Goal: Task Accomplishment & Management: Use online tool/utility

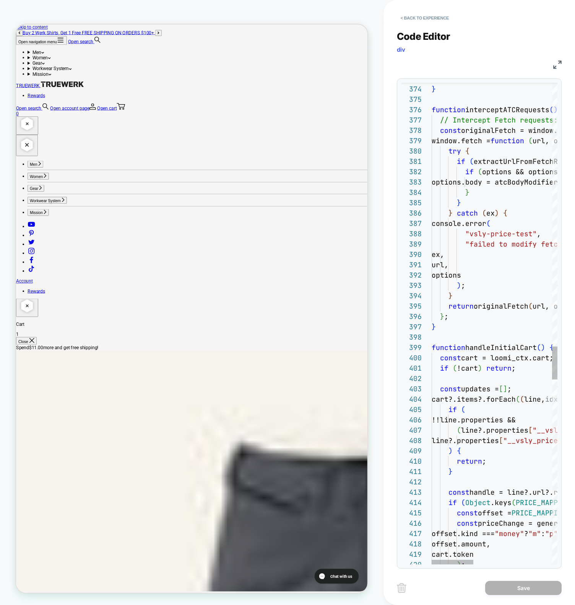
type textarea "**********"
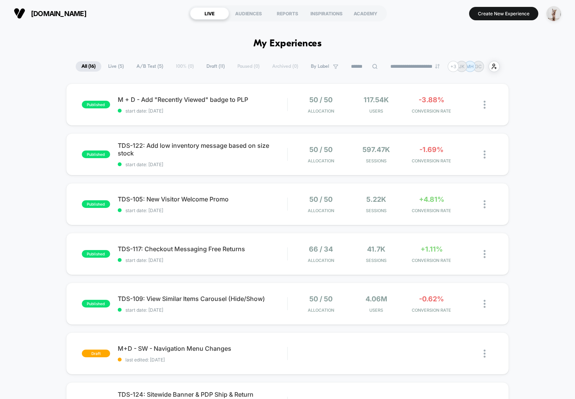
click at [49, 114] on div "published M + D - Add "Recently Viewed" badge to PLP start date: [DATE] 50 / 50…" at bounding box center [287, 401] width 575 height 637
click at [502, 13] on button "Create New Experience" at bounding box center [503, 13] width 69 height 13
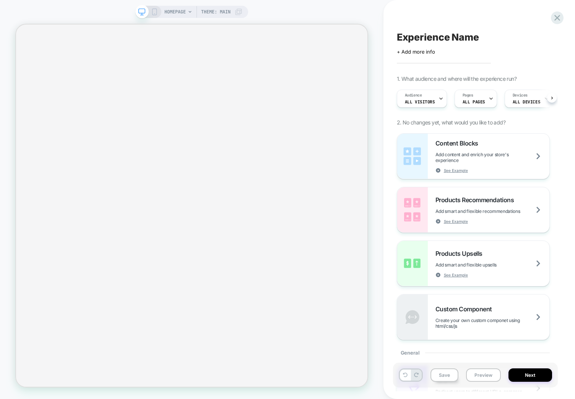
scroll to position [0, 0]
click at [156, 12] on icon at bounding box center [154, 11] width 7 height 7
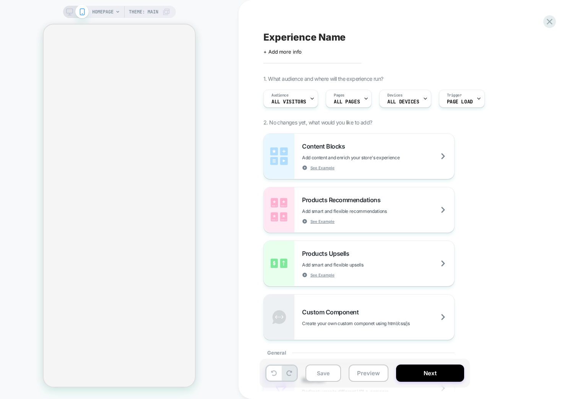
click at [233, 231] on div "HOMEPAGE Theme: MAIN" at bounding box center [119, 199] width 239 height 383
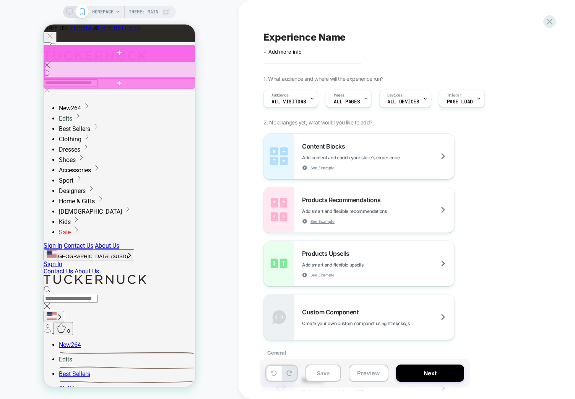
click at [76, 55] on div at bounding box center [120, 53] width 152 height 16
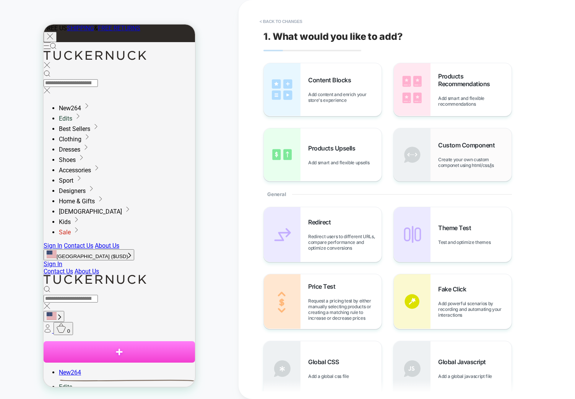
click at [473, 164] on span "Create your own custom componet using html/css/js" at bounding box center [474, 161] width 73 height 11
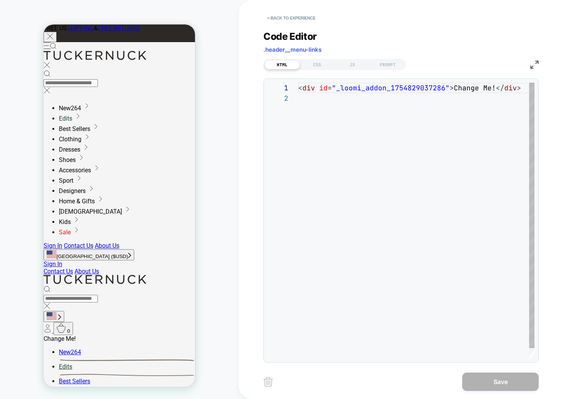
scroll to position [10, 0]
click at [314, 136] on div "< div id = "_loomi_addon_1754829037286" > Change Me! </ div >" at bounding box center [418, 226] width 241 height 286
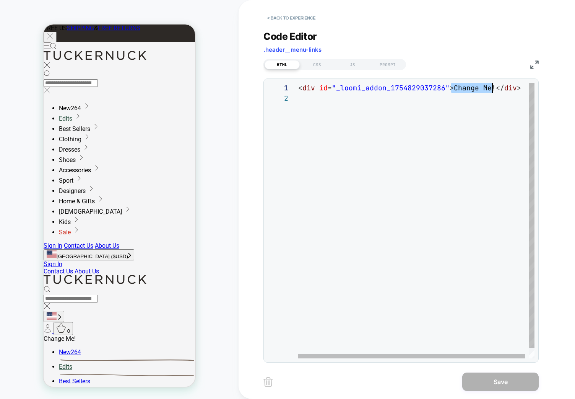
drag, startPoint x: 452, startPoint y: 86, endPoint x: 492, endPoint y: 83, distance: 40.3
click at [492, 83] on div "< div id = "_loomi_addon_1754829037286" > Change Me! </ div >" at bounding box center [418, 226] width 241 height 286
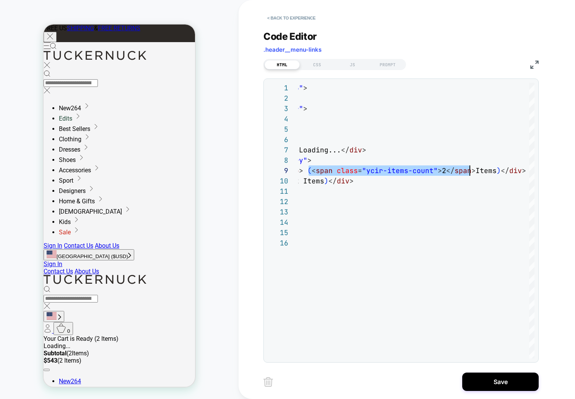
scroll to position [83, 318]
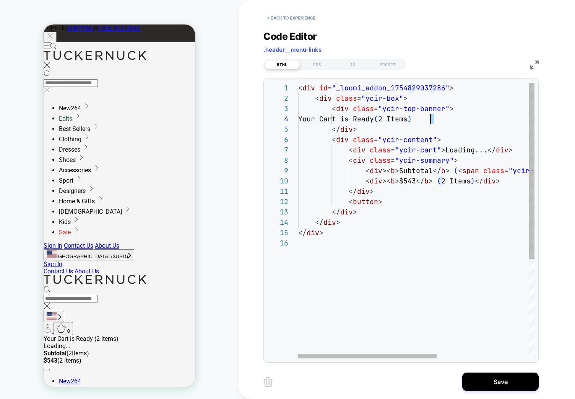
click at [431, 119] on div "< div id = "_loomi_addon_1754829037286" > < div class = "ycir-box" > < div clas…" at bounding box center [495, 298] width 394 height 430
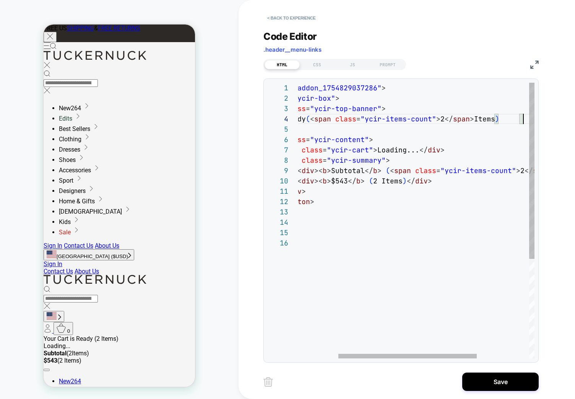
click at [384, 199] on div "< div id = "_loomi_addon_1754829037286" > < div class = "ycir-box" > < div clas…" at bounding box center [427, 298] width 394 height 430
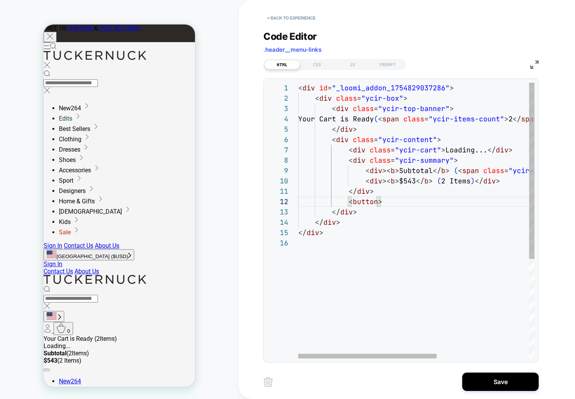
click at [383, 149] on div "< div id = "_loomi_addon_1754829037286" > < div class = "ycir-box" > < div clas…" at bounding box center [495, 298] width 394 height 430
click at [409, 188] on div "< div id = "_loomi_addon_1754829037286" > < div class = "ycir-box" > < div clas…" at bounding box center [495, 298] width 394 height 430
click at [404, 178] on div "< div id = "_loomi_addon_1754829037286" > < div class = "ycir-box" > < div clas…" at bounding box center [495, 298] width 394 height 430
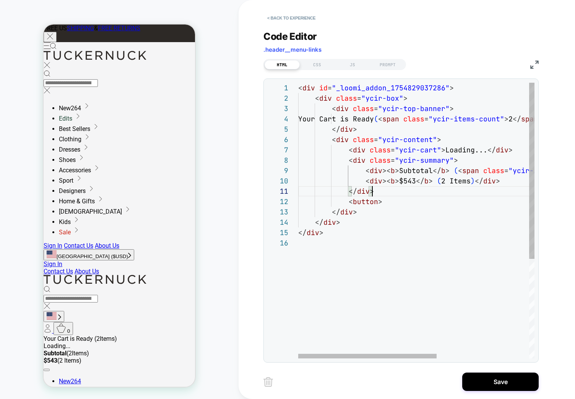
scroll to position [93, 103]
click at [383, 181] on div "< div id = "_loomi_addon_1754829037286" > < div class = "ycir-box" > < div clas…" at bounding box center [495, 298] width 394 height 430
click at [441, 181] on div "< div id = "_loomi_addon_1754829037286" > < div class = "ycir-box" > < div clas…" at bounding box center [495, 298] width 394 height 430
drag, startPoint x: 434, startPoint y: 181, endPoint x: 472, endPoint y: 176, distance: 38.7
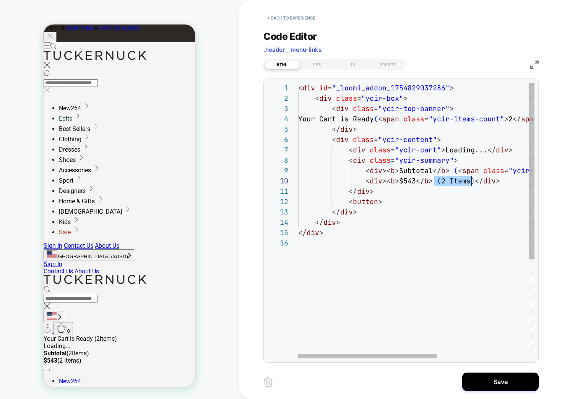
click at [472, 176] on div "< div id = "_loomi_addon_1754829037286" > < div class = "ycir-box" > < div clas…" at bounding box center [495, 298] width 394 height 430
click at [415, 213] on div "< div id = "_loomi_addon_1754829037286" > < div class = "ycir-box" > < div clas…" at bounding box center [495, 298] width 394 height 430
click at [373, 175] on div "< div id = "_loomi_addon_1754829037286" > < div class = "ycir-box" > < div clas…" at bounding box center [495, 298] width 394 height 430
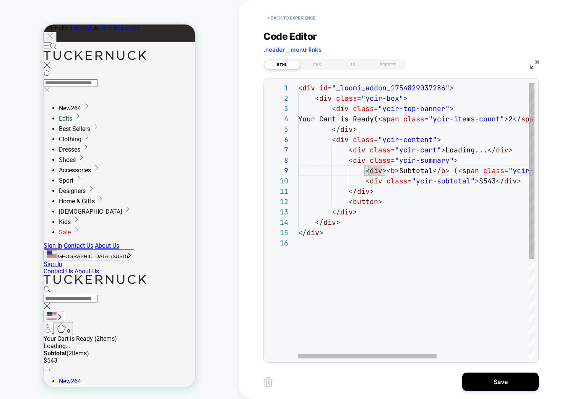
click at [401, 179] on div "< div id = "_loomi_addon_1754829037286" > < div class = "ycir-box" > < div clas…" at bounding box center [495, 298] width 394 height 430
click at [381, 87] on div "< div id = "_loomi_addon_1754829037286" > < div class = "ycir-box" > < div clas…" at bounding box center [495, 298] width 394 height 430
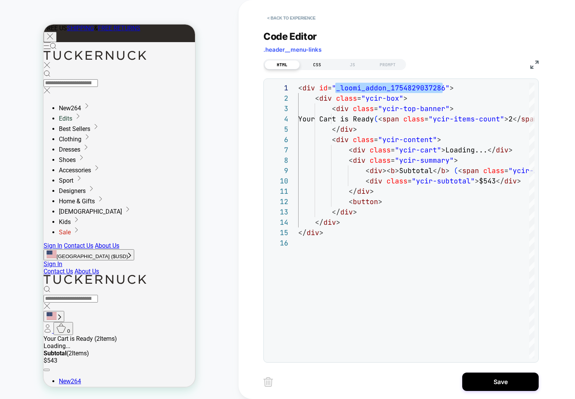
type textarea "**********"
click at [315, 65] on div "CSS" at bounding box center [317, 64] width 35 height 9
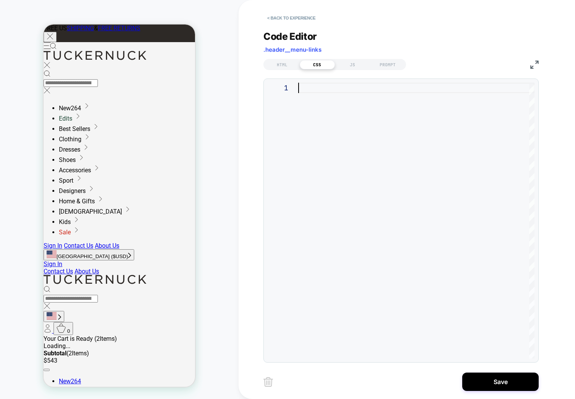
click at [342, 104] on div at bounding box center [416, 220] width 236 height 275
type textarea "**********"
click at [282, 62] on div "HTML" at bounding box center [282, 64] width 35 height 9
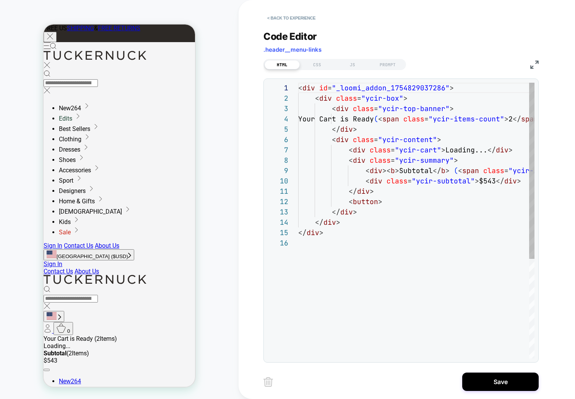
scroll to position [103, 0]
click at [391, 110] on div "< div id = "_loomi_addon_1754829037286" > < div class = "ycir-box" > < div clas…" at bounding box center [495, 298] width 394 height 430
drag, startPoint x: 380, startPoint y: 110, endPoint x: 444, endPoint y: 108, distance: 64.7
click at [444, 108] on div "< div id = "_loomi_addon_1754829037286" > < div class = "ycir-box" > < div clas…" at bounding box center [495, 298] width 394 height 430
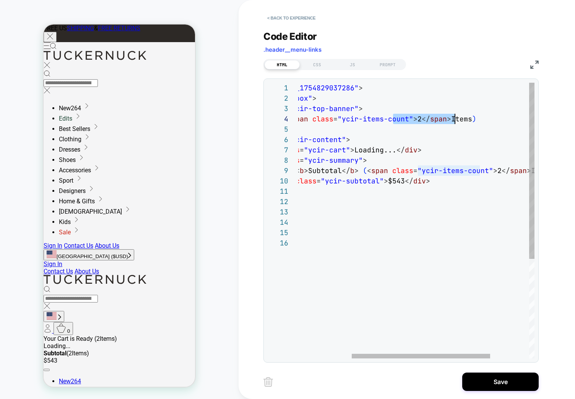
drag, startPoint x: 486, startPoint y: 119, endPoint x: 458, endPoint y: 116, distance: 27.6
click at [458, 116] on div "< div id = "_loomi_addon_1754829037286" > < div class = "ycir-box" > < div clas…" at bounding box center [404, 298] width 394 height 430
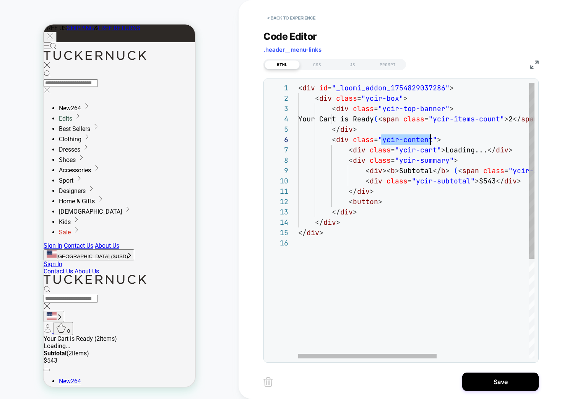
scroll to position [52, 132]
drag, startPoint x: 381, startPoint y: 139, endPoint x: 429, endPoint y: 140, distance: 47.8
click at [429, 140] on div "< div id = "_loomi_addon_1754829037286" > < div class = "ycir-box" > < div clas…" at bounding box center [495, 298] width 394 height 430
drag, startPoint x: 399, startPoint y: 150, endPoint x: 433, endPoint y: 150, distance: 34.4
click at [433, 150] on div "< div id = "_loomi_addon_1754829037286" > < div class = "ycir-box" > < div clas…" at bounding box center [495, 298] width 394 height 430
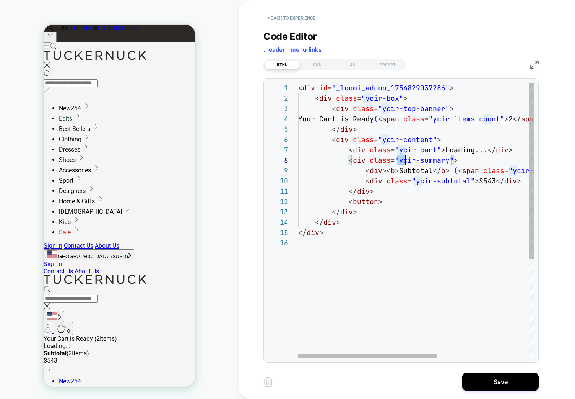
scroll to position [72, 149]
drag, startPoint x: 398, startPoint y: 161, endPoint x: 447, endPoint y: 160, distance: 48.2
click at [447, 160] on div "< div id = "_loomi_addon_1754829037286" > < div class = "ycir-box" > < div clas…" at bounding box center [495, 298] width 394 height 430
drag, startPoint x: 414, startPoint y: 181, endPoint x: 467, endPoint y: 179, distance: 52.5
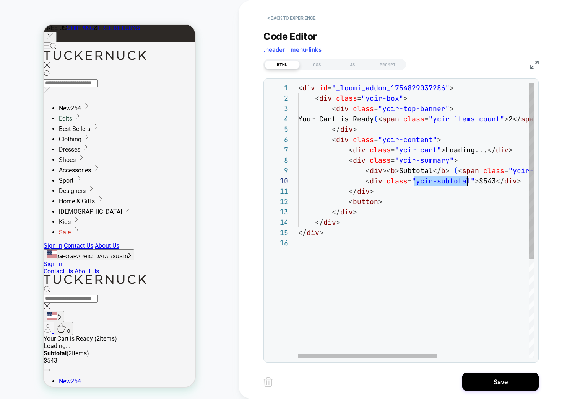
click at [467, 179] on div "< div id = "_loomi_addon_1754829037286" > < div class = "ycir-box" > < div clas…" at bounding box center [495, 298] width 394 height 430
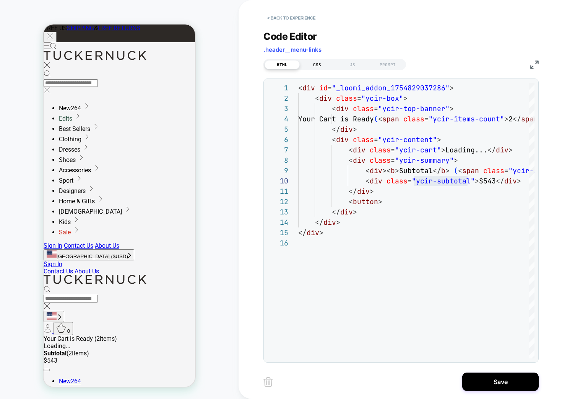
click at [327, 62] on div "CSS" at bounding box center [317, 64] width 35 height 9
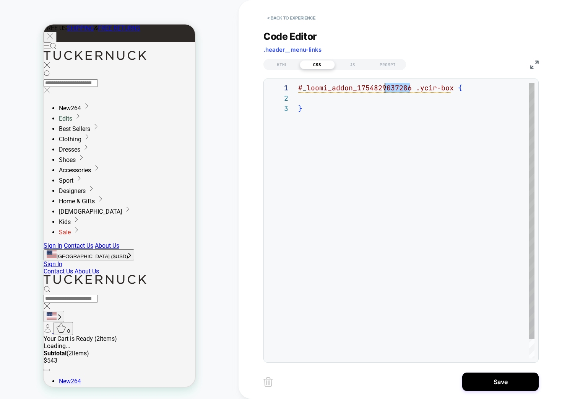
scroll to position [0, 87]
drag, startPoint x: 412, startPoint y: 89, endPoint x: 258, endPoint y: 78, distance: 154.2
click at [298, 83] on div "# _ loomi_addon_1754829037286 .ycir-box { }" at bounding box center [416, 231] width 236 height 296
drag, startPoint x: 338, startPoint y: 111, endPoint x: 329, endPoint y: 108, distance: 9.6
click at [338, 111] on div "# _ loomi_addon_1754829037286 .ycir-box { }" at bounding box center [416, 231] width 236 height 296
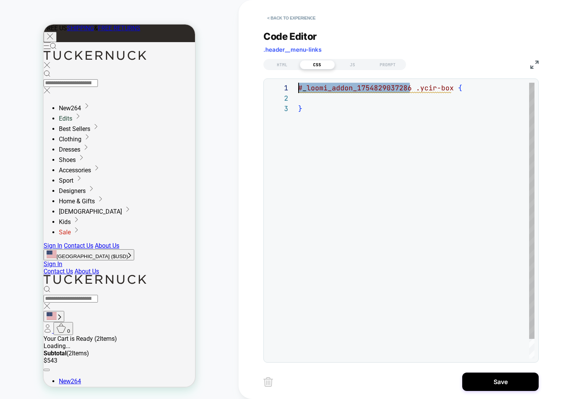
scroll to position [21, 4]
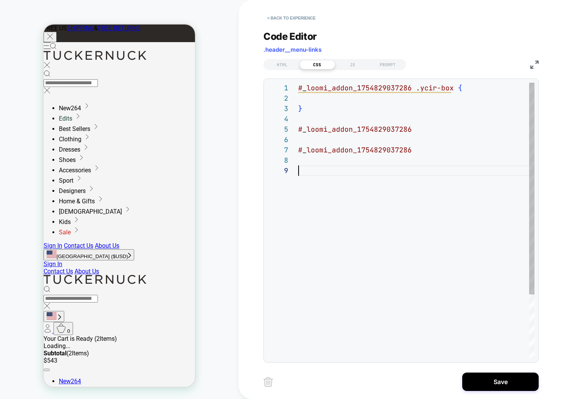
type textarea "**********"
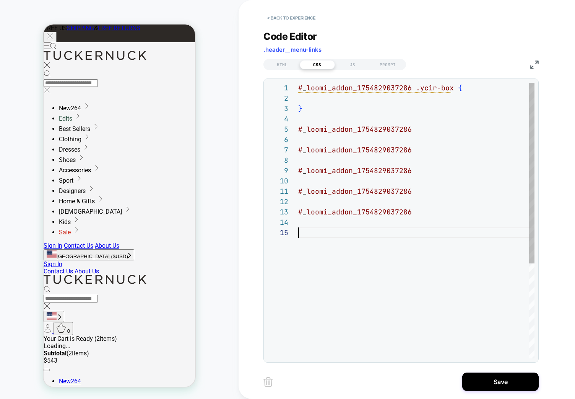
scroll to position [41, 0]
drag, startPoint x: 405, startPoint y: 131, endPoint x: 430, endPoint y: 128, distance: 25.9
click at [412, 132] on div "# _ loomi_addon_1754829037286 .ycir-box { } # _ loomi_addon_1754829037286 # _ l…" at bounding box center [416, 293] width 236 height 420
click at [432, 127] on div "# _ loomi_addon_1754829037286 .ycir-box { } # _ loomi_addon_1754829037286 # _ l…" at bounding box center [416, 293] width 236 height 420
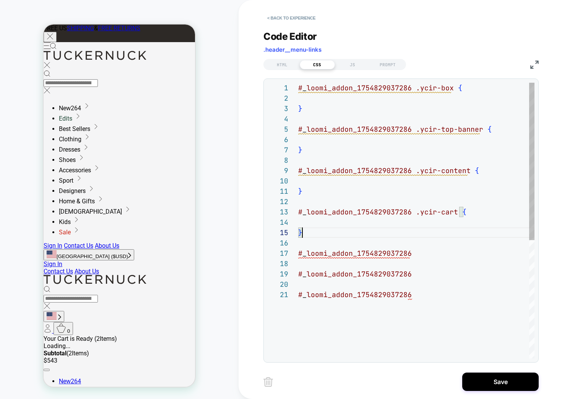
scroll to position [0, 0]
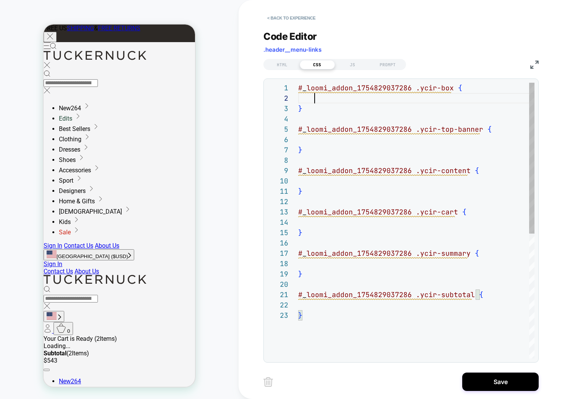
click at [440, 97] on div "# _ loomi_addon_1754829037286 .ycir-box { } # _ loomi_addon_1754829037286 .ycir…" at bounding box center [416, 334] width 236 height 503
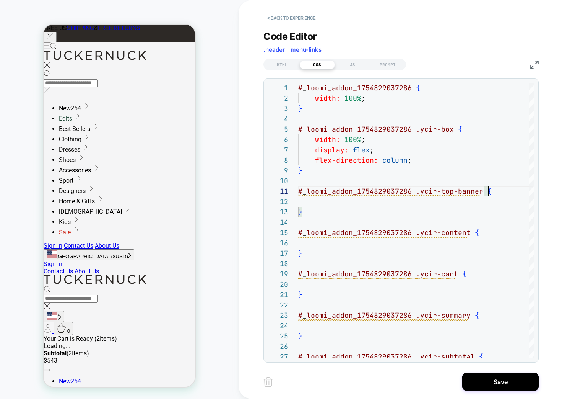
type textarea "**********"
click at [275, 59] on div "HTML CSS JS PROMPT" at bounding box center [335, 64] width 143 height 11
click at [293, 67] on div "HTML" at bounding box center [282, 64] width 35 height 9
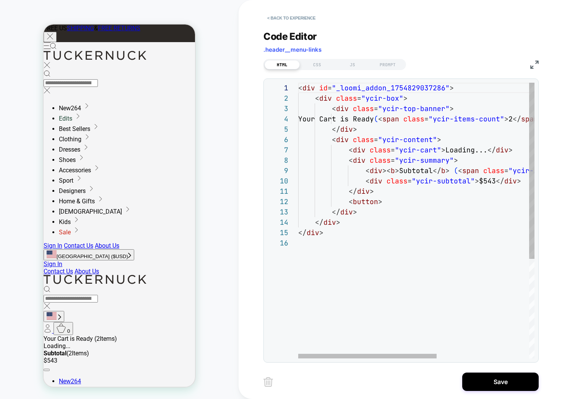
click at [429, 107] on div "< div id = "_loomi_addon_1754829037286" > < div class = "ycir-box" > < div clas…" at bounding box center [495, 298] width 394 height 430
type textarea "**********"
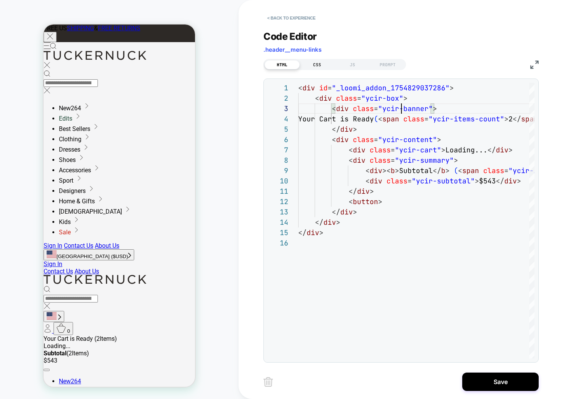
click at [319, 60] on div "CSS" at bounding box center [317, 64] width 35 height 9
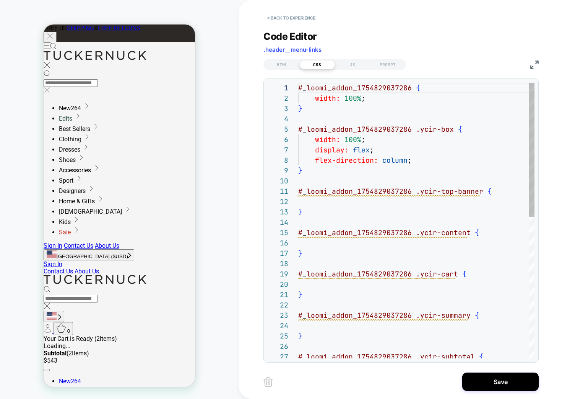
drag, startPoint x: 454, startPoint y: 191, endPoint x: 466, endPoint y: 183, distance: 15.2
click at [455, 190] on div "# _ loomi_addon_1754829037286 { width: 100% ; } # _ loomi_addon_1754829037286 .…" at bounding box center [416, 365] width 236 height 565
click at [388, 140] on div "# _ loomi_addon_1754829037286 { width: 100% ; } # _ loomi_addon_1754829037286 .…" at bounding box center [416, 365] width 236 height 565
click at [437, 158] on div "# _ loomi_addon_1754829037286 { width: 100% ; } # _ loomi_addon_1754829037286 .…" at bounding box center [416, 365] width 236 height 565
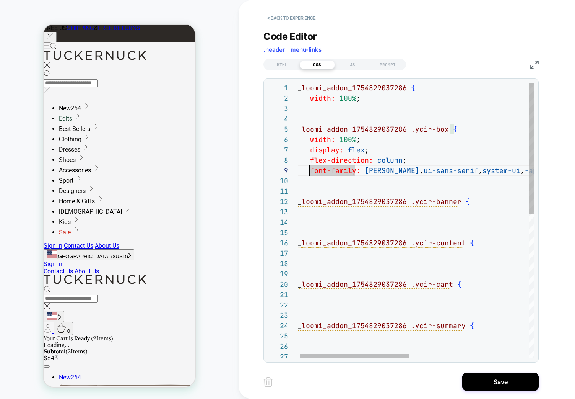
click at [350, 211] on div "# _ loomi_addon_1754829037286 { width: 100% ; } # _ loomi_addon_1754829037286 .…" at bounding box center [544, 370] width 503 height 575
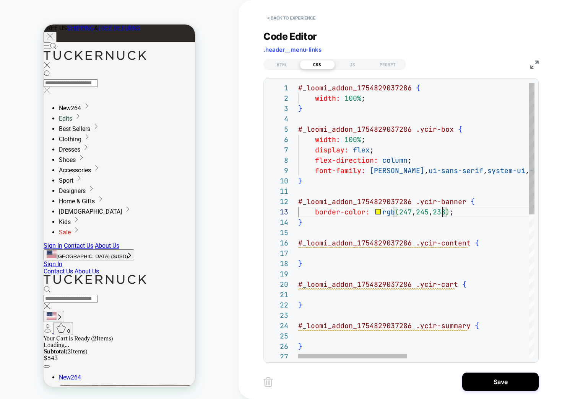
scroll to position [21, 145]
click at [327, 212] on div "# _ loomi_addon_1754829037286 { width: 100% ; } # _ loomi_addon_1754829037286 .…" at bounding box center [549, 370] width 503 height 575
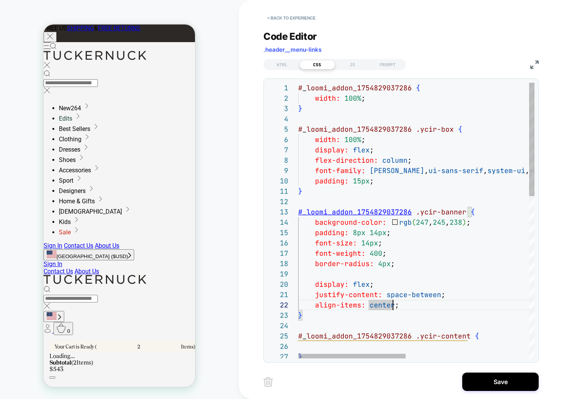
scroll to position [10, 99]
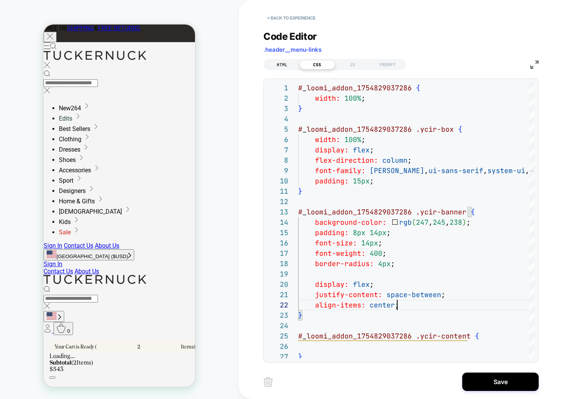
type textarea "**********"
click at [283, 67] on div "HTML" at bounding box center [282, 64] width 35 height 9
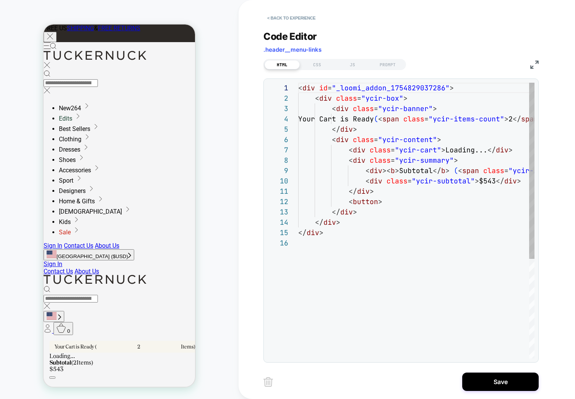
scroll to position [103, 0]
click at [427, 165] on div "< div id = "_loomi_addon_1754829037286" > < div class = "ycir-box" > < div clas…" at bounding box center [495, 298] width 394 height 430
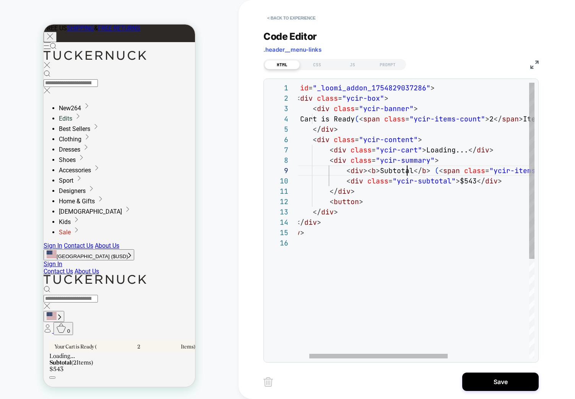
click at [354, 117] on div "< div id = "_loomi_addon_1754829037286" > < div class = "ycir-box" > < div clas…" at bounding box center [476, 298] width 394 height 430
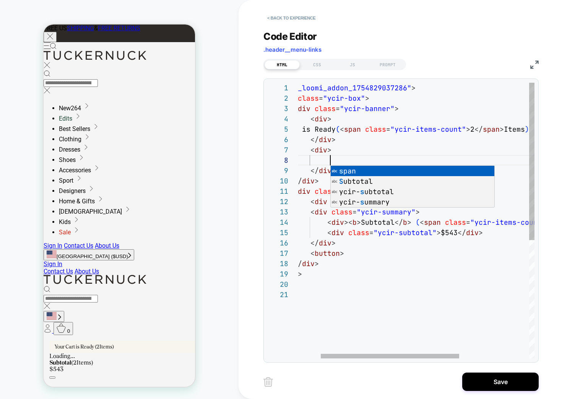
scroll to position [72, 70]
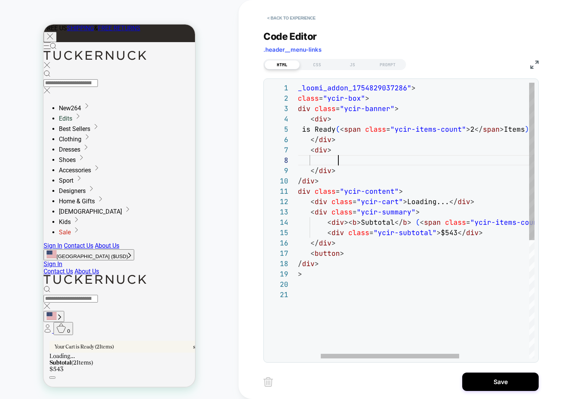
type textarea "**********"
click at [381, 313] on div "< div id = "_loomi_addon_1754829037286" > < div class = "ycir-box" > < div clas…" at bounding box center [457, 324] width 394 height 482
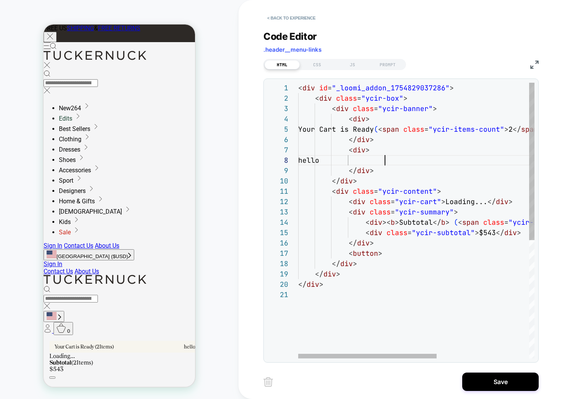
click at [397, 163] on div "< div id = "_loomi_addon_1754829037286" > < div class = "ycir-box" > < div clas…" at bounding box center [495, 324] width 394 height 482
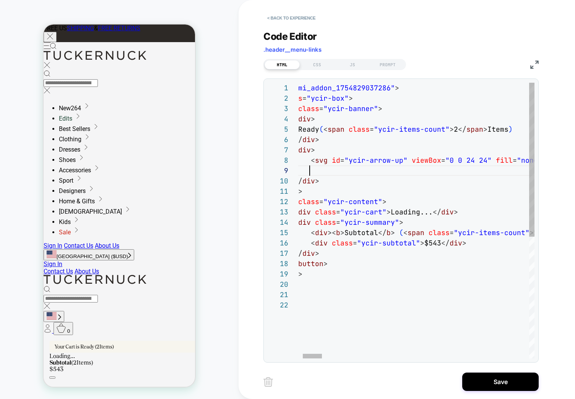
scroll to position [10, 66]
drag, startPoint x: 401, startPoint y: 158, endPoint x: 389, endPoint y: 160, distance: 12.3
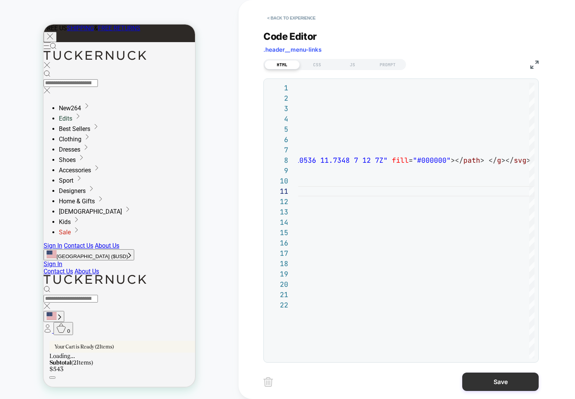
click at [476, 382] on button "Save" at bounding box center [501, 381] width 77 height 18
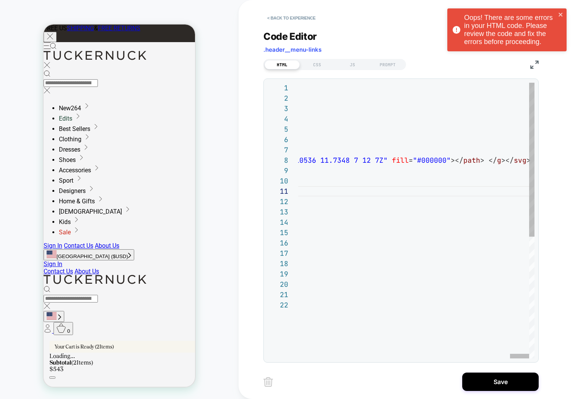
scroll to position [0, 2070]
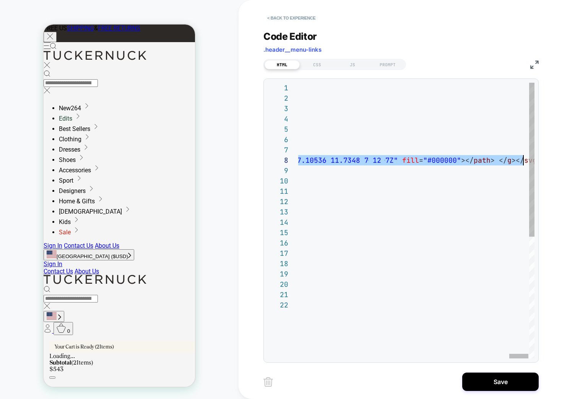
scroll to position [72, 66]
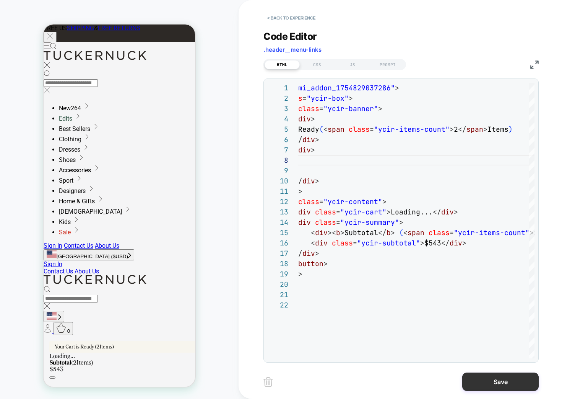
click at [509, 378] on button "Save" at bounding box center [501, 381] width 77 height 18
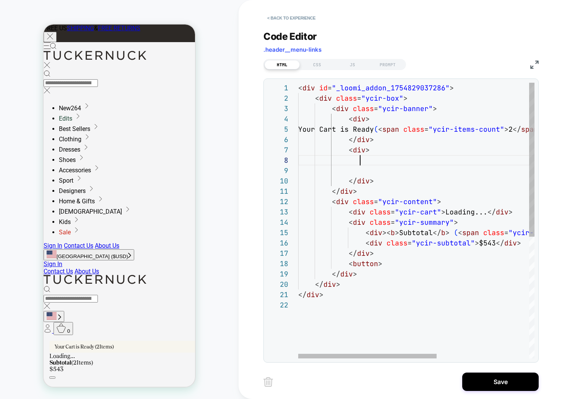
drag, startPoint x: 359, startPoint y: 160, endPoint x: 372, endPoint y: 168, distance: 16.0
click at [359, 160] on div "< div id = "_loomi_addon_1754829037286" > < div class = "ycir-box" > < div clas…" at bounding box center [495, 329] width 394 height 492
drag, startPoint x: 380, startPoint y: 177, endPoint x: 254, endPoint y: 147, distance: 130.1
click at [298, 147] on div "< div id = "_loomi_addon_1754829037286" > < div class = "ycir-box" > < div clas…" at bounding box center [495, 329] width 394 height 492
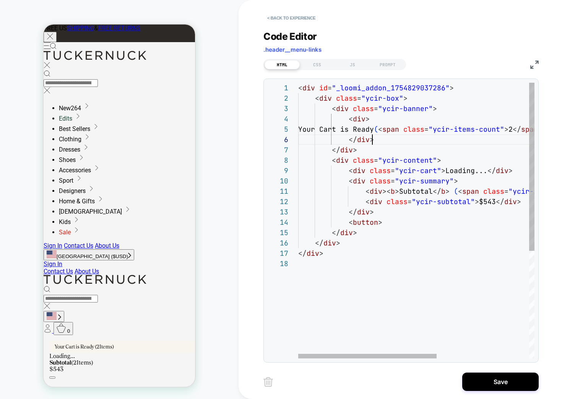
scroll to position [52, 74]
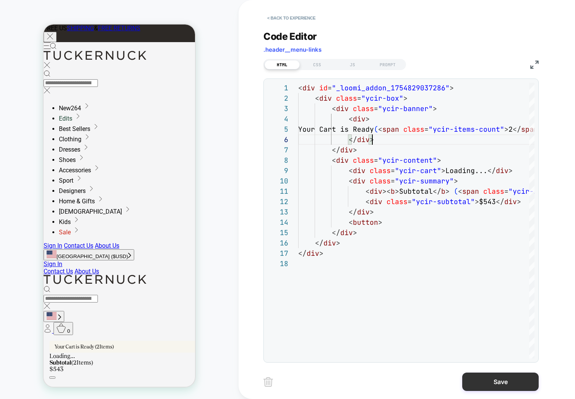
click at [511, 378] on button "Save" at bounding box center [501, 381] width 77 height 18
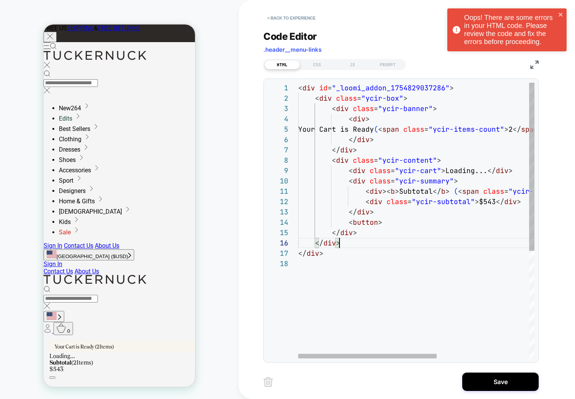
click at [380, 246] on div "< div id = "_loomi_addon_1754829037286" > < div class = "ycir-box" > < div clas…" at bounding box center [495, 308] width 394 height 451
click at [407, 221] on div "< div id = "_loomi_addon_1754829037286" > < div class = "ycir-box" > < div clas…" at bounding box center [495, 308] width 394 height 451
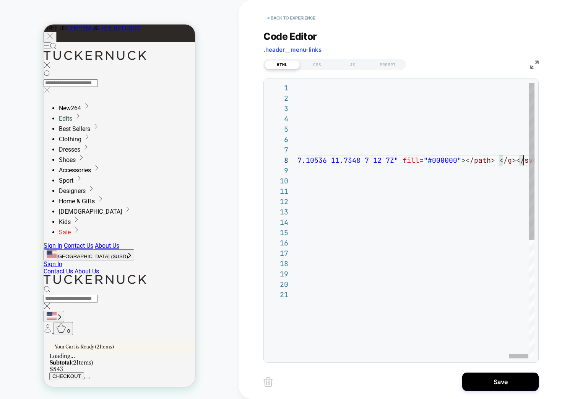
scroll to position [72, 66]
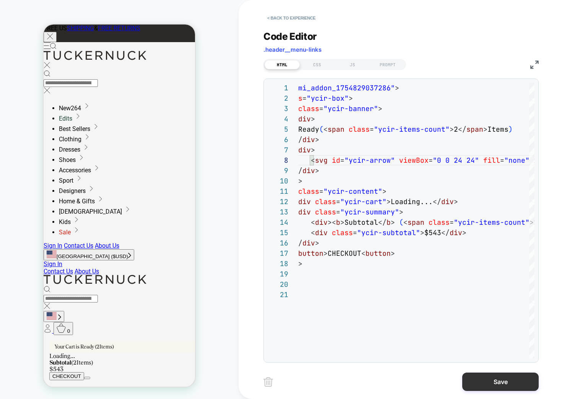
click at [502, 382] on button "Save" at bounding box center [501, 381] width 77 height 18
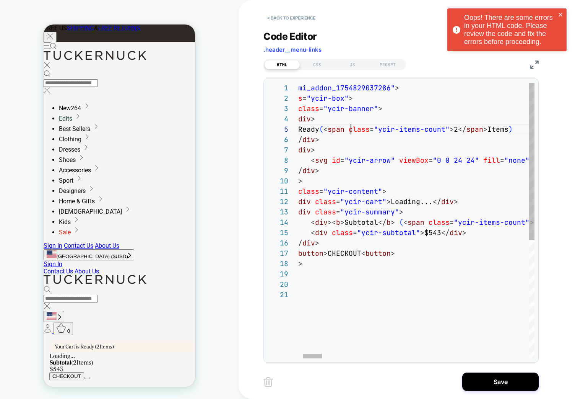
drag, startPoint x: 350, startPoint y: 134, endPoint x: 361, endPoint y: 160, distance: 28.4
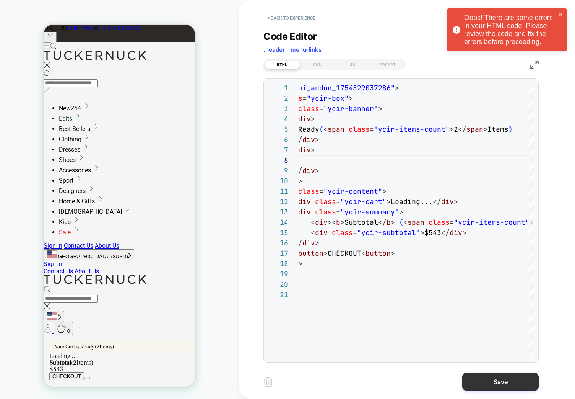
click at [500, 384] on button "Save" at bounding box center [501, 381] width 77 height 18
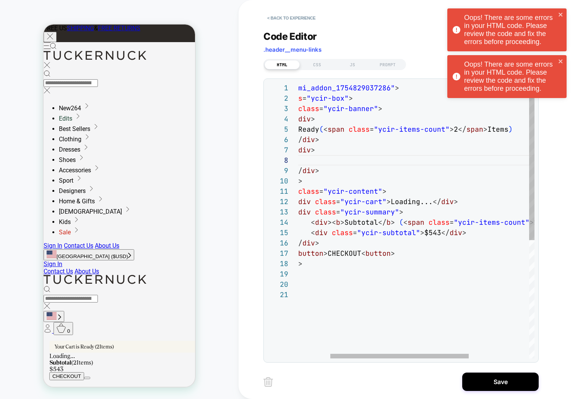
click at [359, 191] on div "< div id = "_loomi_addon_1754829037286" > < div class = "ycir-box" > < div clas…" at bounding box center [441, 324] width 394 height 482
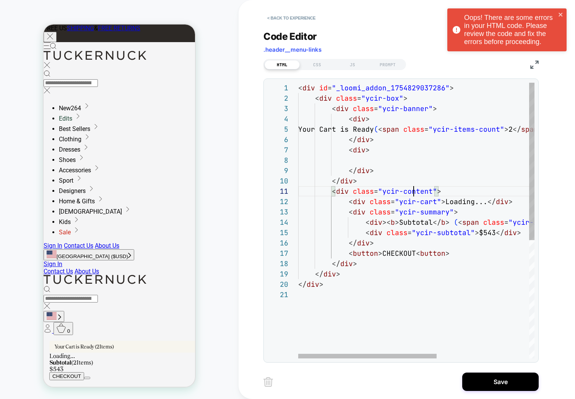
click at [421, 252] on div "< div id = "_loomi_addon_1754829037286" > < div class = "ycir-box" > < div clas…" at bounding box center [495, 324] width 394 height 482
click at [375, 160] on div "< div id = "_loomi_addon_1754829037286" > < div class = "ycir-box" > < div clas…" at bounding box center [495, 324] width 394 height 482
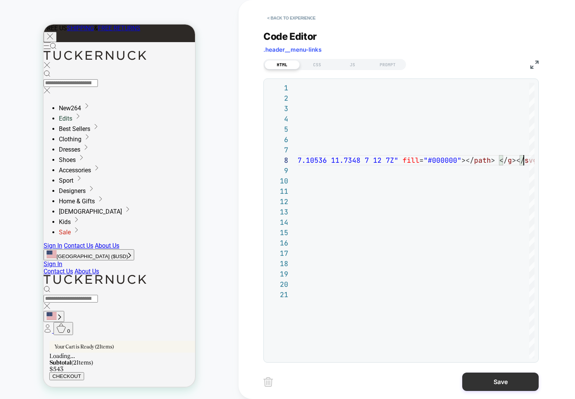
scroll to position [72, 66]
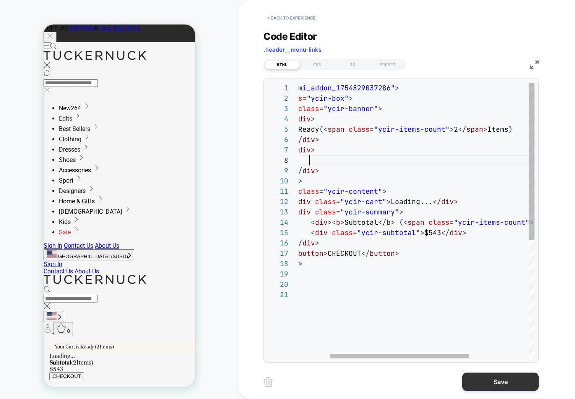
type textarea "**********"
click at [497, 373] on button "Save" at bounding box center [501, 381] width 77 height 18
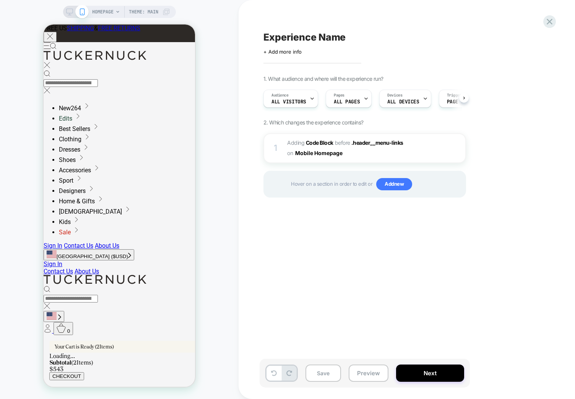
scroll to position [0, 0]
click at [399, 152] on span "Adding Code Block BEFORE .header__menu-links .header__menu-links on Mobile Home…" at bounding box center [360, 148] width 146 height 21
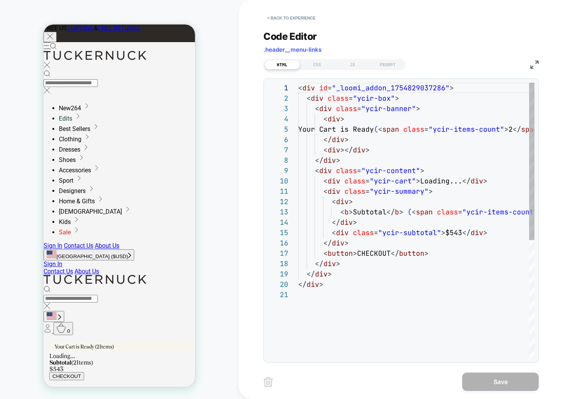
scroll to position [103, 0]
drag, startPoint x: 360, startPoint y: 170, endPoint x: 361, endPoint y: 134, distance: 35.2
click at [360, 170] on div "< div id = "_loomi_addon_1754829037286" > < div class = "ycir-box" > < div clas…" at bounding box center [462, 324] width 328 height 482
click at [367, 150] on div "< div id = "_loomi_addon_1754829037286" > < div class = "ycir-box" > < div clas…" at bounding box center [462, 324] width 328 height 482
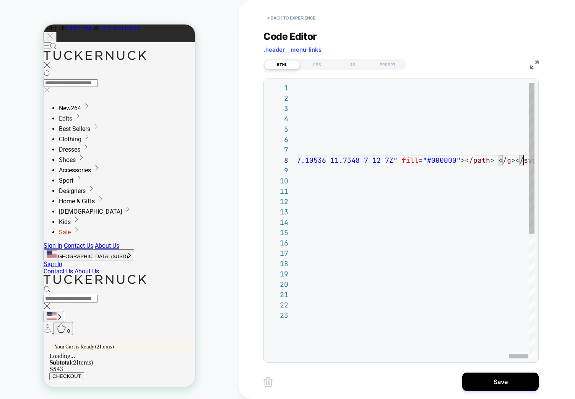
scroll to position [72, 33]
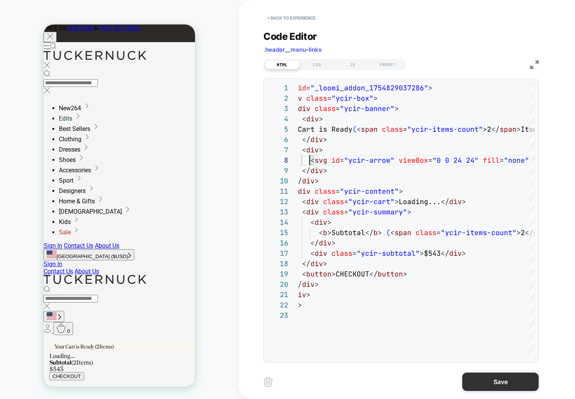
type textarea "**********"
click at [500, 380] on button "Save" at bounding box center [501, 381] width 77 height 18
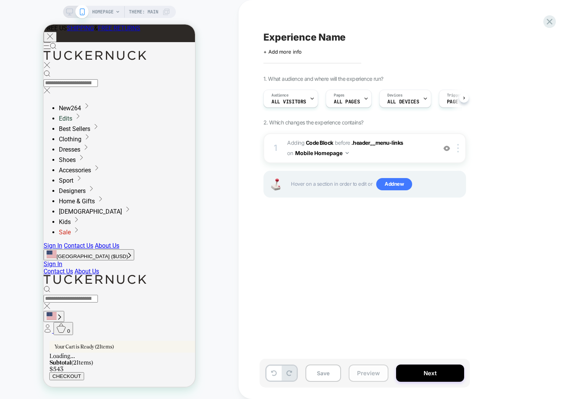
click at [351, 372] on button "Preview" at bounding box center [369, 372] width 40 height 17
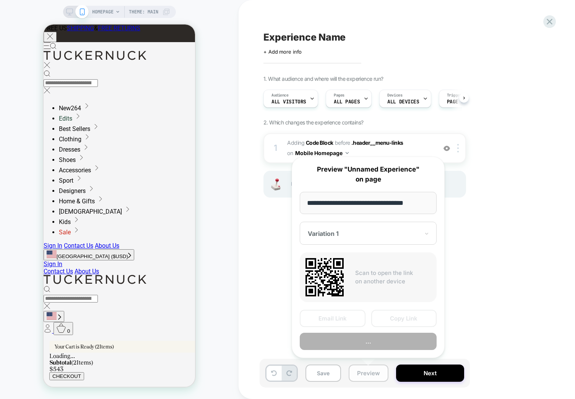
scroll to position [0, 0]
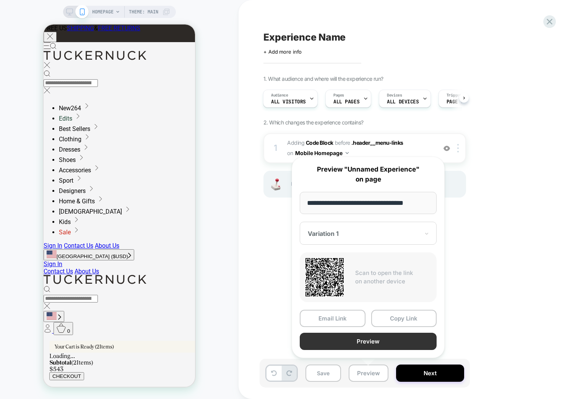
click at [364, 340] on button "Preview" at bounding box center [368, 341] width 137 height 17
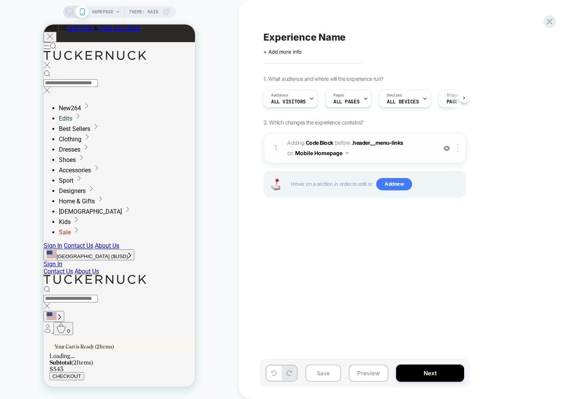
click at [399, 147] on span "Adding Code Block BEFORE .header__menu-links .header__menu-links on Mobile Home…" at bounding box center [360, 148] width 146 height 21
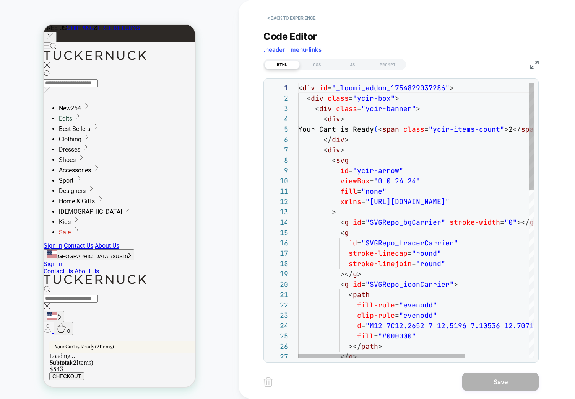
scroll to position [103, 0]
click at [313, 64] on div "CSS" at bounding box center [317, 64] width 35 height 9
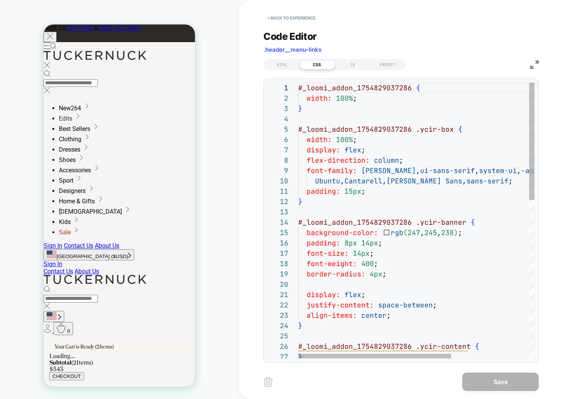
click at [383, 204] on div "# _ loomi_addon_1754829037286 { width: 100% ; } # _ loomi_addon_1754829037286 .…" at bounding box center [476, 406] width 357 height 647
click at [432, 316] on div "# _ loomi_addon_1754829037286 { width: 100% ; } # _ loomi_addon_1754829037286 .…" at bounding box center [476, 406] width 357 height 647
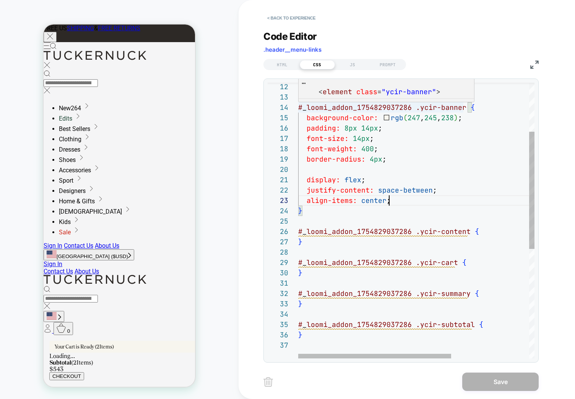
type textarea "**********"
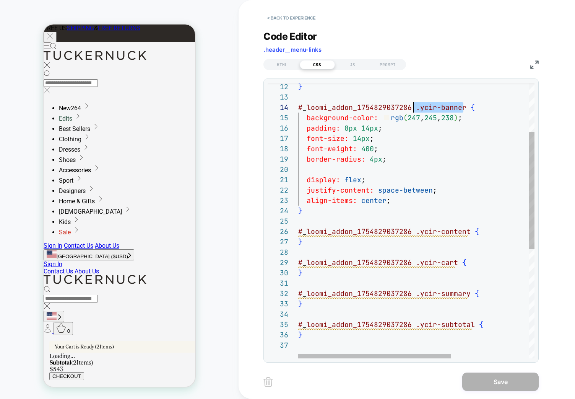
scroll to position [31, 116]
drag, startPoint x: 463, startPoint y: 106, endPoint x: 415, endPoint y: 107, distance: 48.2
click at [415, 107] on div "} # _ loomi_addon_1754829037286 .ycir-summary { } # _ loomi_addon_1754829037286…" at bounding box center [476, 291] width 357 height 647
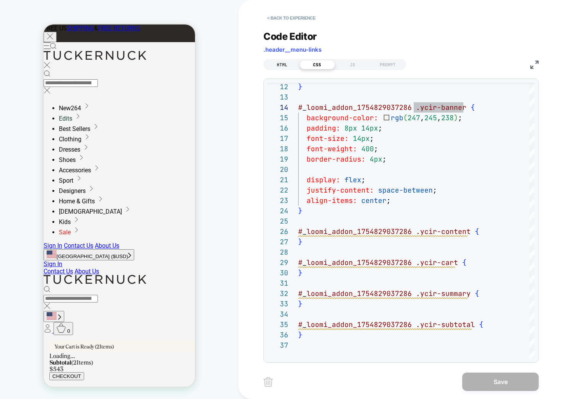
click at [279, 62] on div "HTML" at bounding box center [282, 64] width 35 height 9
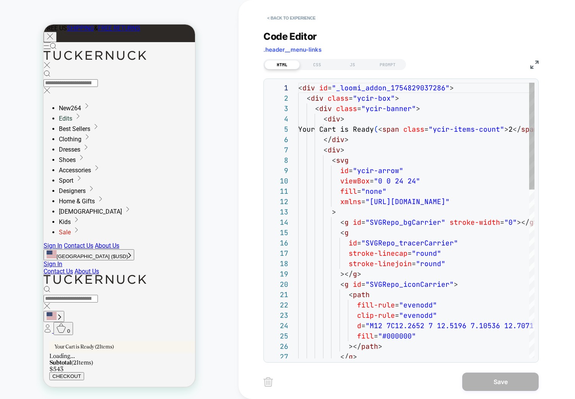
scroll to position [103, 0]
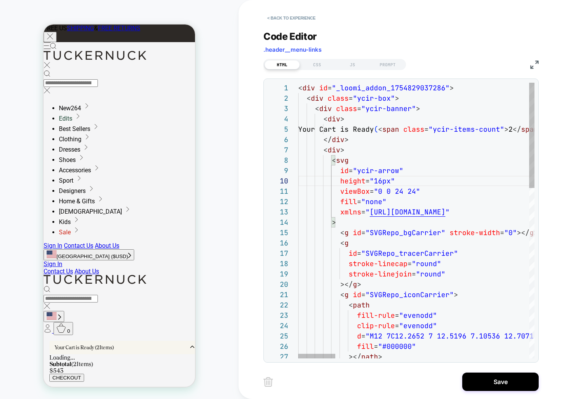
scroll to position [93, 95]
type textarea "**********"
click at [320, 68] on div "CSS" at bounding box center [317, 64] width 35 height 9
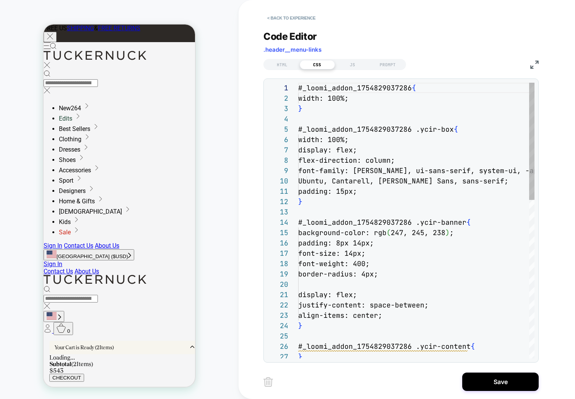
scroll to position [103, 0]
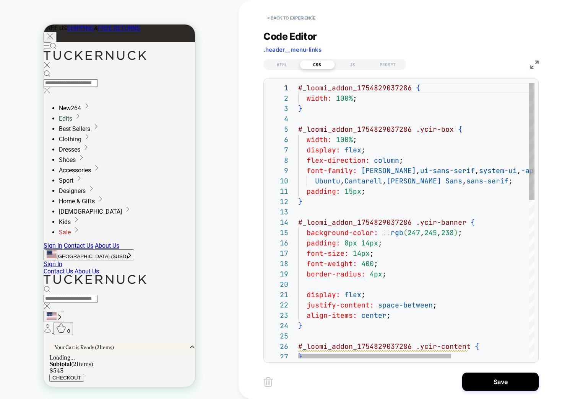
click at [399, 203] on div "# _ loomi_addon_1754829037286 { width: 100% ; } # _ loomi_addon_1754829037286 .…" at bounding box center [476, 406] width 357 height 647
click at [353, 186] on div "# _ loomi_addon_1754829037286 { width: 100% ; } # _ loomi_addon_1754829037286 .…" at bounding box center [476, 406] width 357 height 647
click at [365, 192] on div "# _ loomi_addon_1754829037286 { width: 100% ; } # _ loomi_addon_1754829037286 .…" at bounding box center [476, 406] width 357 height 647
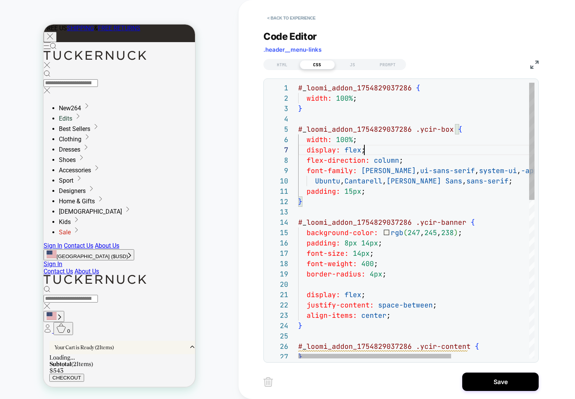
click at [385, 149] on div "# _ loomi_addon_1754829037286 { width: 100% ; } # _ loomi_addon_1754829037286 .…" at bounding box center [476, 406] width 357 height 647
click at [357, 255] on div "width: 100% ; } # _ loomi_addon_1754829037286 .ycir-box { width: 100% ; display…" at bounding box center [476, 406] width 357 height 647
click at [411, 262] on div "width: 100% ; } # _ loomi_addon_1754829037286 .ycir-box { width: 100% ; display…" at bounding box center [476, 406] width 357 height 647
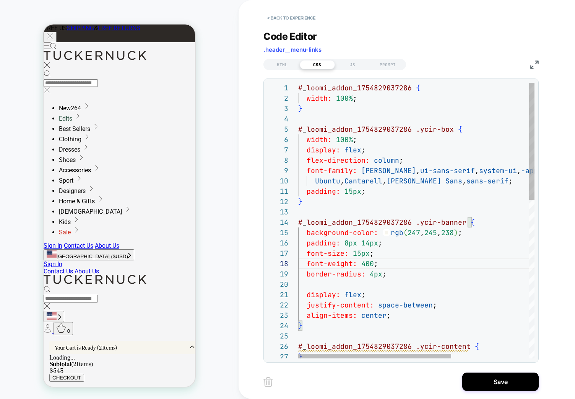
click at [408, 259] on div "width: 100% ; } # _ loomi_addon_1754829037286 .ycir-box { width: 100% ; display…" at bounding box center [476, 406] width 357 height 647
click at [356, 192] on div "width: 100% ; } # _ loomi_addon_1754829037286 .ycir-box { width: 100% ; display…" at bounding box center [476, 406] width 357 height 647
click at [355, 201] on div "width: 100% ; } # _ loomi_addon_1754829037286 .ycir-box { width: 100% ; display…" at bounding box center [476, 406] width 357 height 647
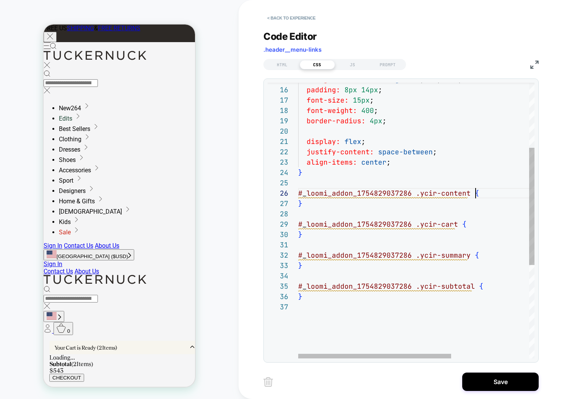
click at [490, 195] on div "background-color: rgb ( 247 , 245 , 238 ) ; padding: 8px 14px ; font-size: 15px…" at bounding box center [476, 253] width 357 height 647
drag, startPoint x: 461, startPoint y: 224, endPoint x: 473, endPoint y: 235, distance: 15.4
click at [461, 224] on div "background-color: rgb ( 247 , 245 , 238 ) ; padding: 8px 14px ; font-size: 15px…" at bounding box center [476, 253] width 357 height 647
click at [471, 220] on div "background-color: rgb ( 247 , 245 , 238 ) ; padding: 8px 14px ; font-size: 15px…" at bounding box center [476, 253] width 357 height 647
click at [484, 257] on div "background-color: rgb ( 247 , 245 , 238 ) ; padding: 8px 14px ; font-size: 15px…" at bounding box center [476, 253] width 357 height 647
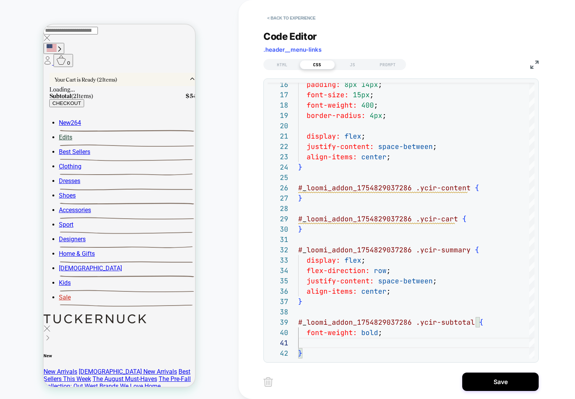
scroll to position [267, 0]
click at [414, 279] on div "padding: 8px 14px ; font-size: 15px ; font-weight: 400 ; border-radius: 4px ; d…" at bounding box center [476, 278] width 357 height 709
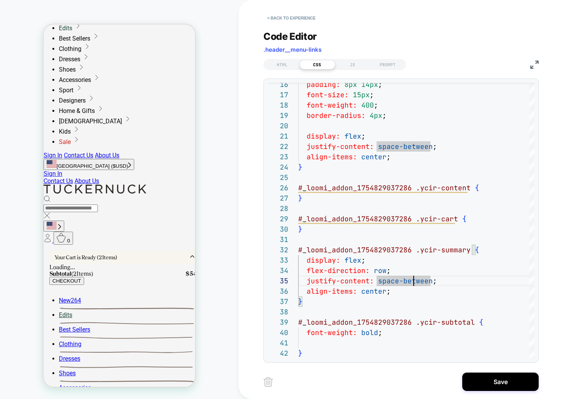
scroll to position [0, 0]
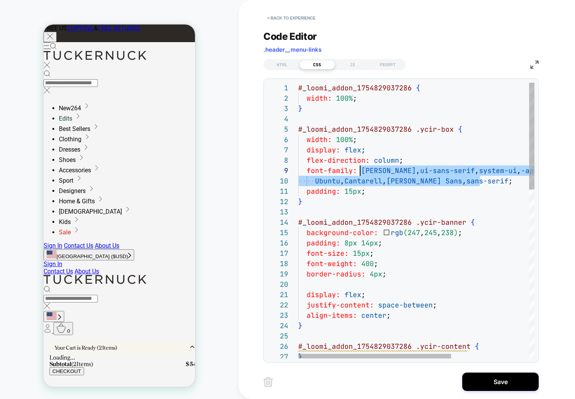
drag, startPoint x: 480, startPoint y: 181, endPoint x: 361, endPoint y: 171, distance: 119.0
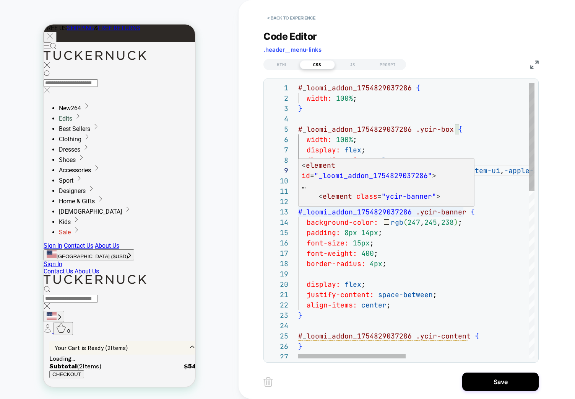
scroll to position [83, 62]
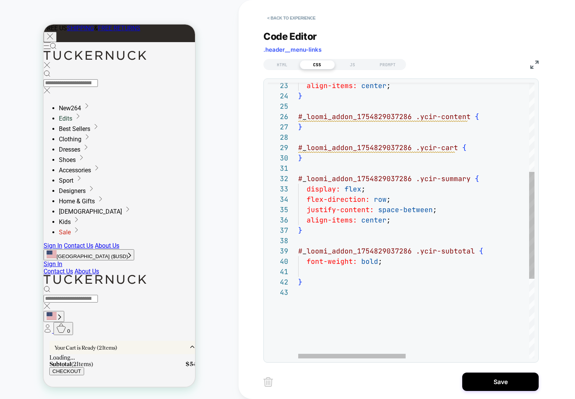
click at [431, 188] on div "# _ loomi_addon_1754829037286 .ycir-summary { display: flex ; flex-direction: r…" at bounding box center [551, 207] width 507 height 709
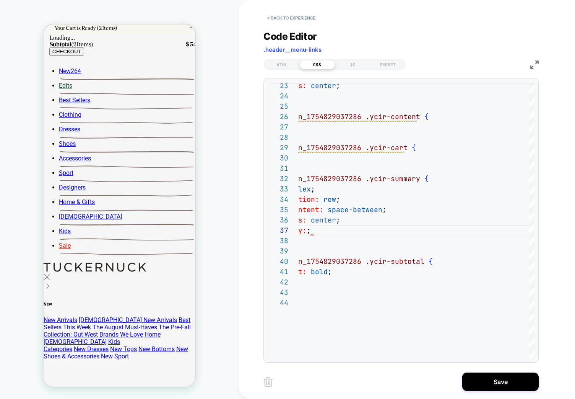
scroll to position [471, 0]
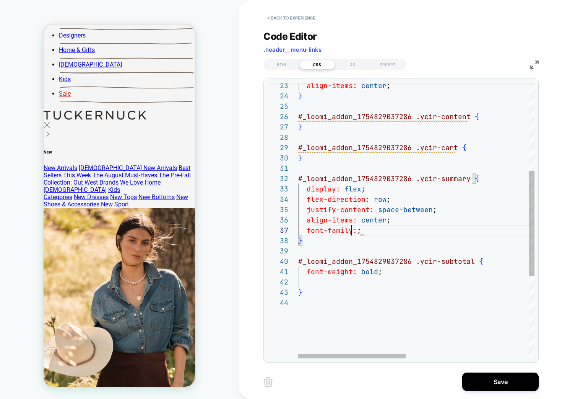
click at [351, 229] on div "# _ loomi_addon_1754829037286 .ycir-summary { display: flex ; flex-direction: r…" at bounding box center [551, 213] width 507 height 720
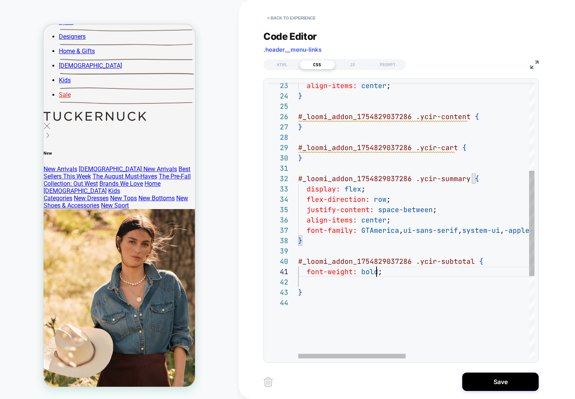
scroll to position [0, 78]
click at [378, 272] on div "# _ loomi_addon_1754829037286 .ycir-summary { display: flex ; flex-direction: r…" at bounding box center [551, 213] width 507 height 720
type textarea "**********"
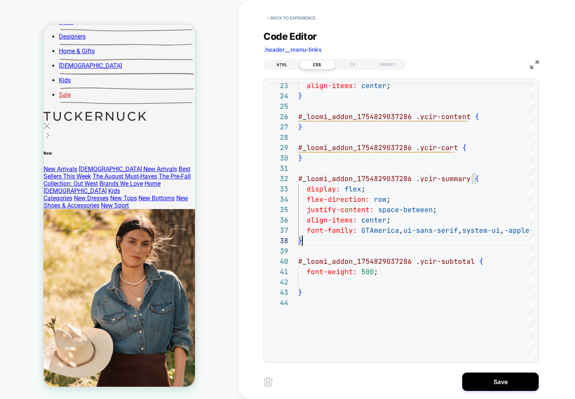
click at [290, 64] on div "HTML" at bounding box center [282, 64] width 35 height 9
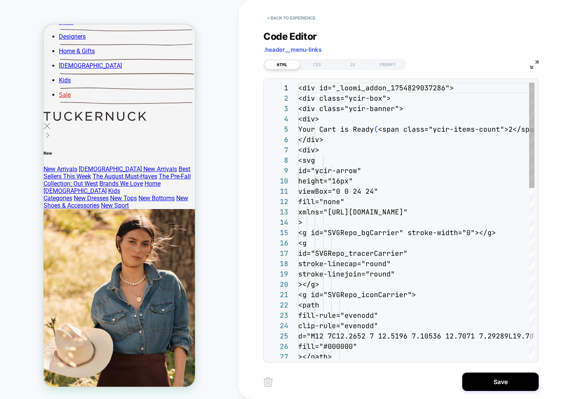
scroll to position [103, 0]
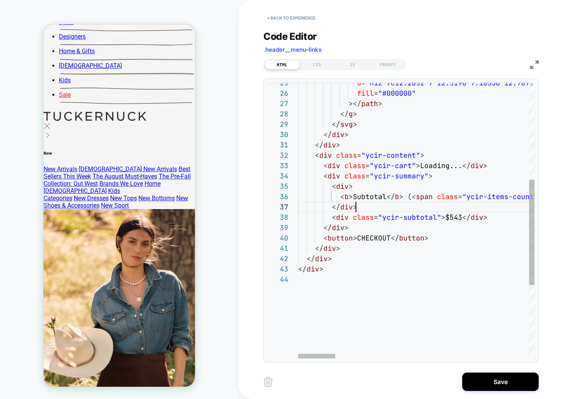
drag, startPoint x: 402, startPoint y: 194, endPoint x: 384, endPoint y: 196, distance: 18.0
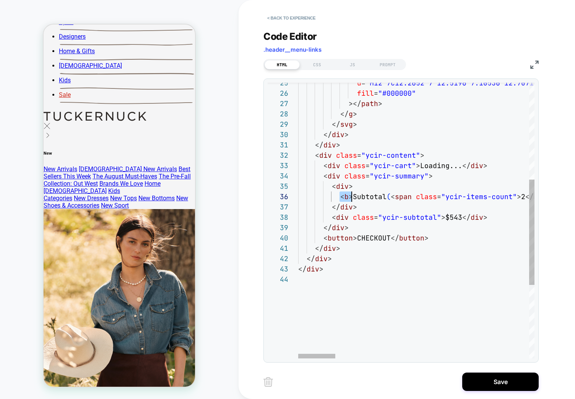
type textarea "**********"
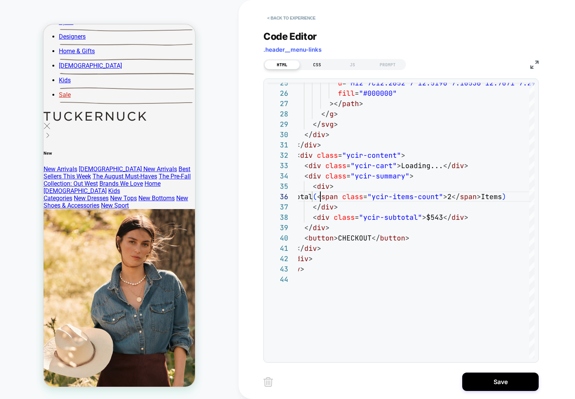
click at [327, 63] on div "CSS" at bounding box center [317, 64] width 35 height 9
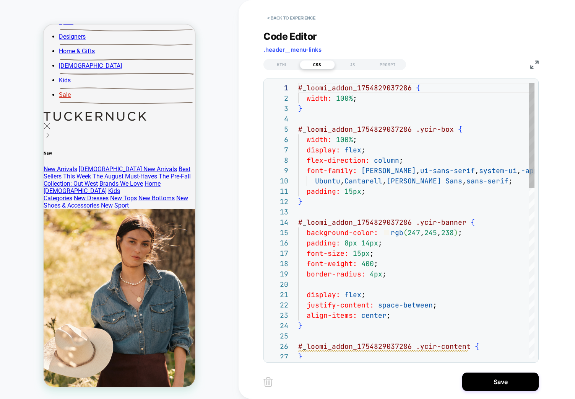
scroll to position [103, 0]
drag, startPoint x: 362, startPoint y: 183, endPoint x: 372, endPoint y: 184, distance: 10.1
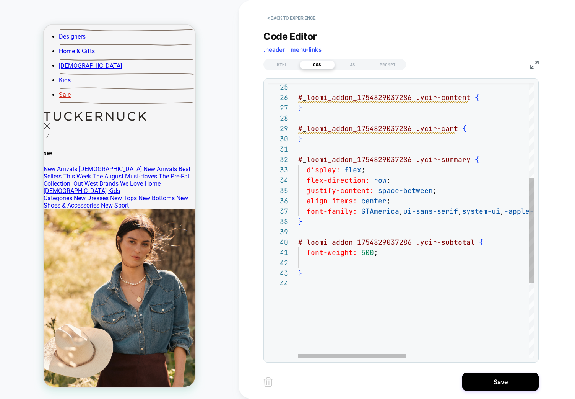
click at [392, 250] on div "# _ loomi_addon_1754829037286 .ycir-content { } # _ loomi_addon_1754829037286 .…" at bounding box center [550, 194] width 505 height 720
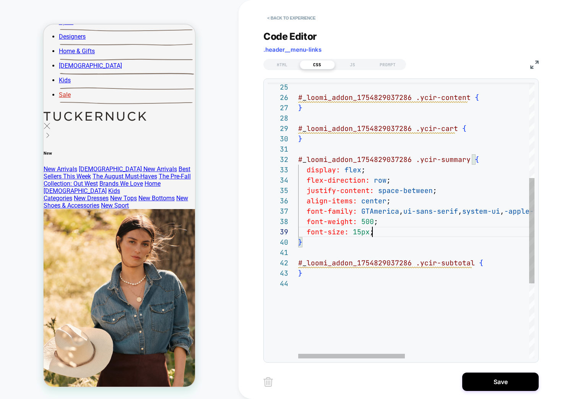
scroll to position [83, 74]
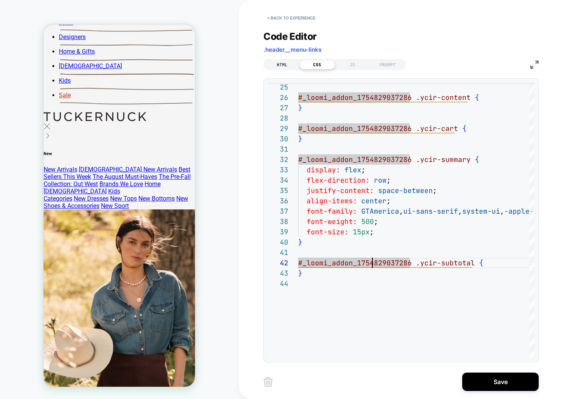
type textarea "**********"
click at [274, 68] on div "HTML" at bounding box center [282, 64] width 35 height 9
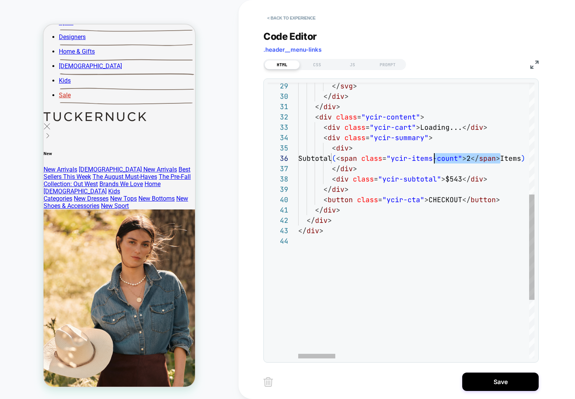
drag, startPoint x: 501, startPoint y: 157, endPoint x: 433, endPoint y: 155, distance: 68.5
type textarea "**********"
click at [316, 66] on div "CSS" at bounding box center [317, 64] width 35 height 9
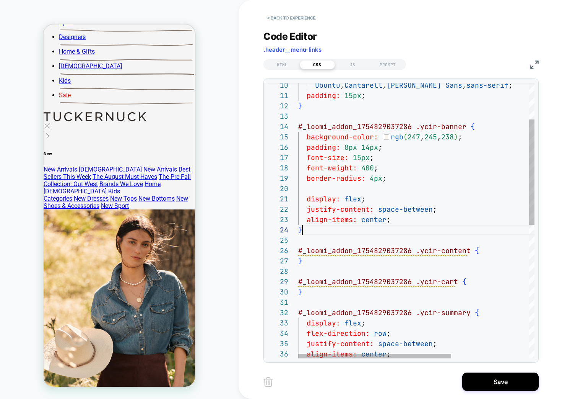
click at [348, 231] on div "Ubuntu , Cantarell , Noto Sans , sans-serif ; padding: 15px ; } # _ loomi_addon…" at bounding box center [476, 347] width 357 height 720
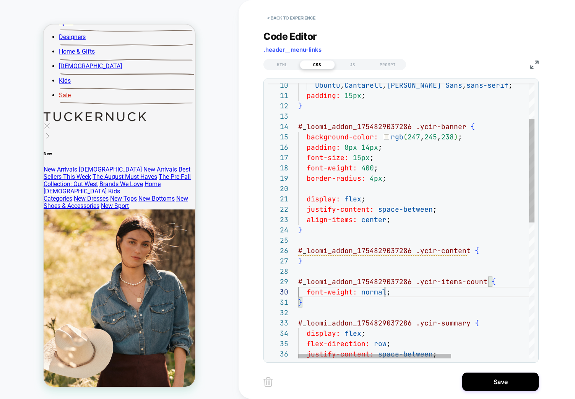
click at [402, 241] on div "Ubuntu , Cantarell , Noto Sans , sans-serif ; padding: 15px ; } # _ loomi_addon…" at bounding box center [476, 352] width 357 height 730
drag, startPoint x: 340, startPoint y: 298, endPoint x: 339, endPoint y: 285, distance: 12.6
click at [340, 298] on div "Ubuntu , Cantarell , Noto Sans , sans-serif ; padding: 15px ; } # _ loomi_addon…" at bounding box center [476, 352] width 357 height 730
click at [349, 261] on div "Ubuntu , Cantarell , Noto Sans , sans-serif ; padding: 15px ; } # _ loomi_addon…" at bounding box center [476, 352] width 357 height 730
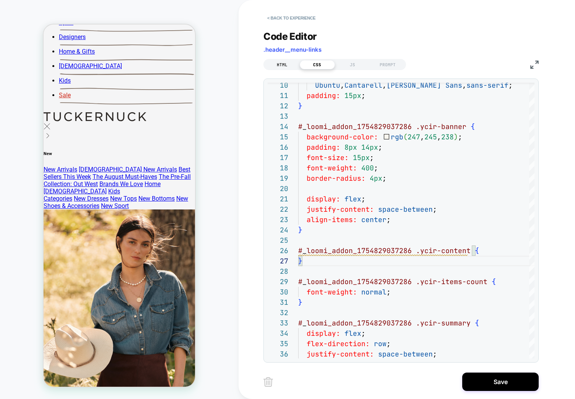
type textarea "**********"
click at [286, 67] on div "HTML" at bounding box center [282, 64] width 35 height 9
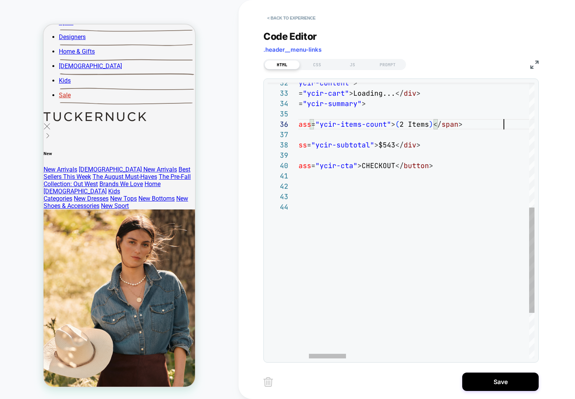
scroll to position [52, 272]
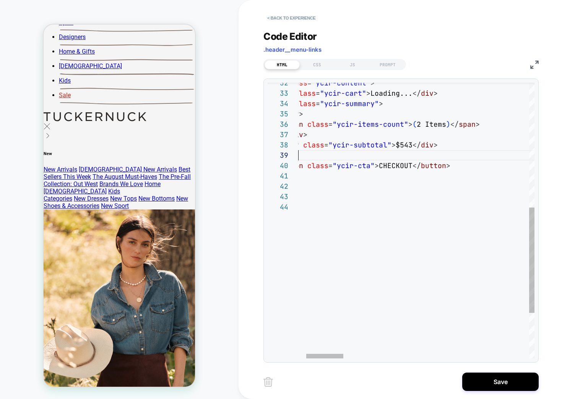
scroll to position [83, 50]
type textarea "**********"
click at [323, 65] on div "CSS" at bounding box center [317, 64] width 35 height 9
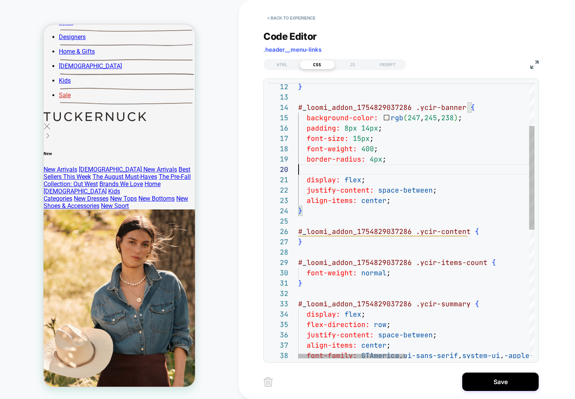
click at [489, 239] on div "} # _ loomi_addon_1754829037286 .ycir-banner { background-color: rgb ( 247 , 24…" at bounding box center [550, 333] width 505 height 730
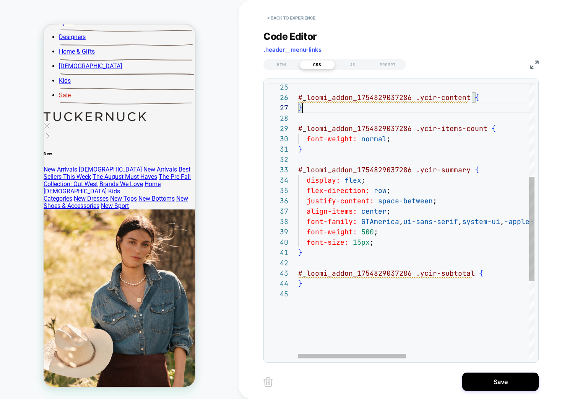
drag, startPoint x: 477, startPoint y: 277, endPoint x: 510, endPoint y: 277, distance: 33.3
click at [477, 277] on div "# _ loomi_addon_1754829037286 .ycir-content { } # _ loomi_addon_1754829037286 .…" at bounding box center [550, 199] width 505 height 730
click at [353, 280] on div "# _ loomi_addon_1754829037286 .ycir-content { } # _ loomi_addon_1754829037286 .…" at bounding box center [550, 199] width 505 height 730
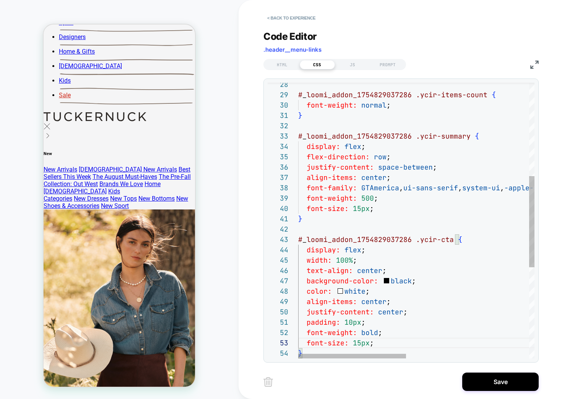
scroll to position [478, 0]
click at [369, 185] on div "# _ loomi_addon_1754829037286 .ycir-items-count { font-weight: normal ; } # _ l…" at bounding box center [550, 216] width 505 height 833
click at [393, 348] on div "# _ loomi_addon_1754829037286 .ycir-items-count { font-weight: normal ; } # _ l…" at bounding box center [553, 216] width 511 height 833
click at [396, 332] on div "# _ loomi_addon_1754829037286 .ycir-items-count { font-weight: normal ; } # _ l…" at bounding box center [553, 216] width 511 height 833
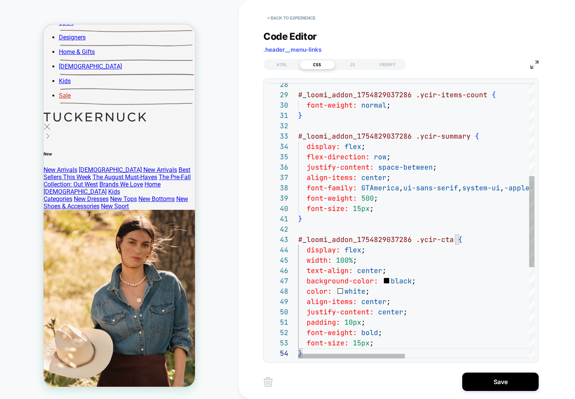
scroll to position [10, 82]
click at [391, 337] on div "# _ loomi_addon_1754829037286 .ycir-items-count { font-weight: normal ; } # _ l…" at bounding box center [553, 216] width 511 height 833
click at [390, 340] on div "# _ loomi_addon_1754829037286 .ycir-items-count { font-weight: normal ; } # _ l…" at bounding box center [553, 216] width 511 height 833
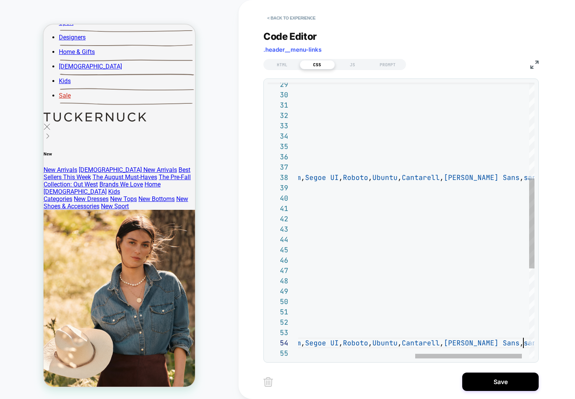
scroll to position [31, 483]
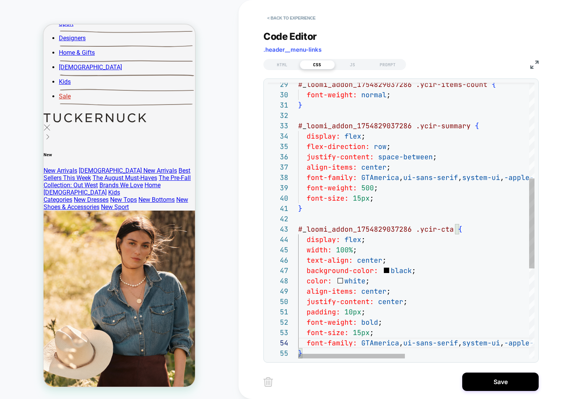
click at [385, 324] on div "# _ loomi_addon_1754829037286 .ycir-items-count { font-weight: normal ; } # _ l…" at bounding box center [553, 212] width 511 height 844
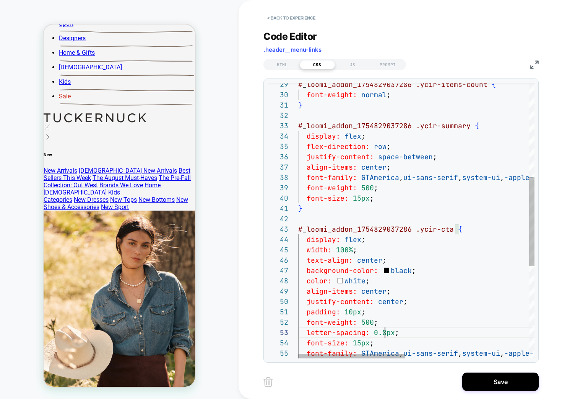
scroll to position [21, 99]
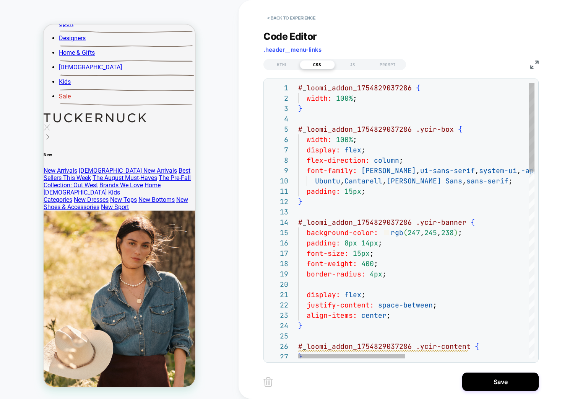
drag, startPoint x: 371, startPoint y: 194, endPoint x: 418, endPoint y: 204, distance: 48.4
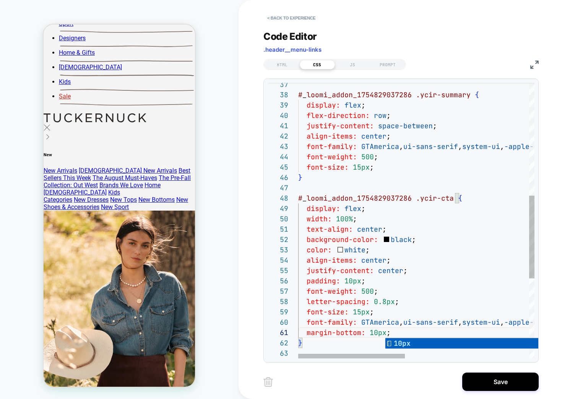
scroll to position [0, 90]
click at [367, 168] on div "# _ loomi_addon_1754829037286 .ycir-summary { display: flex ; flex-direction: r…" at bounding box center [553, 165] width 511 height 916
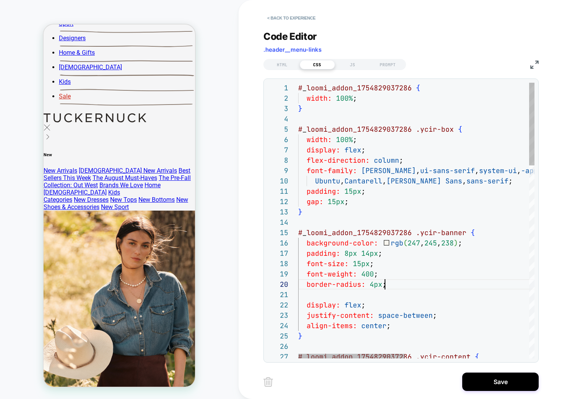
drag, startPoint x: 424, startPoint y: 282, endPoint x: 429, endPoint y: 295, distance: 13.7
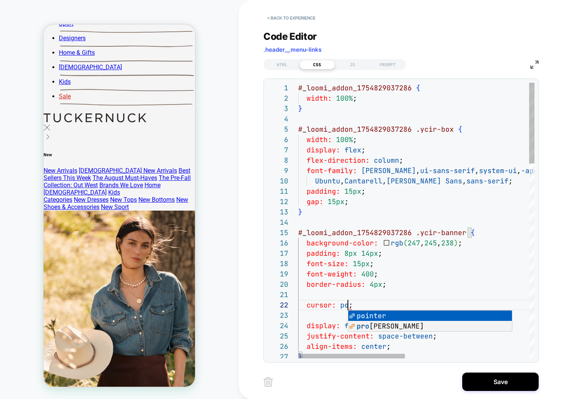
scroll to position [10, 70]
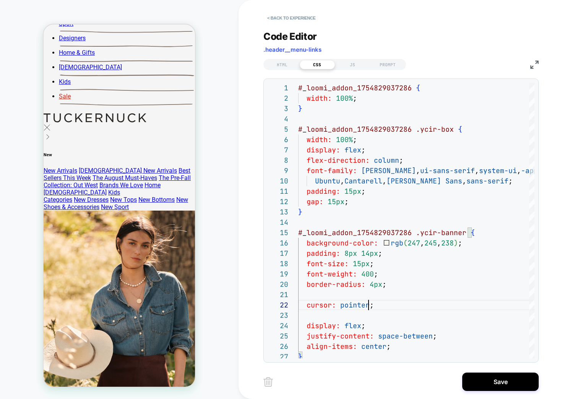
drag, startPoint x: 378, startPoint y: 200, endPoint x: 394, endPoint y: 200, distance: 16.5
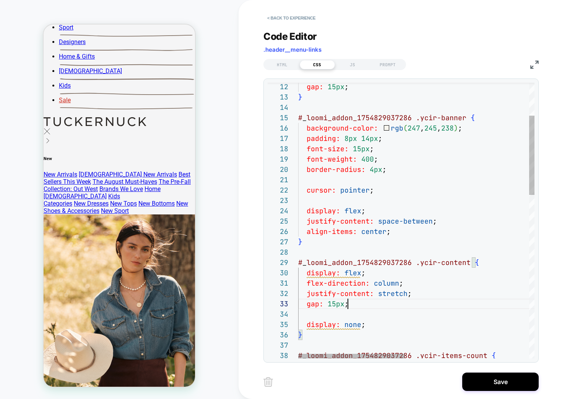
scroll to position [21, 50]
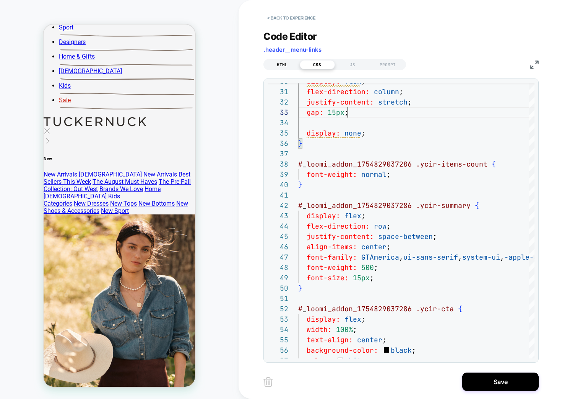
type textarea "**********"
click at [283, 65] on div "HTML" at bounding box center [282, 64] width 35 height 9
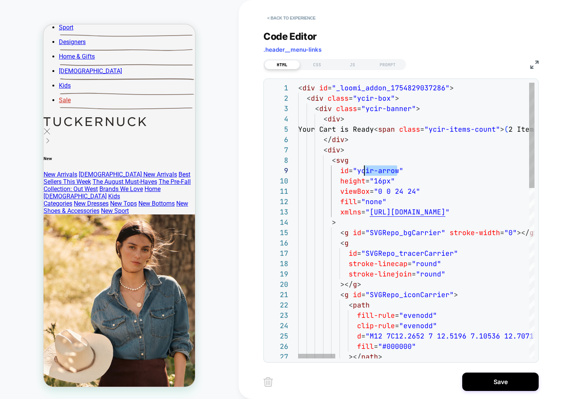
scroll to position [83, 58]
drag, startPoint x: 398, startPoint y: 169, endPoint x: 357, endPoint y: 168, distance: 40.6
click at [321, 63] on div "CSS" at bounding box center [317, 64] width 35 height 9
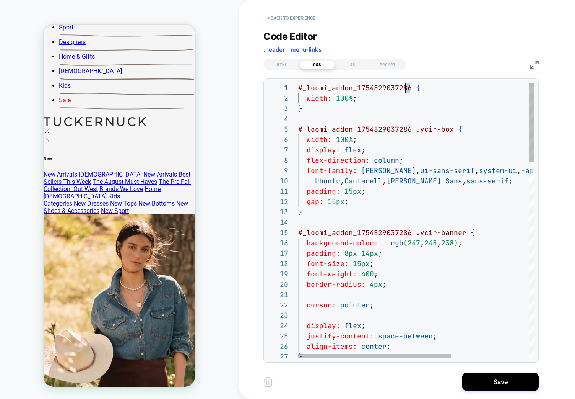
scroll to position [0, 87]
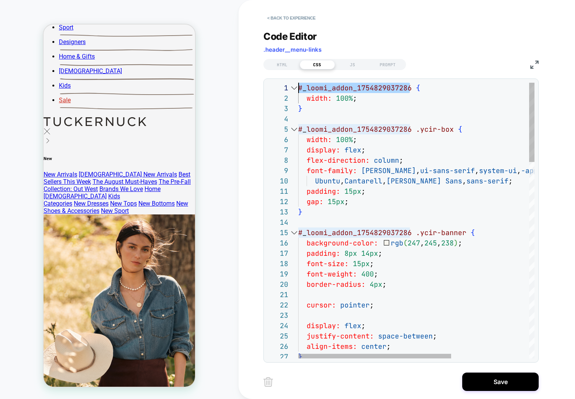
drag, startPoint x: 401, startPoint y: 88, endPoint x: 290, endPoint y: 90, distance: 110.6
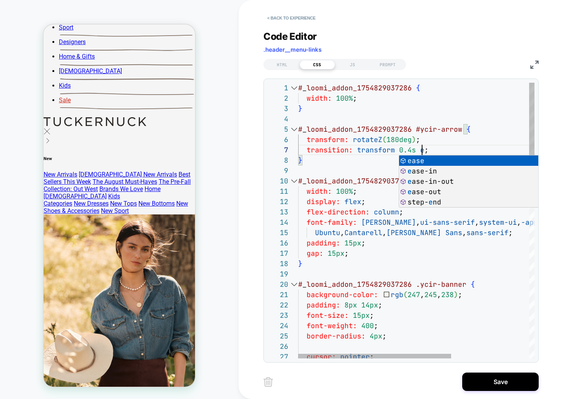
scroll to position [62, 132]
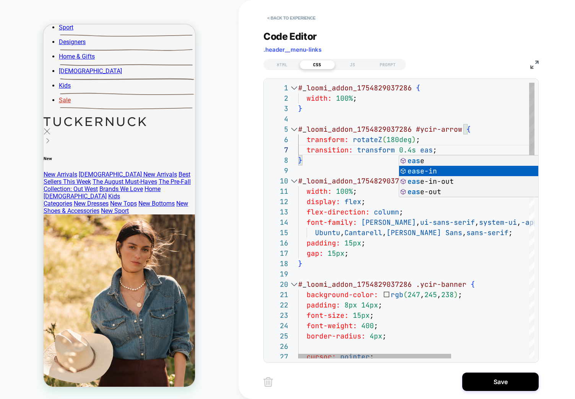
type textarea "**********"
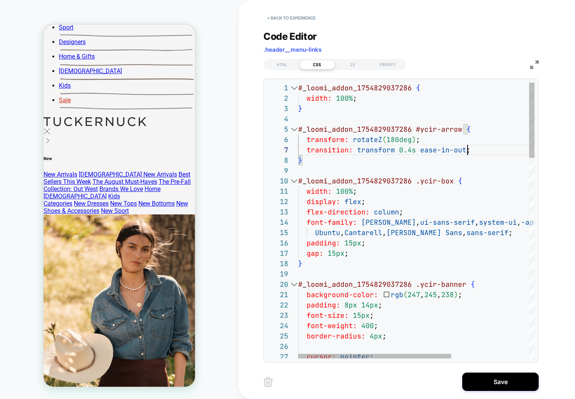
scroll to position [62, 169]
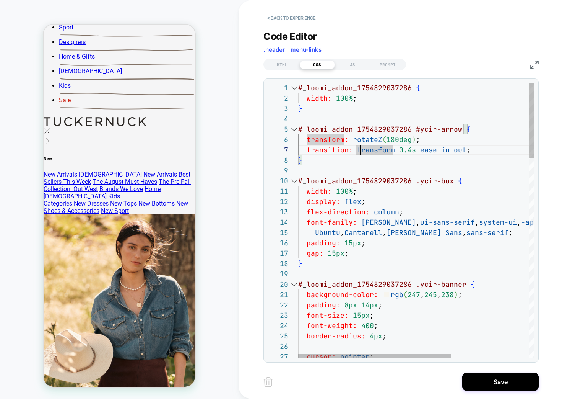
scroll to position [72, 4]
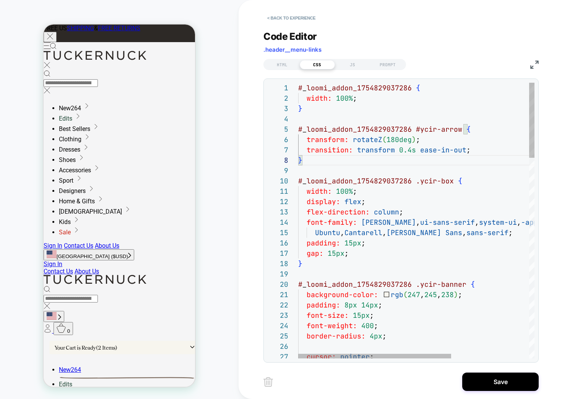
scroll to position [444, 0]
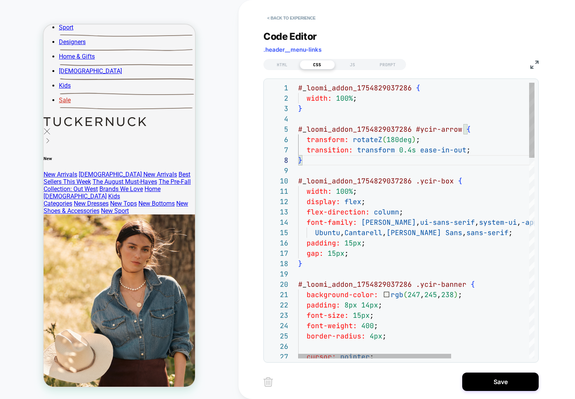
drag, startPoint x: 451, startPoint y: 155, endPoint x: 452, endPoint y: 147, distance: 8.5
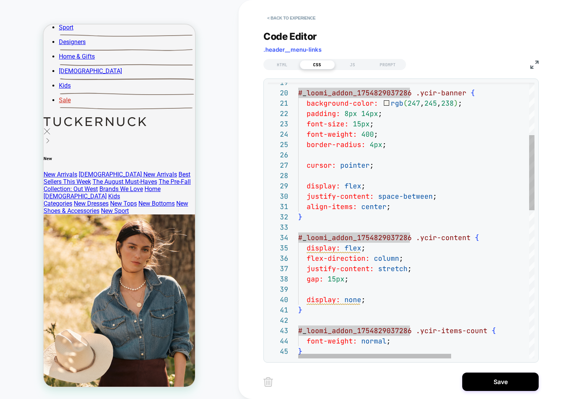
click at [394, 295] on div "# _ loomi_addon_1754829037286 .ycir-banner { background-color: rgb ( 247 , 245 …" at bounding box center [476, 395] width 357 height 1009
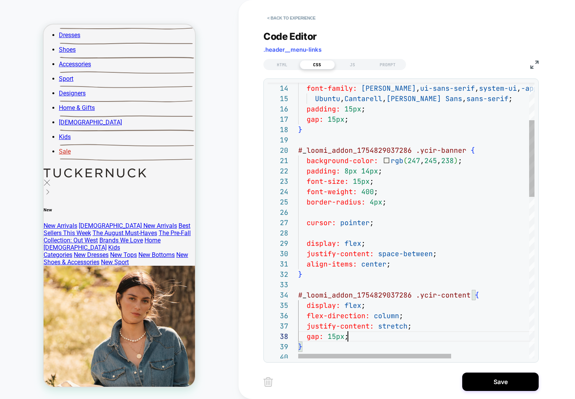
scroll to position [499, 0]
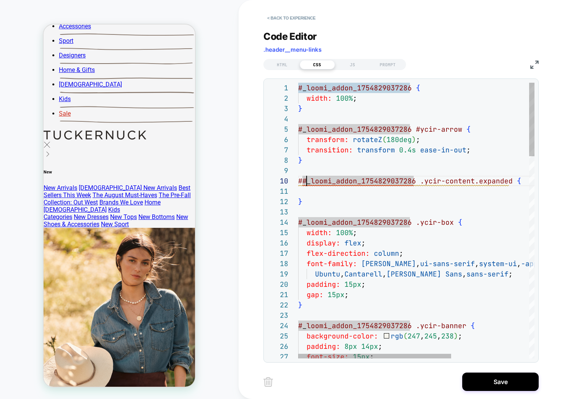
scroll to position [0, 0]
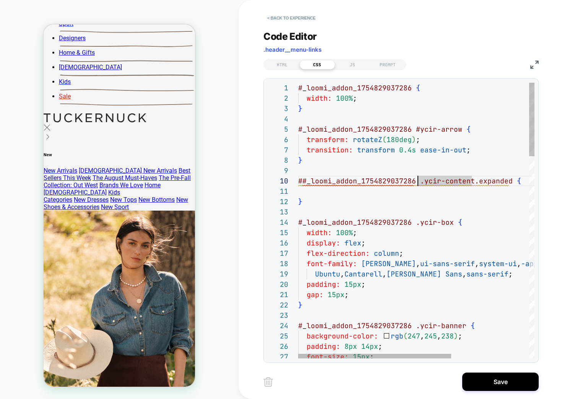
drag, startPoint x: 451, startPoint y: 223, endPoint x: 416, endPoint y: 222, distance: 35.6
drag, startPoint x: 420, startPoint y: 182, endPoint x: 471, endPoint y: 181, distance: 51.7
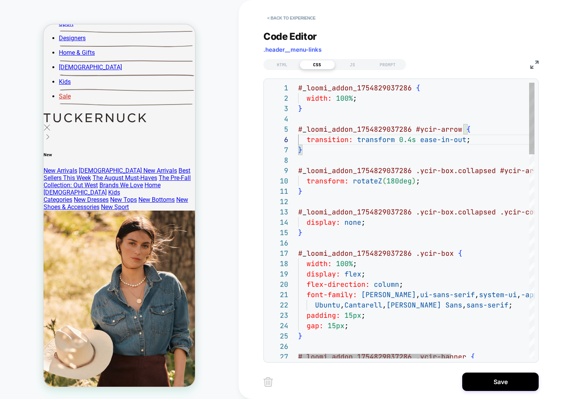
type textarea "**********"
click at [285, 64] on div "HTML" at bounding box center [282, 64] width 35 height 9
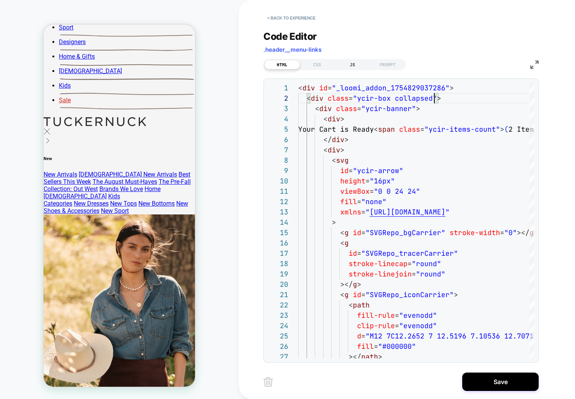
type textarea "**********"
click at [353, 66] on div "JS" at bounding box center [352, 64] width 35 height 9
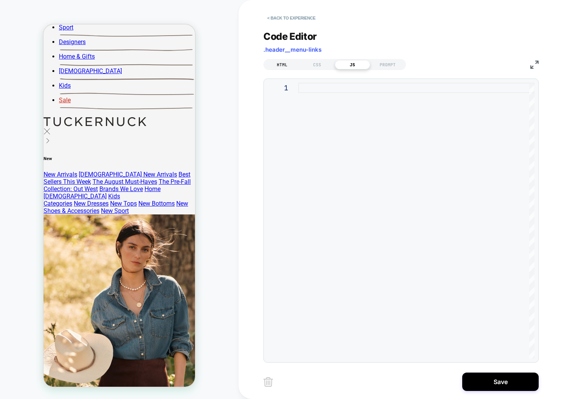
click at [302, 63] on div "CSS" at bounding box center [317, 64] width 35 height 9
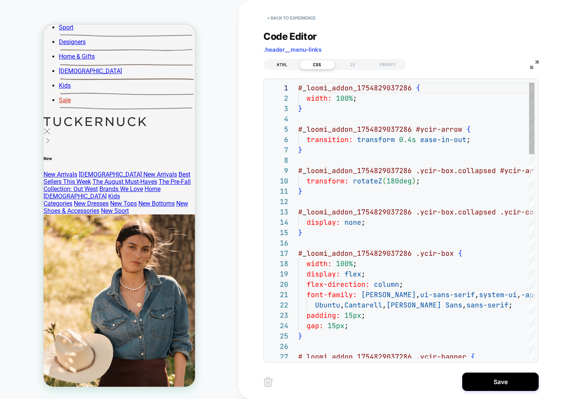
click at [287, 63] on div "HTML" at bounding box center [282, 64] width 35 height 9
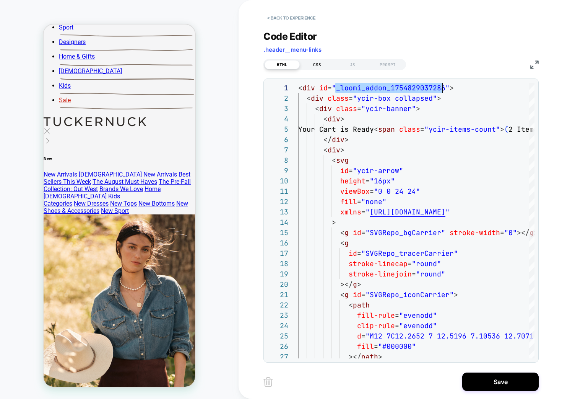
click at [322, 65] on div "CSS" at bounding box center [317, 64] width 35 height 9
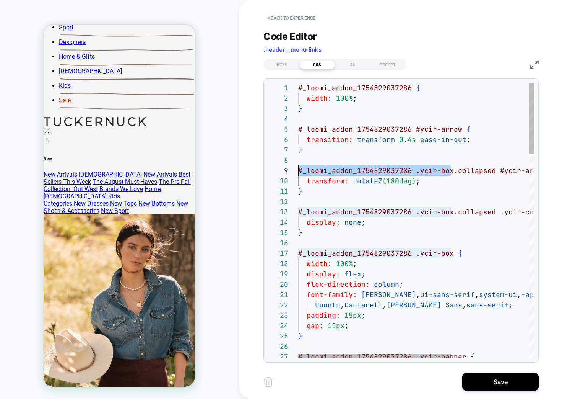
drag, startPoint x: 452, startPoint y: 170, endPoint x: 294, endPoint y: 167, distance: 158.1
click at [387, 65] on div "PROMPT" at bounding box center [387, 64] width 35 height 9
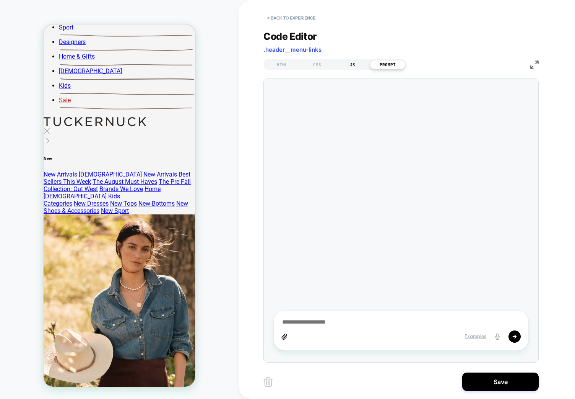
click at [349, 62] on div "JS" at bounding box center [352, 64] width 35 height 9
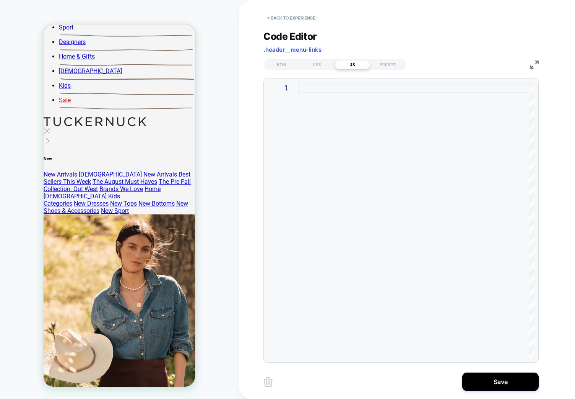
click at [310, 127] on div at bounding box center [416, 220] width 236 height 275
type textarea "*"
type textarea "**********"
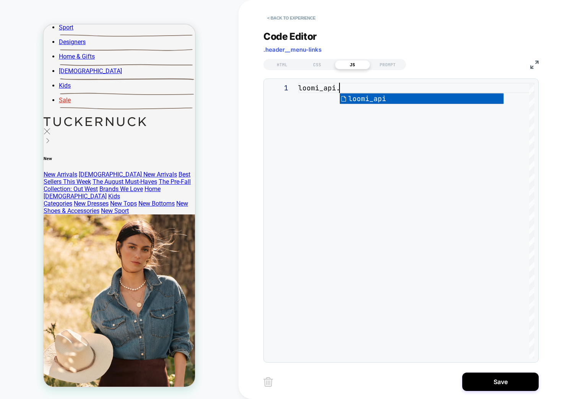
type textarea "**********"
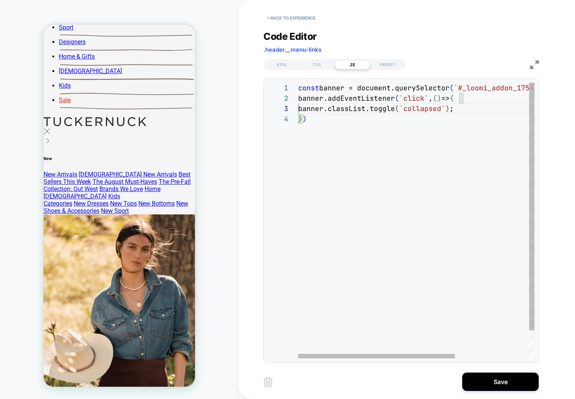
click at [359, 139] on div "const banner = document.querySelector ( `#_loomi_addon_1754829037286 .ycir-box`…" at bounding box center [472, 236] width 348 height 306
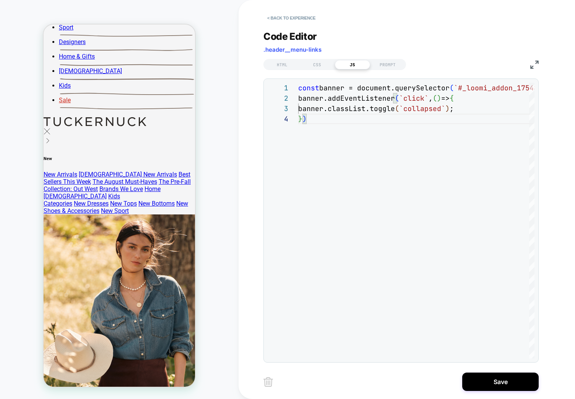
type textarea "**********"
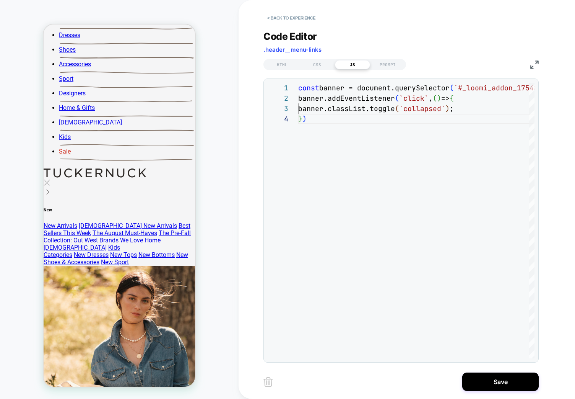
scroll to position [499, 0]
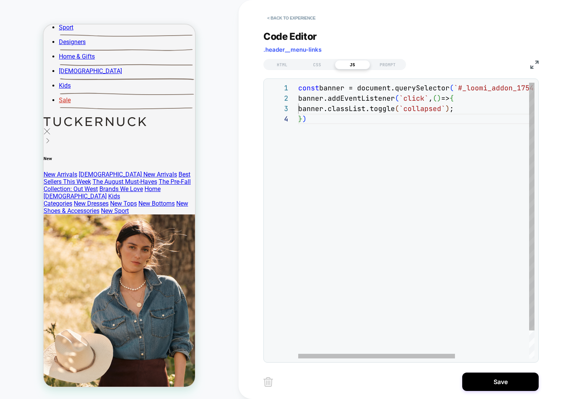
click at [375, 127] on div "const banner = document.querySelector ( `#_loomi_addon_1754829037286 .ycir-box`…" at bounding box center [472, 236] width 348 height 306
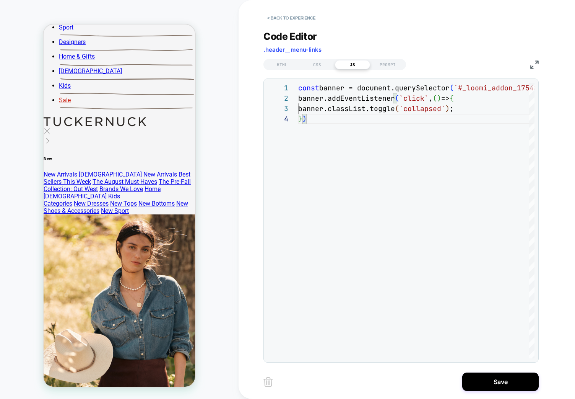
drag, startPoint x: 502, startPoint y: 382, endPoint x: 441, endPoint y: 359, distance: 65.9
click at [502, 383] on button "Save" at bounding box center [501, 381] width 77 height 18
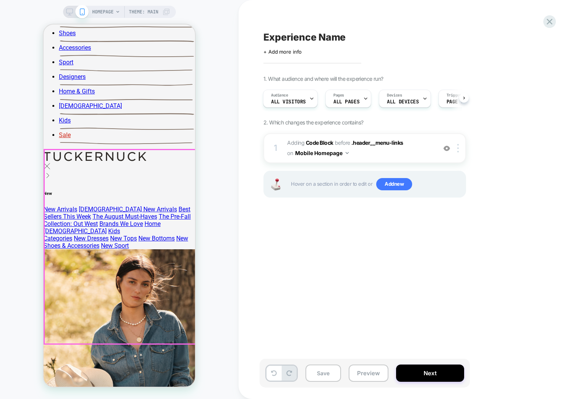
scroll to position [284, 0]
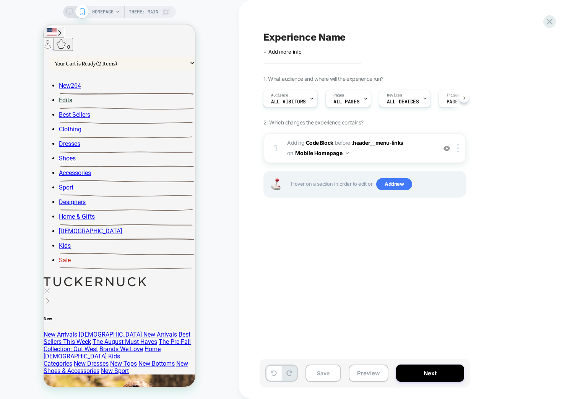
drag, startPoint x: 323, startPoint y: 264, endPoint x: 326, endPoint y: 287, distance: 23.7
click at [323, 267] on div "Experience Name Click to edit experience details + Add more info 1. What audien…" at bounding box center [403, 199] width 287 height 383
click at [322, 367] on button "Save" at bounding box center [324, 372] width 36 height 17
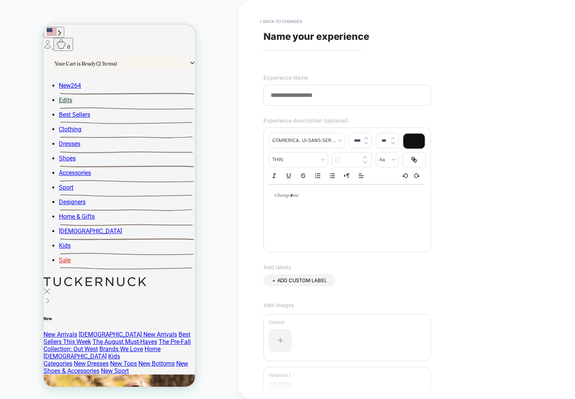
click at [281, 298] on div "+ ADD CUSTOM LABEL" at bounding box center [300, 288] width 72 height 28
click at [300, 101] on input at bounding box center [348, 95] width 168 height 21
click at [293, 93] on input "**********" at bounding box center [348, 95] width 168 height 21
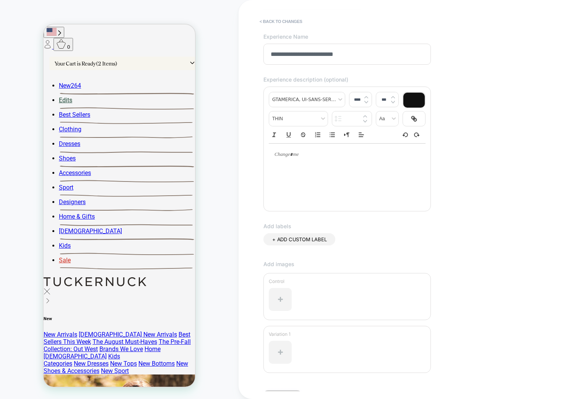
scroll to position [89, 0]
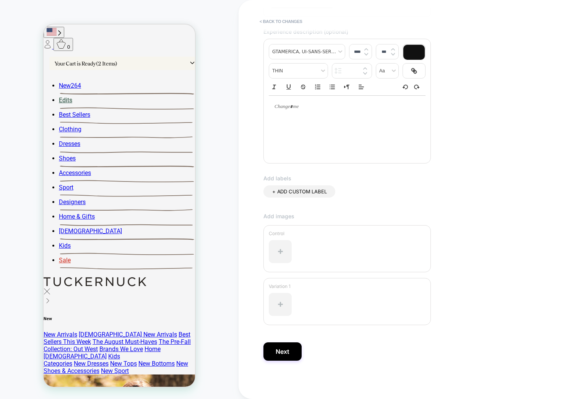
drag, startPoint x: 281, startPoint y: 347, endPoint x: 302, endPoint y: 150, distance: 198.9
click at [302, 150] on div "**********" at bounding box center [403, 199] width 287 height 383
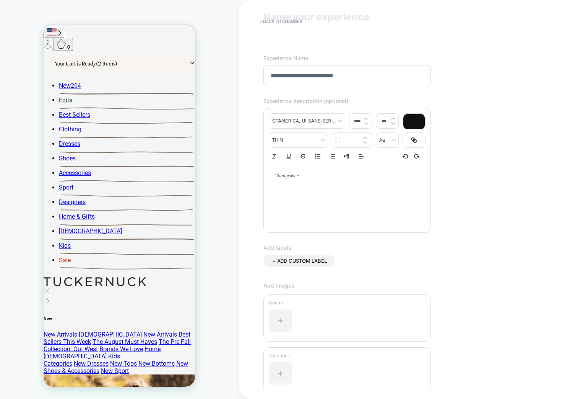
scroll to position [0, 0]
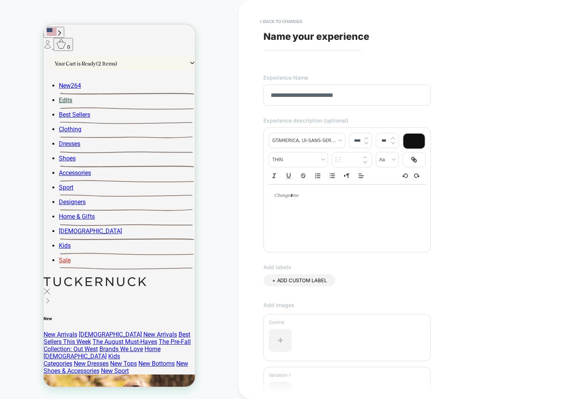
click at [287, 95] on input "**********" at bounding box center [348, 95] width 168 height 21
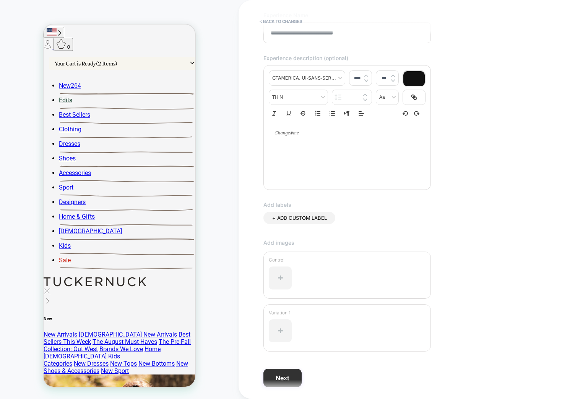
scroll to position [89, 0]
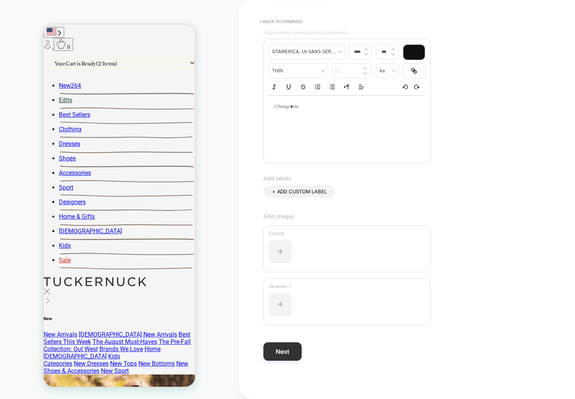
type input "**********"
click at [290, 355] on button "Next" at bounding box center [283, 351] width 38 height 18
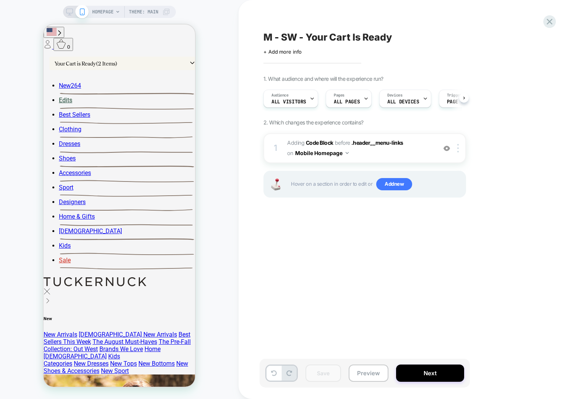
click at [355, 319] on div "M - SW - Your Cart Is Ready Click to edit experience details + Add more info 1.…" at bounding box center [403, 199] width 287 height 383
click at [323, 293] on div "M - SW - Your Cart Is Ready Click to edit experience details + Add more info 1.…" at bounding box center [403, 199] width 287 height 383
click at [322, 153] on button "Mobile Homepage" at bounding box center [322, 152] width 54 height 11
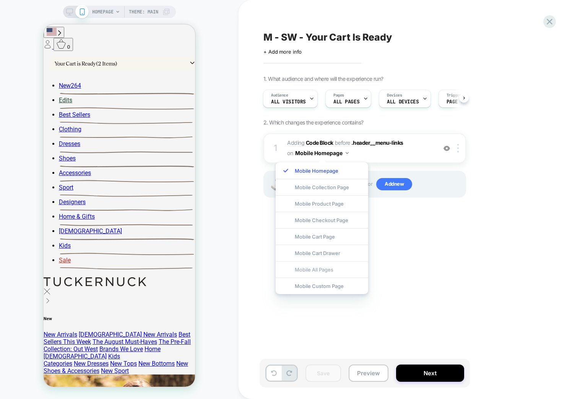
click at [318, 272] on div "Mobile All Pages" at bounding box center [322, 269] width 93 height 16
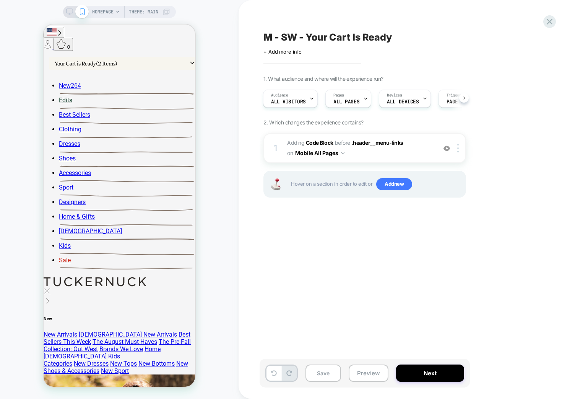
click at [428, 264] on div "M - SW - Your Cart Is Ready Click to edit experience details + Add more info 1.…" at bounding box center [403, 199] width 287 height 383
click at [331, 375] on button "Save" at bounding box center [324, 372] width 36 height 17
click at [300, 290] on div "M - SW - Your Cart Is Ready Click to edit experience details + Add more info 1.…" at bounding box center [403, 199] width 287 height 383
click at [123, 59] on div "Your Cart is Ready (2 Items)" at bounding box center [125, 63] width 152 height 13
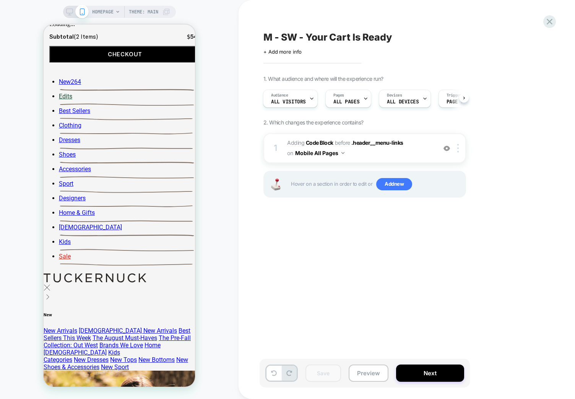
click at [153, 15] on div "Your Cart is Ready (2 Items)" at bounding box center [125, 8] width 152 height 13
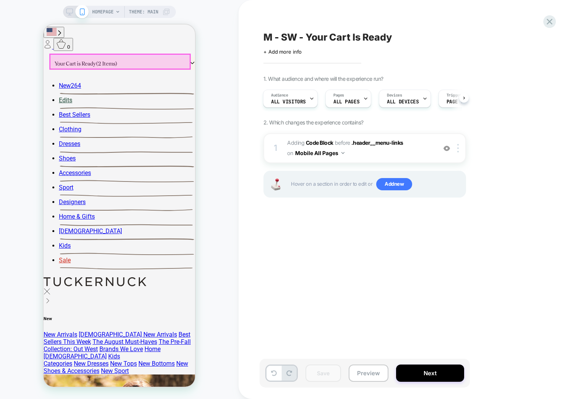
click at [155, 58] on div "Your Cart is Ready (2 Items)" at bounding box center [125, 63] width 152 height 13
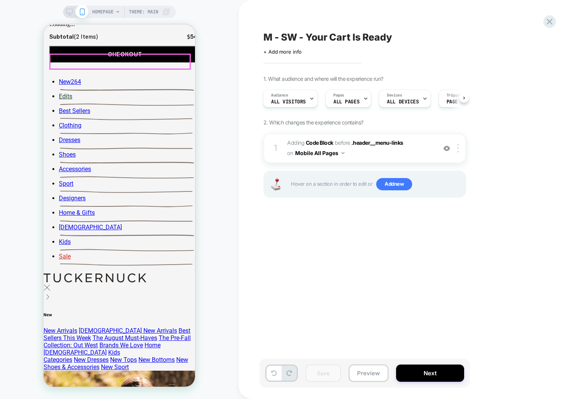
click at [126, 15] on div "Your Cart is Ready (2 Items)" at bounding box center [125, 8] width 152 height 13
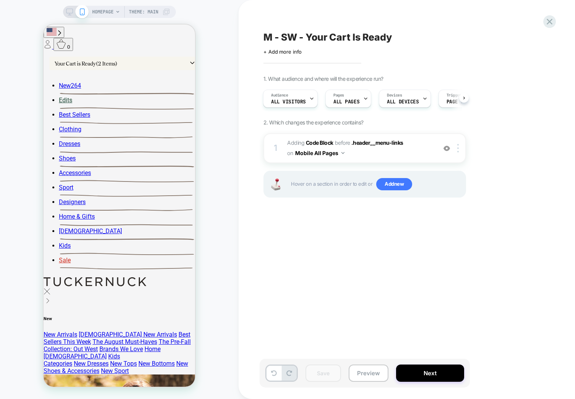
click at [324, 241] on div "M - SW - Your Cart Is Ready Click to edit experience details + Add more info 1.…" at bounding box center [403, 199] width 287 height 383
click at [406, 150] on span "Adding Code Block BEFORE .header__menu-links .header__menu-links on Mobile All …" at bounding box center [360, 148] width 146 height 21
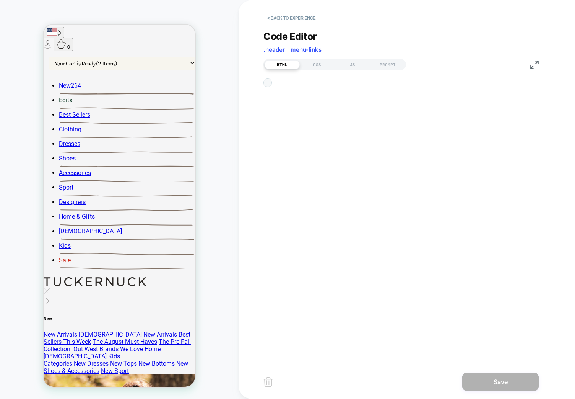
scroll to position [103, 0]
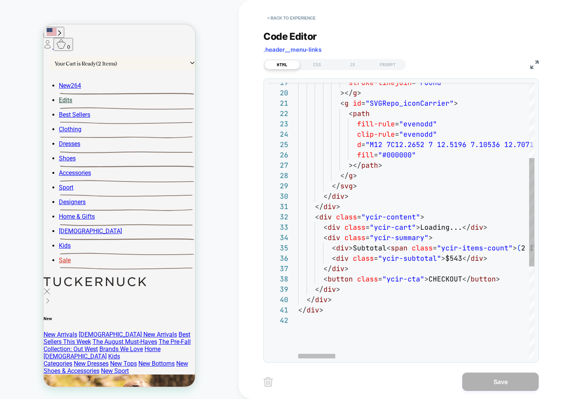
type textarea "**********"
drag, startPoint x: 374, startPoint y: 226, endPoint x: 410, endPoint y: 225, distance: 36.4
click at [298, 15] on button "< Back to experience" at bounding box center [292, 18] width 56 height 12
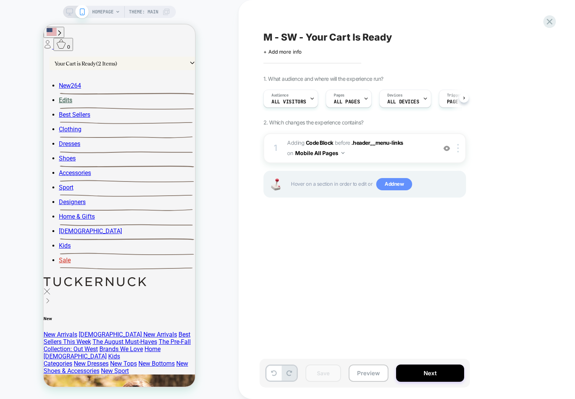
click at [391, 183] on span "Add new" at bounding box center [395, 184] width 36 height 12
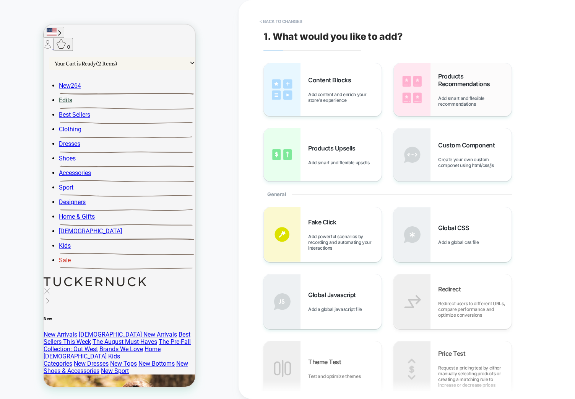
click at [458, 70] on div "Products Recommendations Add smart and flexible recommendations" at bounding box center [453, 89] width 118 height 53
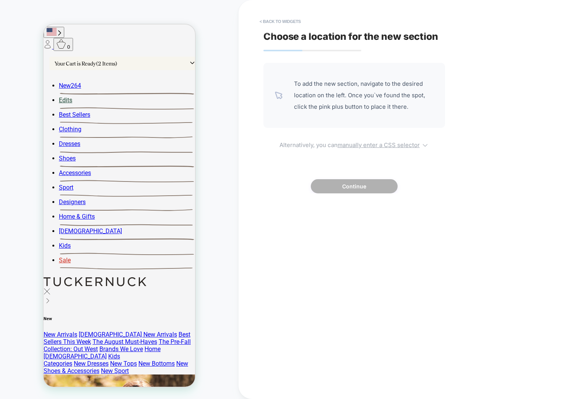
click at [386, 143] on u "manually enter a CSS selector" at bounding box center [379, 144] width 82 height 7
select select "*******"
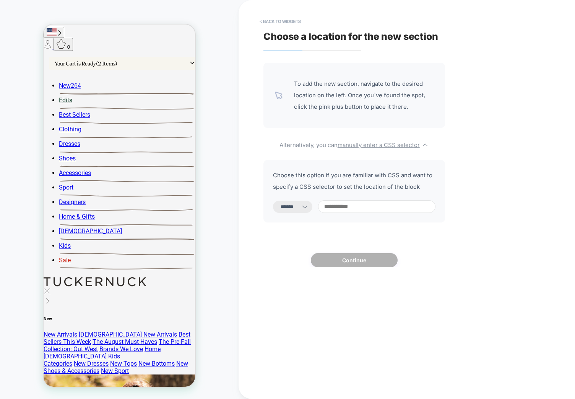
click at [381, 200] on input at bounding box center [376, 206] width 117 height 13
click at [307, 210] on select "**********" at bounding box center [292, 206] width 39 height 12
click at [353, 206] on input at bounding box center [376, 206] width 117 height 13
paste input "*********"
type input "*********"
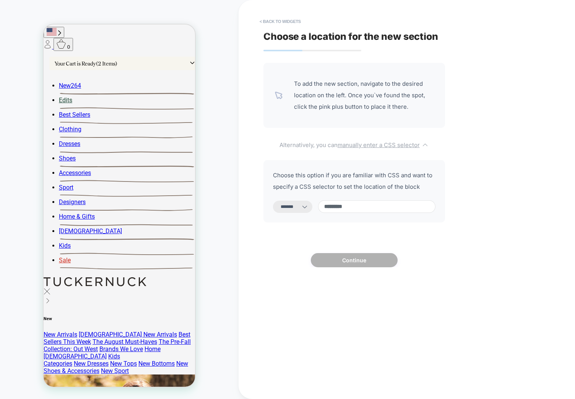
select select "*********"
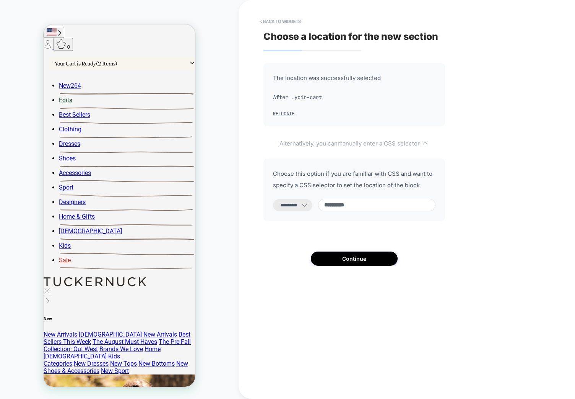
paste input "**********"
type input "**********"
click at [297, 206] on select "**********" at bounding box center [292, 206] width 39 height 12
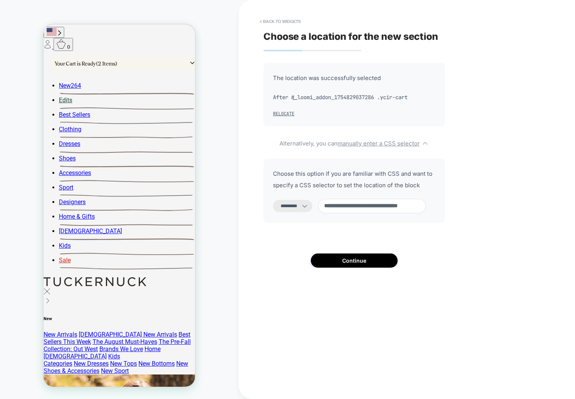
select select "*******"
click at [273, 200] on select "**********" at bounding box center [292, 206] width 39 height 12
click at [93, 60] on div "Your Cart is Ready (2 Items)" at bounding box center [86, 63] width 63 height 6
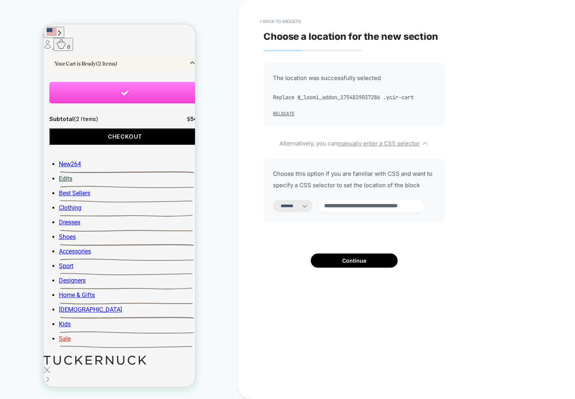
scroll to position [364, 0]
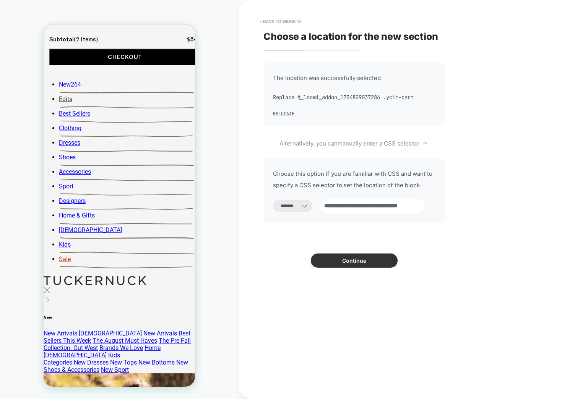
click at [341, 261] on button "Continue" at bounding box center [354, 260] width 87 height 14
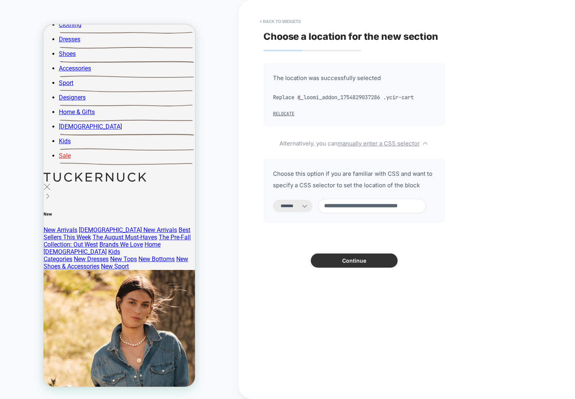
scroll to position [284, 0]
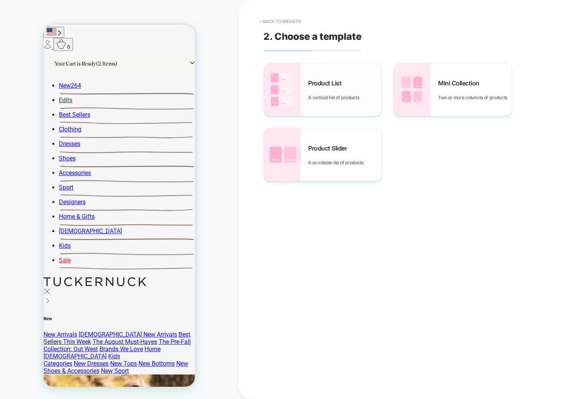
click at [334, 86] on div "Product List A vertical list of products" at bounding box center [344, 89] width 73 height 21
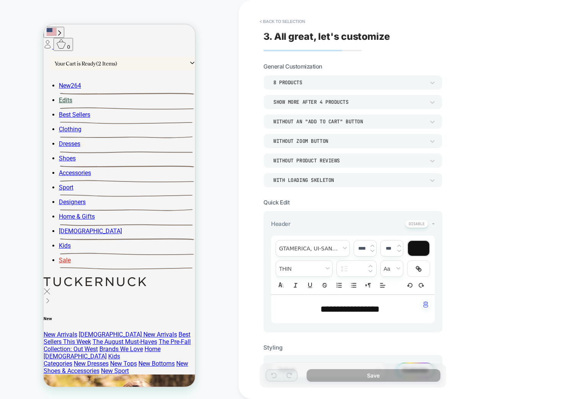
click at [161, 61] on div "Your Cart is Ready (2 Items)" at bounding box center [125, 63] width 152 height 13
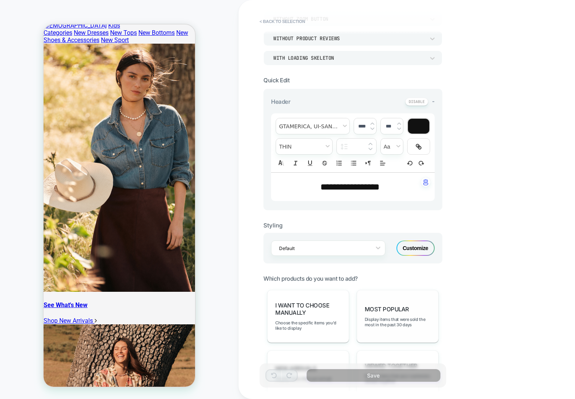
scroll to position [124, 0]
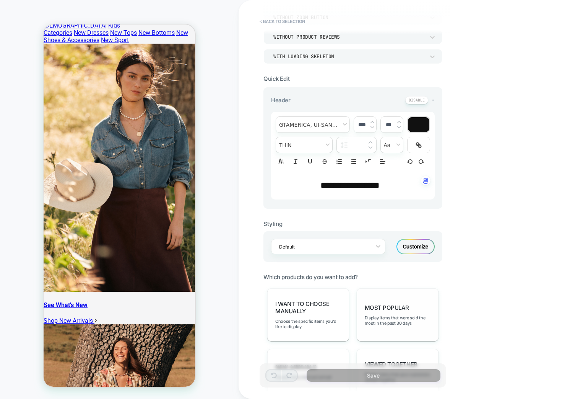
click at [392, 300] on div "Most Popular Display items that were sold the most in the past 30 days" at bounding box center [398, 314] width 82 height 53
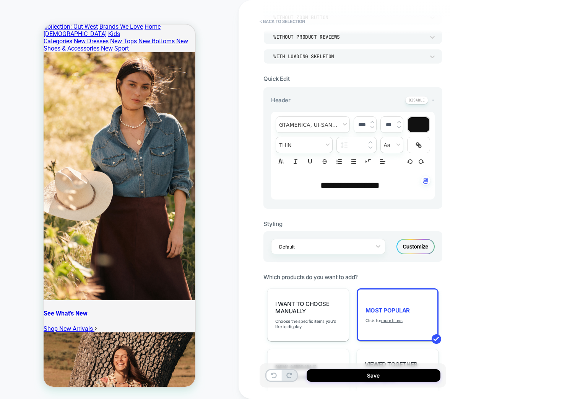
scroll to position [370, 0]
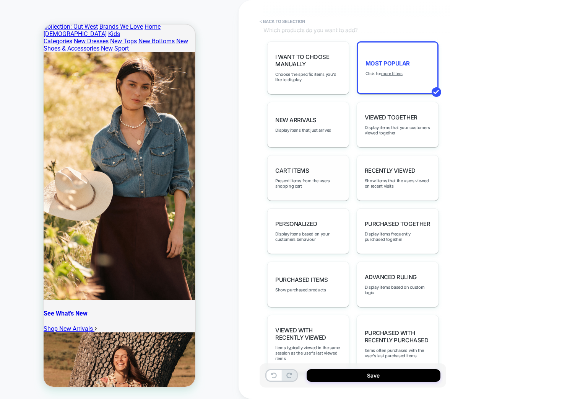
click at [303, 169] on div "Cart Items Present items from the users shopping cart" at bounding box center [308, 178] width 82 height 46
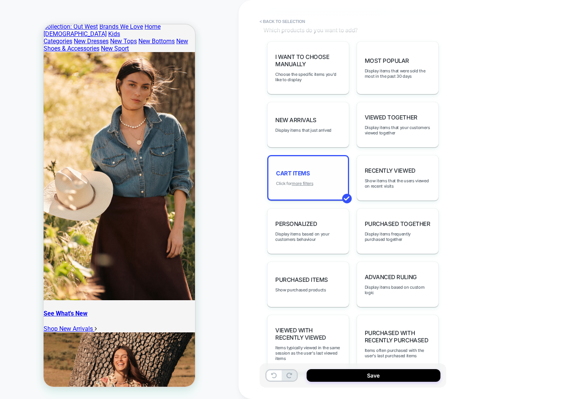
click at [296, 181] on u "more filters" at bounding box center [302, 183] width 21 height 5
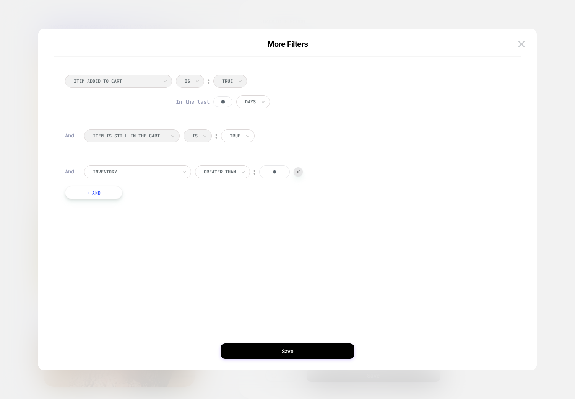
click at [219, 101] on input "**" at bounding box center [223, 101] width 19 height 11
type input "***"
click at [155, 134] on div "ITEM IS STILL IN THE CART Is ︰ True" at bounding box center [293, 139] width 419 height 21
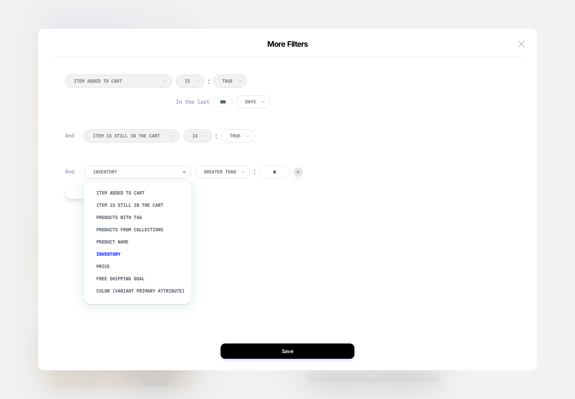
click at [141, 171] on div at bounding box center [135, 171] width 84 height 7
click at [275, 172] on input "*" at bounding box center [274, 171] width 31 height 13
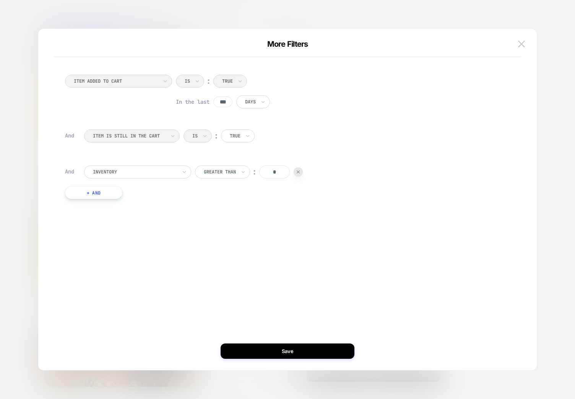
click at [275, 173] on input "*" at bounding box center [274, 171] width 31 height 13
type input "****"
click at [290, 346] on button "Save" at bounding box center [288, 350] width 134 height 15
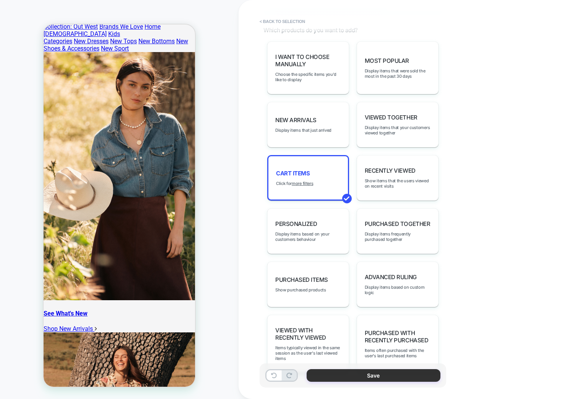
click at [362, 369] on button "Save" at bounding box center [374, 375] width 134 height 13
click at [363, 372] on button "Save" at bounding box center [374, 375] width 134 height 13
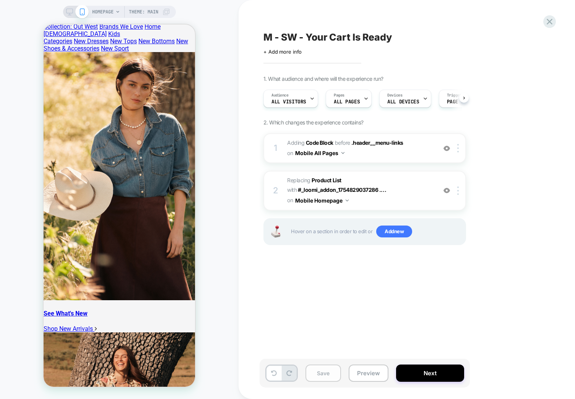
click at [327, 372] on button "Save" at bounding box center [324, 372] width 36 height 17
click at [300, 317] on div "M - SW - Your Cart Is Ready Click to edit experience details + Add more info 1.…" at bounding box center [403, 199] width 287 height 383
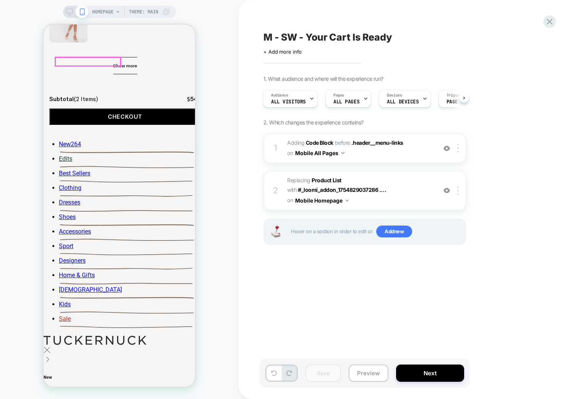
scroll to position [996, 0]
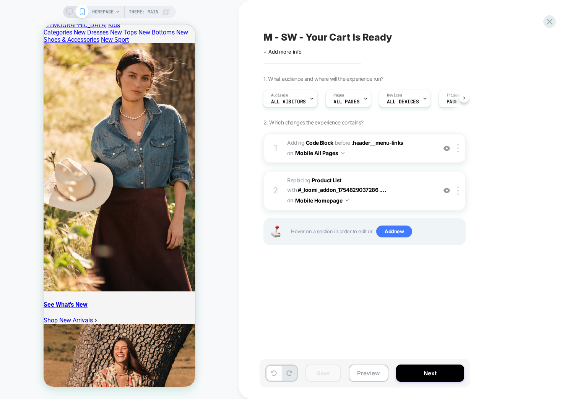
drag, startPoint x: 426, startPoint y: 185, endPoint x: 421, endPoint y: 130, distance: 54.6
click at [421, 127] on div "1. What audience and where will the experience run? Audience All Visitors Pages…" at bounding box center [403, 169] width 279 height 189
click at [416, 150] on span "Adding Code Block BEFORE .header__menu-links .header__menu-links on Mobile All …" at bounding box center [360, 148] width 146 height 21
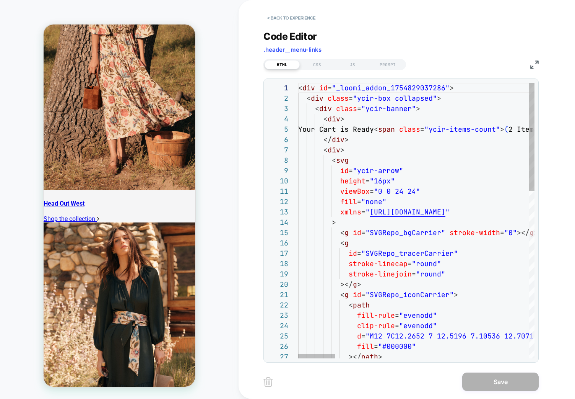
scroll to position [606, 0]
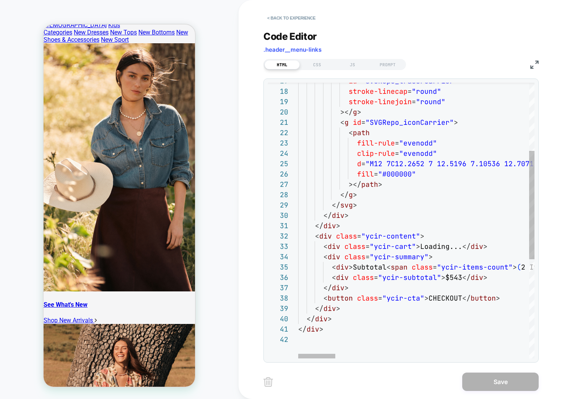
scroll to position [21, 174]
drag, startPoint x: 411, startPoint y: 246, endPoint x: 373, endPoint y: 246, distance: 37.1
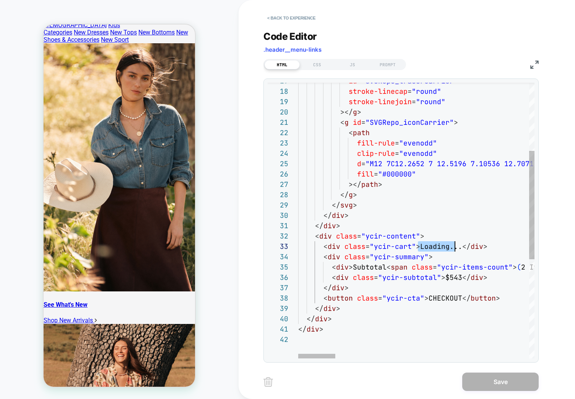
scroll to position [21, 161]
drag, startPoint x: 418, startPoint y: 247, endPoint x: 458, endPoint y: 242, distance: 39.7
type textarea "**********"
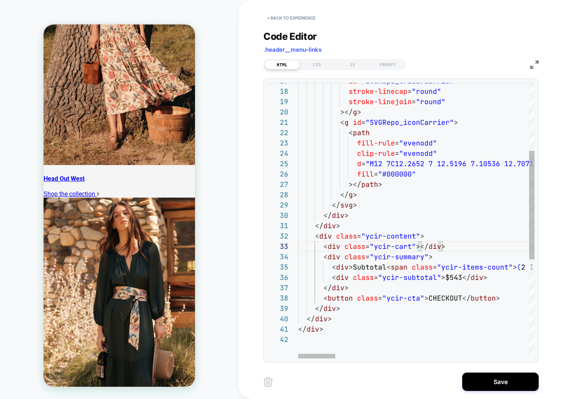
scroll to position [606, 0]
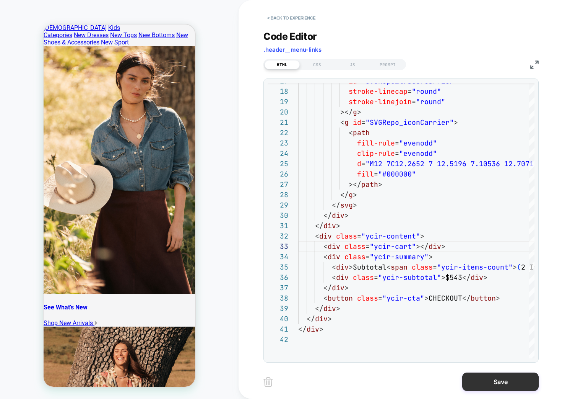
click at [497, 381] on button "Save" at bounding box center [501, 381] width 77 height 18
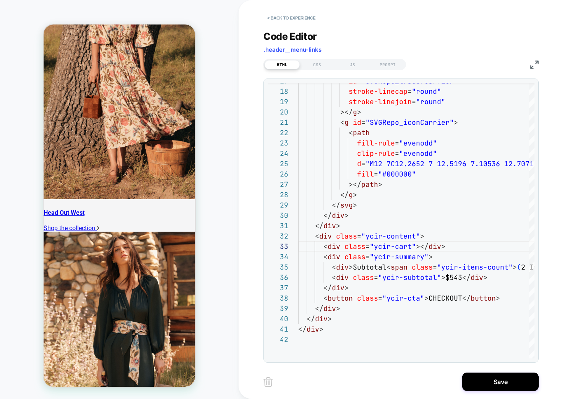
scroll to position [606, 0]
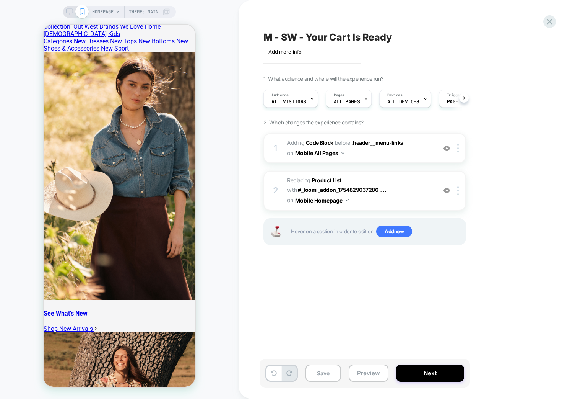
click at [396, 186] on span "#_loomi_addon_1754830576094 Replacing Product List WITH #_loomi_addon_175482903…" at bounding box center [360, 190] width 146 height 30
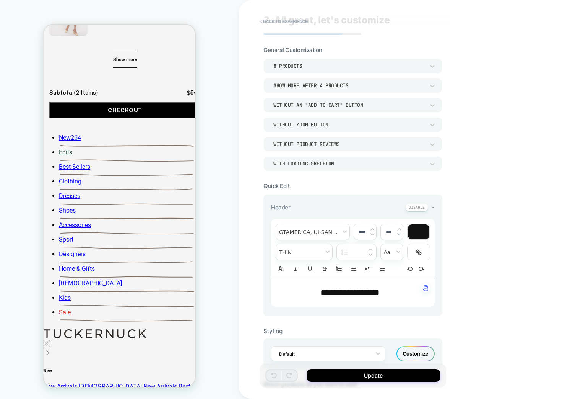
scroll to position [986, 0]
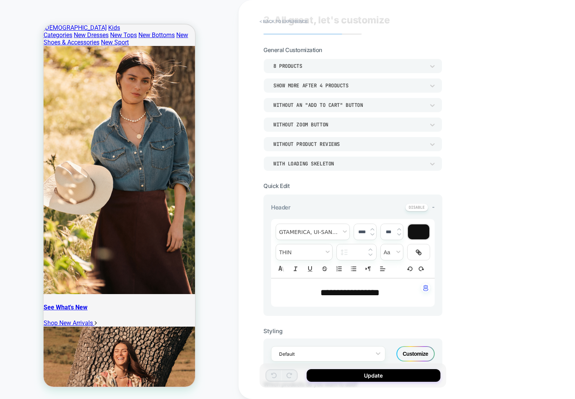
click at [370, 293] on span "**********" at bounding box center [350, 292] width 59 height 9
type input "****"
click at [414, 207] on button at bounding box center [417, 207] width 23 height 8
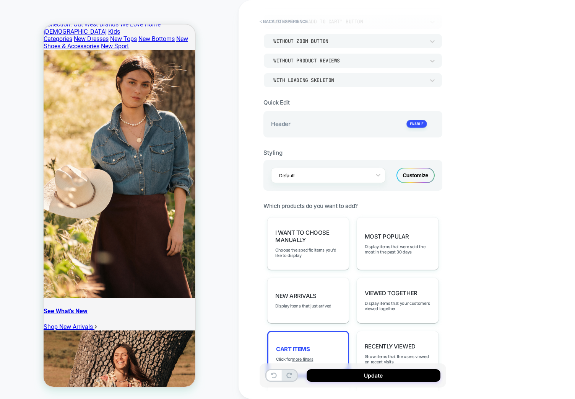
scroll to position [0, 0]
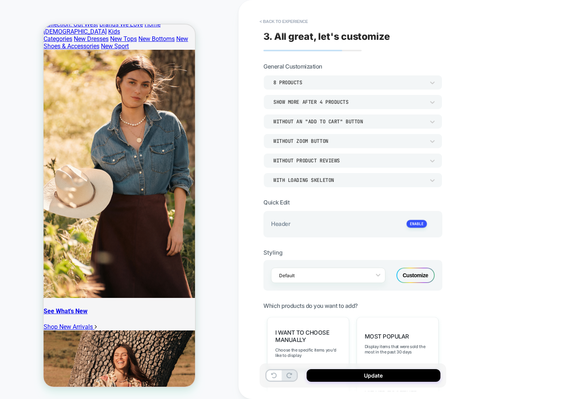
click at [421, 278] on div "Customize" at bounding box center [416, 274] width 38 height 15
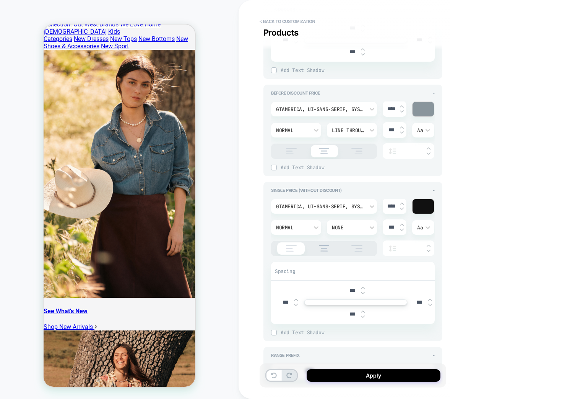
scroll to position [1459, 0]
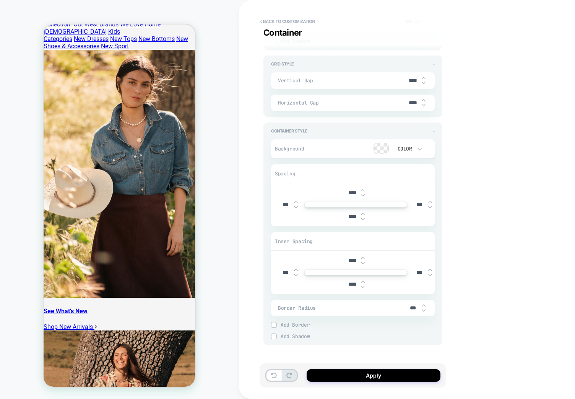
click at [357, 253] on div "****" at bounding box center [356, 261] width 24 height 16
click at [355, 257] on input "****" at bounding box center [352, 260] width 17 height 7
type textarea "*"
type input "***"
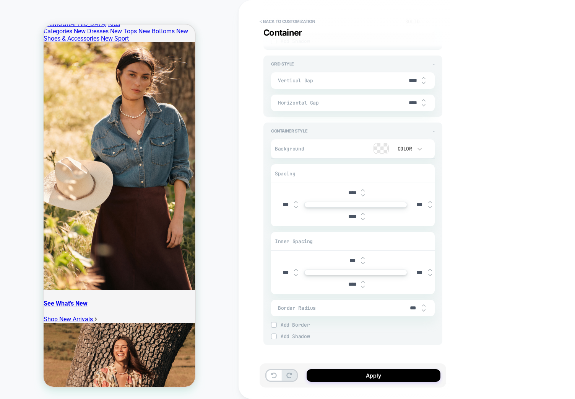
type textarea "*"
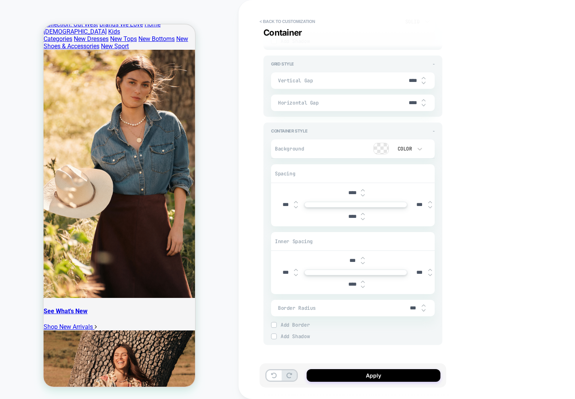
type input "***"
click at [351, 281] on input "****" at bounding box center [352, 284] width 17 height 7
type textarea "*"
type input "***"
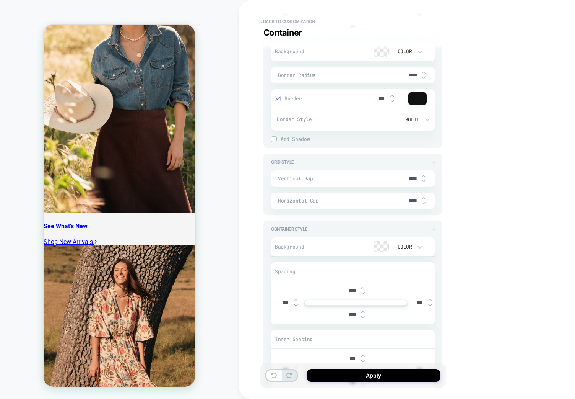
scroll to position [1157, 0]
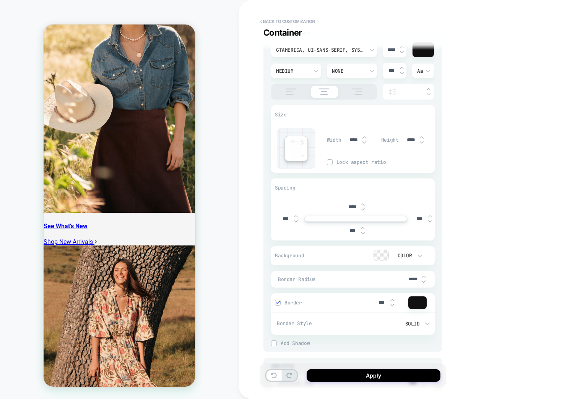
type textarea "*"
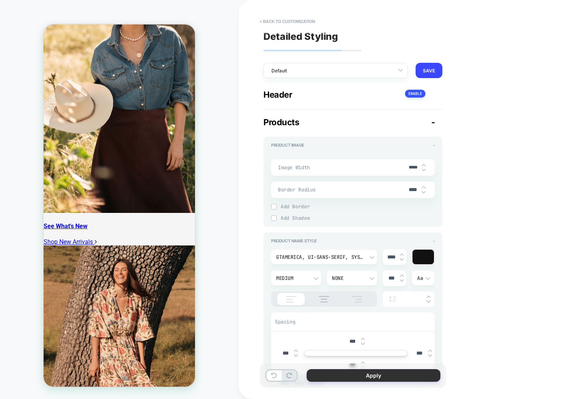
type input "***"
click at [381, 370] on button "Apply" at bounding box center [374, 375] width 134 height 13
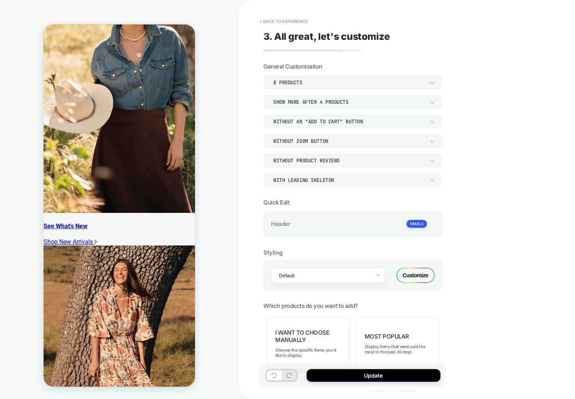
click at [329, 99] on div "Show more after 4 Products" at bounding box center [350, 102] width 152 height 7
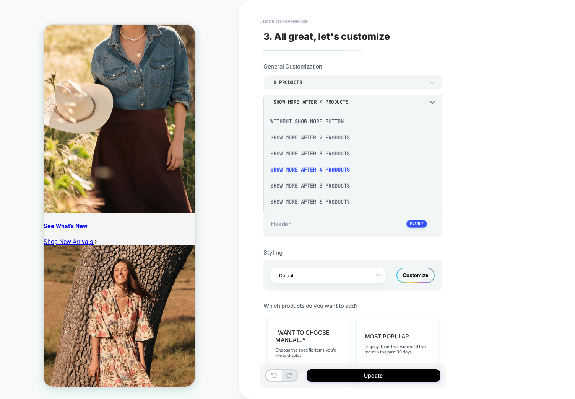
click at [308, 120] on div "Without Show more button" at bounding box center [353, 121] width 173 height 16
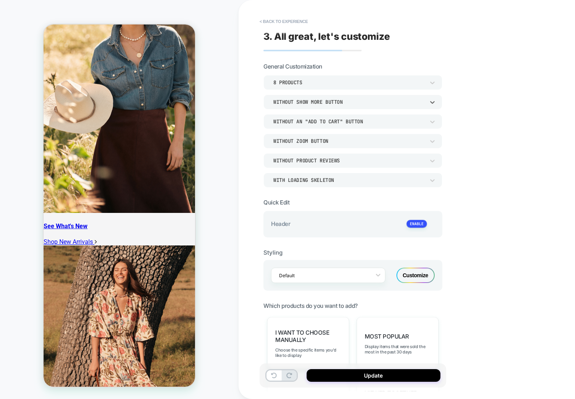
scroll to position [691, 0]
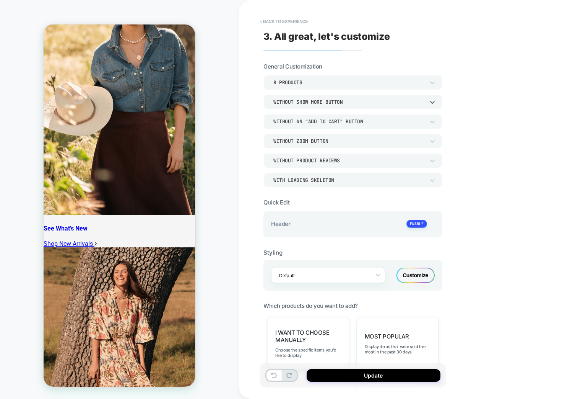
click at [309, 85] on div "8 Products" at bounding box center [350, 82] width 152 height 7
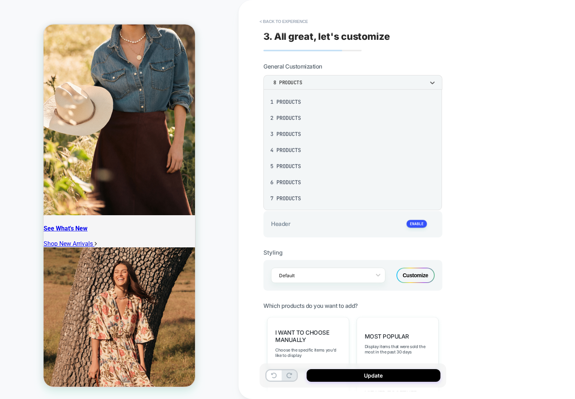
scroll to position [99, 0]
click at [296, 197] on div "16 Products" at bounding box center [353, 197] width 173 height 16
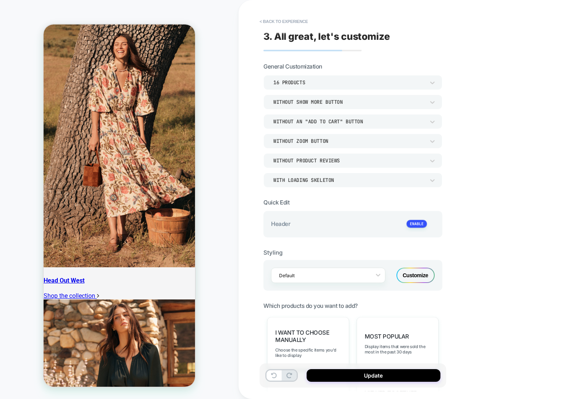
scroll to position [1847, 0]
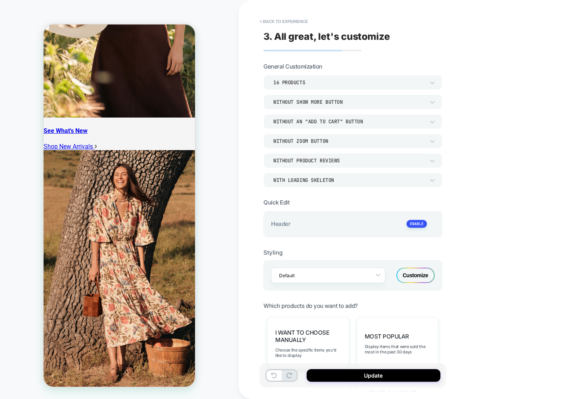
click at [358, 177] on div "WITH LOADING SKELETON" at bounding box center [350, 180] width 152 height 7
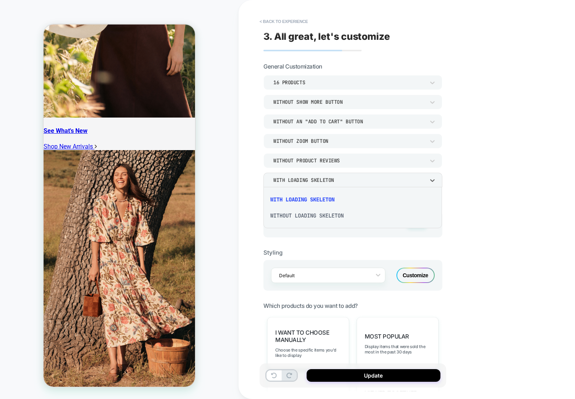
click at [300, 215] on div "WITHOUT LOADING SKELETON" at bounding box center [353, 215] width 173 height 16
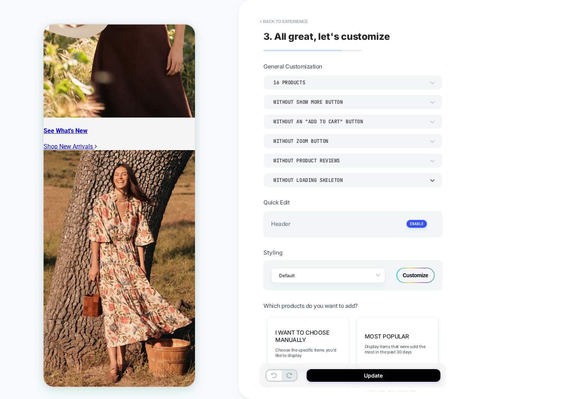
scroll to position [787, 0]
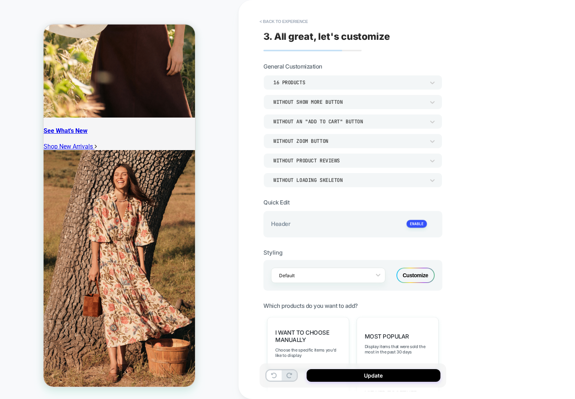
click at [417, 272] on div "Customize" at bounding box center [416, 274] width 38 height 15
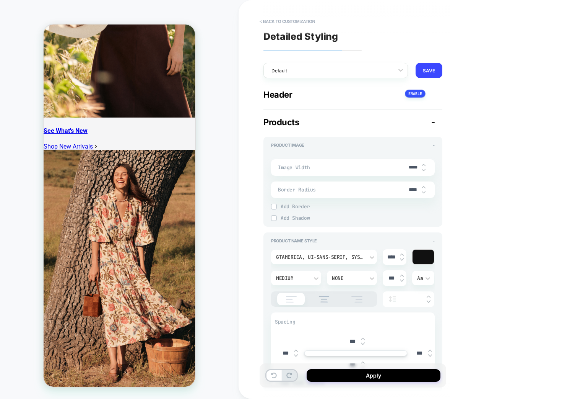
click at [417, 168] on input "*****" at bounding box center [413, 168] width 17 height 6
click at [411, 170] on input "*****" at bounding box center [413, 168] width 17 height 6
type textarea "*"
type input "****"
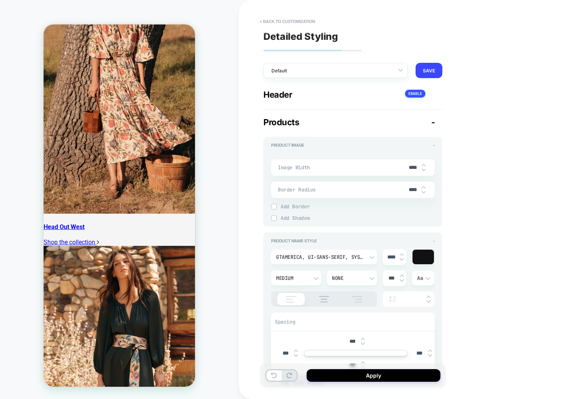
scroll to position [1664, 0]
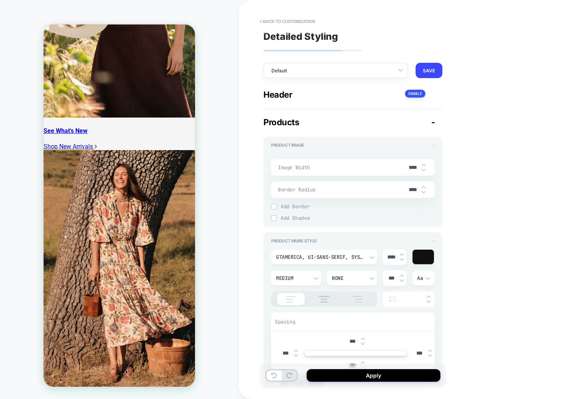
type textarea "*"
type input "****"
click at [415, 193] on input "****" at bounding box center [413, 189] width 17 height 7
click at [414, 190] on input "****" at bounding box center [413, 189] width 17 height 7
click at [412, 191] on input "****" at bounding box center [413, 189] width 17 height 7
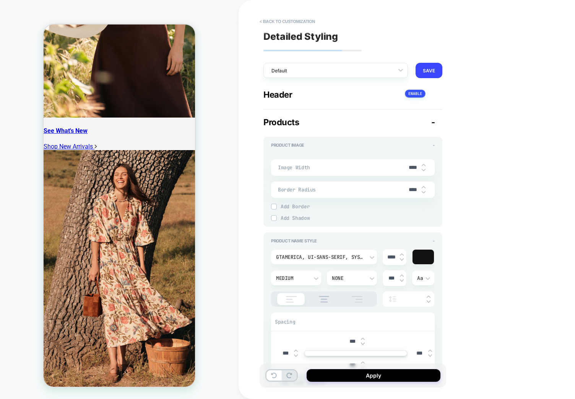
type textarea "*"
type input "***"
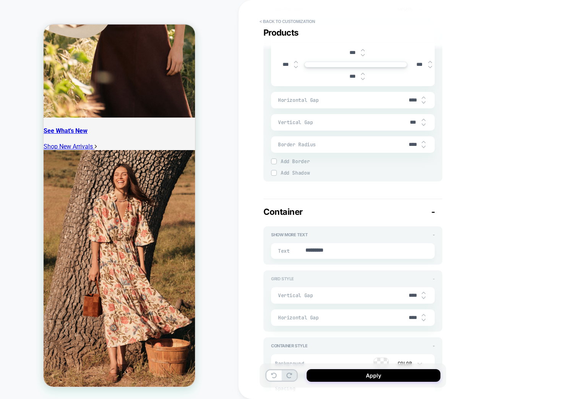
scroll to position [1068, 0]
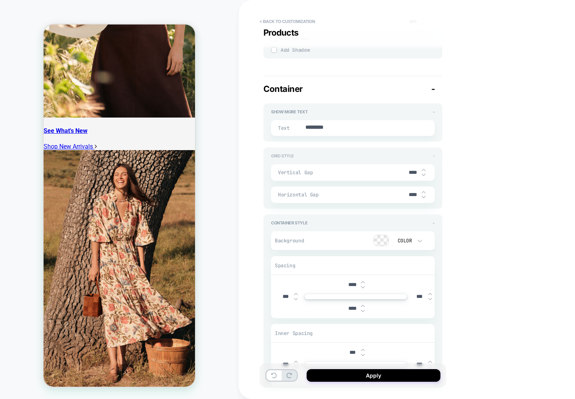
type textarea "*"
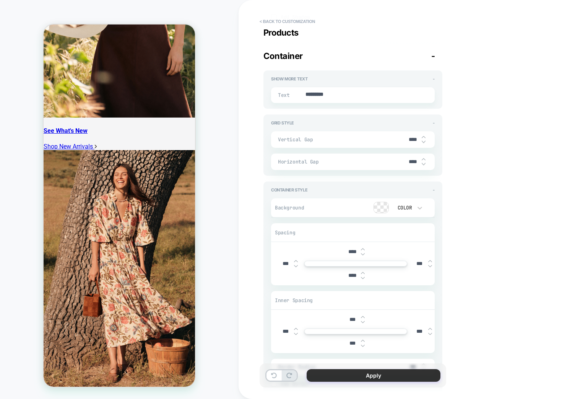
type input "***"
click at [372, 375] on button "Apply" at bounding box center [374, 375] width 134 height 13
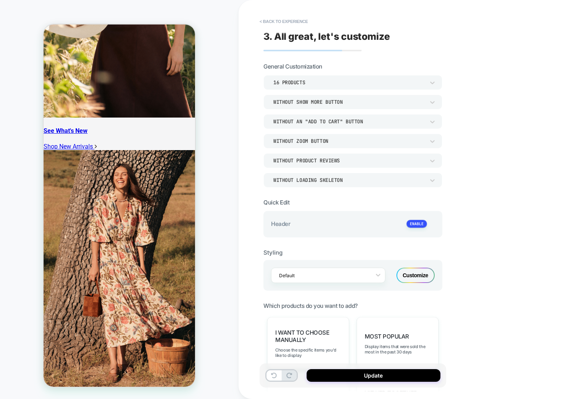
click at [348, 377] on button "Update" at bounding box center [374, 375] width 134 height 13
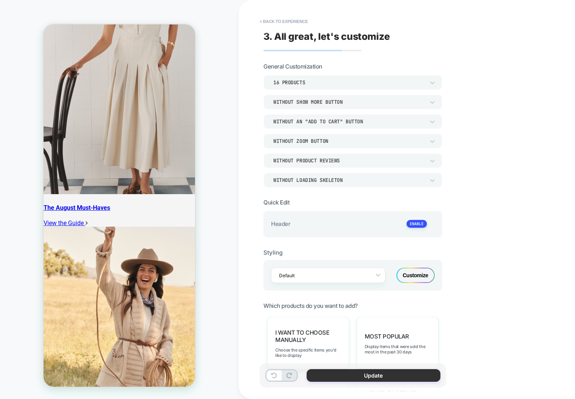
scroll to position [787, 0]
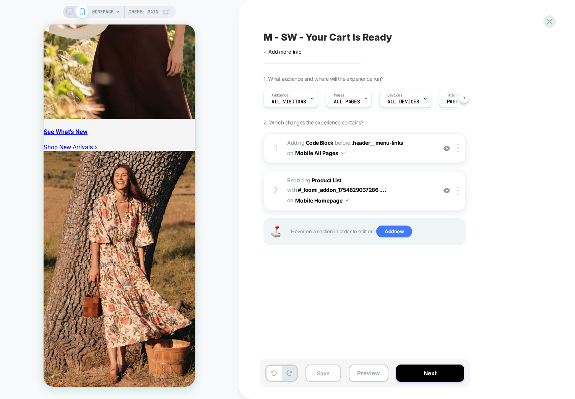
click at [319, 379] on button "Save" at bounding box center [324, 372] width 36 height 17
drag, startPoint x: 311, startPoint y: 296, endPoint x: 296, endPoint y: 84, distance: 212.5
click at [311, 296] on div "M - SW - Your Cart Is Ready Click to edit experience details + Add more info 1.…" at bounding box center [403, 199] width 287 height 383
click at [419, 150] on span "Adding Code Block BEFORE .header__menu-links .header__menu-links on Mobile All …" at bounding box center [360, 148] width 146 height 21
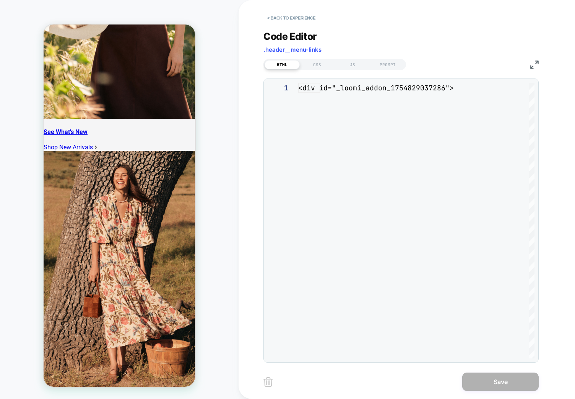
scroll to position [103, 0]
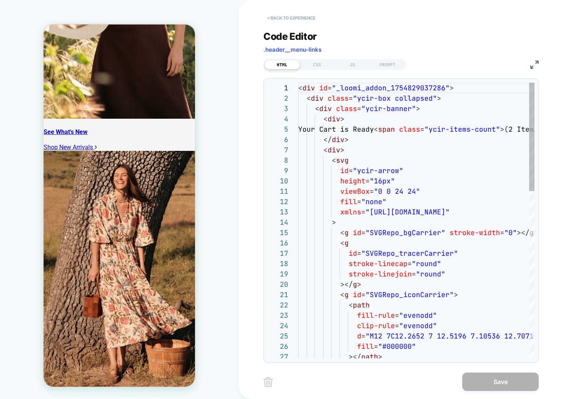
click at [287, 21] on button "< Back to experience" at bounding box center [292, 18] width 56 height 12
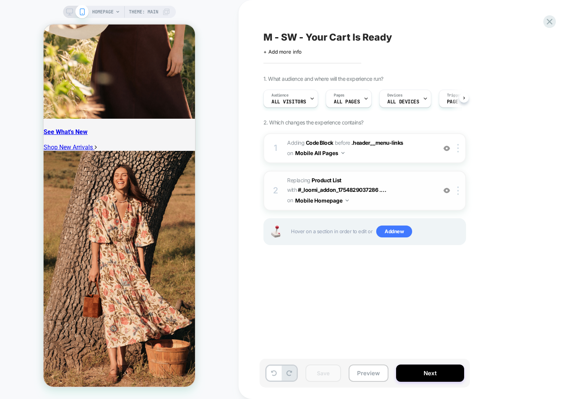
scroll to position [0, 0]
click at [327, 200] on button "Mobile Homepage" at bounding box center [322, 200] width 54 height 11
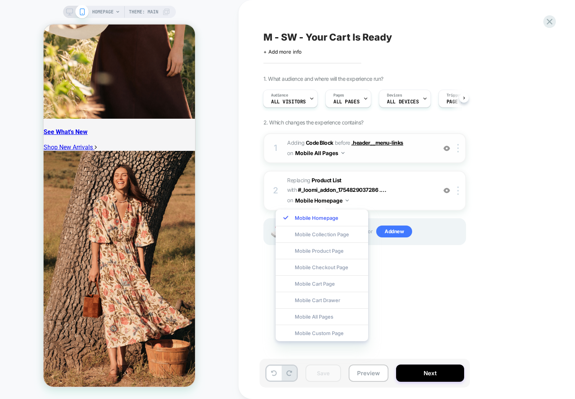
drag, startPoint x: 336, startPoint y: 312, endPoint x: 388, endPoint y: 139, distance: 181.2
click at [336, 313] on div "Mobile All Pages" at bounding box center [322, 316] width 93 height 16
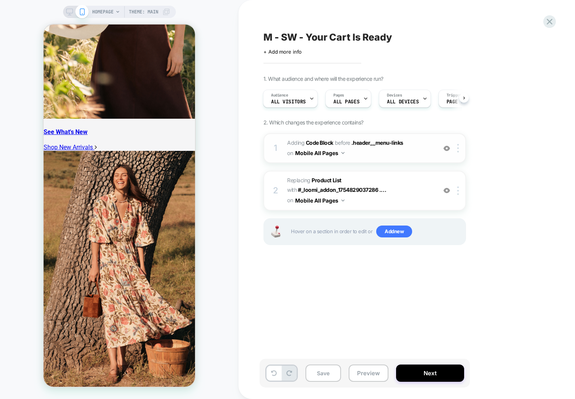
click at [425, 153] on span "Adding Code Block BEFORE .header__menu-links .header__menu-links on Mobile All …" at bounding box center [360, 148] width 146 height 21
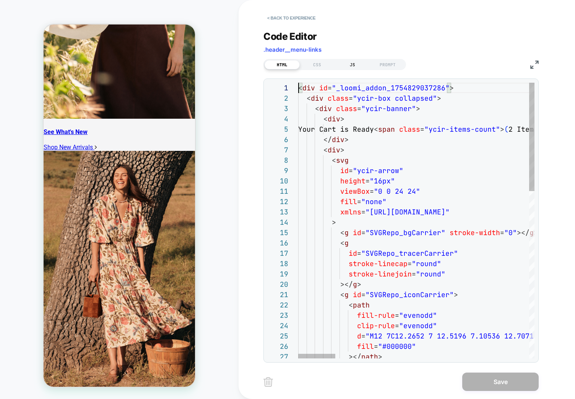
scroll to position [0, 0]
click at [353, 65] on div "JS" at bounding box center [352, 64] width 35 height 9
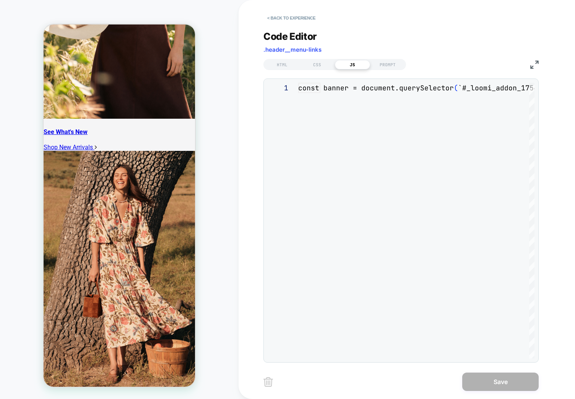
scroll to position [41, 0]
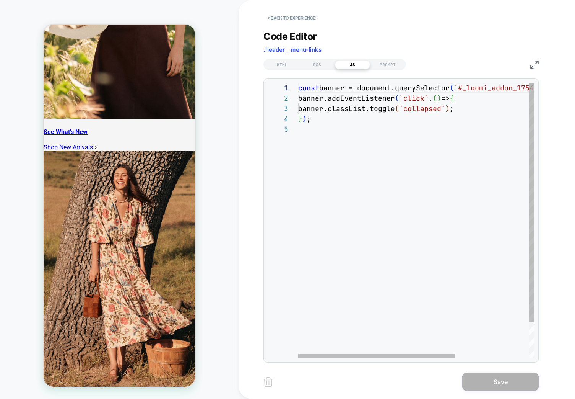
click at [376, 139] on div "const banner = document.querySelector ( `#_loomi_addon_1754829037286 .ycir-box`…" at bounding box center [472, 241] width 348 height 317
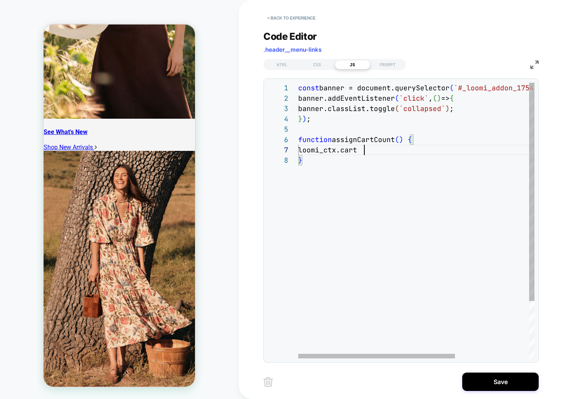
scroll to position [62, 70]
click at [377, 138] on div "const banner = document.querySelector ( `#_loomi_addon_1754829037286 .ycir-box`…" at bounding box center [472, 257] width 348 height 348
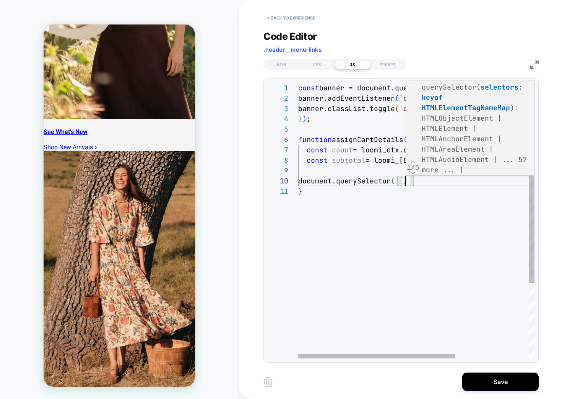
scroll to position [93, 108]
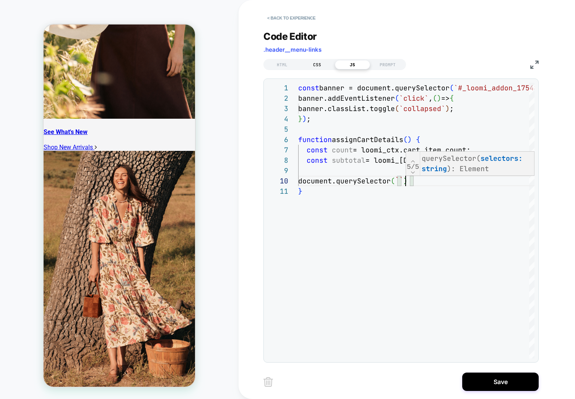
type textarea "**********"
click at [321, 64] on div "CSS" at bounding box center [317, 64] width 35 height 9
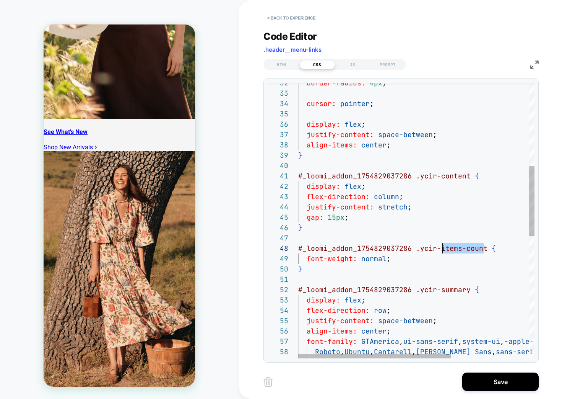
scroll to position [62, 0]
drag, startPoint x: 486, startPoint y: 249, endPoint x: 289, endPoint y: 241, distance: 196.5
click at [298, 241] on div "border-radius: 4px ; cursor: pointer ; display: flex ; justify-content: space-b…" at bounding box center [476, 297] width 357 height 1081
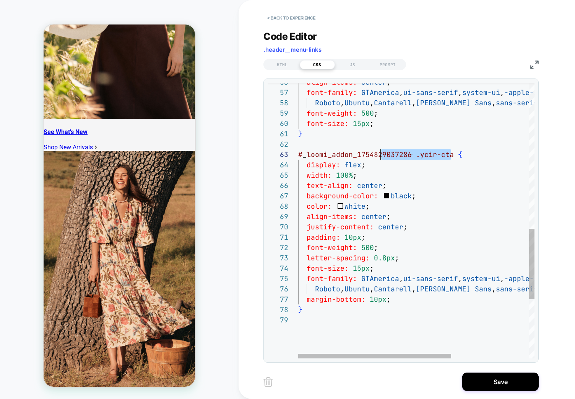
scroll to position [21, 46]
drag, startPoint x: 452, startPoint y: 156, endPoint x: 343, endPoint y: 157, distance: 108.3
click at [343, 157] on div "align-items: center ; justify-content: center ; padding: 10px ; font-weight: 50…" at bounding box center [476, 49] width 357 height 1081
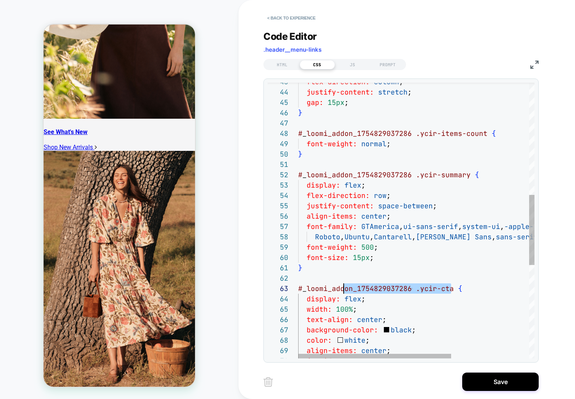
click at [447, 307] on div "align-items: center ; justify-content: center ; background-color: black ; color…" at bounding box center [476, 183] width 357 height 1081
drag, startPoint x: 448, startPoint y: 288, endPoint x: 436, endPoint y: 288, distance: 11.5
click at [436, 288] on div "align-items: center ; justify-content: center ; background-color: black ; color…" at bounding box center [476, 183] width 357 height 1081
type textarea "**********"
click at [427, 169] on div "align-items: center ; justify-content: center ; background-color: black ; color…" at bounding box center [476, 183] width 357 height 1081
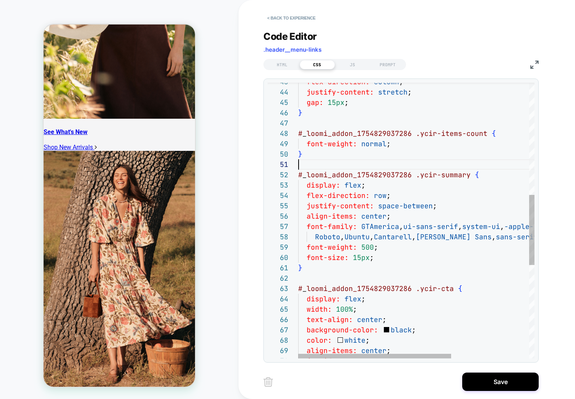
click at [452, 171] on div "align-items: center ; justify-content: center ; background-color: black ; color…" at bounding box center [476, 183] width 357 height 1081
drag, startPoint x: 468, startPoint y: 173, endPoint x: 284, endPoint y: 173, distance: 184.4
click at [298, 173] on div "align-items: center ; justify-content: center ; background-color: black ; color…" at bounding box center [476, 183] width 357 height 1081
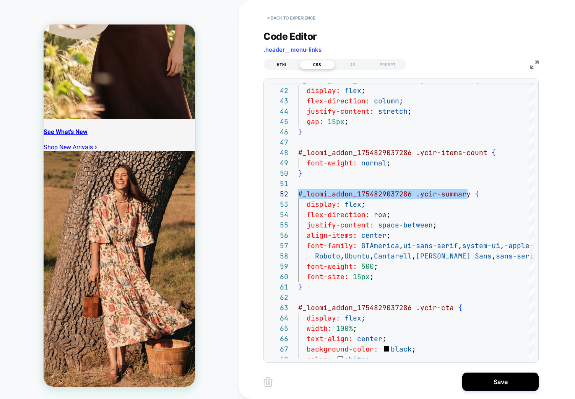
click at [282, 66] on div "HTML" at bounding box center [282, 64] width 35 height 9
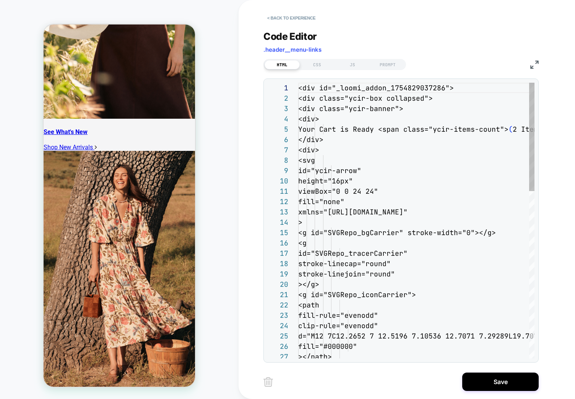
scroll to position [103, 0]
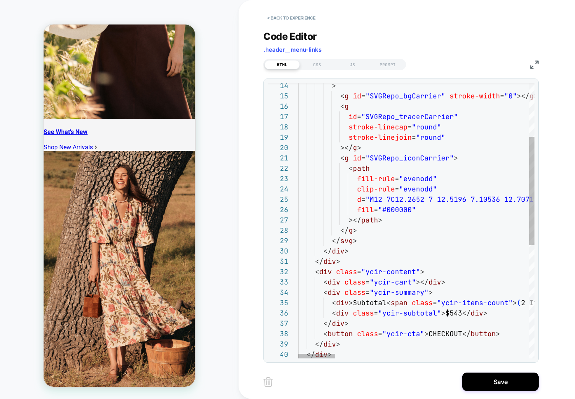
type textarea "**********"
drag, startPoint x: 434, startPoint y: 313, endPoint x: 381, endPoint y: 313, distance: 52.4
click at [357, 67] on div "JS" at bounding box center [352, 64] width 35 height 9
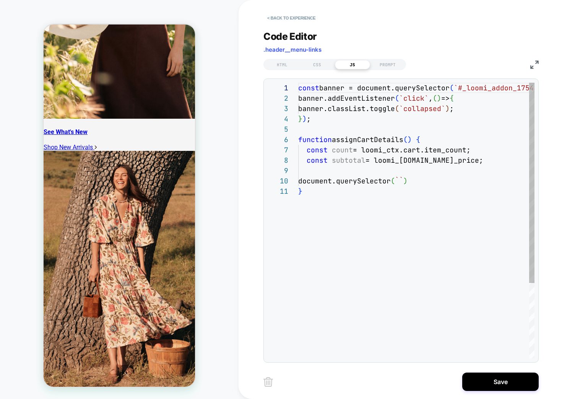
scroll to position [103, 0]
click at [407, 178] on div "const banner = document.querySelector ( `#_loomi_addon_1754829037286 .ycir-box`…" at bounding box center [472, 272] width 348 height 379
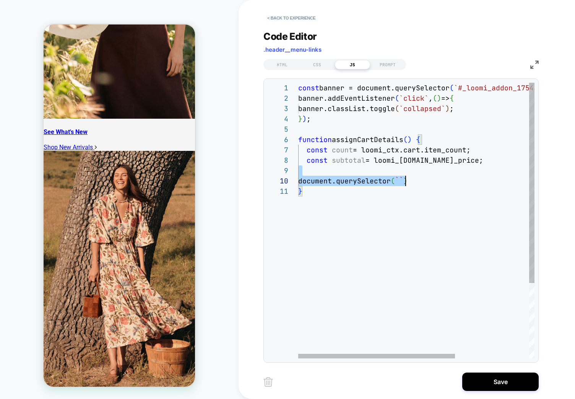
click at [407, 179] on div "const banner = document.querySelector ( `#_loomi_addon_1754829037286 .ycir-box`…" at bounding box center [472, 272] width 348 height 379
click at [403, 180] on div "const banner = document.querySelector ( `#_loomi_addon_1754829037286 .ycir-box`…" at bounding box center [472, 272] width 348 height 379
click at [407, 180] on div "const banner = document.querySelector ( `#_loomi_addon_1754829037286 .ycir-box`…" at bounding box center [472, 272] width 348 height 379
click at [408, 181] on div "const banner = document.querySelector ( `#_loomi_addon_1754829037286 .ycir-box`…" at bounding box center [472, 272] width 348 height 379
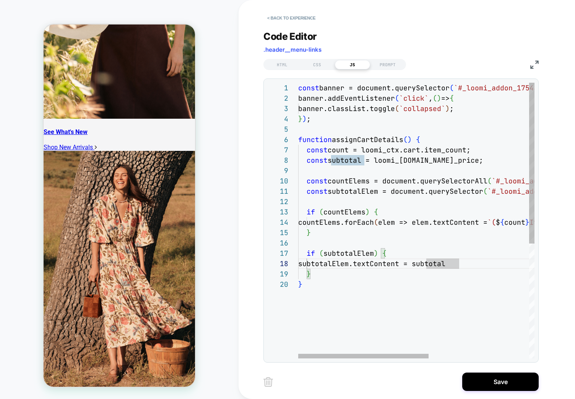
scroll to position [72, 161]
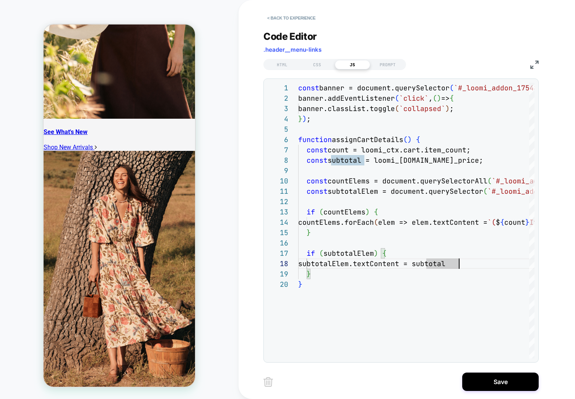
type textarea "**********"
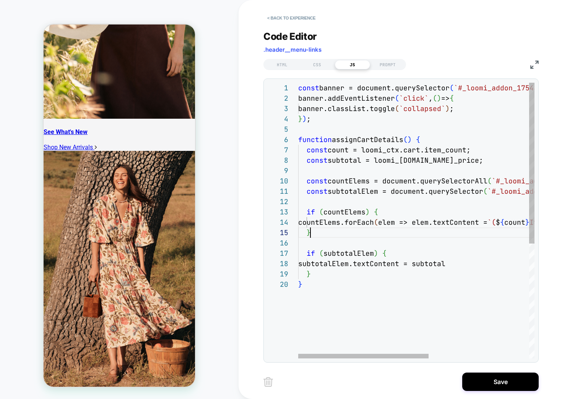
click at [476, 237] on div "const banner = document.querySelector ( `#_loomi_addon_1754829037286 .ycir-box`…" at bounding box center [507, 319] width 419 height 472
click at [345, 325] on div "const banner = document.querySelector ( `#_loomi_addon_1754829037286 .ycir-box`…" at bounding box center [507, 319] width 419 height 472
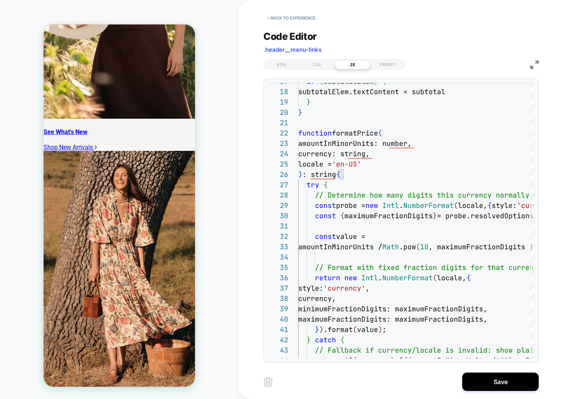
click at [533, 65] on img at bounding box center [535, 64] width 8 height 8
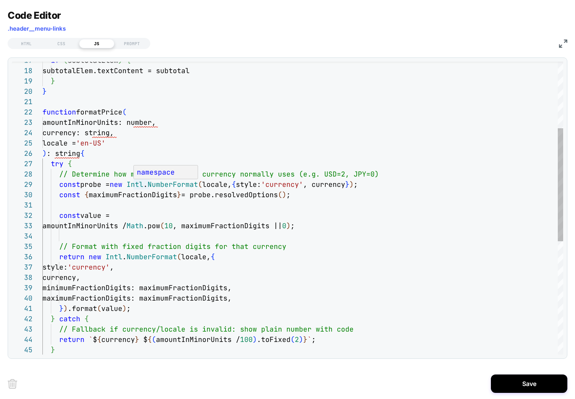
click at [147, 178] on div "namespace Intl" at bounding box center [166, 177] width 65 height 24
click at [139, 177] on div "function formatPrice ( amountInMinorUnits: number, currency: string, locale = '…" at bounding box center [302, 269] width 521 height 758
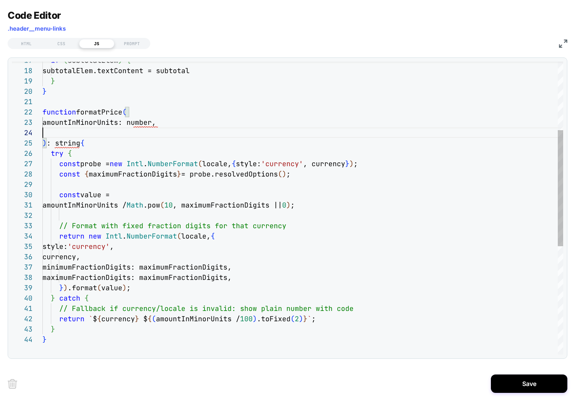
scroll to position [31, 0]
click at [278, 160] on div "function formatPrice ( amountInMinorUnits: number, ) : string { try { const pro…" at bounding box center [302, 258] width 521 height 737
click at [337, 169] on div "function formatPrice ( amountInMinorUnits: number, ) : string { try { const pro…" at bounding box center [302, 258] width 521 height 737
click at [341, 161] on div "function formatPrice ( amountInMinorUnits: number, ) : string { try { const pro…" at bounding box center [302, 258] width 521 height 737
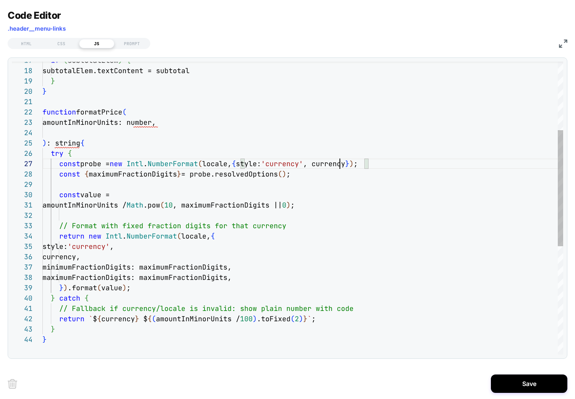
click at [341, 161] on div "function formatPrice ( amountInMinorUnits: number, ) : string { try { const pro…" at bounding box center [302, 258] width 521 height 737
click at [152, 127] on div "function formatPrice ( amountInMinorUnits: number, ) : string { try { const pro…" at bounding box center [302, 258] width 521 height 737
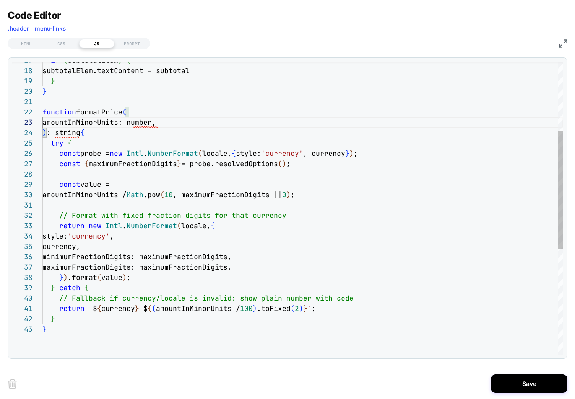
type textarea "**********"
click at [350, 161] on div "function formatPrice ( amountInMinorUnits: number ) : string { try { const prob…" at bounding box center [302, 253] width 521 height 727
click at [329, 153] on div "function formatPrice ( amountInMinorUnits: number ) : string { try { const prob…" at bounding box center [302, 253] width 521 height 727
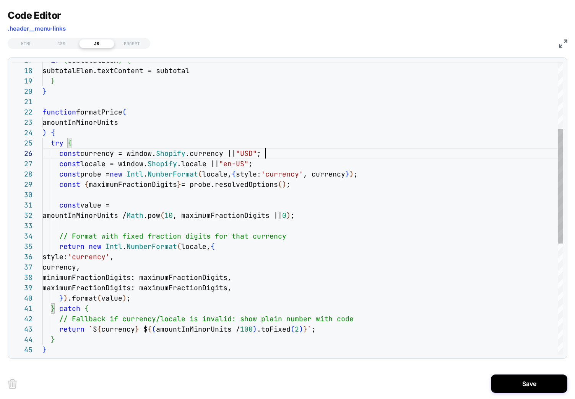
scroll to position [52, 223]
click at [225, 246] on div "function formatPrice ( amountInMinorUnits ) { try { const probe = new Intl . Nu…" at bounding box center [302, 263] width 521 height 747
click at [175, 253] on div "function formatPrice ( amountInMinorUnits ) { try { const probe = new Intl . Nu…" at bounding box center [302, 263] width 521 height 747
click at [156, 233] on div "function formatPrice ( amountInMinorUnits ) { try { const probe = new Intl . Nu…" at bounding box center [302, 263] width 521 height 747
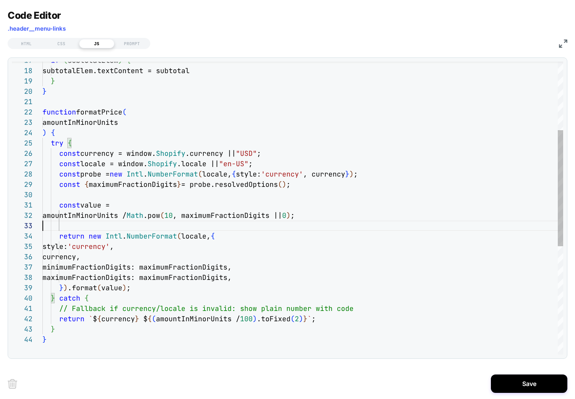
scroll to position [21, 0]
click at [96, 212] on div "function formatPrice ( amountInMinorUnits ) { try { const probe = new Intl . Nu…" at bounding box center [302, 258] width 521 height 737
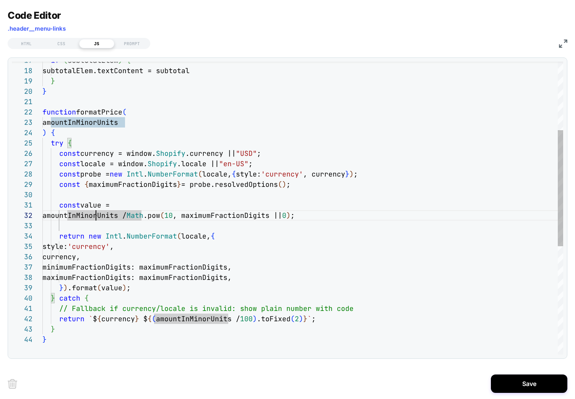
click at [197, 265] on div "function formatPrice ( amountInMinorUnits ) { try { const probe = new Intl . Nu…" at bounding box center [302, 258] width 521 height 737
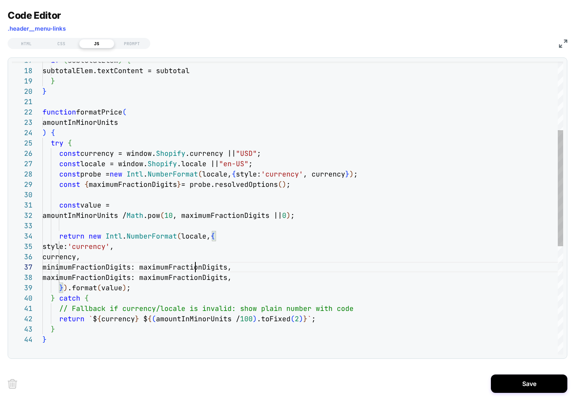
click at [197, 265] on div "function formatPrice ( amountInMinorUnits ) { try { const probe = new Intl . Nu…" at bounding box center [302, 258] width 521 height 737
click at [143, 309] on div "function formatPrice ( amountInMinorUnits ) { try { const probe = new Intl . Nu…" at bounding box center [302, 258] width 521 height 737
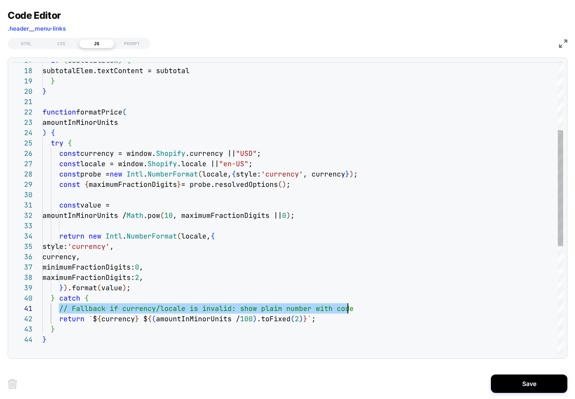
scroll to position [0, 16]
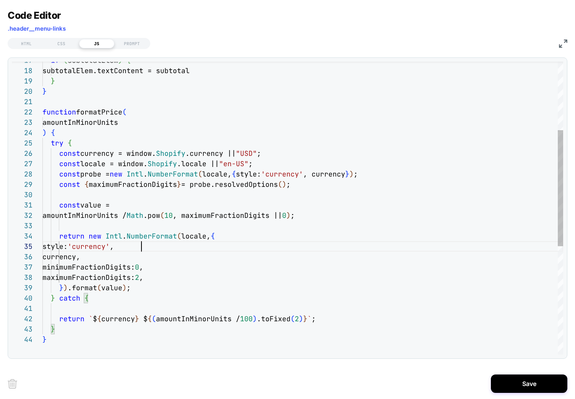
click at [333, 241] on div "function formatPrice ( amountInMinorUnits ) { try { const probe = new Intl . Nu…" at bounding box center [302, 258] width 521 height 737
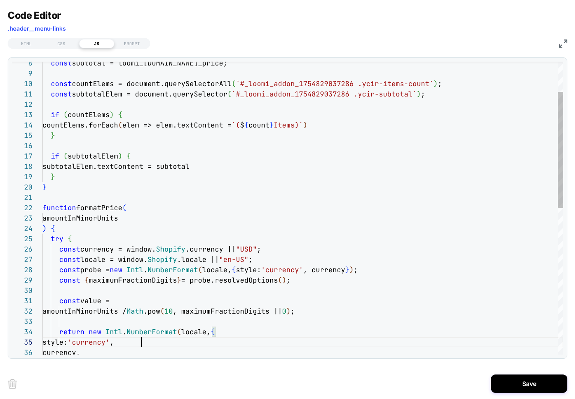
click at [99, 209] on div "function formatPrice ( amountInMinorUnits ) { try { const probe = new Intl . Nu…" at bounding box center [302, 353] width 521 height 737
click at [175, 169] on div "function formatPrice ( amountInMinorUnits ) { try { const probe = new Intl . Nu…" at bounding box center [302, 353] width 521 height 737
type textarea "**********"
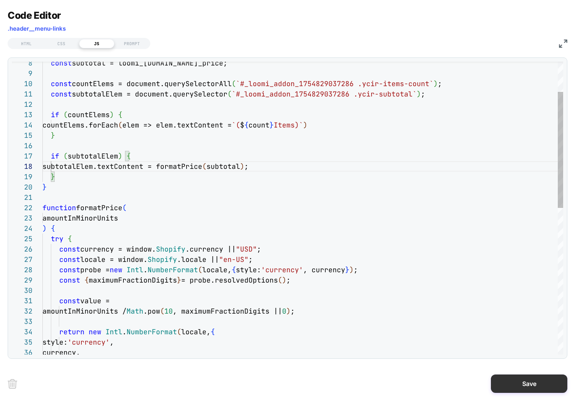
click at [519, 378] on button "Save" at bounding box center [529, 383] width 77 height 18
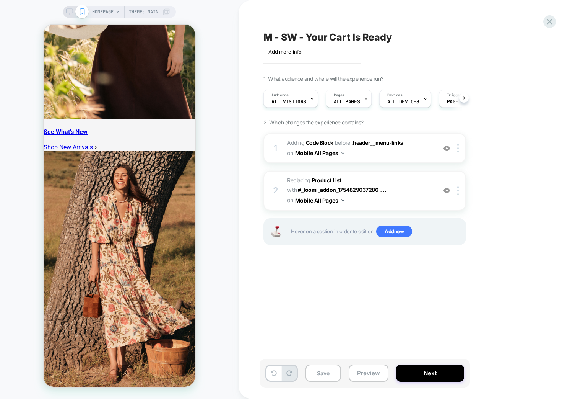
scroll to position [0, 0]
drag, startPoint x: 453, startPoint y: 287, endPoint x: 442, endPoint y: 280, distance: 13.4
click at [453, 288] on div "M - SW - Your Cart Is Ready Click to edit experience details + Add more info 1.…" at bounding box center [403, 199] width 287 height 383
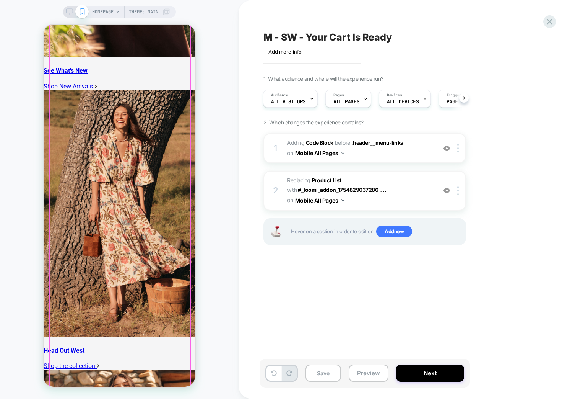
scroll to position [2049, 0]
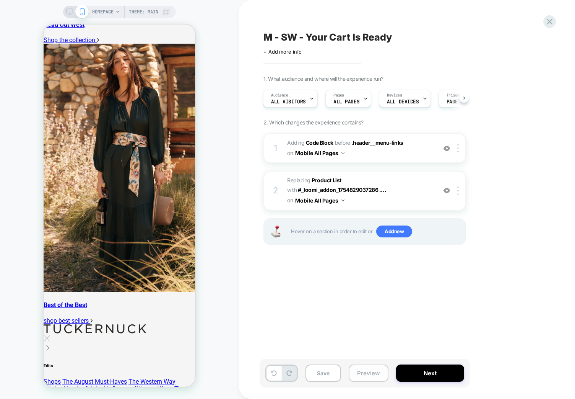
click at [363, 373] on button "Preview" at bounding box center [369, 372] width 40 height 17
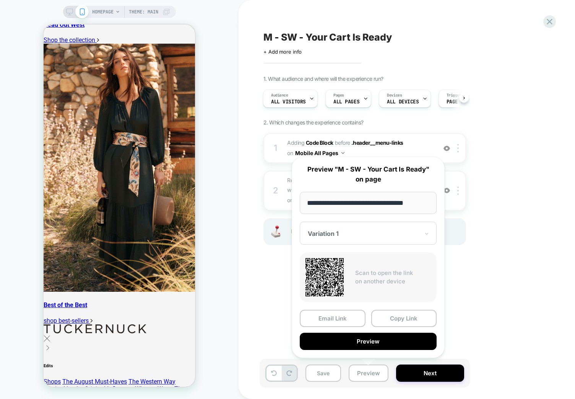
click at [407, 340] on button "Preview" at bounding box center [368, 341] width 137 height 17
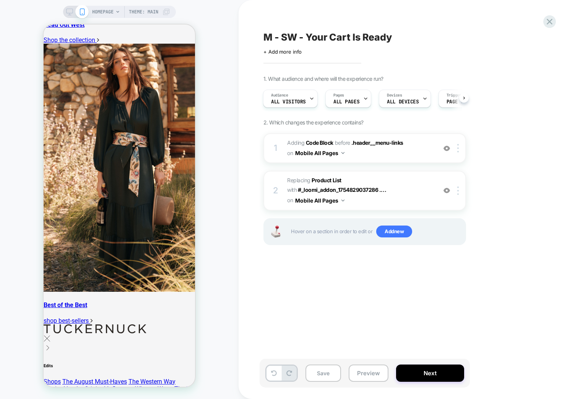
click at [318, 370] on button "Save" at bounding box center [324, 372] width 36 height 17
click at [282, 137] on div "1 Adding Code Block BEFORE .header__menu-links .header__menu-links on Mobile Al…" at bounding box center [365, 148] width 203 height 30
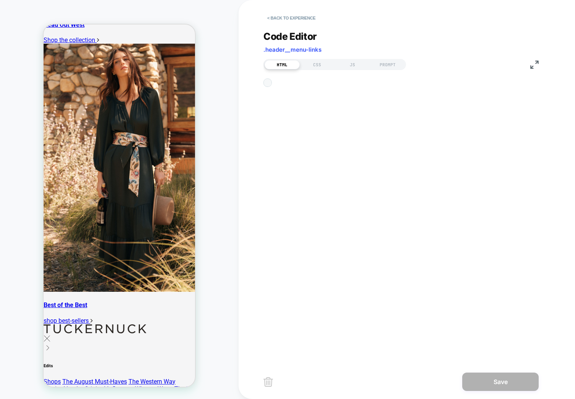
scroll to position [103, 0]
click at [442, 124] on div "<div id="_loomi_addon_1754829037286">" at bounding box center [416, 300] width 236 height 434
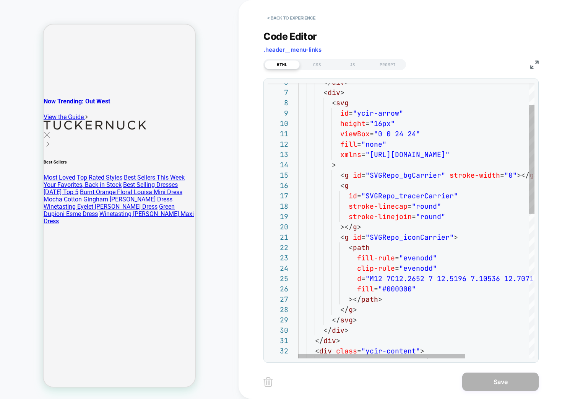
scroll to position [1173, 0]
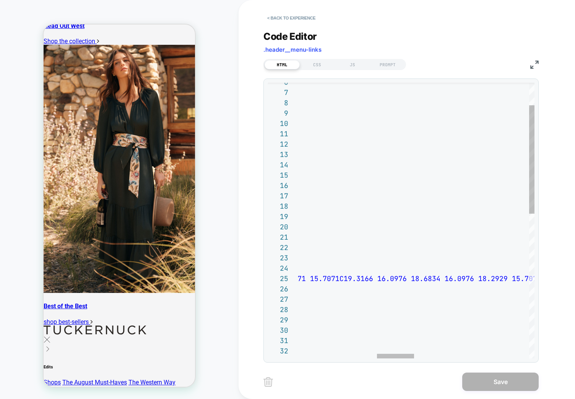
click at [393, 162] on div "</ div > < div > < svg id = "ycir-arrow" height = "16px" viewBox = "0 0 24 24" …" at bounding box center [531, 374] width 1460 height 699
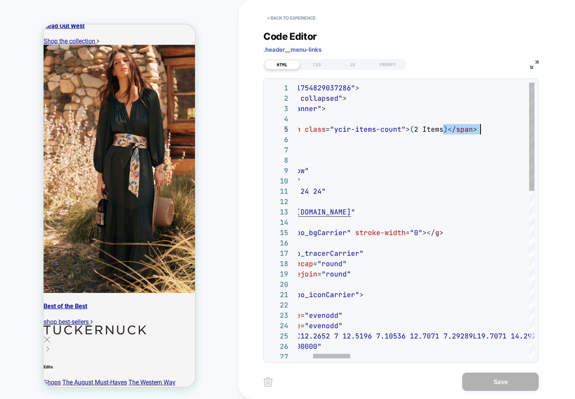
scroll to position [41, 277]
drag, startPoint x: 443, startPoint y: 127, endPoint x: 481, endPoint y: 128, distance: 37.5
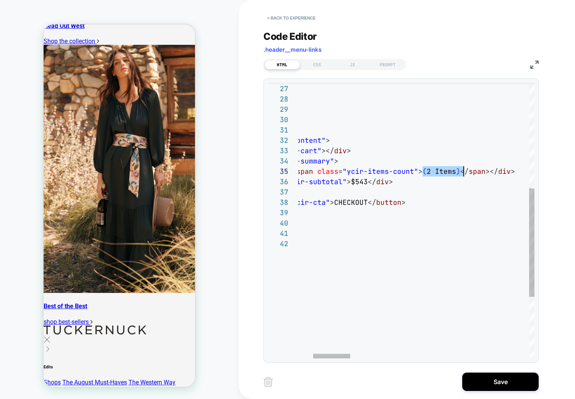
drag, startPoint x: 424, startPoint y: 172, endPoint x: 461, endPoint y: 168, distance: 36.6
type textarea "**********"
drag, startPoint x: 364, startPoint y: 68, endPoint x: 352, endPoint y: 63, distance: 13.4
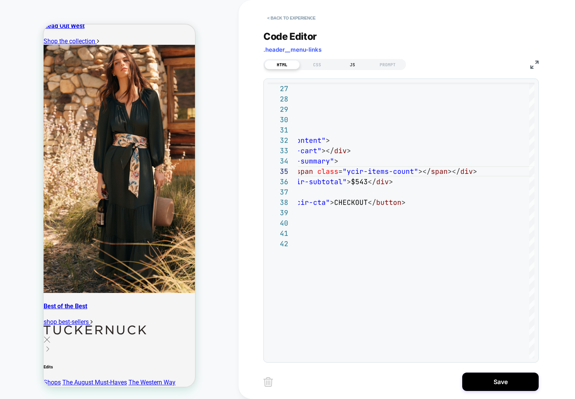
click at [351, 62] on div "JS" at bounding box center [352, 64] width 35 height 9
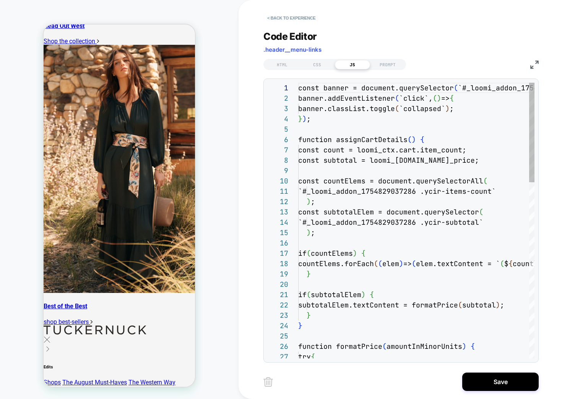
scroll to position [103, 0]
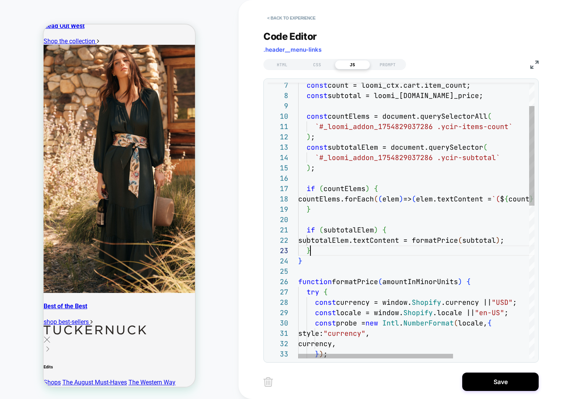
click at [349, 251] on div "const locale = window. Shopify .locale || "en-US" ; const probe = new Intl . Nu…" at bounding box center [474, 398] width 352 height 761
click at [350, 260] on div "const locale = window. Shopify .locale || "en-US" ; const probe = new Intl . Nu…" at bounding box center [474, 398] width 352 height 761
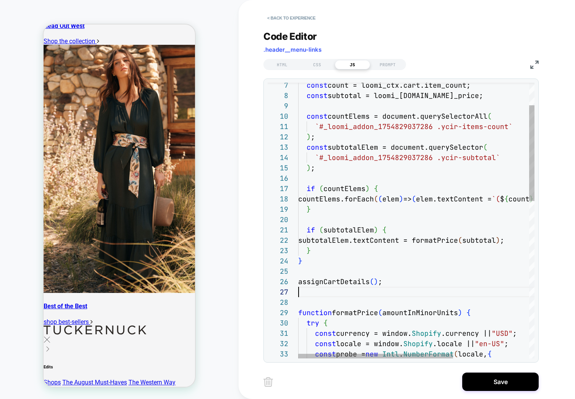
scroll to position [62, 0]
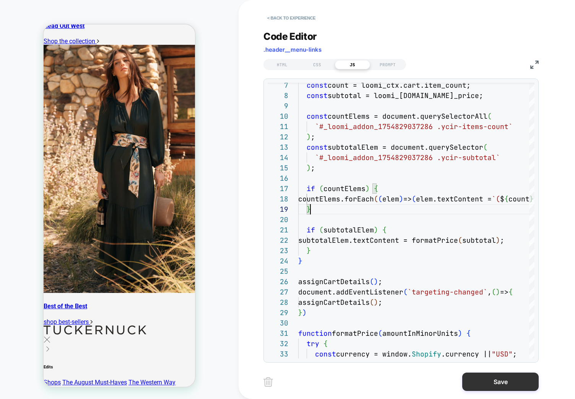
type textarea "**********"
click at [516, 381] on button "Save" at bounding box center [501, 381] width 77 height 18
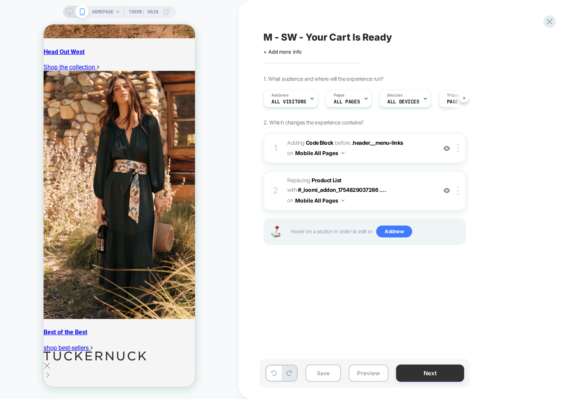
scroll to position [1173, 0]
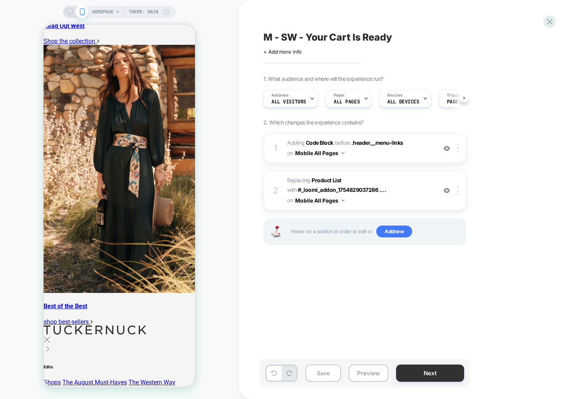
click at [362, 375] on button "Preview" at bounding box center [369, 372] width 40 height 17
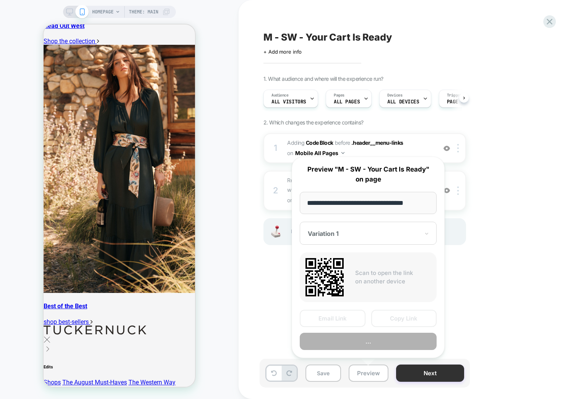
scroll to position [0, 0]
click at [399, 342] on button "..." at bounding box center [368, 341] width 137 height 17
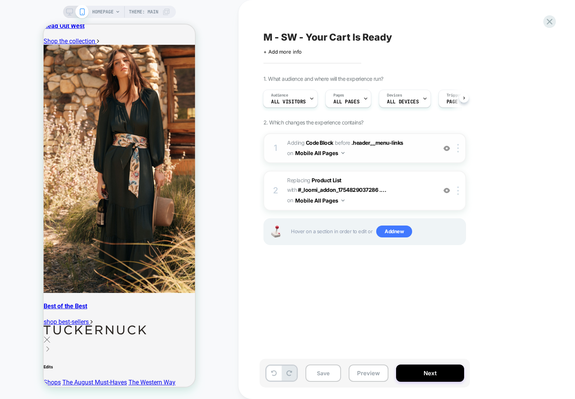
click at [406, 139] on span "Adding Code Block BEFORE .header__menu-links .header__menu-links on Mobile All …" at bounding box center [360, 148] width 146 height 21
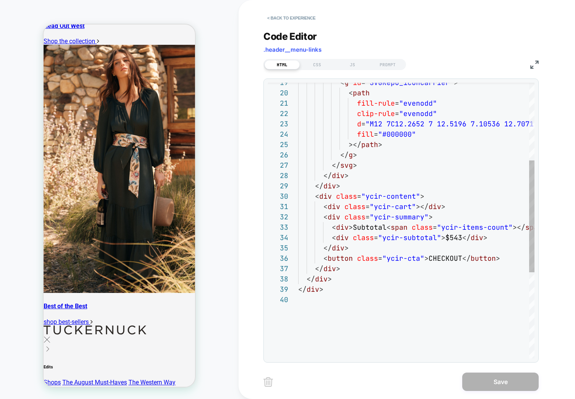
scroll to position [103, 0]
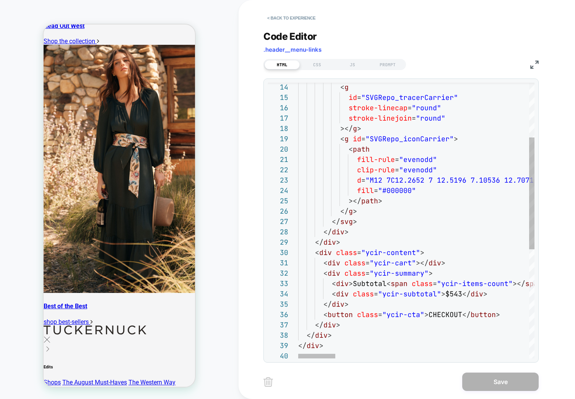
type textarea "**********"
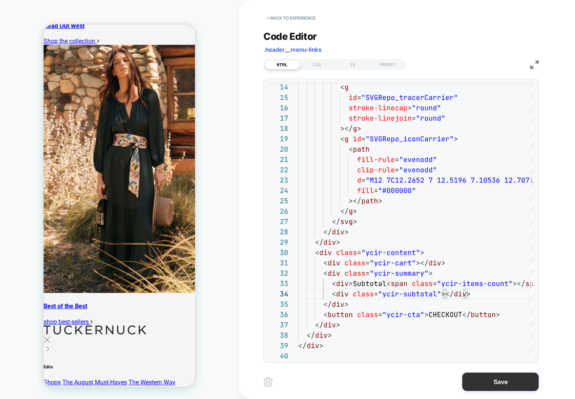
drag, startPoint x: 502, startPoint y: 380, endPoint x: 237, endPoint y: 19, distance: 447.8
click at [502, 380] on button "Save" at bounding box center [501, 381] width 77 height 18
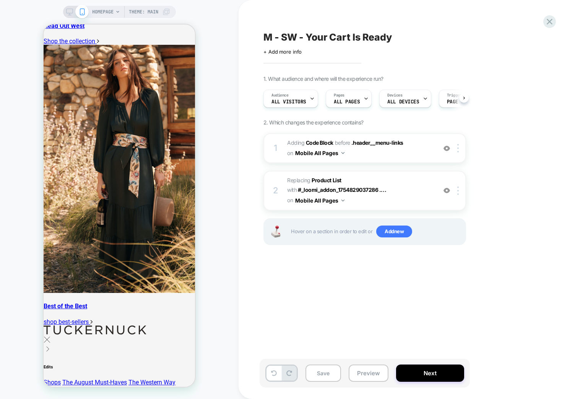
scroll to position [0, 0]
click at [412, 155] on span "Adding Code Block BEFORE .header__menu-links .header__menu-links on Mobile All …" at bounding box center [360, 148] width 146 height 21
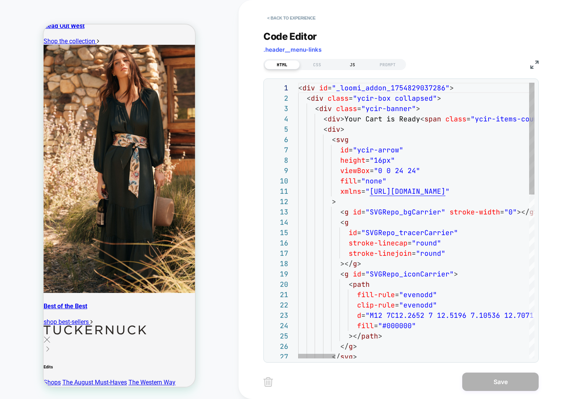
scroll to position [103, 0]
click at [359, 67] on div "JS" at bounding box center [352, 64] width 35 height 9
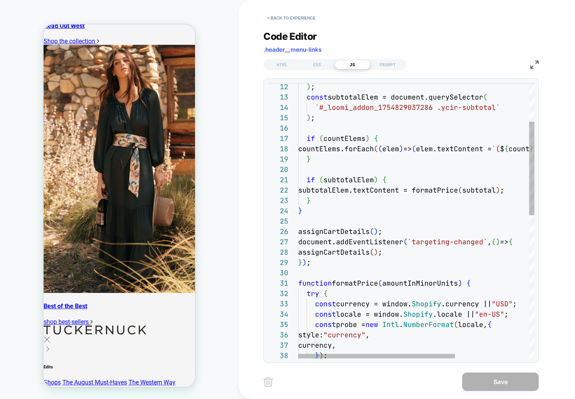
click at [336, 261] on div ") ; const subtotalElem = document.querySelector ( `#_loomi_addon_1754829037286 …" at bounding box center [472, 374] width 348 height 813
click at [316, 238] on div ") ; const subtotalElem = document.querySelector ( `#_loomi_addon_1754829037286 …" at bounding box center [472, 374] width 348 height 813
click at [319, 233] on div ") ; const subtotalElem = document.querySelector ( `#_loomi_addon_1754829037286 …" at bounding box center [472, 374] width 348 height 813
click at [393, 245] on div "function assignCartDetails(): void" at bounding box center [380, 239] width 147 height 13
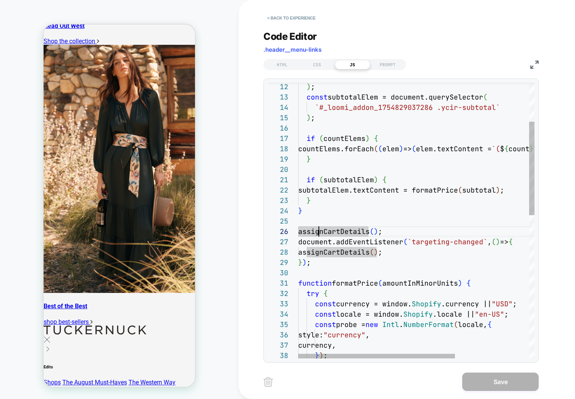
scroll to position [83, 12]
click at [338, 264] on div ") ; const subtotalElem = document.querySelector ( `#_loomi_addon_1754829037286 …" at bounding box center [472, 374] width 348 height 813
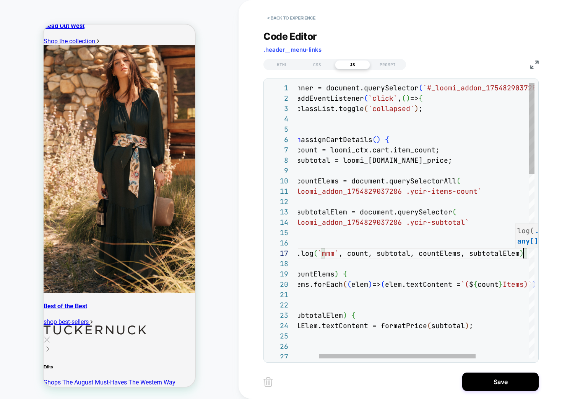
scroll to position [62, 256]
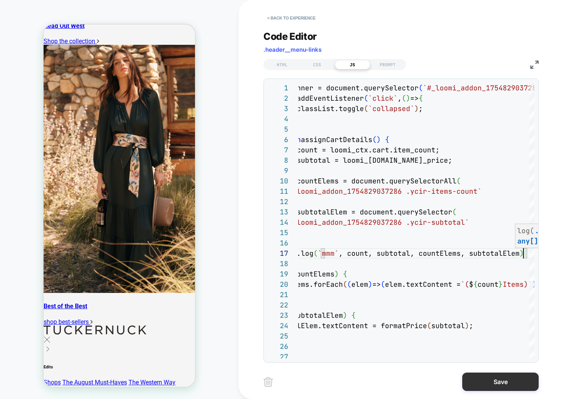
type textarea "**********"
click at [479, 386] on button "Save" at bounding box center [501, 381] width 77 height 18
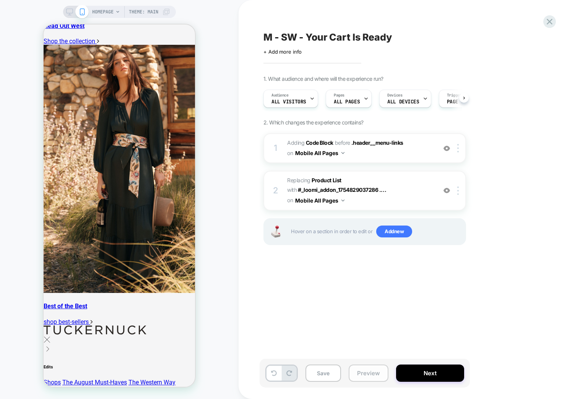
click at [369, 376] on button "Preview" at bounding box center [369, 372] width 40 height 17
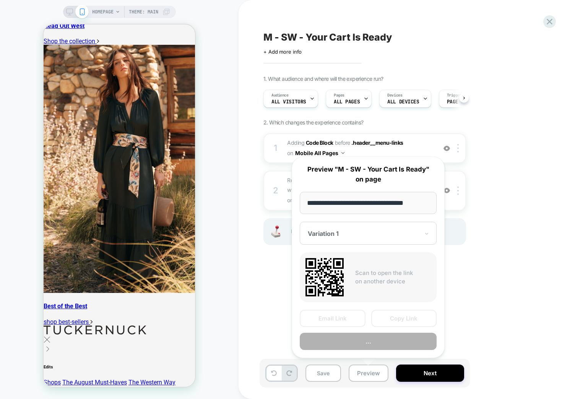
scroll to position [0, 0]
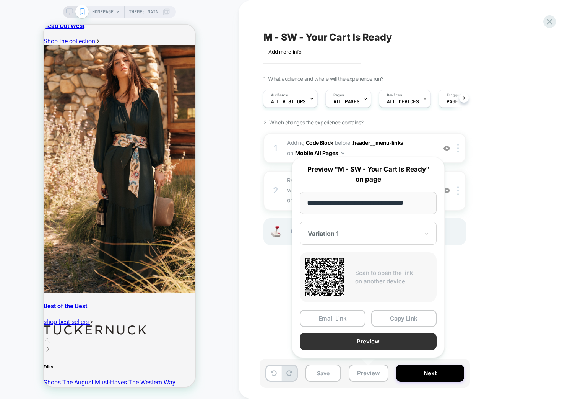
click at [360, 344] on button "Preview" at bounding box center [368, 341] width 137 height 17
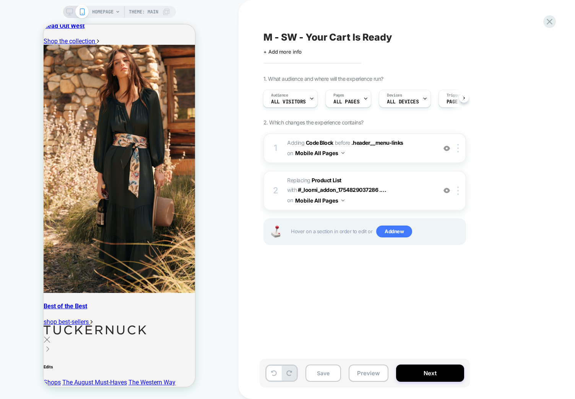
click at [428, 151] on span "Adding Code Block BEFORE .header__menu-links .header__menu-links on Mobile All …" at bounding box center [360, 148] width 146 height 21
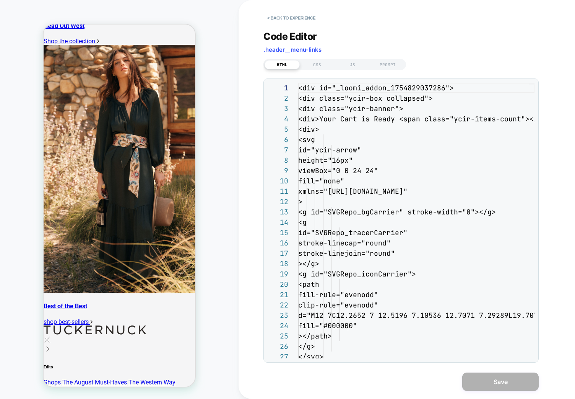
scroll to position [103, 0]
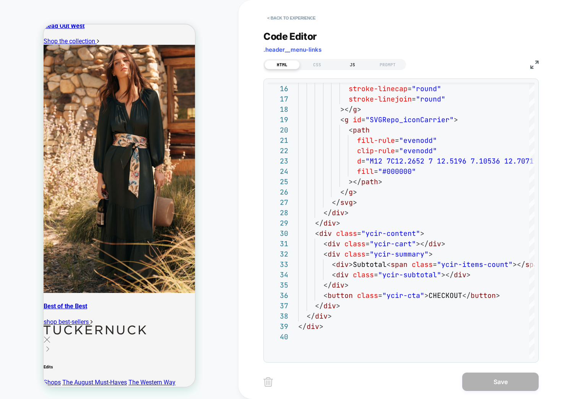
click at [358, 67] on div "JS" at bounding box center [352, 64] width 35 height 9
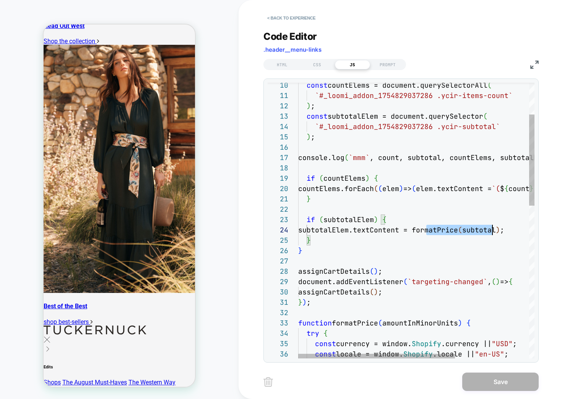
scroll to position [31, 215]
drag, startPoint x: 427, startPoint y: 229, endPoint x: 513, endPoint y: 227, distance: 85.4
click at [513, 227] on div "const countElems = document.querySelectorAll ( `#_loomi_addon_1754829037286 .yc…" at bounding box center [472, 403] width 348 height 833
click at [390, 157] on div "const countElems = document.querySelectorAll ( `#_loomi_addon_1754829037286 .yc…" at bounding box center [472, 403] width 348 height 833
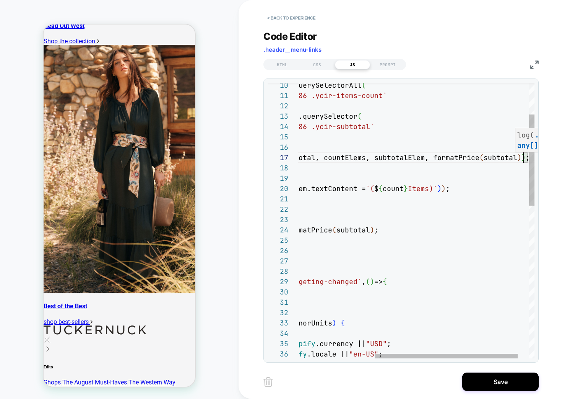
scroll to position [62, 351]
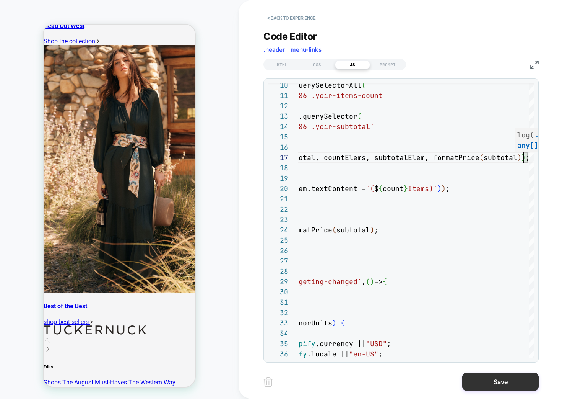
type textarea "**********"
click at [499, 368] on div "< Back to experience Code Editor .header__menu-links HTML CSS JS PROMPT 10 11 1…" at bounding box center [407, 199] width 287 height 399
click at [496, 376] on button "Save" at bounding box center [501, 381] width 77 height 18
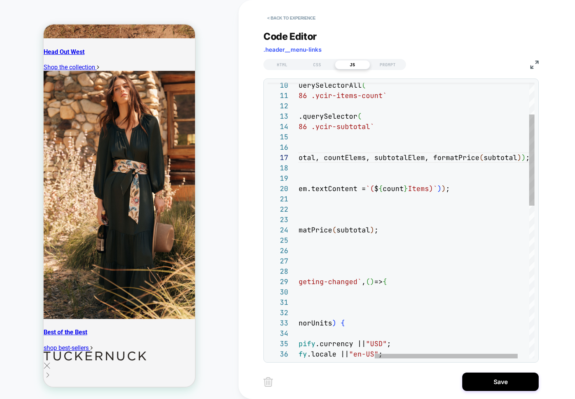
scroll to position [1173, 0]
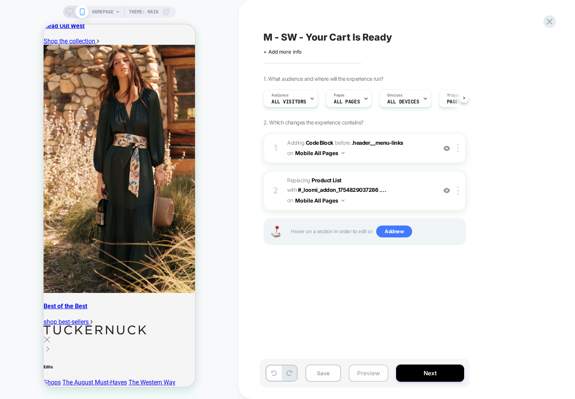
click at [364, 368] on button "Preview" at bounding box center [369, 372] width 40 height 17
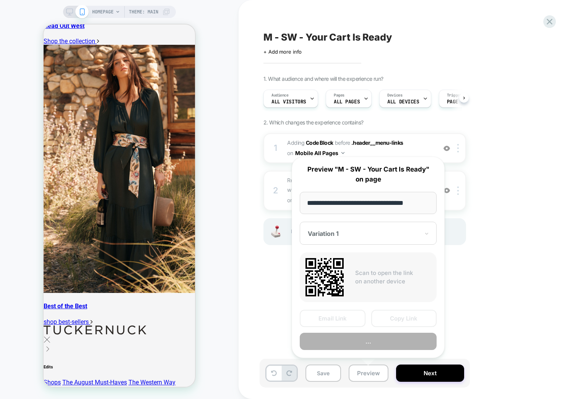
scroll to position [0, 0]
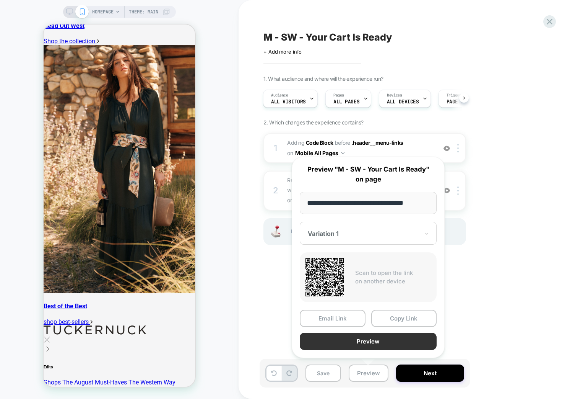
click at [386, 338] on button "Preview" at bounding box center [368, 341] width 137 height 17
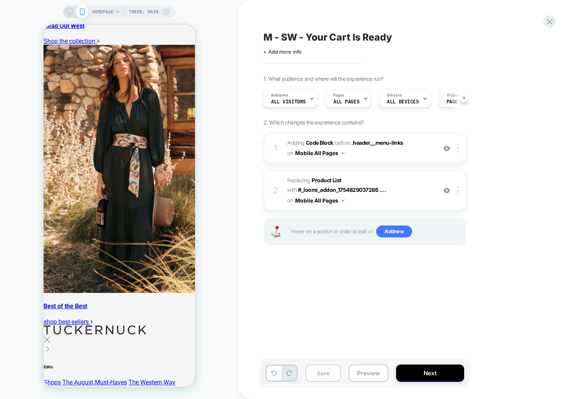
click at [325, 370] on button "Save" at bounding box center [324, 372] width 36 height 17
click at [368, 373] on button "Preview" at bounding box center [369, 372] width 40 height 17
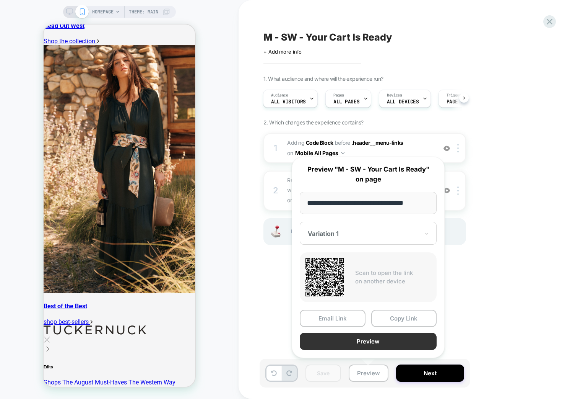
click at [350, 340] on button "Preview" at bounding box center [368, 341] width 137 height 17
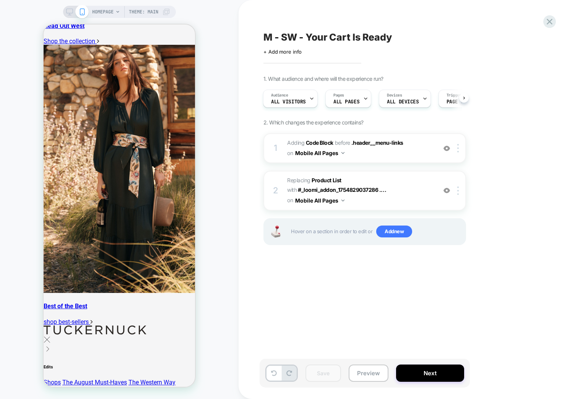
click at [460, 314] on div "M - SW - Your Cart Is Ready Click to edit experience details + Add more info 1.…" at bounding box center [403, 199] width 287 height 383
click at [414, 147] on span "Adding Code Block BEFORE .header__menu-links .header__menu-links on Mobile All …" at bounding box center [360, 148] width 146 height 21
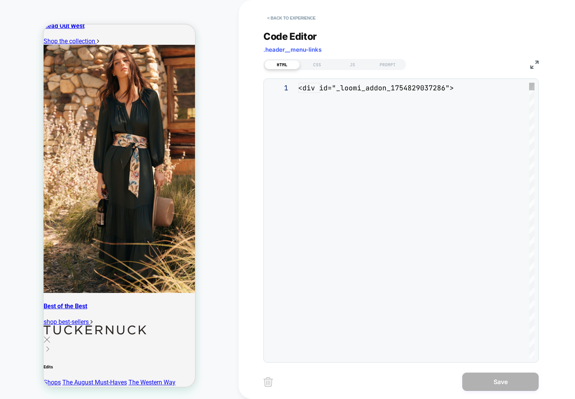
scroll to position [103, 0]
click at [353, 129] on div "<div id="_loomi_addon_1754829037286">" at bounding box center [416, 289] width 236 height 413
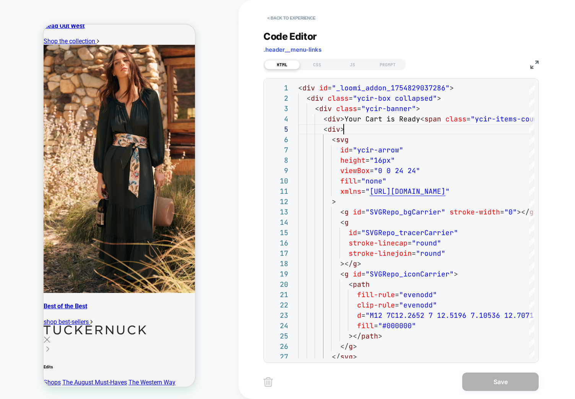
scroll to position [41, 46]
click at [323, 63] on div "CSS" at bounding box center [317, 64] width 35 height 9
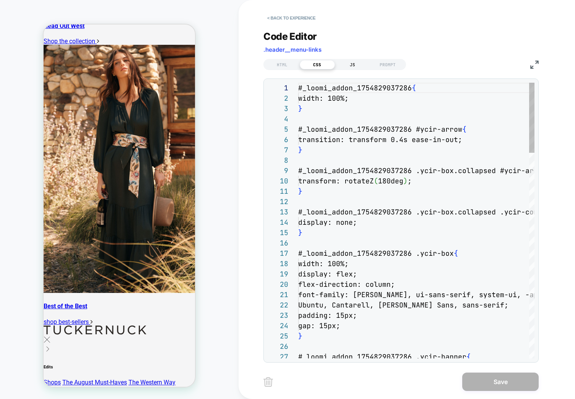
click at [355, 62] on div "JS" at bounding box center [352, 64] width 35 height 9
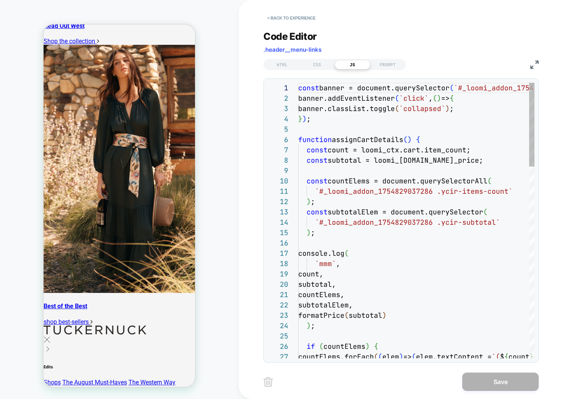
scroll to position [103, 0]
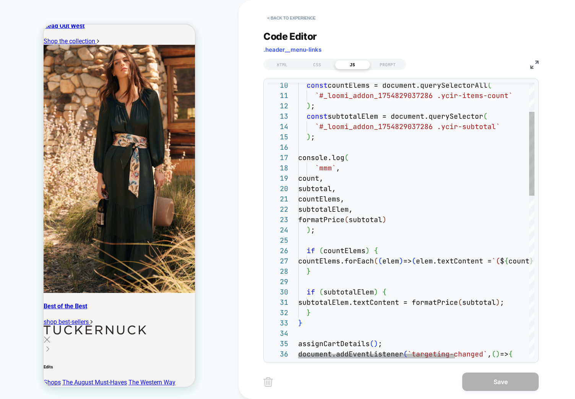
click at [536, 64] on img at bounding box center [535, 64] width 8 height 8
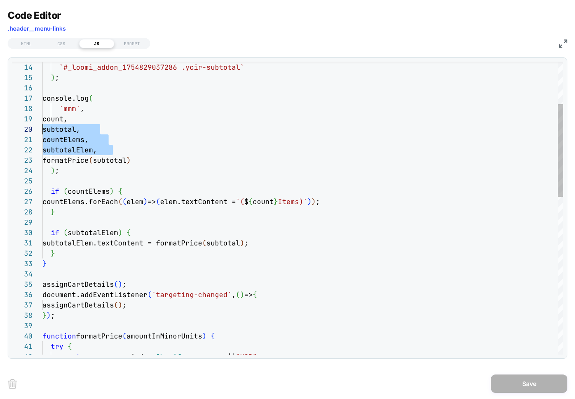
scroll to position [83, 0]
drag, startPoint x: 126, startPoint y: 153, endPoint x: 12, endPoint y: 121, distance: 118.5
click at [42, 121] on div "count, subtotal, countElems, subtotalElem, formatPrice ( subtotal ) ) ; if ( co…" at bounding box center [302, 389] width 521 height 923
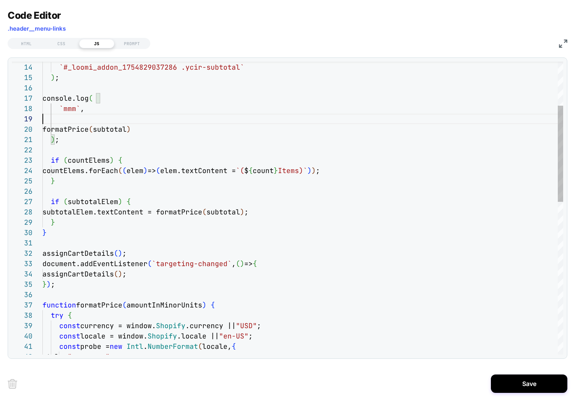
scroll to position [72, 41]
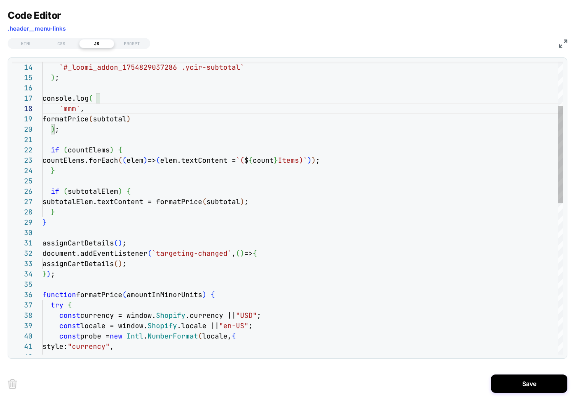
drag, startPoint x: 197, startPoint y: 181, endPoint x: 195, endPoint y: 186, distance: 5.5
click at [197, 181] on div "formatPrice ( subtotal ) ) ; if ( countElems ) { countElems.forEach ( ( elem ) …" at bounding box center [302, 369] width 521 height 882
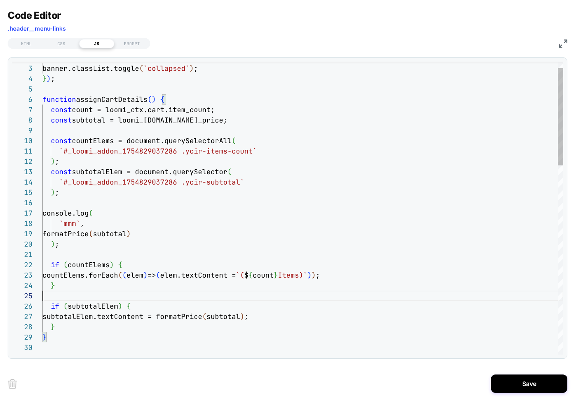
type textarea "**********"
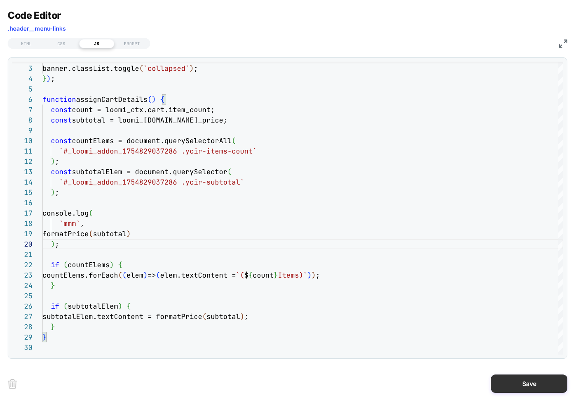
click at [519, 382] on button "Save" at bounding box center [529, 383] width 77 height 18
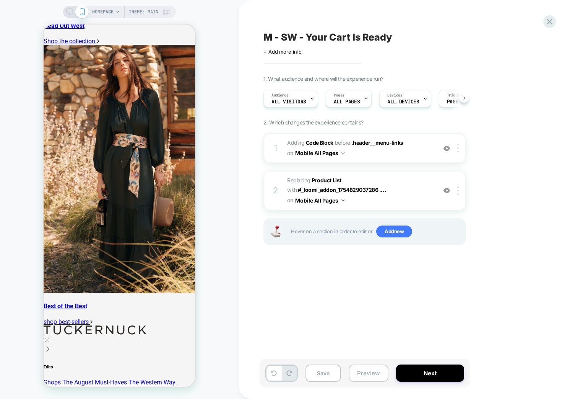
click at [370, 372] on button "Preview" at bounding box center [369, 372] width 40 height 17
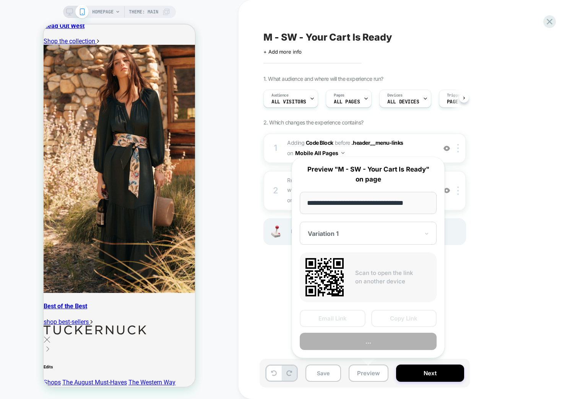
scroll to position [0, 0]
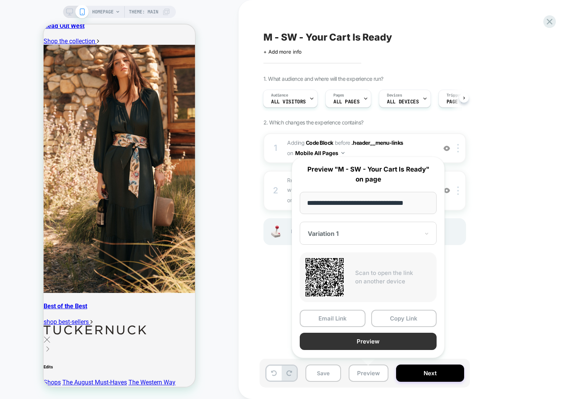
click at [376, 341] on button "Preview" at bounding box center [368, 341] width 137 height 17
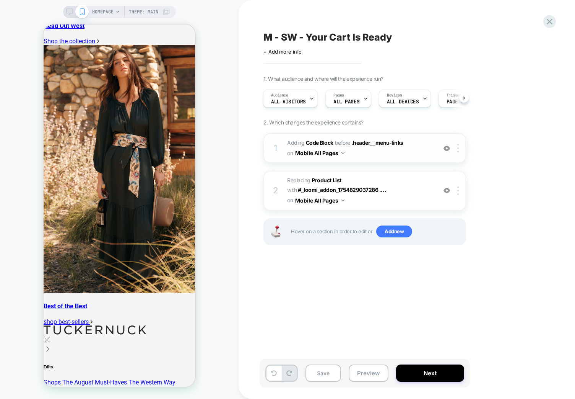
click at [402, 154] on span "Adding Code Block BEFORE .header__menu-links .header__menu-links on Mobile All …" at bounding box center [360, 148] width 146 height 21
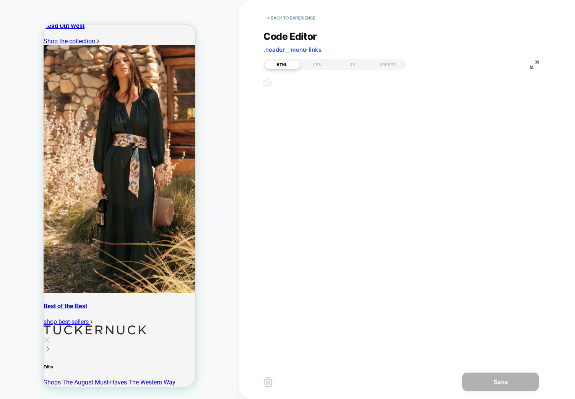
scroll to position [103, 0]
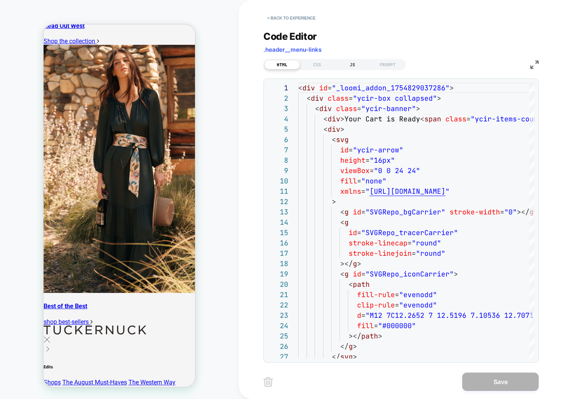
click at [365, 62] on div "JS" at bounding box center [352, 64] width 35 height 9
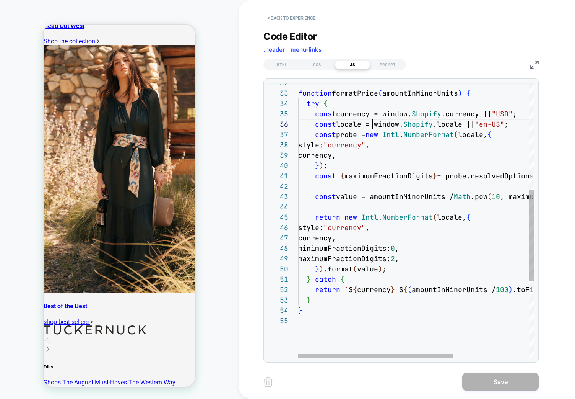
click at [374, 122] on div "} catch { return ` $ { currency } $ { ( amountInMinorUnits / 100 ) .toFixed ( 2…" at bounding box center [474, 173] width 352 height 833
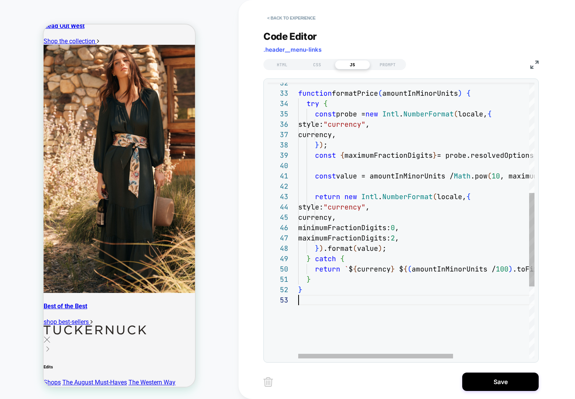
scroll to position [21, 0]
click at [347, 108] on div "} catch { return ` $ { currency } $ { ( amountInMinorUnits / 100 ) .toFixed ( 2…" at bounding box center [474, 163] width 352 height 813
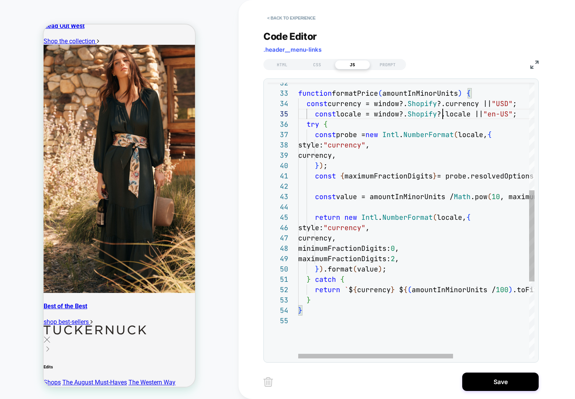
scroll to position [41, 145]
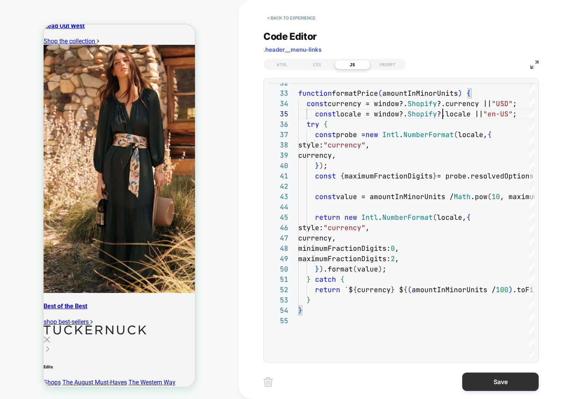
type textarea "**********"
click at [505, 386] on button "Save" at bounding box center [501, 381] width 77 height 18
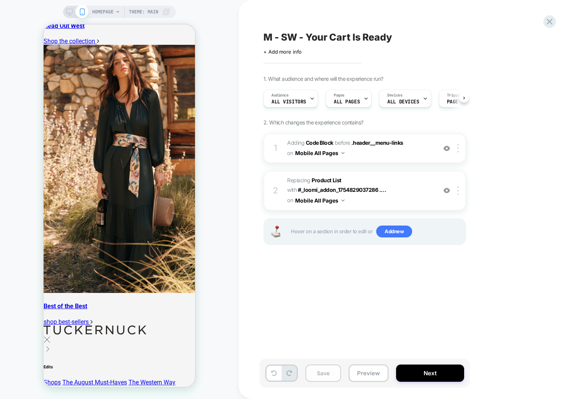
click at [341, 374] on div "Save Preview Next" at bounding box center [365, 373] width 210 height 29
click at [333, 373] on button "Save" at bounding box center [324, 372] width 36 height 17
click at [373, 373] on button "Preview" at bounding box center [369, 372] width 40 height 17
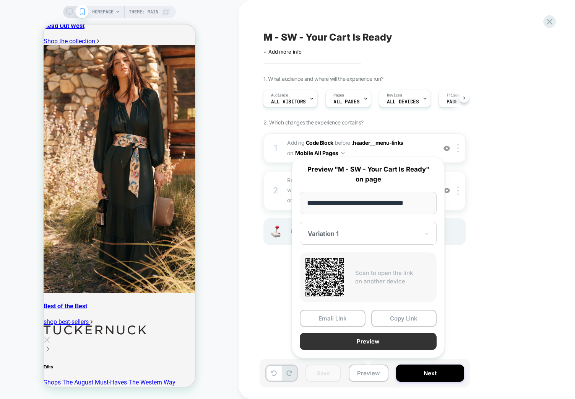
click at [366, 342] on button "Preview" at bounding box center [368, 341] width 137 height 17
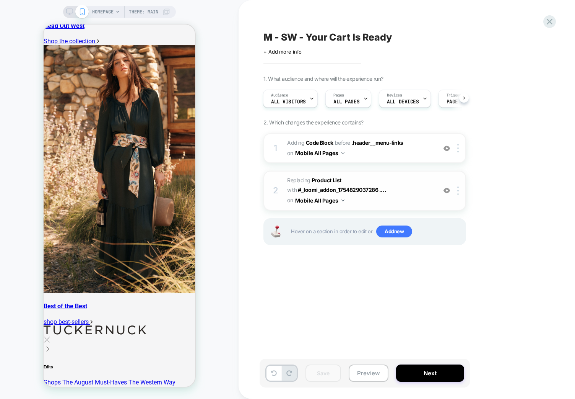
click at [414, 188] on span "#_loomi_addon_1754830576094 Replacing Product List WITH #_loomi_addon_175482903…" at bounding box center [360, 190] width 146 height 30
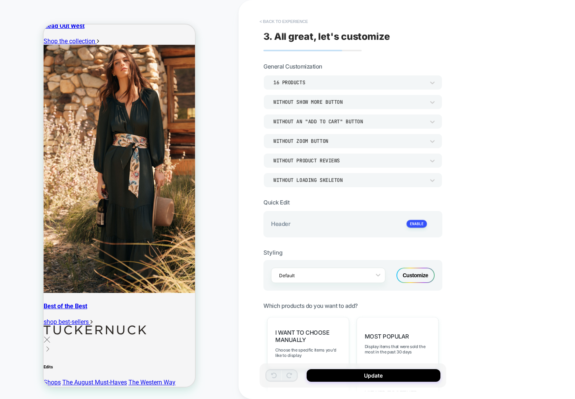
click at [289, 23] on button "< Back to experience" at bounding box center [284, 21] width 56 height 12
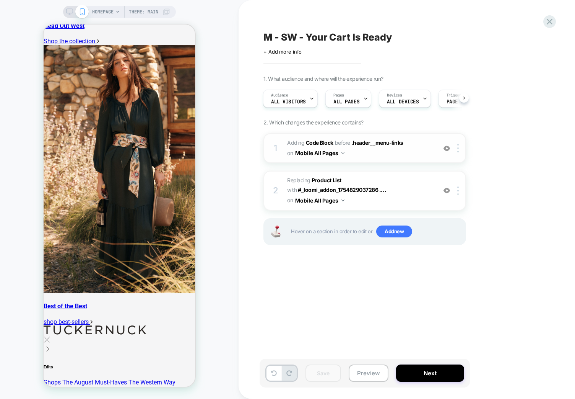
click at [424, 151] on span "Adding Code Block BEFORE .header__menu-links .header__menu-links on Mobile All …" at bounding box center [360, 148] width 146 height 21
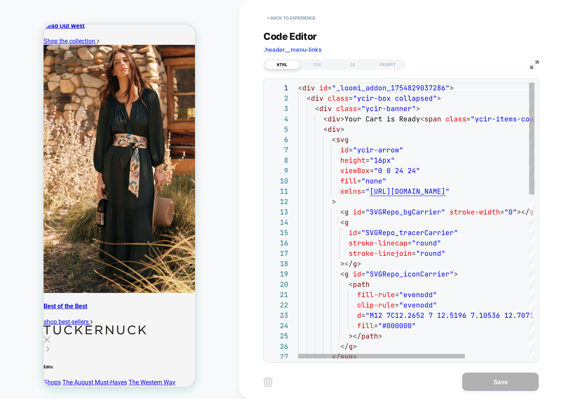
scroll to position [103, 0]
click at [385, 70] on div "Code Editor .header__menu-links HTML CSS JS PROMPT 1 2 3 4 5 6 7 8 9 10 11 12 1…" at bounding box center [401, 191] width 275 height 341
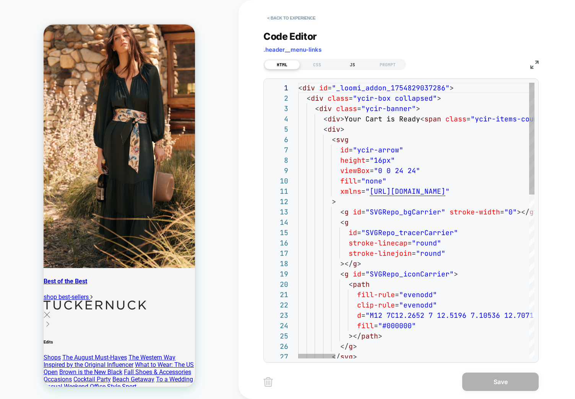
click at [357, 62] on div "JS" at bounding box center [352, 64] width 35 height 9
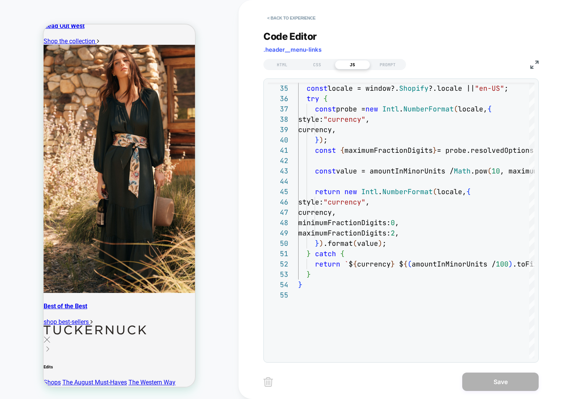
click at [530, 62] on div "HTML CSS JS PROMPT" at bounding box center [401, 63] width 275 height 13
click at [535, 64] on img at bounding box center [535, 64] width 8 height 8
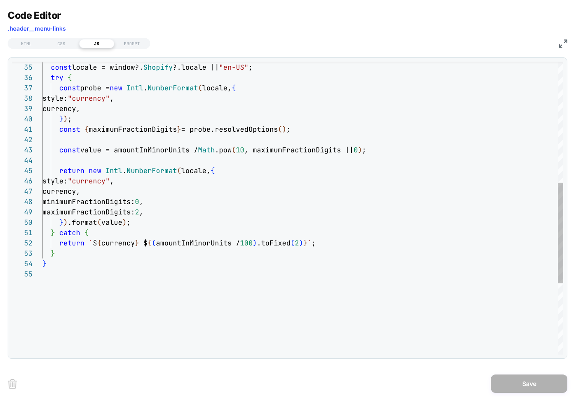
drag, startPoint x: 166, startPoint y: 211, endPoint x: 199, endPoint y: 195, distance: 36.5
click at [166, 211] on div "const currency = window?. Shopify ?.currency || "USD" ; const locale = window?.…" at bounding box center [302, 136] width 521 height 851
click at [130, 191] on div "const currency = window?. Shopify ?.currency || "USD" ; const locale = window?.…" at bounding box center [302, 136] width 521 height 851
click at [241, 169] on div "const currency = window?. Shopify ?.currency || "USD" ; const locale = window?.…" at bounding box center [302, 136] width 521 height 851
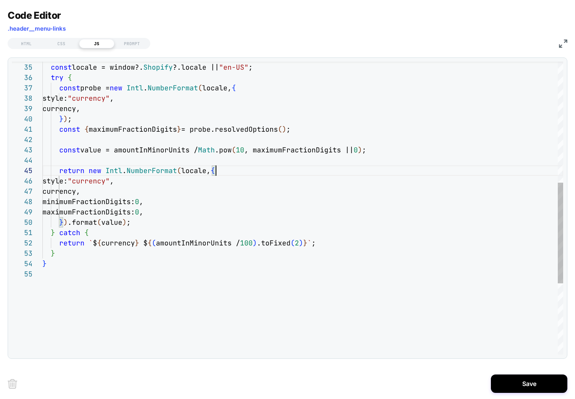
scroll to position [41, 174]
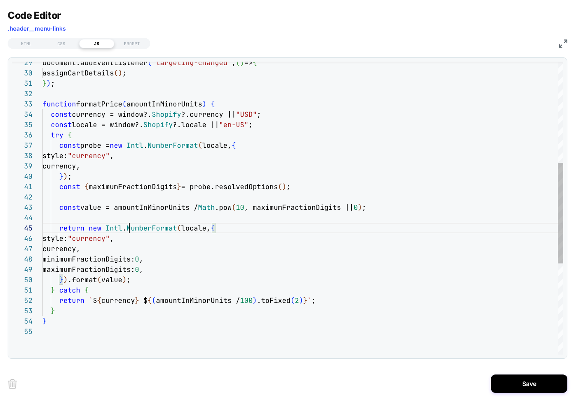
click at [129, 227] on div "const currency = window?. Shopify ?.currency || "USD" ; const locale = window?.…" at bounding box center [302, 193] width 521 height 851
click at [118, 299] on div "const currency = window?. Shopify ?.currency || "USD" ; const locale = window?.…" at bounding box center [302, 193] width 521 height 851
click at [208, 117] on div "const currency = window?. Shopify ?.currency || "USD" ; const locale = window?.…" at bounding box center [302, 193] width 521 height 851
click at [222, 114] on div "const currency = window?. Shopify ?.currency || "USD" ; const locale = window?.…" at bounding box center [302, 193] width 521 height 851
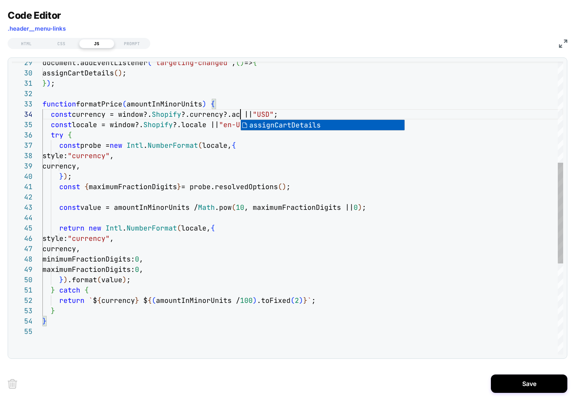
scroll to position [31, 198]
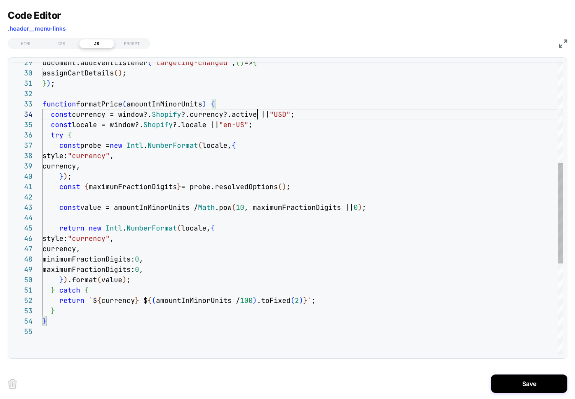
click at [221, 172] on div "const currency = window?. Shopify ?.currency?.active || "USD" ; const locale = …" at bounding box center [302, 193] width 521 height 851
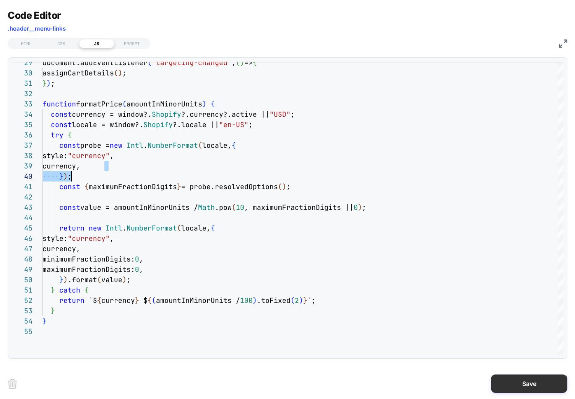
type textarea "**********"
click at [538, 379] on button "Save" at bounding box center [529, 383] width 77 height 18
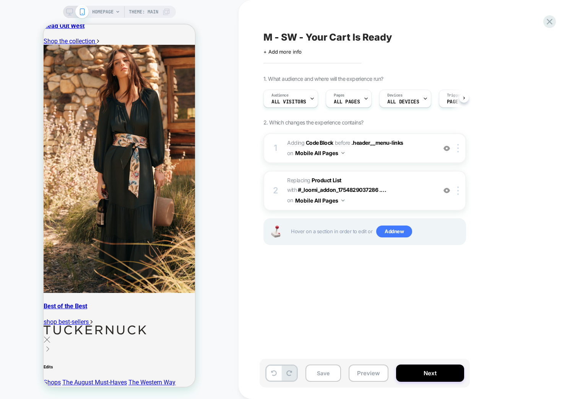
click at [364, 377] on button "Preview" at bounding box center [369, 372] width 40 height 17
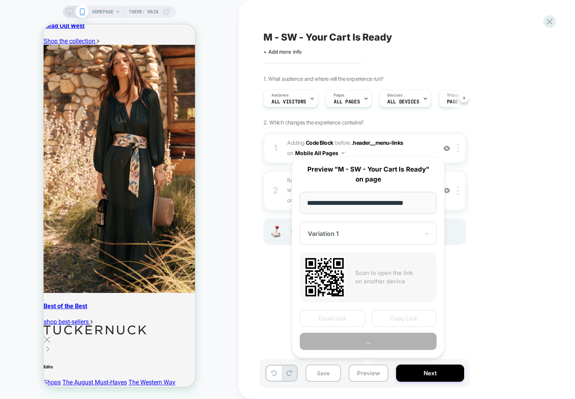
scroll to position [0, 0]
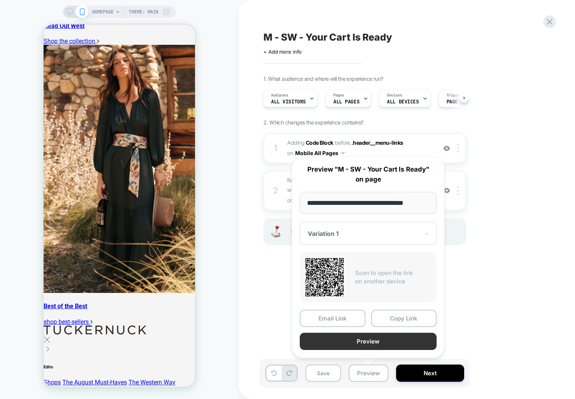
click at [343, 339] on button "Preview" at bounding box center [368, 341] width 137 height 17
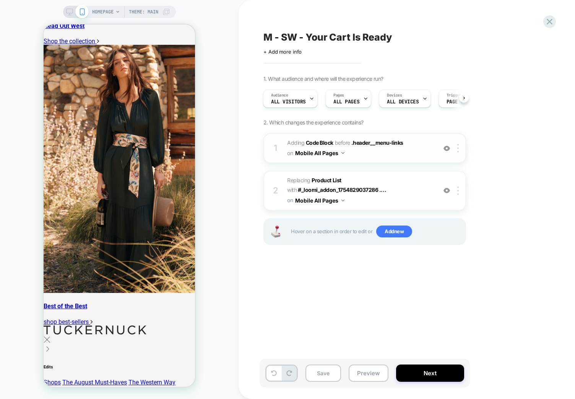
click at [417, 152] on span "Adding Code Block BEFORE .header__menu-links .header__menu-links on Mobile All …" at bounding box center [360, 148] width 146 height 21
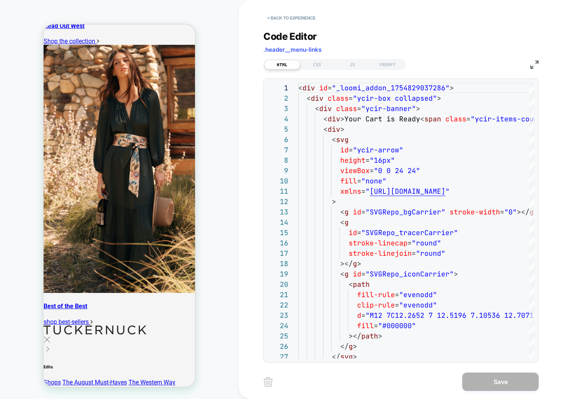
scroll to position [103, 0]
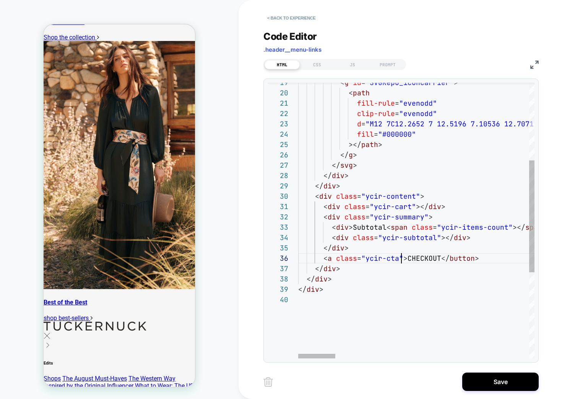
scroll to position [52, 103]
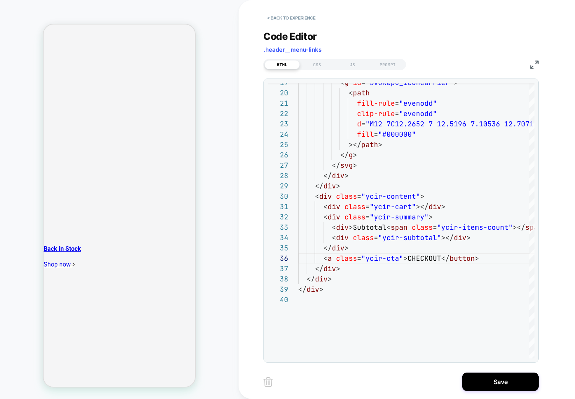
scroll to position [3586, 0]
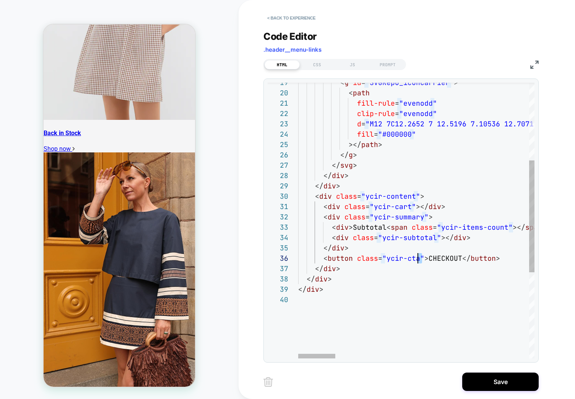
drag, startPoint x: 388, startPoint y: 278, endPoint x: 388, endPoint y: 273, distance: 5.4
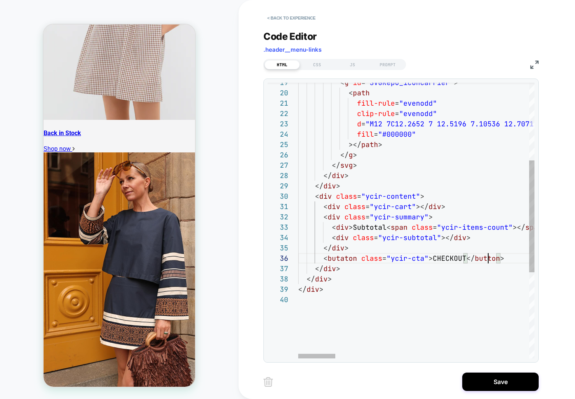
drag, startPoint x: 357, startPoint y: 258, endPoint x: 375, endPoint y: 221, distance: 41.6
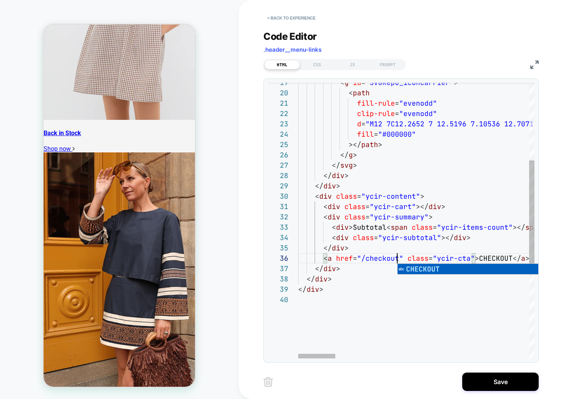
scroll to position [52, 227]
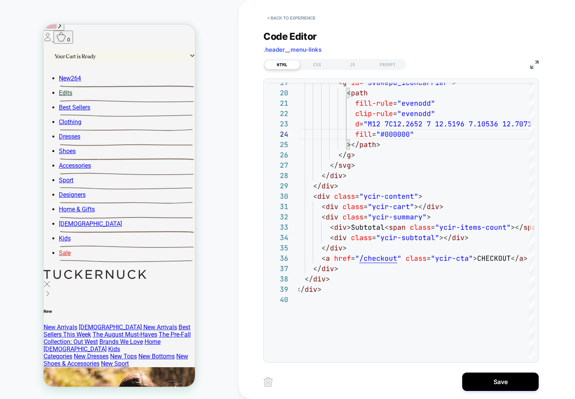
scroll to position [0, 0]
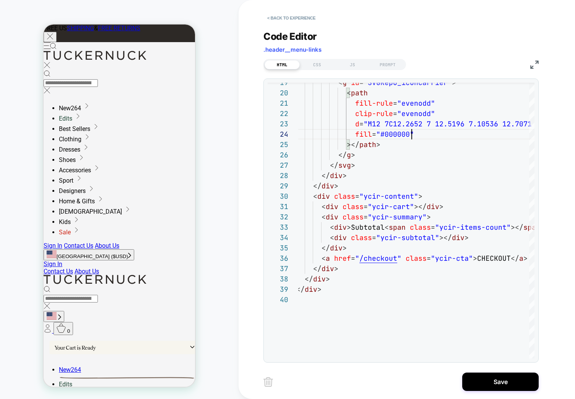
click at [108, 341] on div "Your Cart is Ready" at bounding box center [125, 347] width 152 height 13
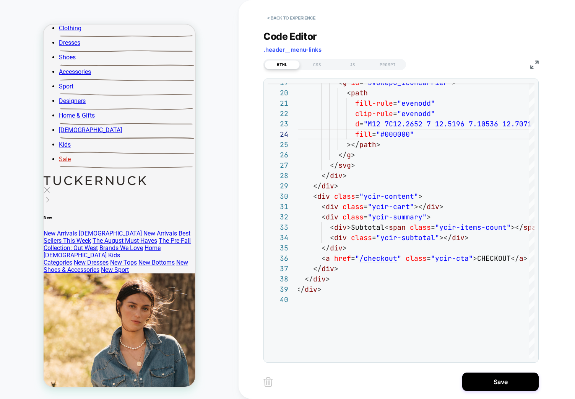
scroll to position [1658, 0]
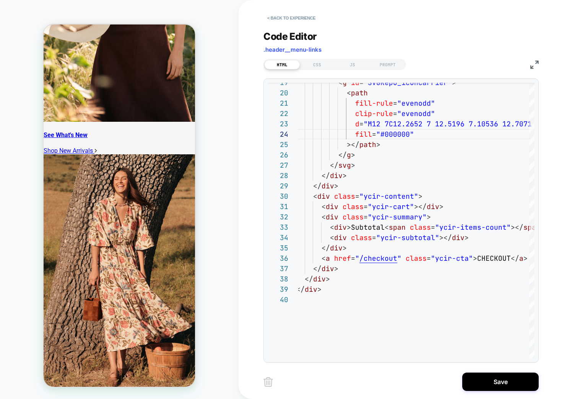
type textarea "**********"
drag, startPoint x: 504, startPoint y: 376, endPoint x: 421, endPoint y: 386, distance: 83.3
click at [504, 376] on button "Save" at bounding box center [501, 381] width 77 height 18
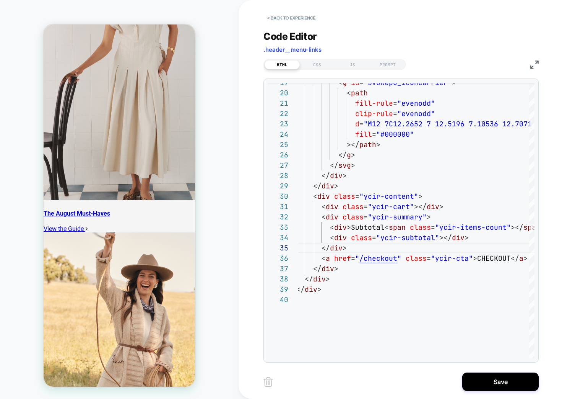
scroll to position [782, 0]
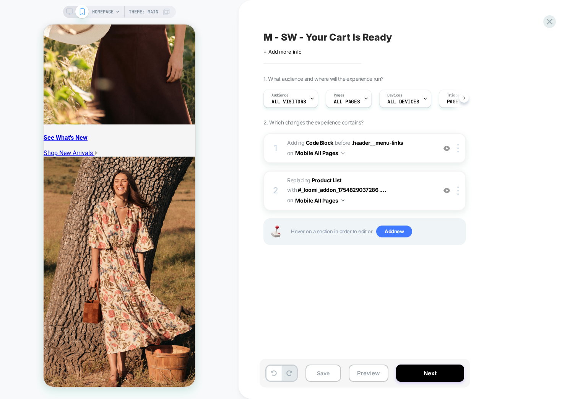
click at [328, 371] on button "Save" at bounding box center [324, 372] width 36 height 17
click at [370, 372] on button "Preview" at bounding box center [369, 372] width 40 height 17
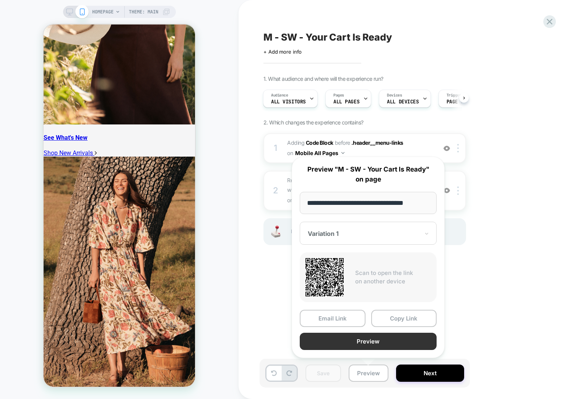
click at [354, 337] on button "Preview" at bounding box center [368, 341] width 137 height 17
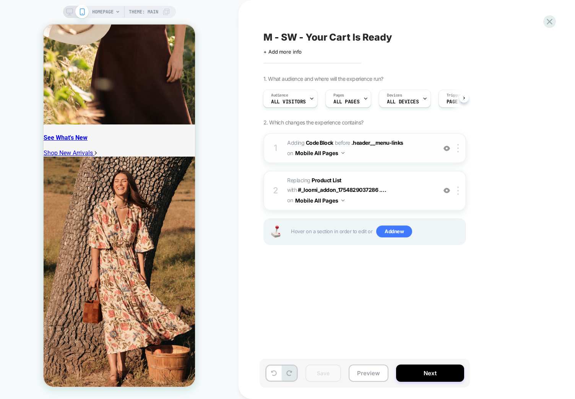
click at [412, 150] on span "Adding Code Block BEFORE .header__menu-links .header__menu-links on Mobile All …" at bounding box center [360, 148] width 146 height 21
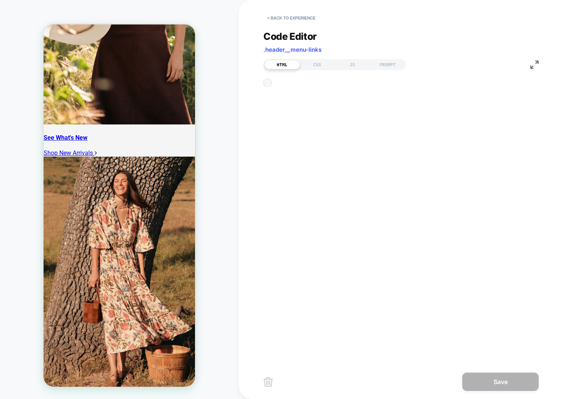
scroll to position [103, 0]
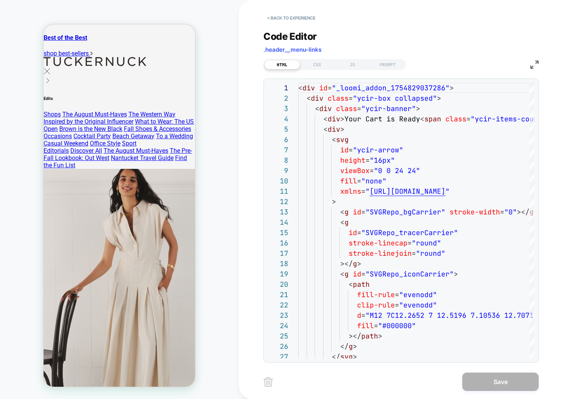
scroll to position [2328, 0]
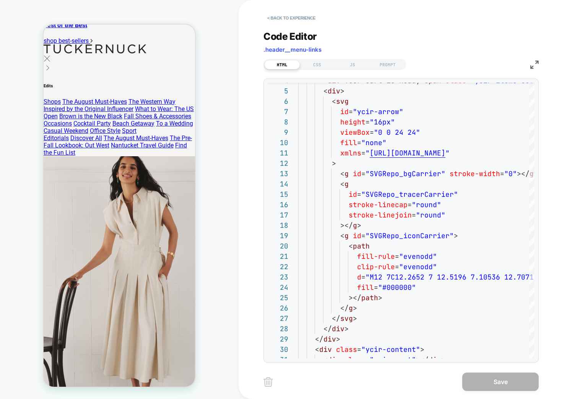
click at [352, 57] on div "HTML CSS JS PROMPT" at bounding box center [401, 63] width 275 height 13
click at [325, 70] on div "Code Editor .header__menu-links HTML CSS JS PROMPT 4 5 6 7 8 9 10 11 12 13 14 1…" at bounding box center [401, 191] width 275 height 341
click at [320, 65] on div "CSS" at bounding box center [317, 64] width 35 height 9
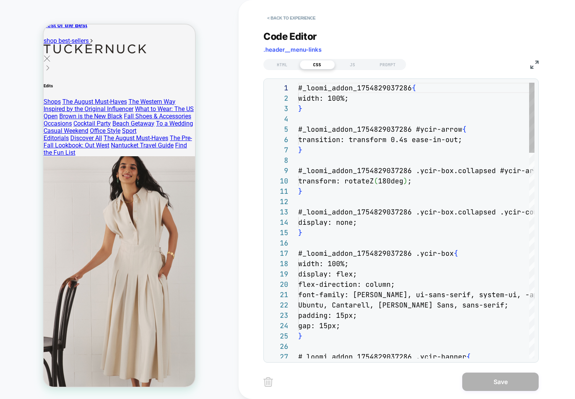
scroll to position [103, 0]
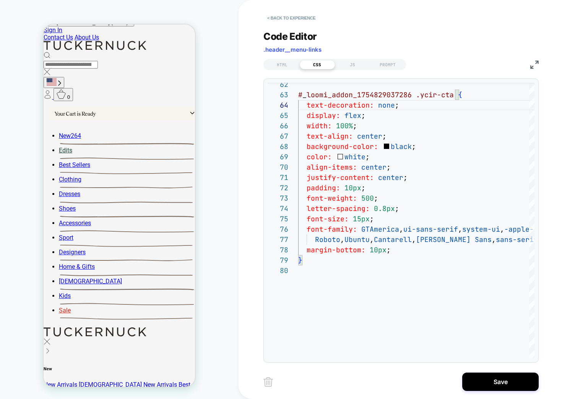
scroll to position [0, 0]
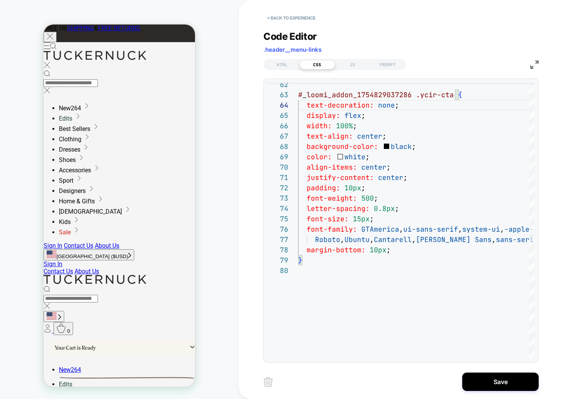
click at [96, 344] on div "Your Cart is Ready" at bounding box center [75, 347] width 41 height 6
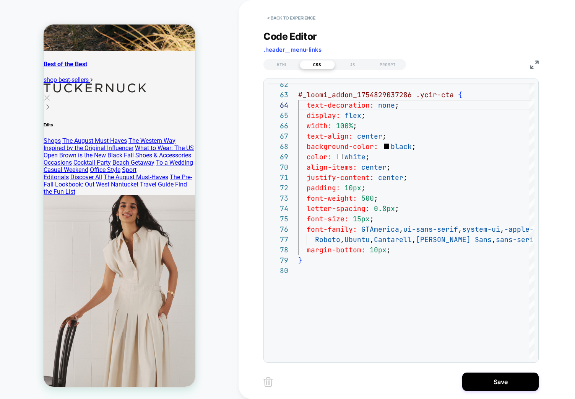
scroll to position [2283, 0]
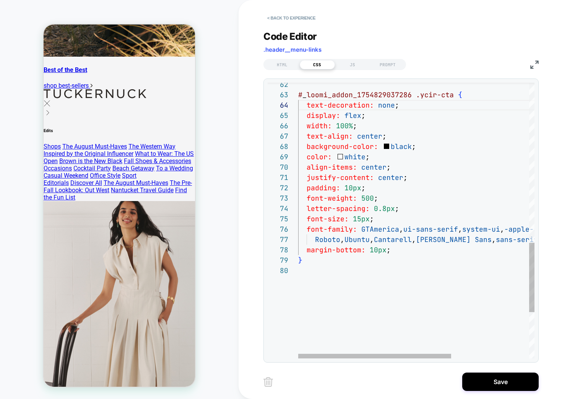
type textarea "**********"
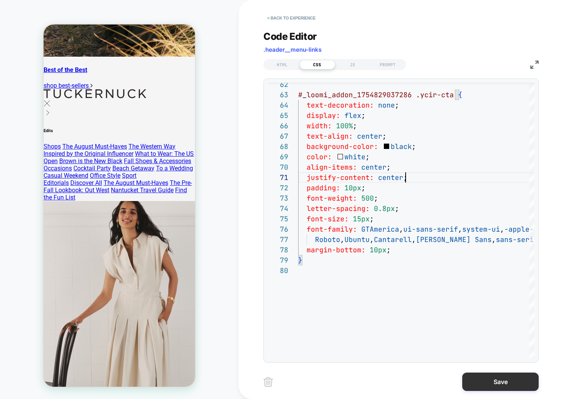
drag, startPoint x: 484, startPoint y: 379, endPoint x: 481, endPoint y: 376, distance: 4.9
click at [484, 378] on button "Save" at bounding box center [501, 381] width 77 height 18
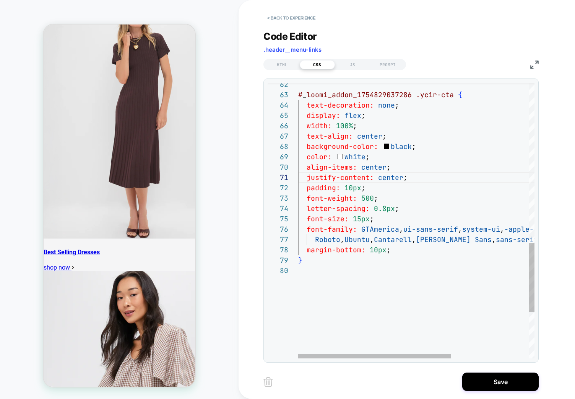
scroll to position [1407, 0]
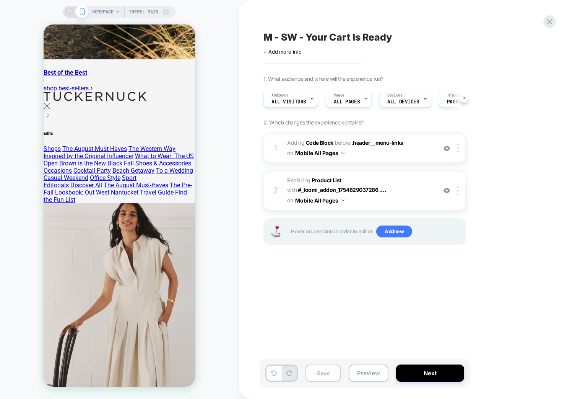
click at [377, 333] on div "M - SW - Your Cart Is Ready Click to edit experience details + Add more info 1.…" at bounding box center [403, 199] width 287 height 383
click at [328, 376] on button "Save" at bounding box center [324, 372] width 36 height 17
click at [351, 92] on div "Pages ALL PAGES" at bounding box center [346, 98] width 41 height 17
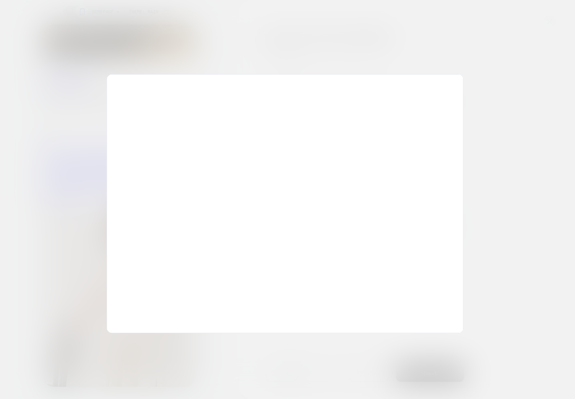
click at [411, 29] on div at bounding box center [287, 199] width 575 height 399
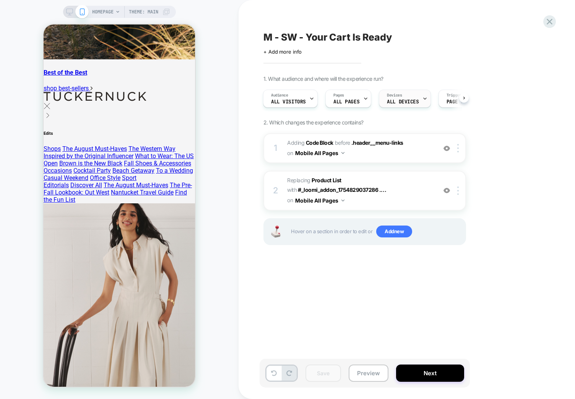
click at [413, 102] on span "ALL DEVICES" at bounding box center [403, 101] width 32 height 5
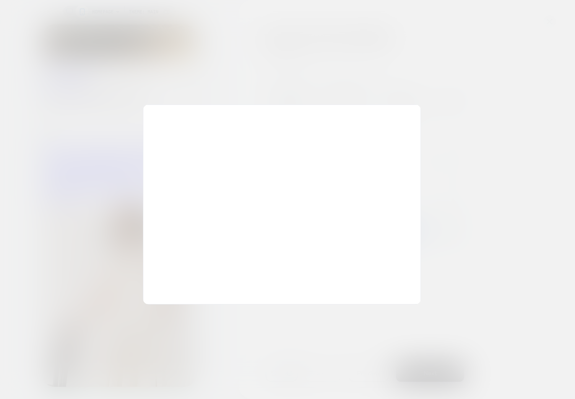
drag, startPoint x: 399, startPoint y: 50, endPoint x: 394, endPoint y: 52, distance: 5.3
click at [398, 49] on div at bounding box center [287, 199] width 575 height 399
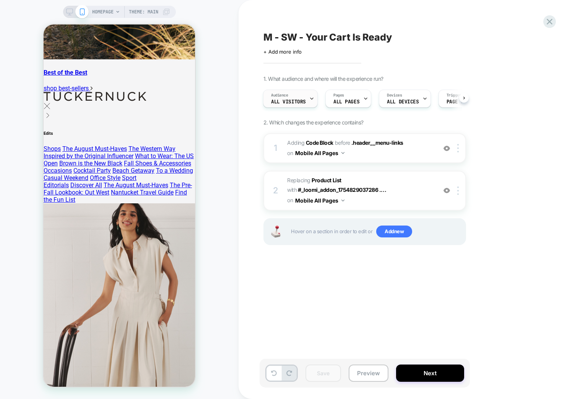
click at [279, 101] on span "All Visitors" at bounding box center [288, 101] width 35 height 5
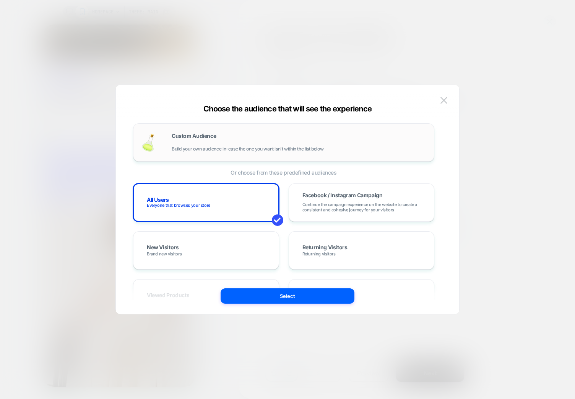
click at [163, 159] on div "Custom Audience Build your own audience in-case the one you want isn't within t…" at bounding box center [284, 142] width 302 height 38
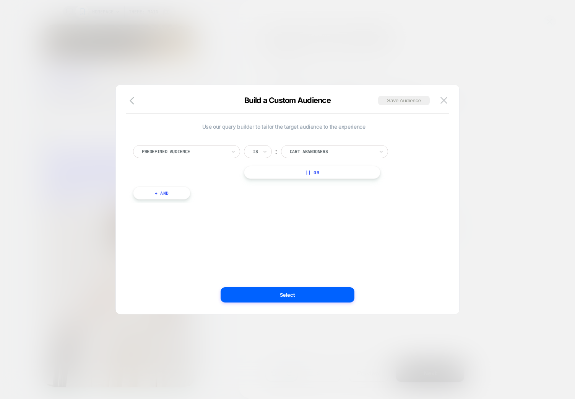
click at [213, 146] on div "Predefined Audience" at bounding box center [186, 151] width 107 height 13
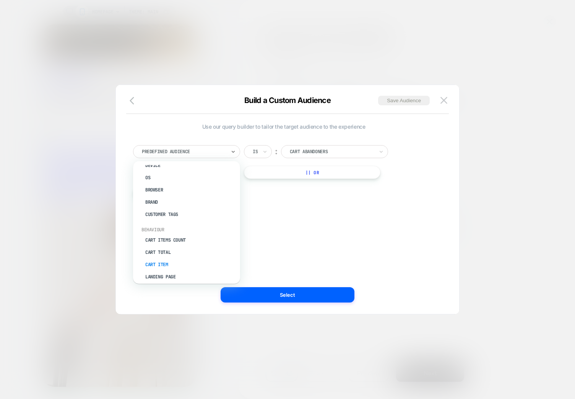
scroll to position [36, 0]
click at [174, 235] on div "Cart Items Count" at bounding box center [190, 234] width 99 height 12
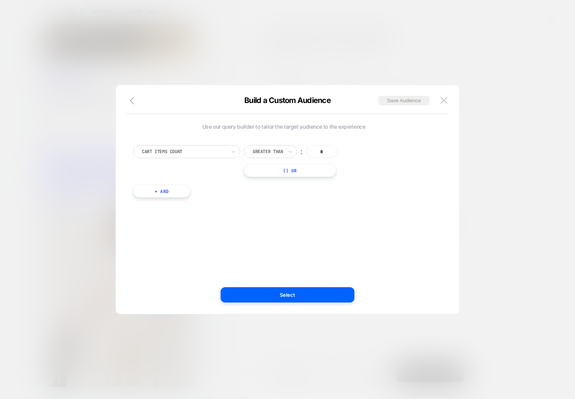
click at [314, 152] on input "*" at bounding box center [321, 151] width 31 height 13
click at [328, 151] on input "*" at bounding box center [321, 151] width 31 height 13
click at [328, 150] on input "*" at bounding box center [321, 151] width 31 height 13
type input "*"
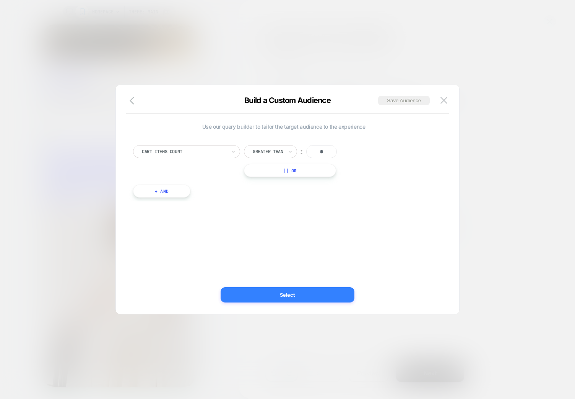
click at [297, 298] on button "Select" at bounding box center [288, 294] width 134 height 15
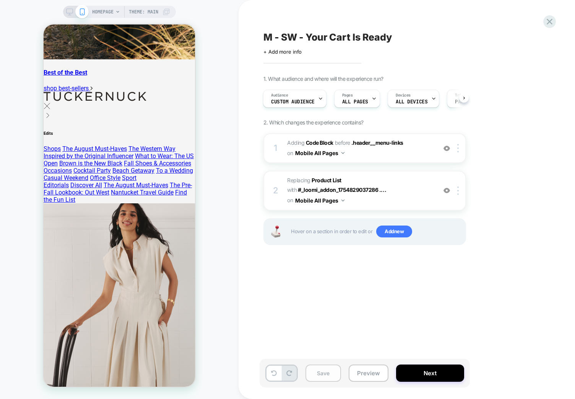
click at [327, 372] on button "Save" at bounding box center [324, 372] width 36 height 17
click at [362, 370] on button "Preview" at bounding box center [369, 372] width 40 height 17
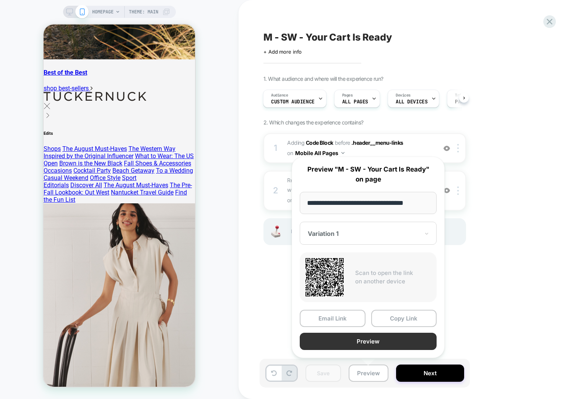
click at [380, 337] on button "Preview" at bounding box center [368, 341] width 137 height 17
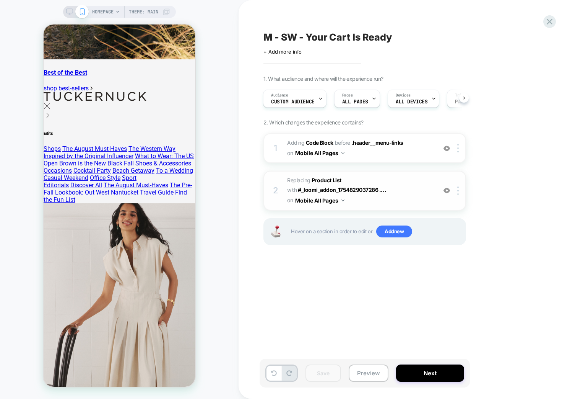
click at [403, 182] on span "#_loomi_addon_1754830576094 Replacing Product List WITH #_loomi_addon_175482903…" at bounding box center [360, 190] width 146 height 30
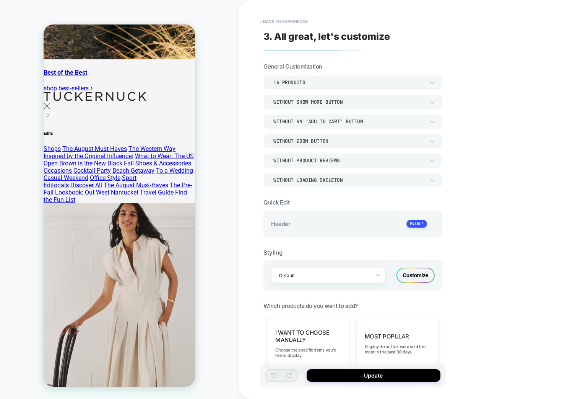
click at [282, 21] on button "< Back to experience" at bounding box center [284, 21] width 56 height 12
click at [289, 20] on button "< Back to experience" at bounding box center [284, 21] width 56 height 12
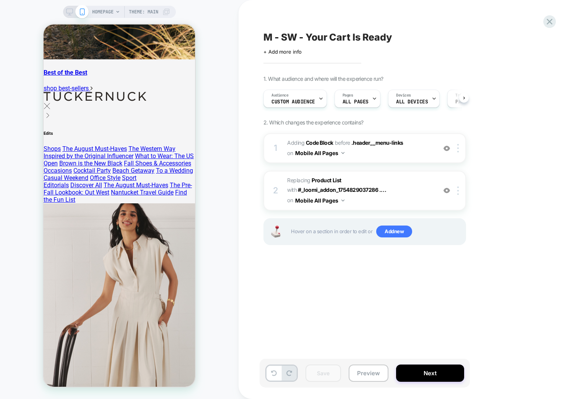
scroll to position [0, 0]
click at [422, 148] on span "Adding Code Block BEFORE .header__menu-links .header__menu-links on Mobile All …" at bounding box center [360, 148] width 146 height 21
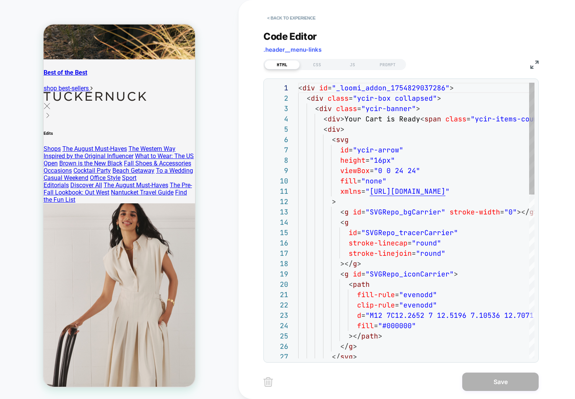
drag, startPoint x: 433, startPoint y: 97, endPoint x: 438, endPoint y: 110, distance: 13.9
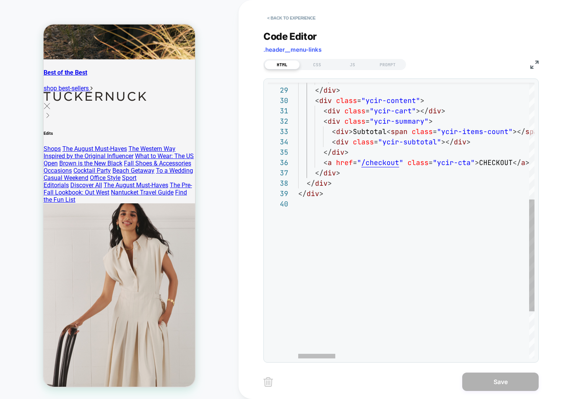
type textarea "**********"
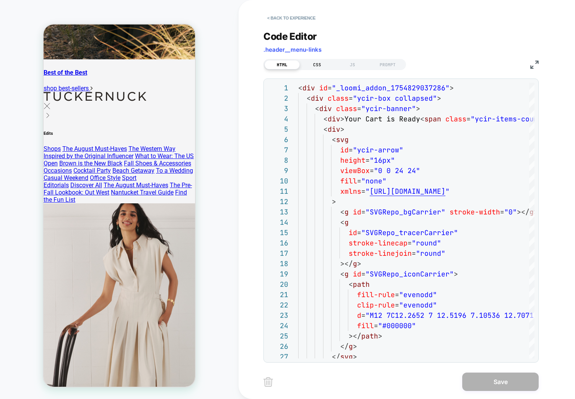
click at [316, 61] on div "CSS" at bounding box center [317, 64] width 35 height 9
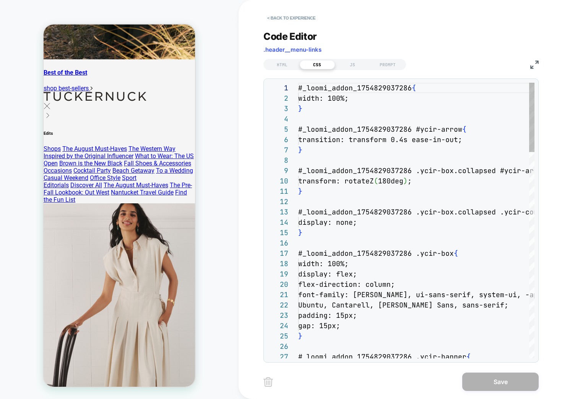
scroll to position [103, 0]
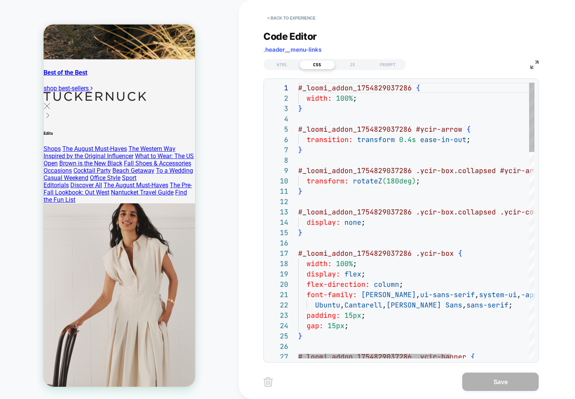
drag, startPoint x: 424, startPoint y: 106, endPoint x: 440, endPoint y: 114, distance: 18.3
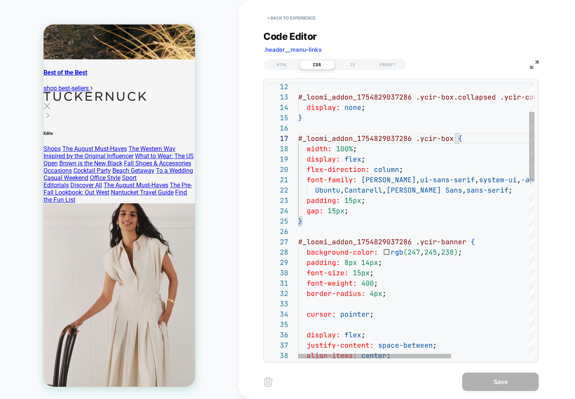
drag, startPoint x: 497, startPoint y: 241, endPoint x: 497, endPoint y: 246, distance: 5.4
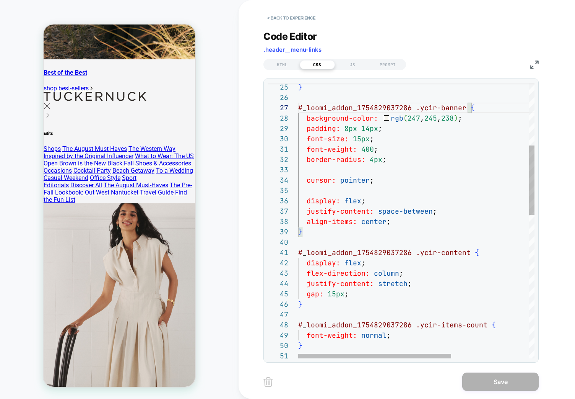
scroll to position [72, 91]
click at [438, 224] on div "background-color: rgb ( 247 , 245 , 238 ) ; padding: 8px 14px ; font-size: 15px…" at bounding box center [476, 380] width 357 height 1092
click at [442, 209] on div "background-color: rgb ( 247 , 245 , 238 ) ; padding: 8px 14px ; font-size: 15px…" at bounding box center [476, 380] width 357 height 1092
click at [445, 194] on div "background-color: rgb ( 247 , 245 , 238 ) ; padding: 8px 14px ; font-size: 15px…" at bounding box center [476, 380] width 357 height 1092
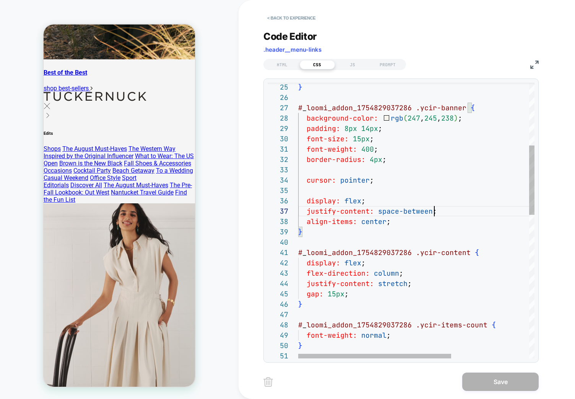
scroll to position [41, 0]
click at [441, 199] on div "background-color: rgb ( 247 , 245 , 238 ) ; padding: 8px 14px ; font-size: 15px…" at bounding box center [476, 380] width 357 height 1092
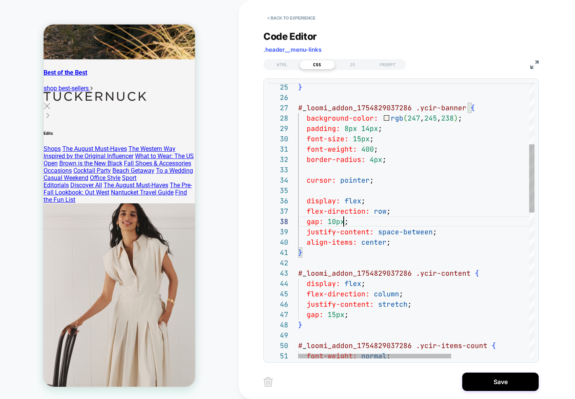
scroll to position [72, 50]
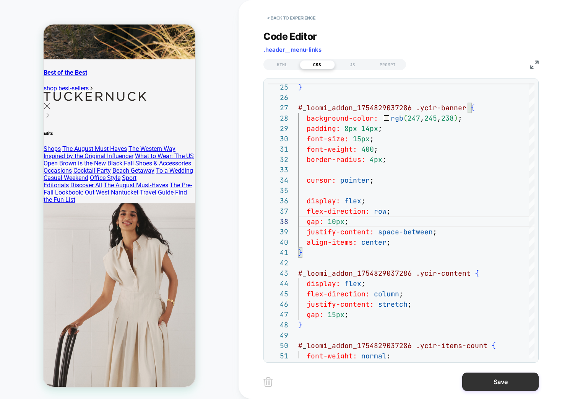
type textarea "**********"
click at [490, 388] on button "Save" at bounding box center [501, 381] width 77 height 18
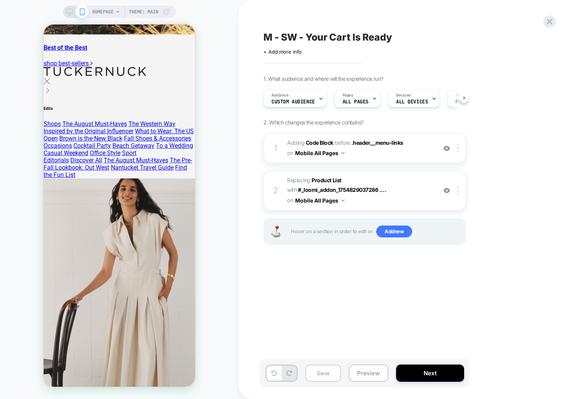
click at [325, 376] on button "Save" at bounding box center [324, 372] width 36 height 17
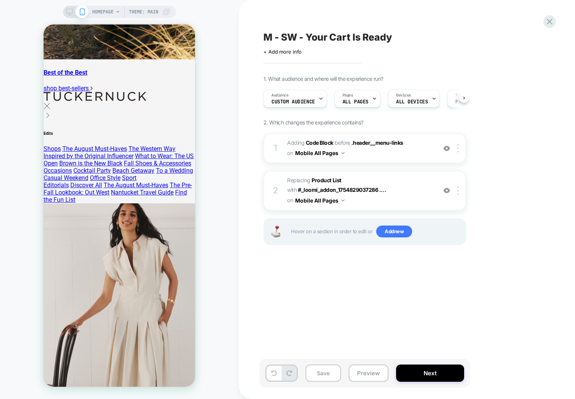
scroll to position [0, 0]
click at [415, 153] on span "Adding Code Block BEFORE .header__menu-links .header__menu-links on Mobile All …" at bounding box center [360, 148] width 146 height 21
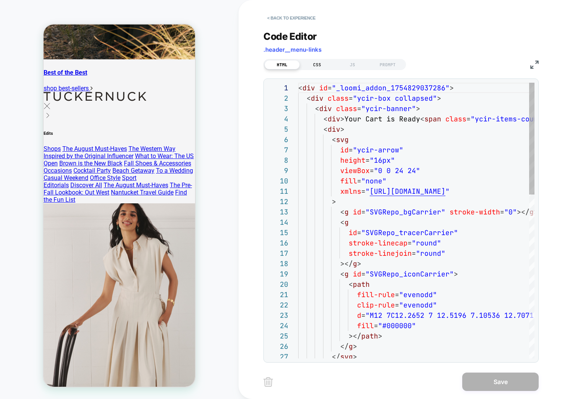
scroll to position [103, 0]
click at [320, 63] on div "CSS" at bounding box center [317, 64] width 35 height 9
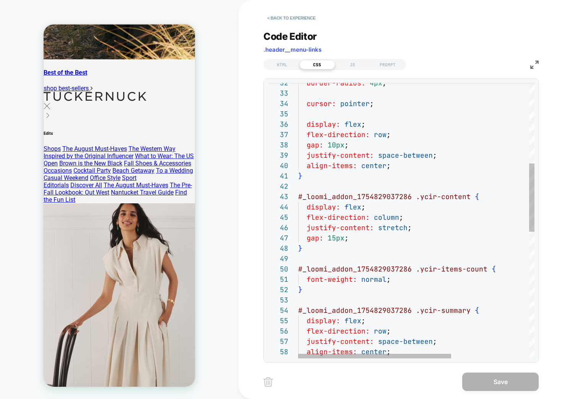
click at [481, 212] on div "border-radius: 4px ; cursor: pointer ; display: flex ; flex-direction: row ; ga…" at bounding box center [476, 313] width 357 height 1112
click at [413, 239] on div "border-radius: 4px ; cursor: pointer ; display: flex ; flex-direction: row ; ga…" at bounding box center [476, 313] width 357 height 1112
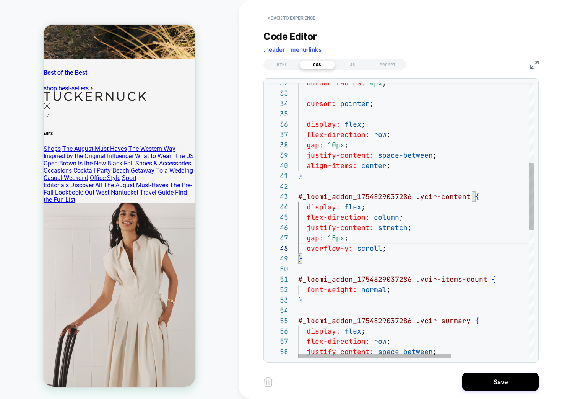
scroll to position [72, 87]
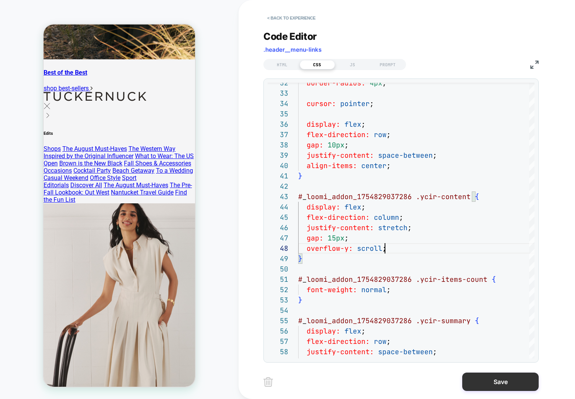
type textarea "**********"
click at [504, 382] on button "Save" at bounding box center [501, 381] width 77 height 18
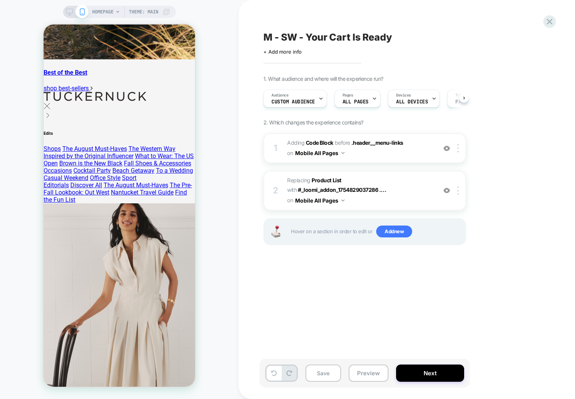
click at [327, 377] on button "Save" at bounding box center [324, 372] width 36 height 17
click at [385, 369] on button "Preview" at bounding box center [369, 372] width 40 height 17
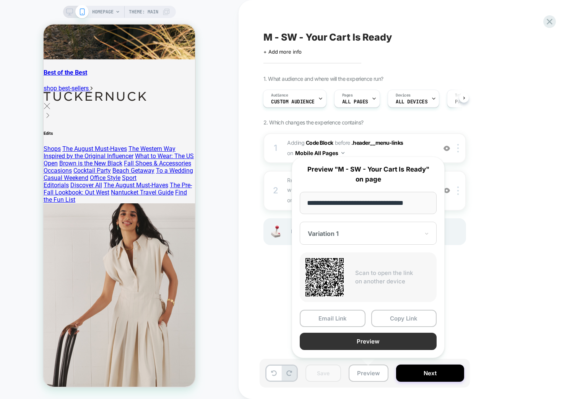
click at [355, 347] on button "Preview" at bounding box center [368, 341] width 137 height 17
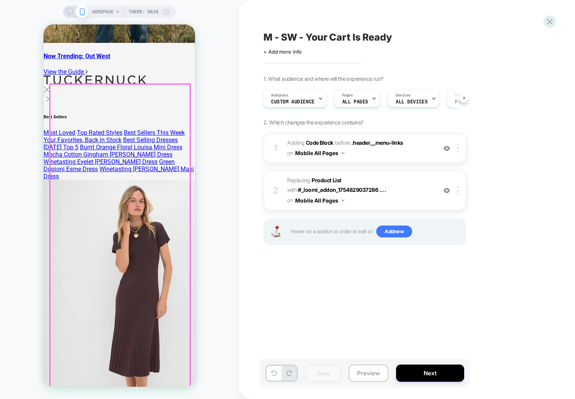
scroll to position [0, 0]
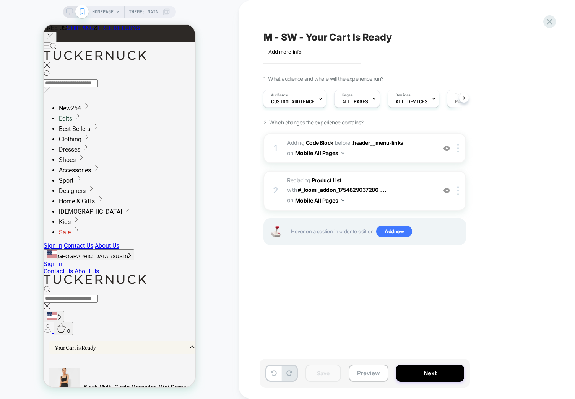
click at [372, 296] on div "M - SW - Your Cart Is Ready Click to edit experience details + Add more info 1.…" at bounding box center [403, 199] width 287 height 383
click at [320, 309] on div "M - SW - Your Cart Is Ready Click to edit experience details + Add more info 1.…" at bounding box center [403, 199] width 287 height 383
click at [217, 28] on div "HOMEPAGE Theme: MAIN" at bounding box center [119, 199] width 239 height 383
click at [140, 341] on div "Your Cart is Ready" at bounding box center [125, 347] width 152 height 13
click at [66, 323] on icon "Bag" at bounding box center [61, 328] width 9 height 10
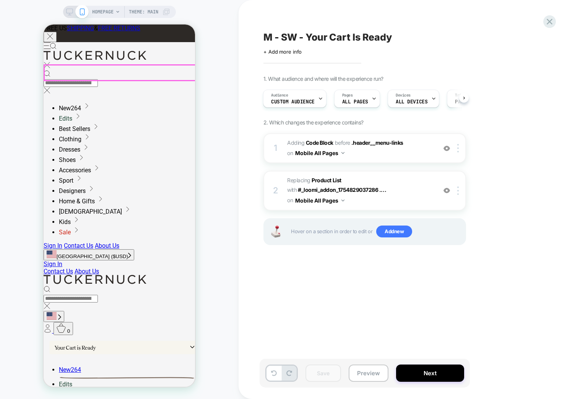
click at [261, 124] on div "M - SW - Your Cart Is Ready Click to edit experience details + Add more info 1.…" at bounding box center [403, 199] width 287 height 383
click at [204, 109] on div "HOMEPAGE Theme: MAIN" at bounding box center [119, 199] width 239 height 383
click at [119, 341] on div "Your Cart is Ready" at bounding box center [125, 347] width 152 height 13
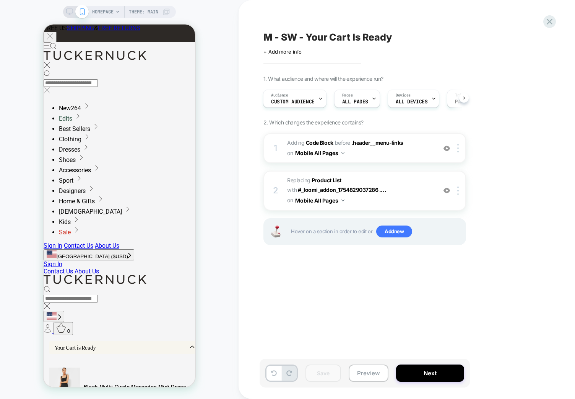
drag, startPoint x: 390, startPoint y: 352, endPoint x: 370, endPoint y: 211, distance: 142.5
click at [388, 349] on div "M - SW - Your Cart Is Ready Click to edit experience details + Add more info 1.…" at bounding box center [403, 199] width 287 height 383
click at [386, 155] on span "Adding Code Block BEFORE .header__menu-links .header__menu-links on Mobile All …" at bounding box center [360, 148] width 146 height 21
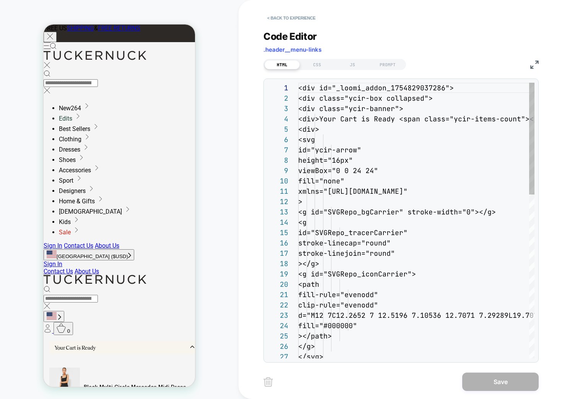
scroll to position [103, 0]
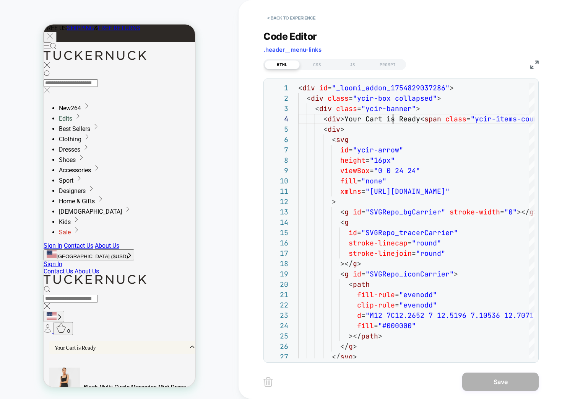
scroll to position [31, 95]
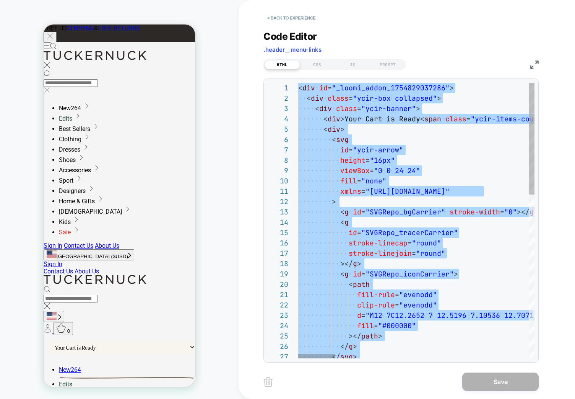
type textarea "**********"
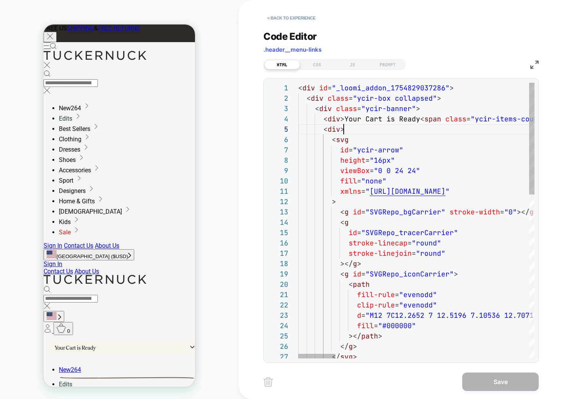
drag, startPoint x: 383, startPoint y: 129, endPoint x: 351, endPoint y: 94, distance: 47.2
click at [320, 60] on div "CSS" at bounding box center [317, 64] width 35 height 9
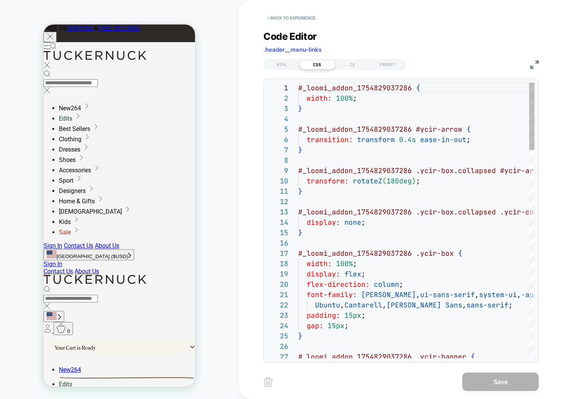
type textarea "**********"
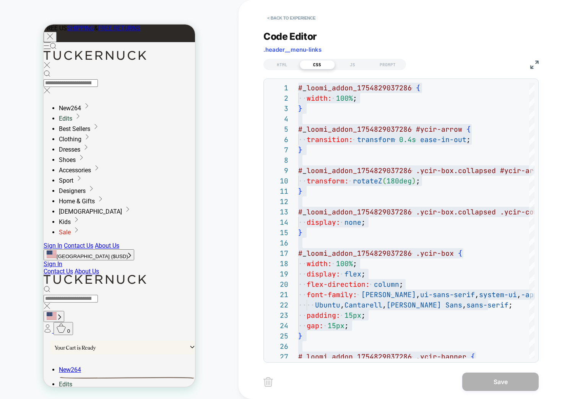
drag, startPoint x: 360, startPoint y: 66, endPoint x: 361, endPoint y: 72, distance: 5.4
click at [360, 65] on div "JS" at bounding box center [352, 64] width 35 height 9
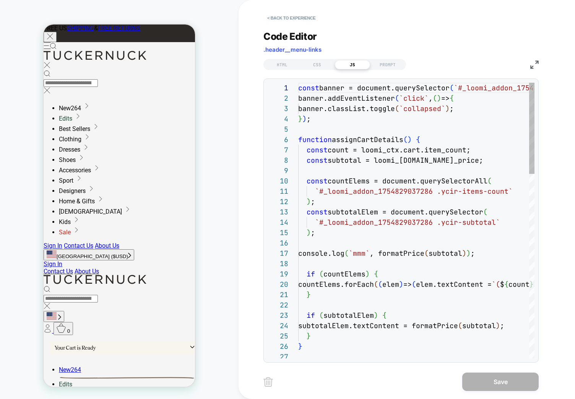
type textarea "**********"
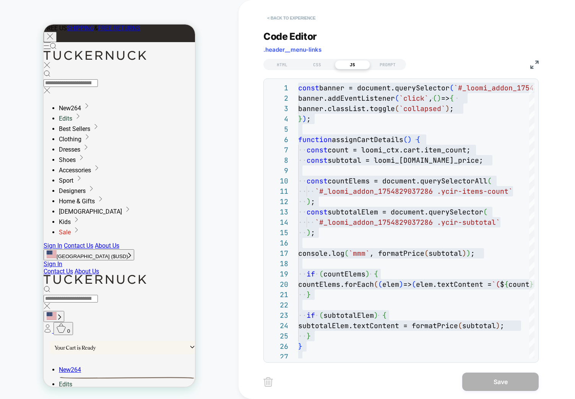
click at [295, 19] on button "< Back to experience" at bounding box center [292, 18] width 56 height 12
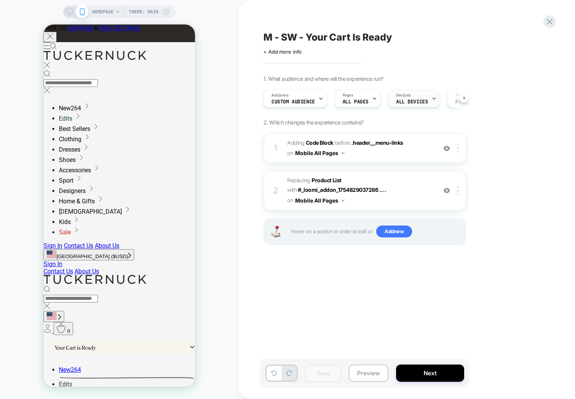
scroll to position [0, 0]
click at [416, 102] on span "ALL DEVICES" at bounding box center [412, 101] width 32 height 5
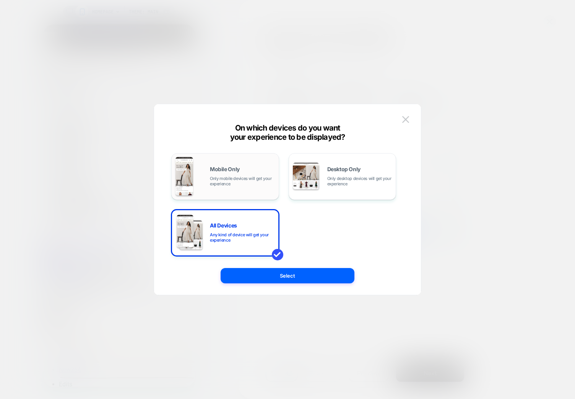
click at [227, 176] on span "Only mobile devices will get your experience" at bounding box center [242, 181] width 65 height 11
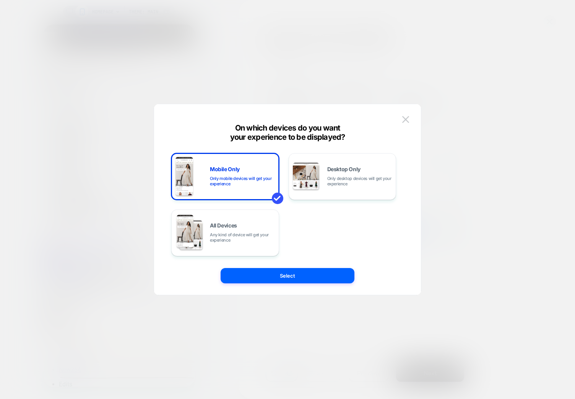
drag, startPoint x: 278, startPoint y: 277, endPoint x: 315, endPoint y: 313, distance: 51.9
click at [278, 277] on button "Select" at bounding box center [288, 275] width 134 height 15
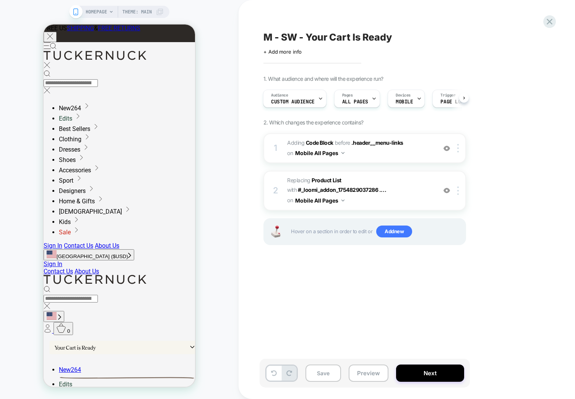
click at [364, 329] on div "M - SW - Your Cart Is Ready Click to edit experience details + Add more info 1.…" at bounding box center [403, 199] width 287 height 383
click at [327, 375] on button "Save" at bounding box center [324, 372] width 36 height 17
click at [401, 301] on div "M - SW - Your Cart Is Ready Click to edit experience details + Add more info 1.…" at bounding box center [403, 199] width 287 height 383
click at [289, 147] on span "Adding Code Block BEFORE .header__menu-links .header__menu-links on Mobile All …" at bounding box center [360, 148] width 146 height 21
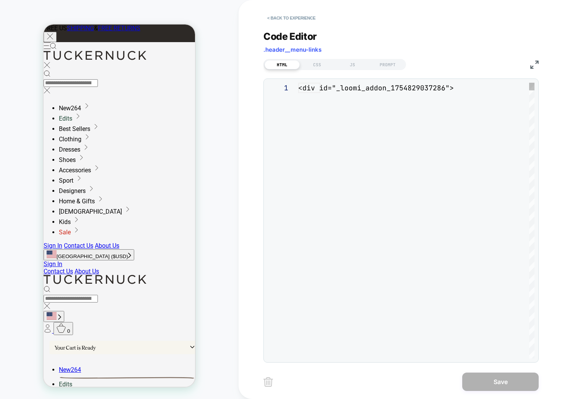
scroll to position [103, 0]
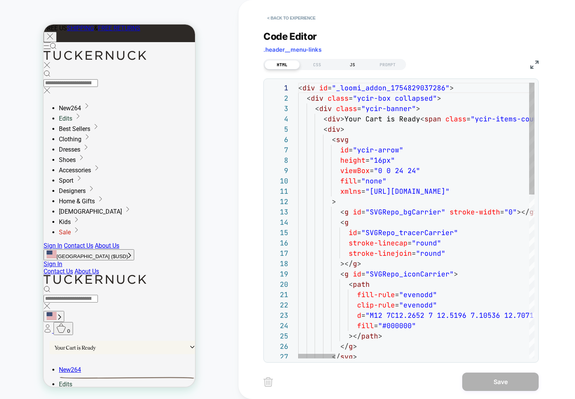
click at [347, 64] on div "JS" at bounding box center [352, 64] width 35 height 9
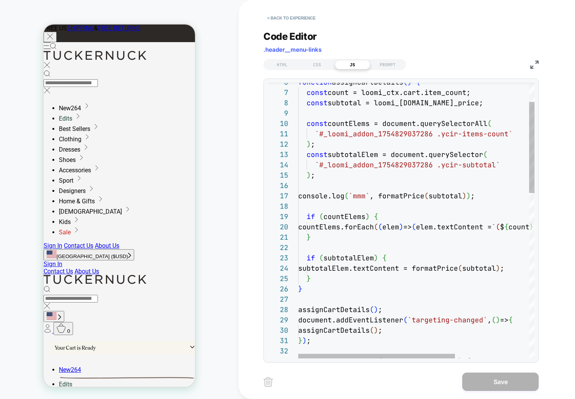
type textarea "**********"
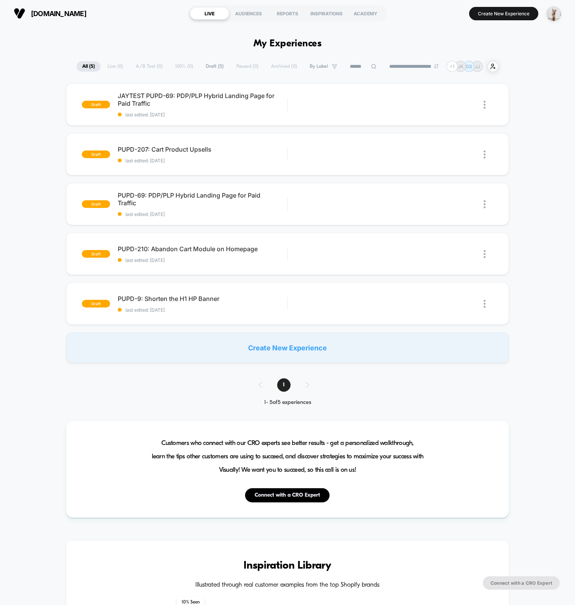
click at [489, 10] on button "Create New Experience" at bounding box center [503, 13] width 69 height 13
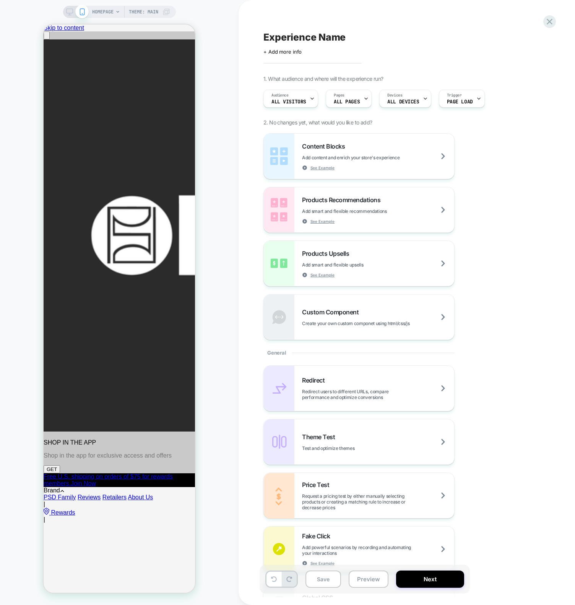
click at [219, 122] on div "HOMEPAGE Theme: MAIN" at bounding box center [119, 302] width 239 height 589
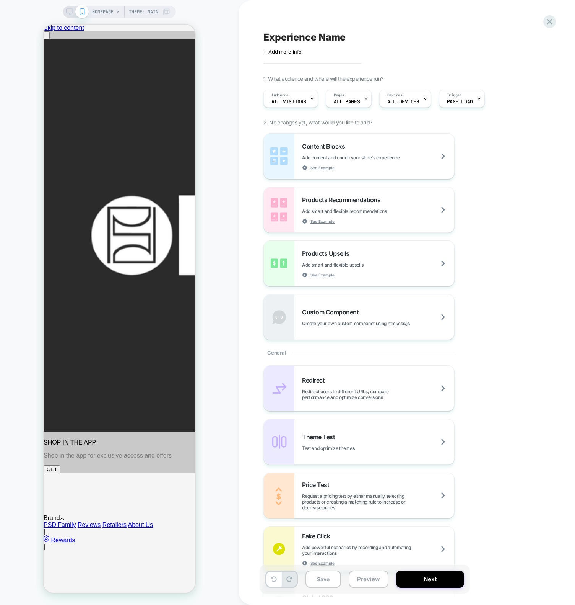
drag, startPoint x: 212, startPoint y: 78, endPoint x: 212, endPoint y: 105, distance: 26.4
click at [212, 78] on div "HOMEPAGE Theme: MAIN" at bounding box center [119, 302] width 239 height 589
click at [49, 37] on icon at bounding box center [50, 40] width 6 height 6
drag, startPoint x: 33, startPoint y: 80, endPoint x: 53, endPoint y: 57, distance: 30.4
click at [33, 80] on div "HOMEPAGE Theme: MAIN" at bounding box center [119, 302] width 239 height 589
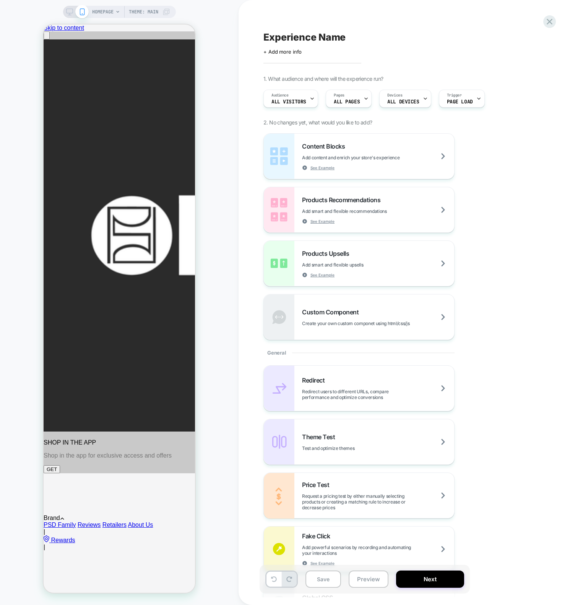
click at [229, 62] on div "HOMEPAGE Theme: MAIN" at bounding box center [119, 302] width 239 height 589
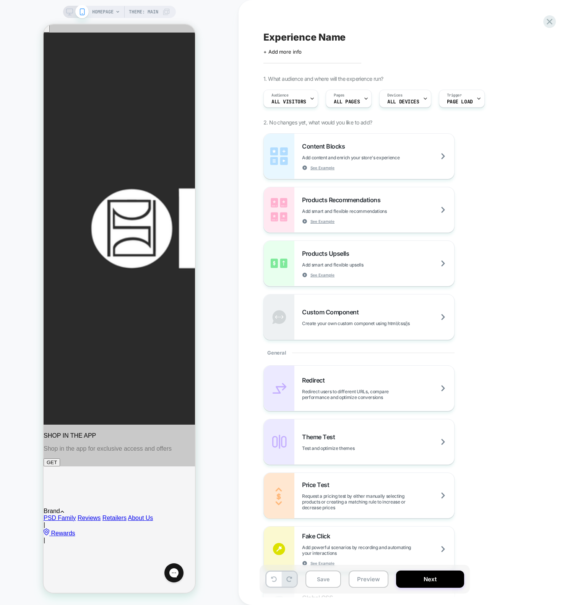
click at [225, 81] on div "HOMEPAGE Theme: MAIN" at bounding box center [119, 302] width 239 height 589
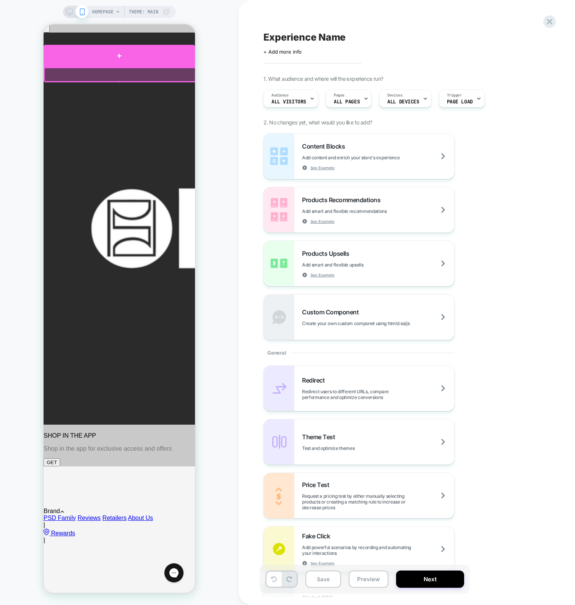
click at [71, 60] on div at bounding box center [120, 56] width 152 height 23
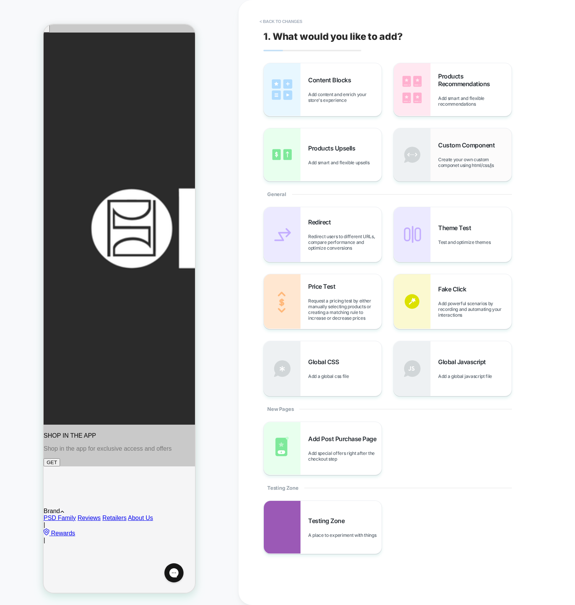
click at [466, 154] on div "Custom Component Create your own custom componet using html/css/js" at bounding box center [474, 154] width 73 height 27
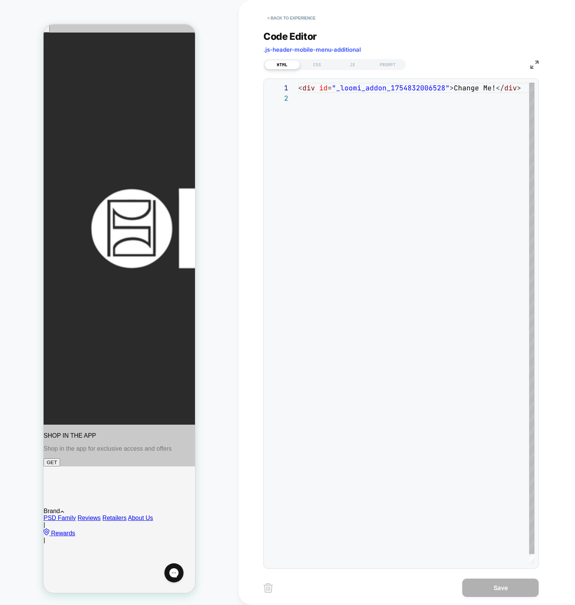
scroll to position [10, 0]
click at [345, 113] on div "< div id = "_loomi_addon_1754832006528" > Change Me! </ div >" at bounding box center [416, 329] width 236 height 492
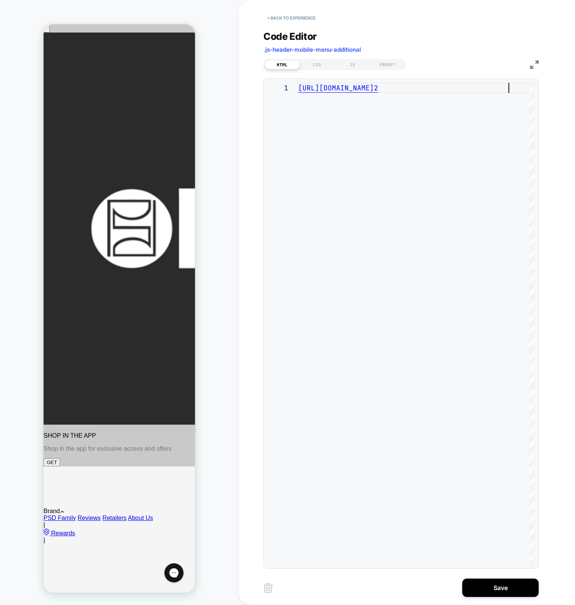
scroll to position [0, 0]
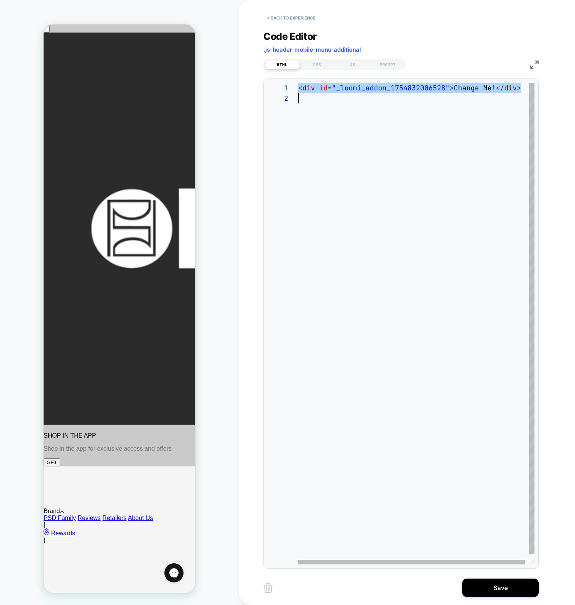
click at [396, 113] on div "< div id = "_loomi_addon_1754832006528" > Change Me! </ div >" at bounding box center [418, 329] width 241 height 492
type textarea "**********"
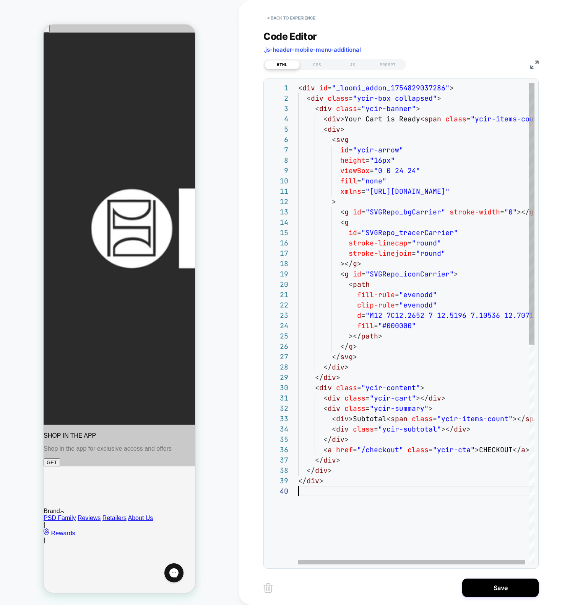
scroll to position [93, 0]
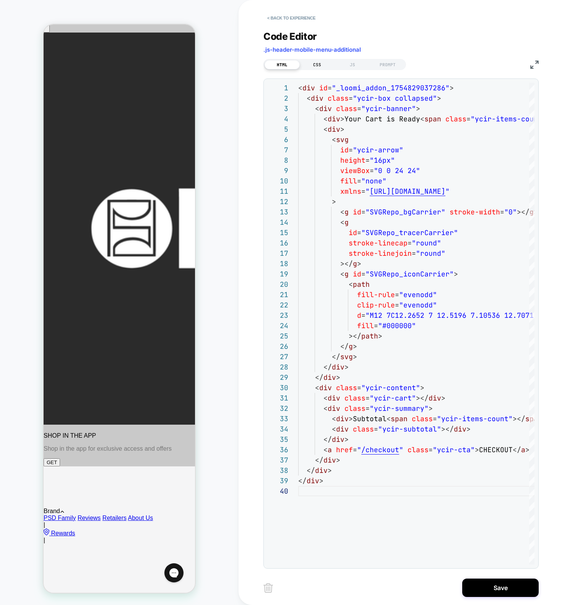
click at [316, 61] on div "CSS" at bounding box center [317, 64] width 35 height 9
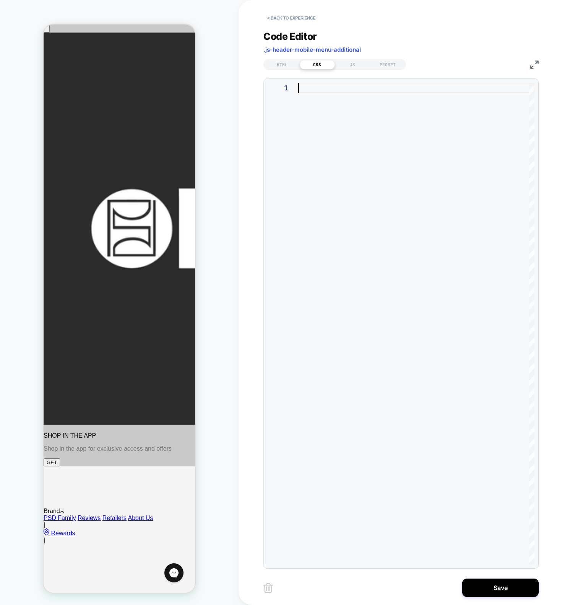
drag, startPoint x: 373, startPoint y: 128, endPoint x: 353, endPoint y: 96, distance: 38.5
click at [373, 128] on div at bounding box center [416, 323] width 236 height 481
type textarea "**********"
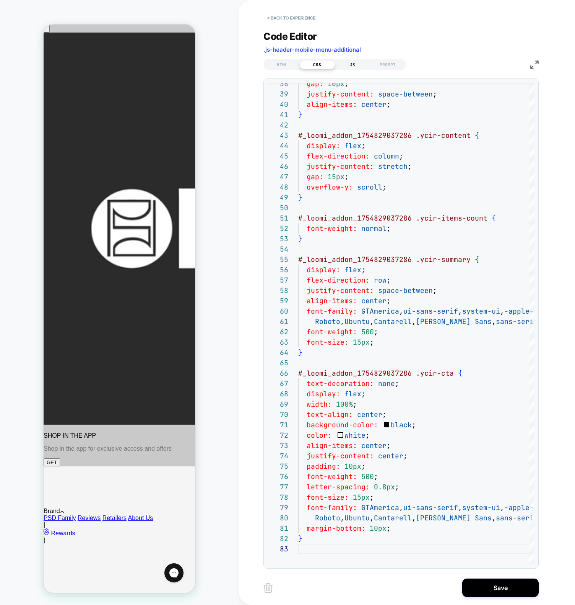
click at [358, 60] on div "JS" at bounding box center [352, 64] width 35 height 9
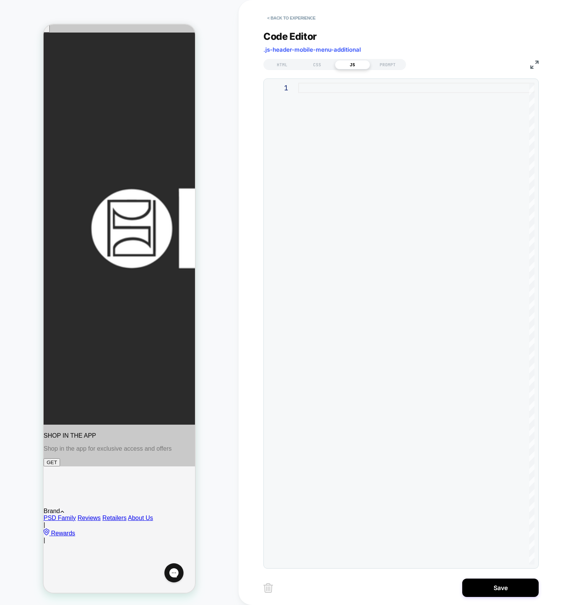
click at [399, 134] on div at bounding box center [416, 323] width 236 height 481
type textarea "**********"
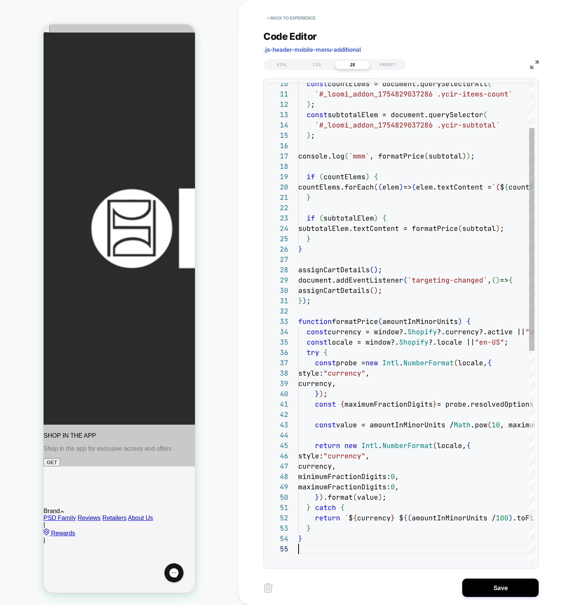
scroll to position [41, 0]
click at [504, 585] on button "Save" at bounding box center [501, 587] width 77 height 18
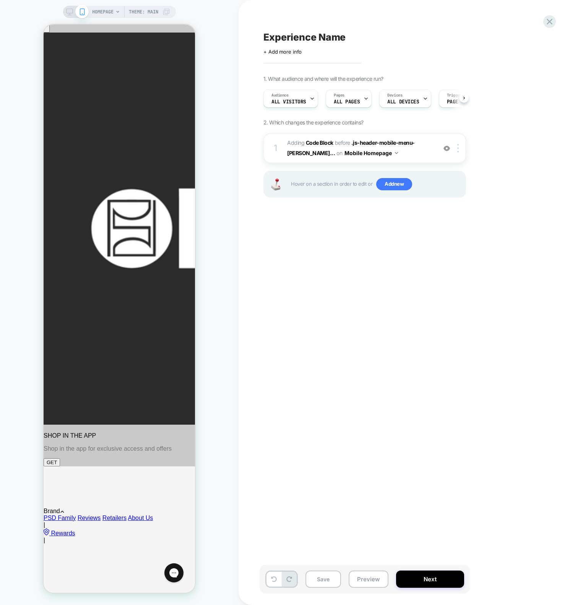
scroll to position [0, 0]
click at [403, 348] on div "Experience Name Click to edit experience details + Add more info 1. What audien…" at bounding box center [403, 302] width 287 height 589
click at [345, 151] on button "Mobile Homepage" at bounding box center [372, 152] width 54 height 11
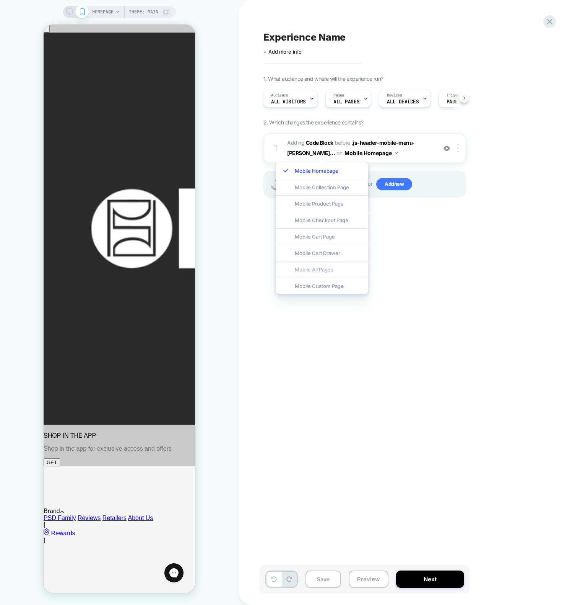
click at [308, 267] on div "Mobile All Pages" at bounding box center [322, 269] width 93 height 16
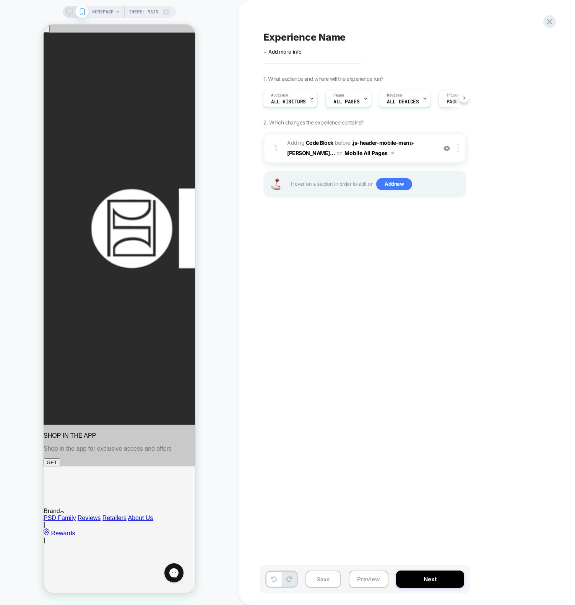
click at [378, 276] on div "Experience Name Click to edit experience details + Add more info 1. What audien…" at bounding box center [403, 302] width 287 height 589
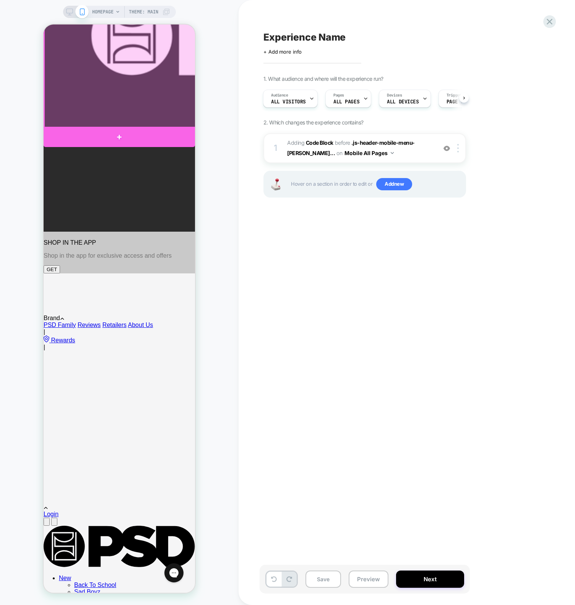
scroll to position [204, 0]
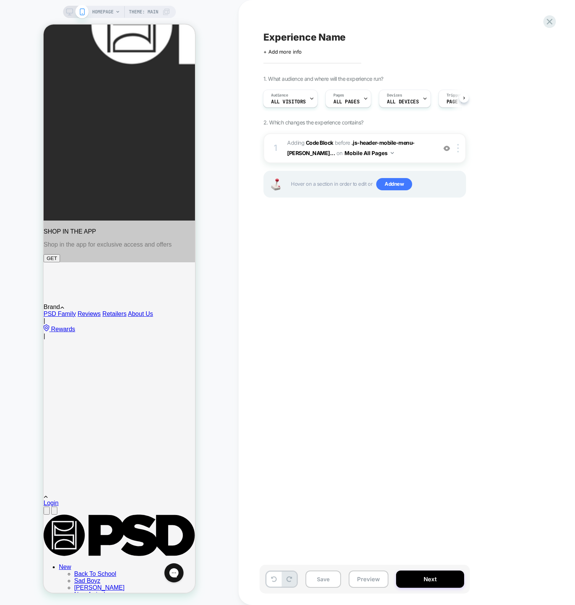
drag, startPoint x: 393, startPoint y: 285, endPoint x: 367, endPoint y: 277, distance: 26.7
click at [392, 284] on div "Experience Name Click to edit experience details + Add more info 1. What audien…" at bounding box center [403, 302] width 287 height 589
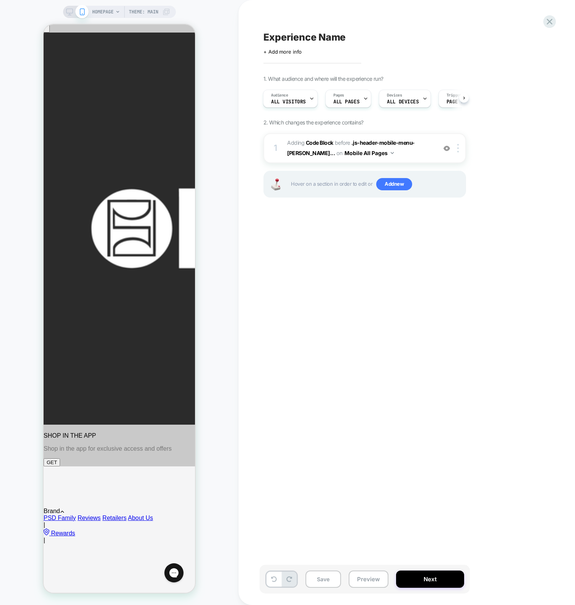
drag, startPoint x: 328, startPoint y: 246, endPoint x: 315, endPoint y: 230, distance: 20.7
click at [328, 248] on div "Experience Name Click to edit experience details + Add more info 1. What audien…" at bounding box center [403, 302] width 287 height 589
drag, startPoint x: 297, startPoint y: 447, endPoint x: 315, endPoint y: 487, distance: 43.9
click at [305, 463] on div "Experience Name Click to edit experience details + Add more info 1. What audien…" at bounding box center [403, 302] width 287 height 589
click at [316, 578] on button "Save" at bounding box center [324, 578] width 36 height 17
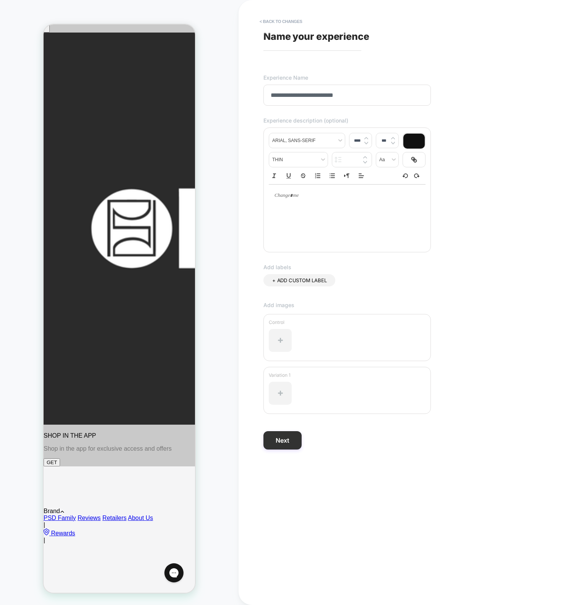
type input "**********"
click at [279, 444] on button "Next" at bounding box center [283, 440] width 38 height 18
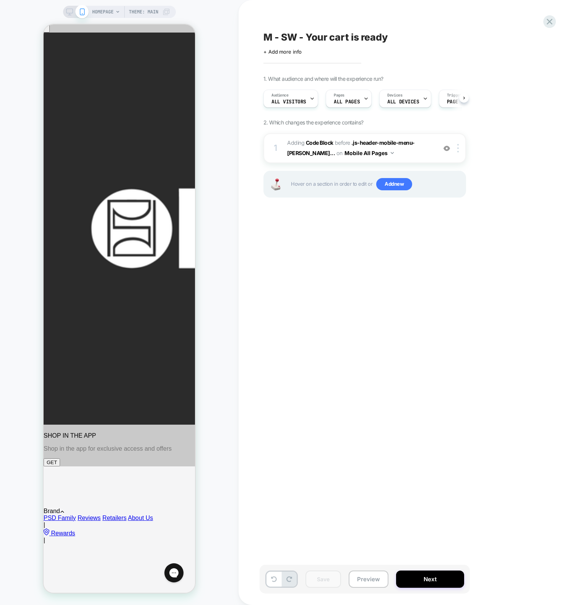
scroll to position [0, 0]
click at [319, 425] on div "M - SW - Your cart is ready Click to edit experience details + Add more info 1.…" at bounding box center [403, 302] width 287 height 589
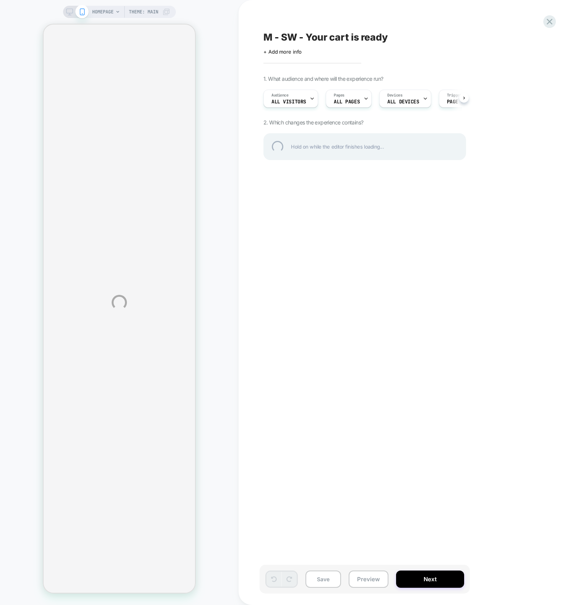
click at [303, 189] on div "HOMEPAGE Theme: MAIN M - SW - Your cart is ready Click to edit experience detai…" at bounding box center [287, 302] width 575 height 605
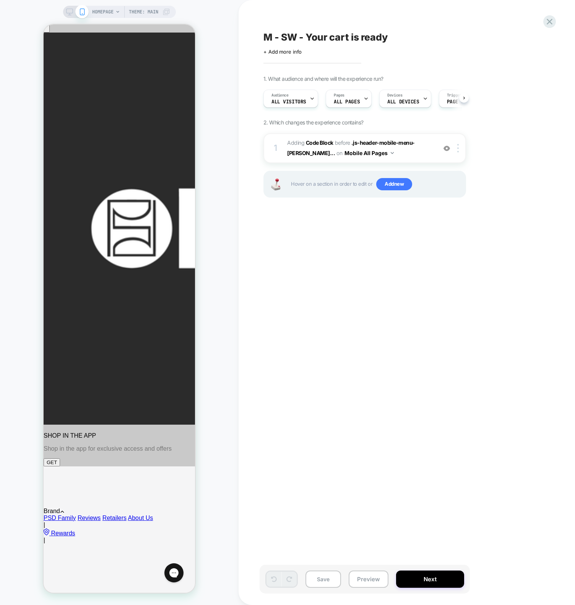
scroll to position [0, 0]
drag, startPoint x: 77, startPoint y: 82, endPoint x: 90, endPoint y: 84, distance: 13.3
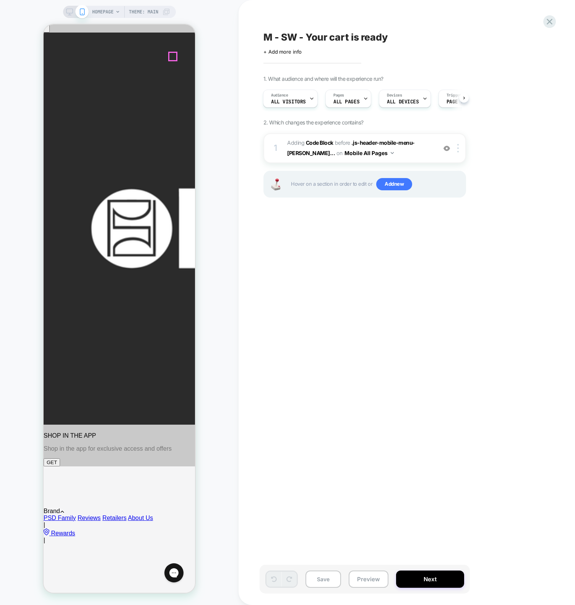
drag, startPoint x: 301, startPoint y: 298, endPoint x: 301, endPoint y: 293, distance: 5.0
click at [301, 297] on div "M - SW - Your cart is ready Click to edit experience details + Add more info 1.…" at bounding box center [403, 302] width 287 height 589
click at [388, 152] on span "Adding Code Block BEFORE .js-header-mobile-menu-[PERSON_NAME]... .js-header-mob…" at bounding box center [360, 148] width 146 height 21
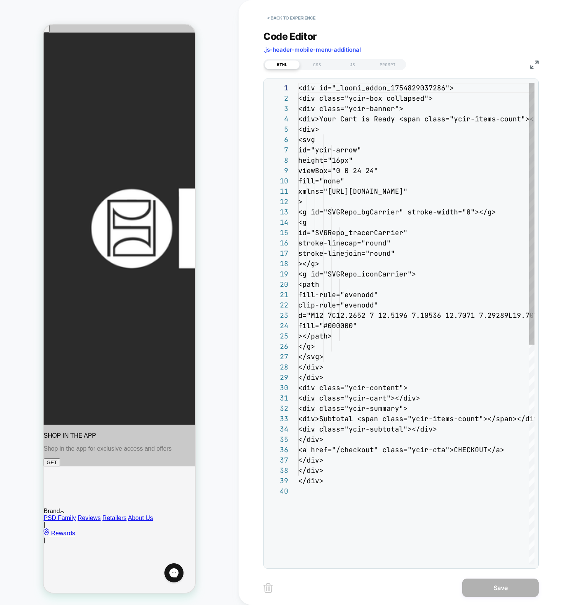
scroll to position [103, 0]
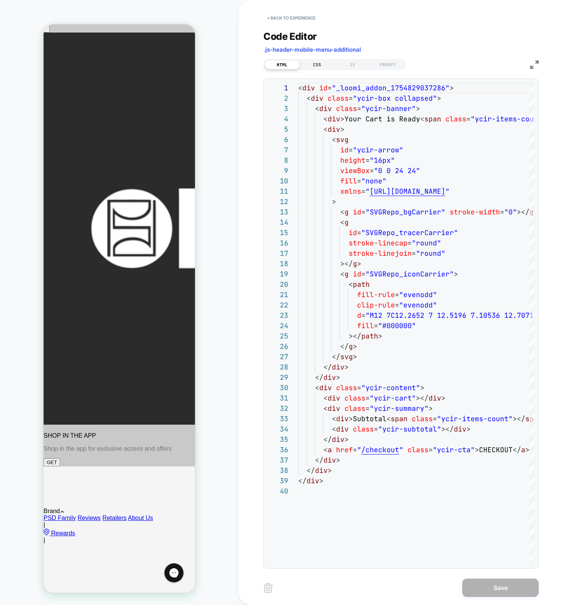
click at [313, 63] on div "CSS" at bounding box center [317, 64] width 35 height 9
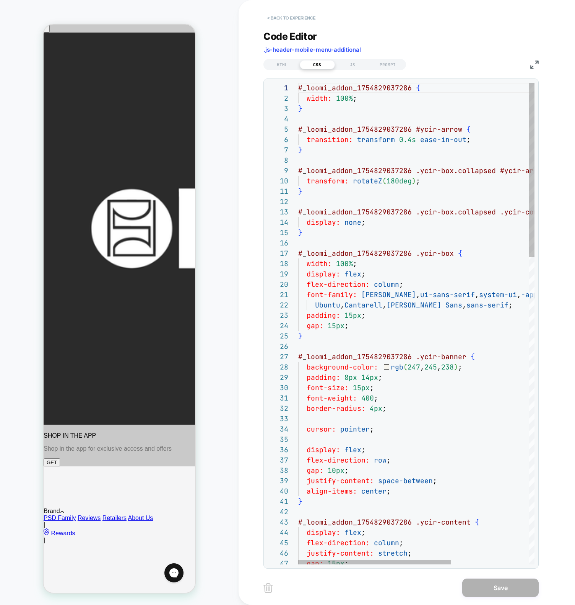
click at [278, 17] on button "< Back to experience" at bounding box center [292, 18] width 56 height 12
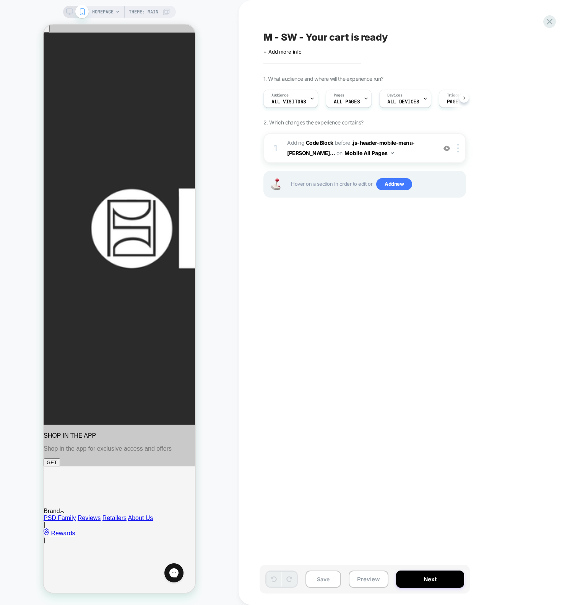
scroll to position [0, 0]
click at [459, 151] on img at bounding box center [459, 148] width 2 height 8
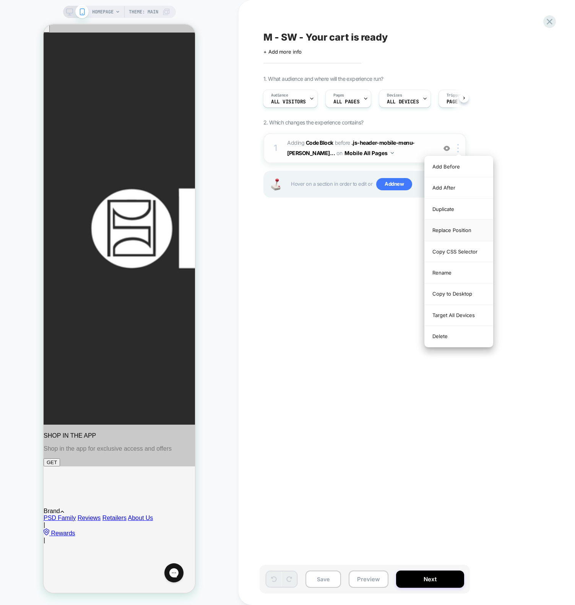
click at [465, 231] on div "Replace Position" at bounding box center [459, 230] width 68 height 21
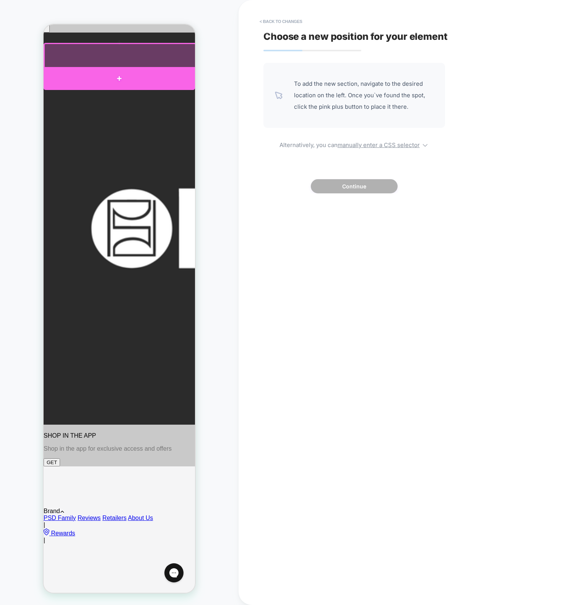
click at [52, 73] on div at bounding box center [120, 78] width 152 height 23
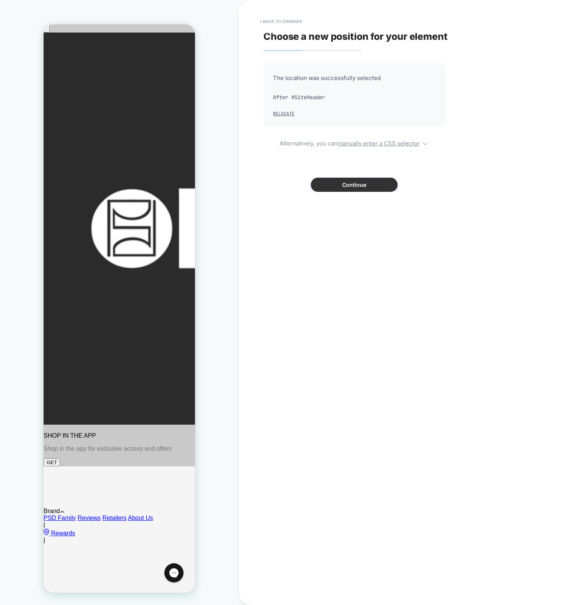
click at [371, 183] on button "Continue" at bounding box center [354, 185] width 87 height 14
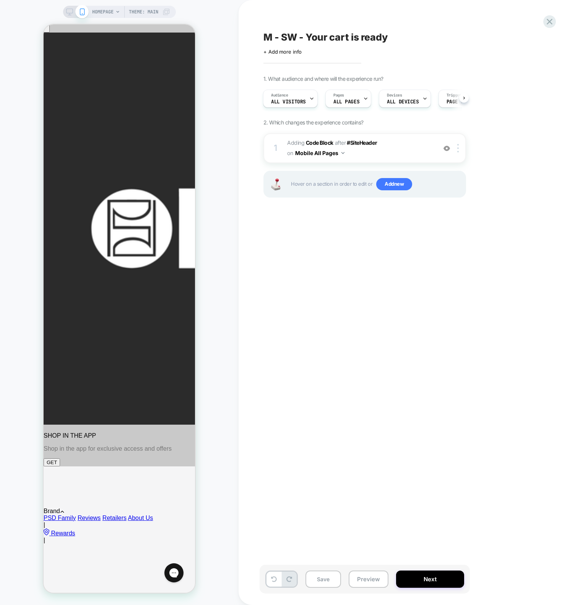
drag, startPoint x: 415, startPoint y: 271, endPoint x: 413, endPoint y: 262, distance: 8.6
click at [415, 271] on div "M - SW - Your cart is ready Click to edit experience details + Add more info 1.…" at bounding box center [403, 302] width 287 height 589
click at [425, 150] on span "Adding Code Block AFTER #SiteHeader #SiteHeader on Mobile All Pages" at bounding box center [360, 148] width 146 height 21
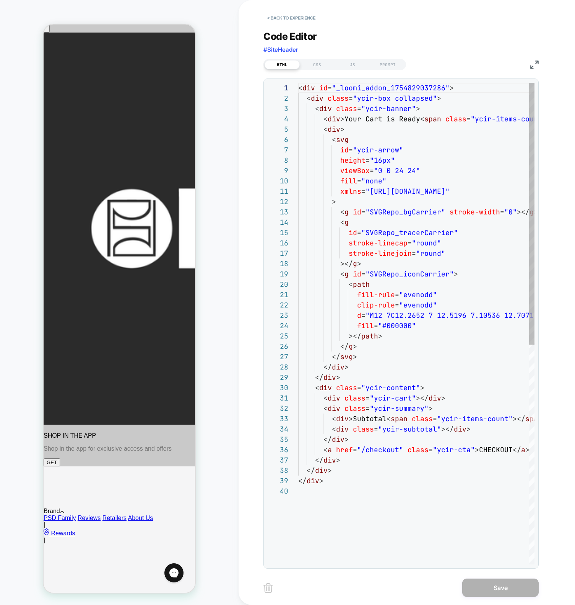
scroll to position [103, 0]
click at [324, 62] on div "CSS" at bounding box center [317, 64] width 35 height 9
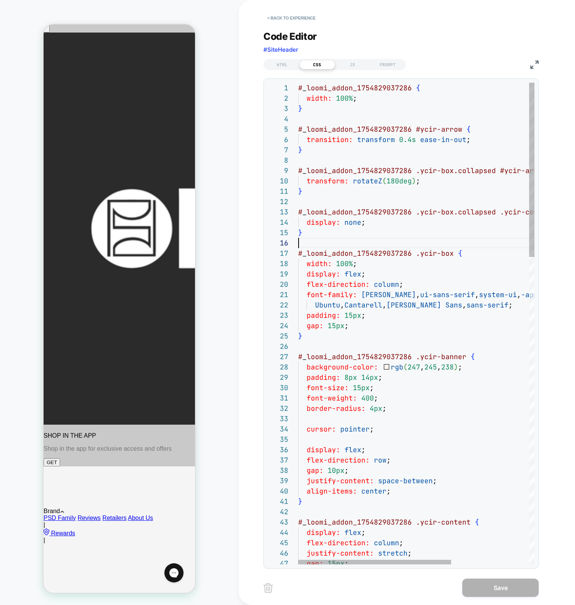
scroll to position [52, 0]
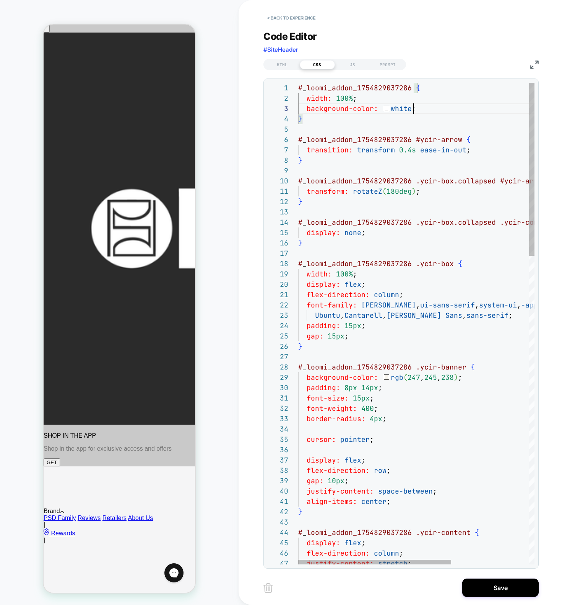
scroll to position [21, 116]
type textarea "**********"
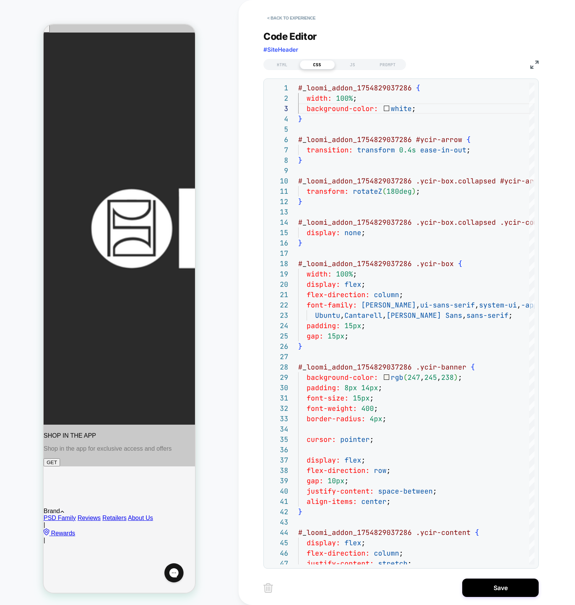
click at [355, 64] on div "JS" at bounding box center [352, 64] width 35 height 9
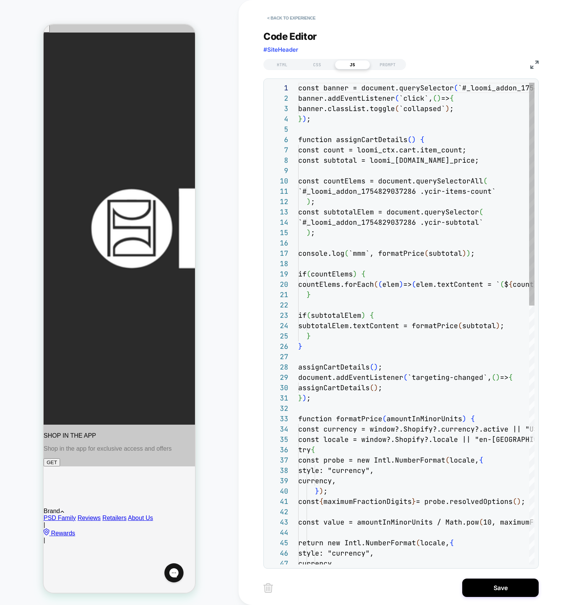
scroll to position [103, 0]
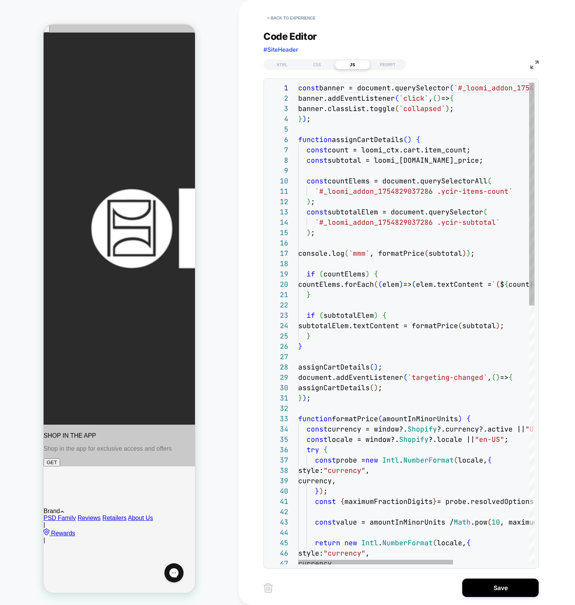
click at [421, 149] on div "const banner = document.querySelector ( `#_loomi_addon_1754829037286 .ycir-box`…" at bounding box center [474, 602] width 352 height 1039
type textarea "**********"
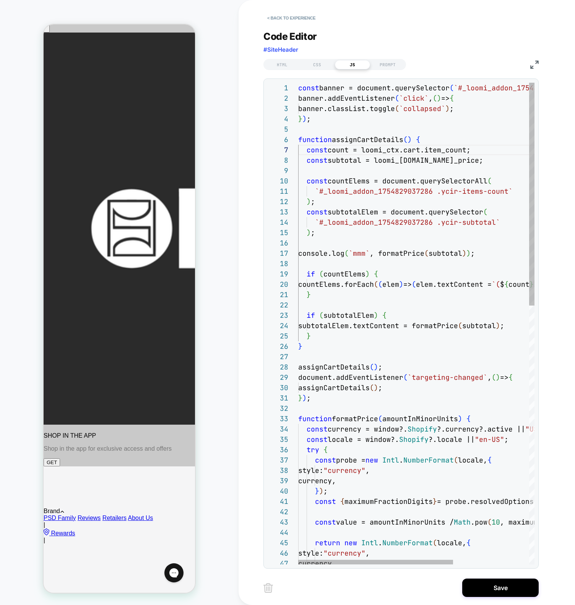
click at [422, 188] on div "const banner = document.querySelector ( `#_loomi_addon_1754829037286 .ycir-box`…" at bounding box center [474, 602] width 352 height 1039
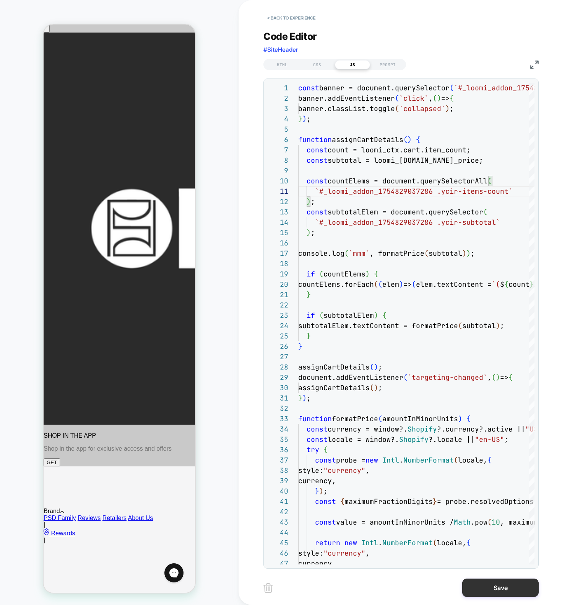
click at [494, 592] on button "Save" at bounding box center [501, 587] width 77 height 18
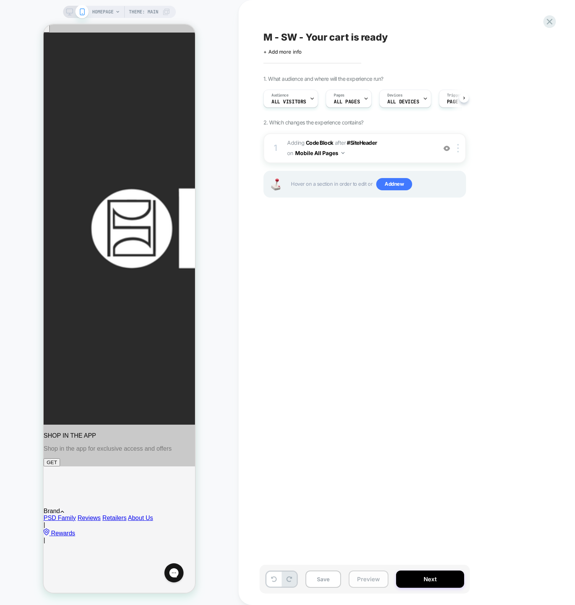
scroll to position [0, 0]
click at [368, 579] on button "Preview" at bounding box center [369, 578] width 40 height 17
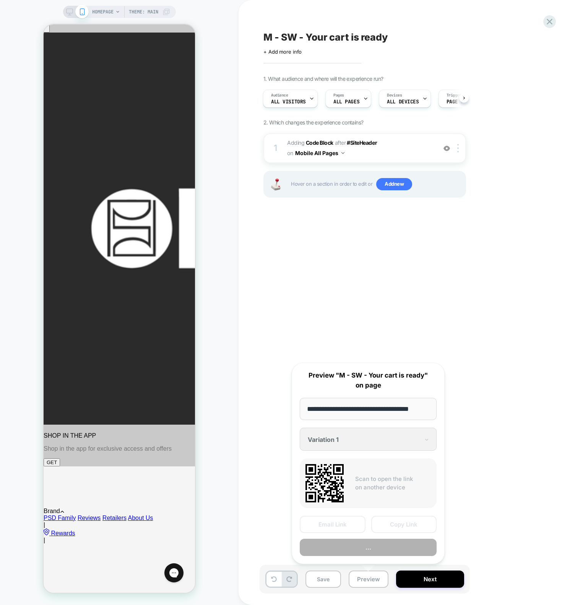
scroll to position [0, 6]
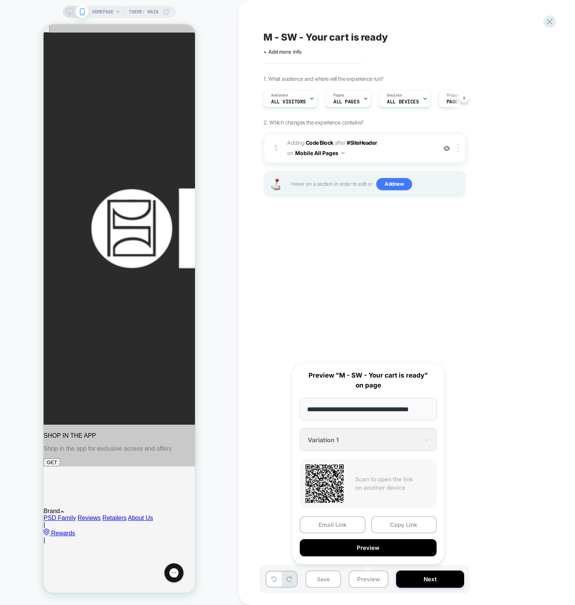
click at [378, 540] on button "Preview" at bounding box center [368, 547] width 137 height 17
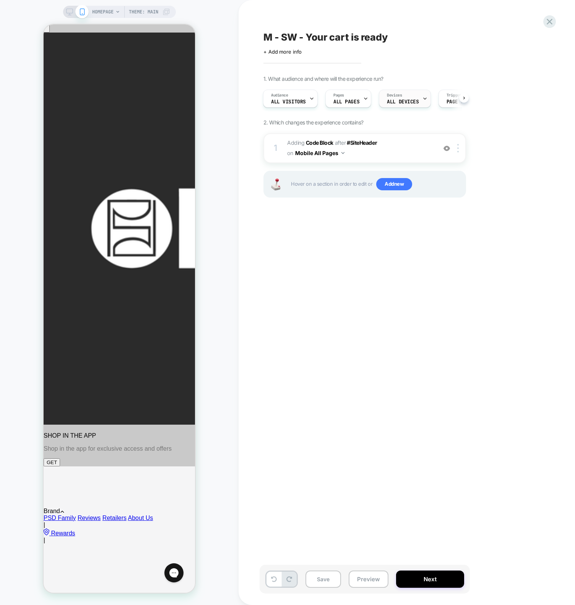
click at [416, 100] on span "ALL DEVICES" at bounding box center [403, 101] width 32 height 5
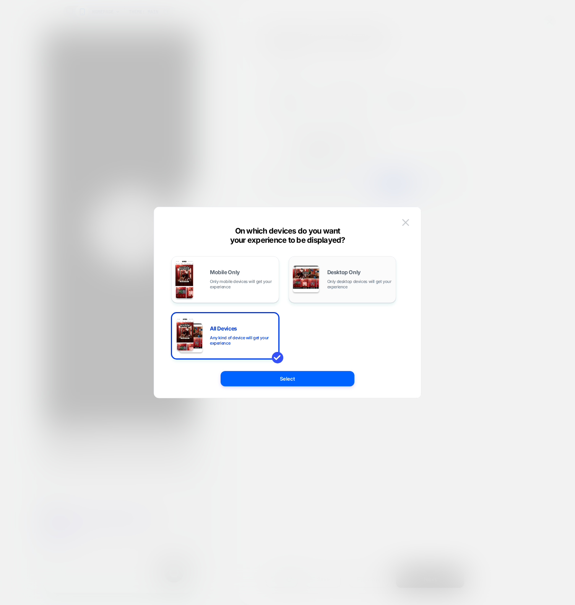
drag, startPoint x: 359, startPoint y: 287, endPoint x: 313, endPoint y: 302, distance: 48.4
click at [359, 287] on span "Only desktop devices will get your experience" at bounding box center [360, 284] width 65 height 11
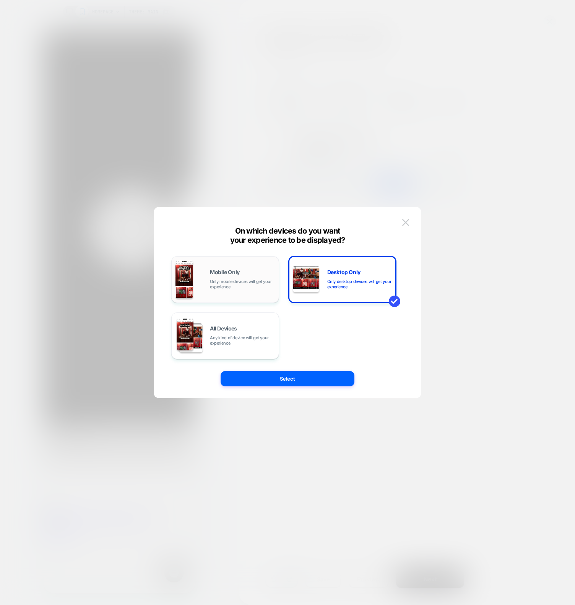
click at [227, 279] on span "Only mobile devices will get your experience" at bounding box center [242, 284] width 65 height 11
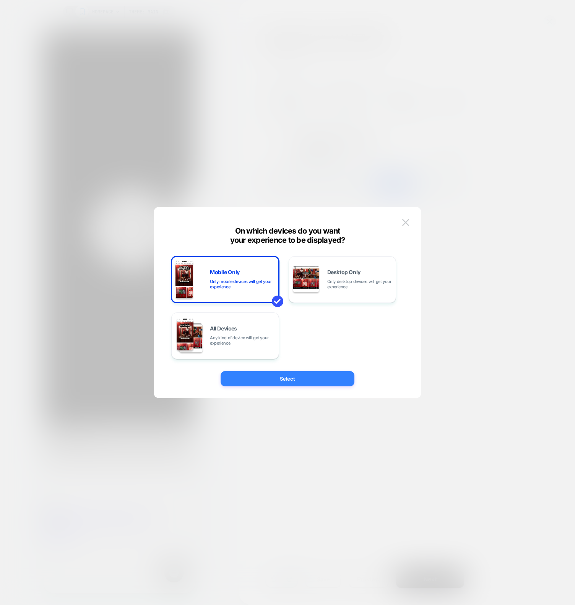
drag, startPoint x: 264, startPoint y: 370, endPoint x: 264, endPoint y: 376, distance: 5.7
click at [264, 370] on div "Mobile Only Only mobile devices will get your experience Desktop Only Only desk…" at bounding box center [284, 302] width 244 height 160
click at [264, 375] on button "Select" at bounding box center [288, 378] width 134 height 15
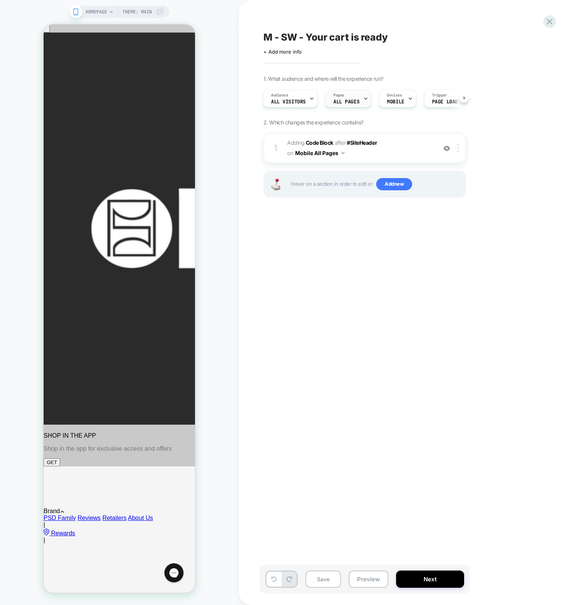
click at [336, 101] on span "ALL PAGES" at bounding box center [347, 101] width 26 height 5
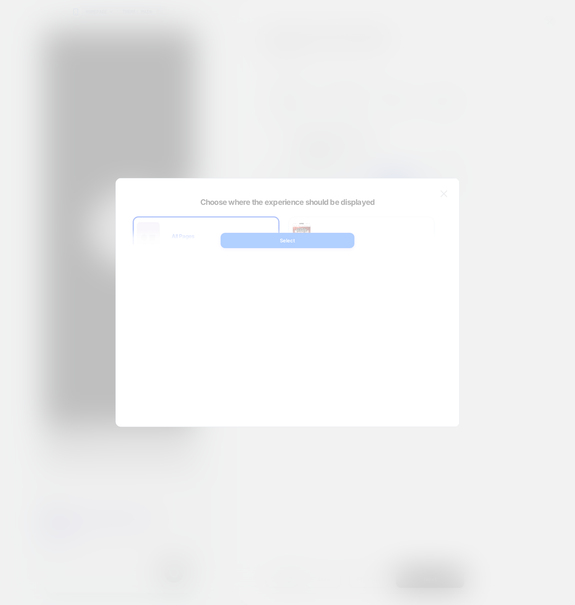
click at [269, 69] on div at bounding box center [287, 302] width 575 height 605
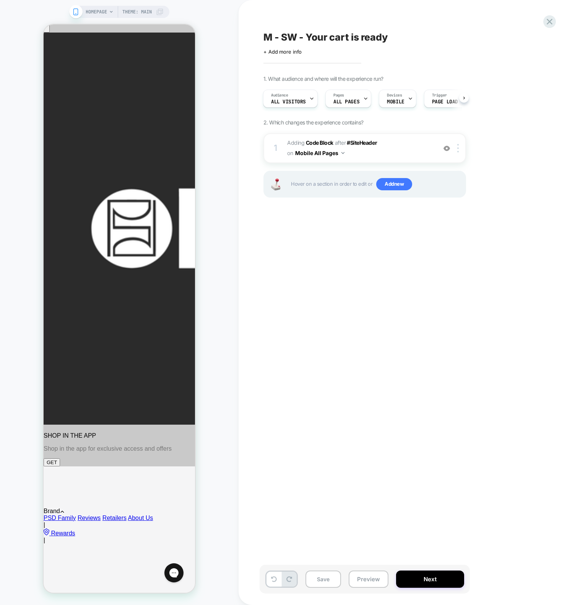
click at [279, 107] on div "Audience All Visitors Pages ALL PAGES Devices MOBILE Trigger Page Load" at bounding box center [361, 99] width 203 height 26
click at [285, 100] on span "All Visitors" at bounding box center [288, 101] width 35 height 5
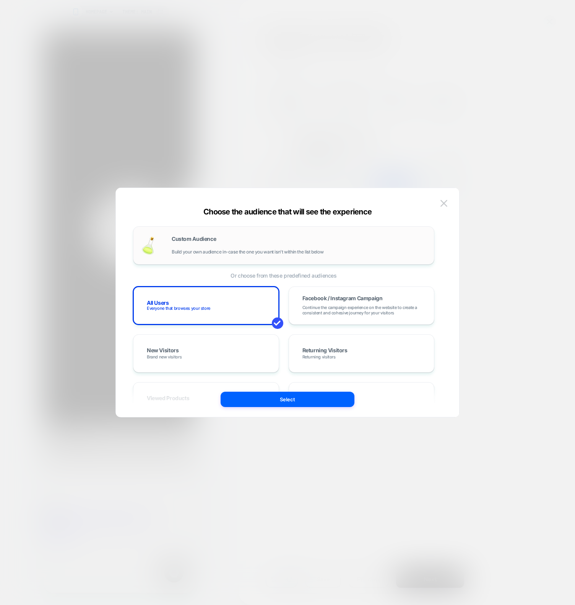
click at [189, 246] on div "Custom Audience Build your own audience in-case the one you want isn't within t…" at bounding box center [299, 245] width 255 height 18
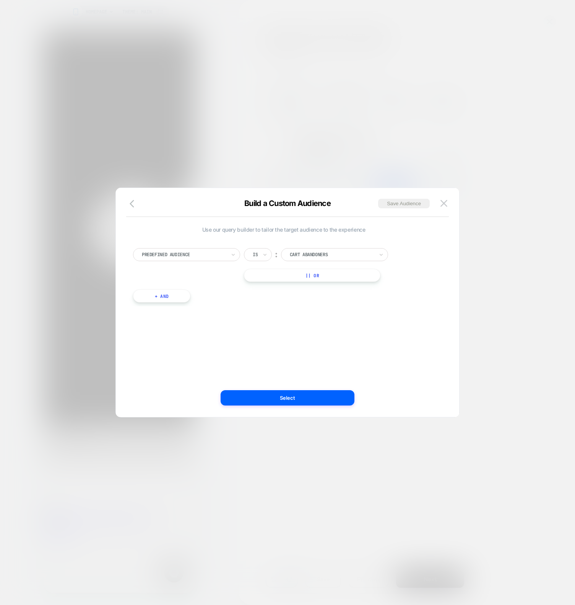
click at [295, 254] on div at bounding box center [332, 254] width 84 height 7
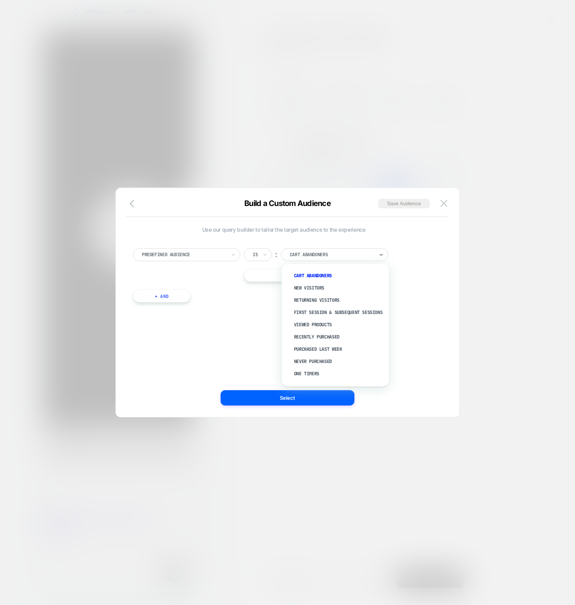
click at [202, 256] on div at bounding box center [184, 254] width 84 height 7
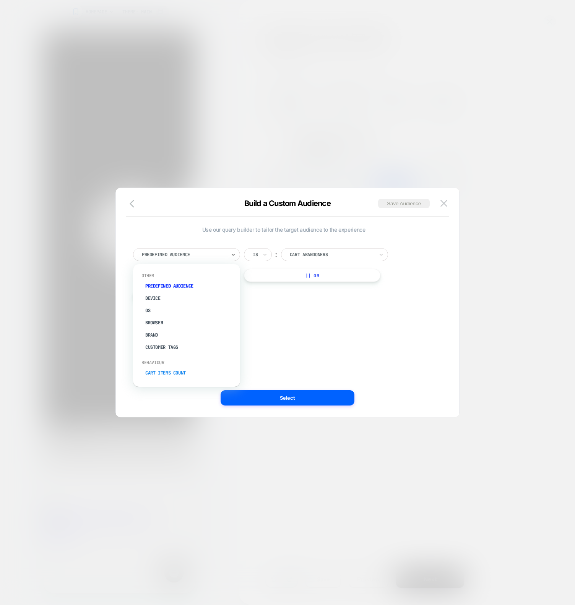
click at [176, 372] on div "Cart Items Count" at bounding box center [190, 373] width 99 height 12
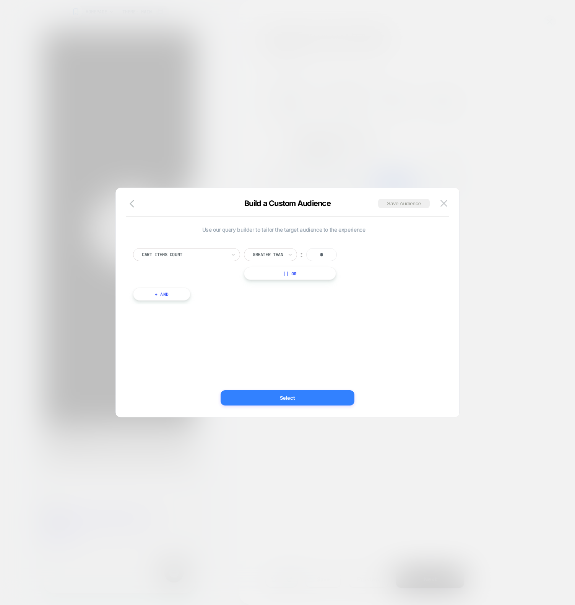
click at [320, 397] on button "Select" at bounding box center [288, 397] width 134 height 15
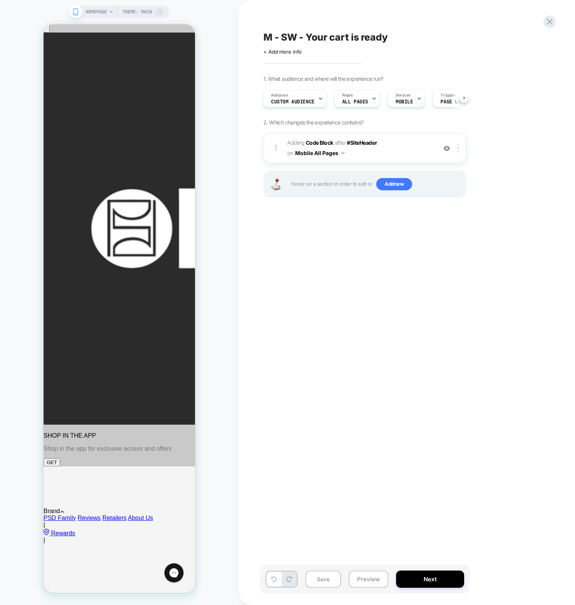
click at [375, 399] on div "M - SW - Your cart is ready Click to edit experience details + Add more info 1.…" at bounding box center [403, 302] width 287 height 589
drag, startPoint x: 322, startPoint y: 585, endPoint x: 317, endPoint y: 554, distance: 30.6
click at [322, 585] on button "Save" at bounding box center [324, 578] width 36 height 17
drag, startPoint x: 305, startPoint y: 459, endPoint x: 305, endPoint y: 447, distance: 12.3
click at [305, 459] on div "M - SW - Your cart is ready Click to edit experience details + Add more info 1.…" at bounding box center [403, 302] width 287 height 589
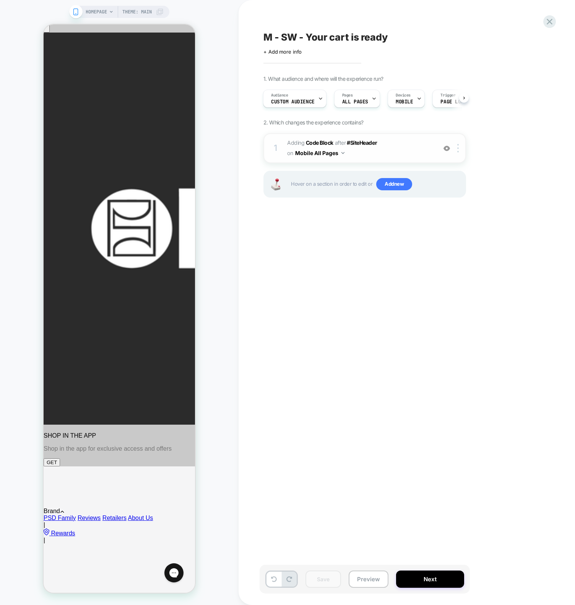
drag, startPoint x: 362, startPoint y: 277, endPoint x: 443, endPoint y: 156, distance: 145.8
click at [363, 275] on div "M - SW - Your cart is ready Click to edit experience details + Add more info 1.…" at bounding box center [403, 302] width 287 height 589
click at [460, 150] on div at bounding box center [459, 148] width 13 height 8
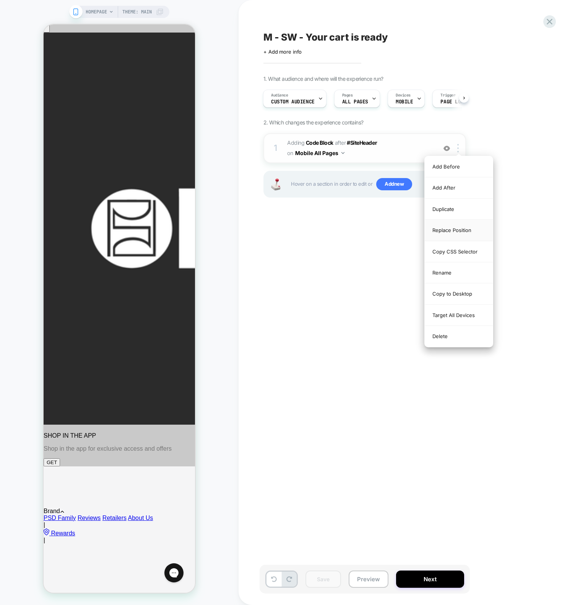
click at [443, 228] on div "Replace Position" at bounding box center [459, 230] width 68 height 21
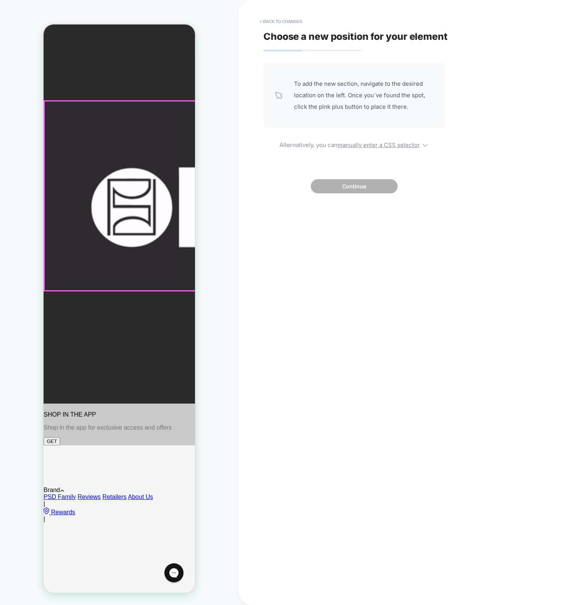
scroll to position [0, 0]
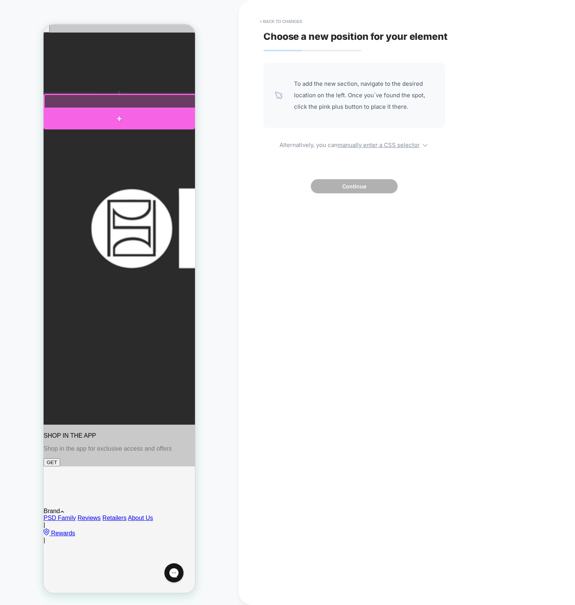
click at [174, 114] on div at bounding box center [120, 119] width 152 height 22
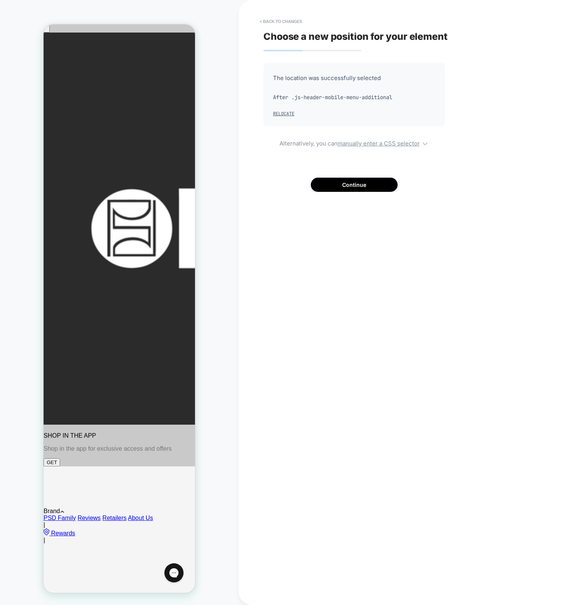
click at [272, 258] on div "Choose a new position for your element The location was successfully selected A…" at bounding box center [403, 302] width 287 height 589
click at [362, 185] on button "Continue" at bounding box center [354, 185] width 87 height 14
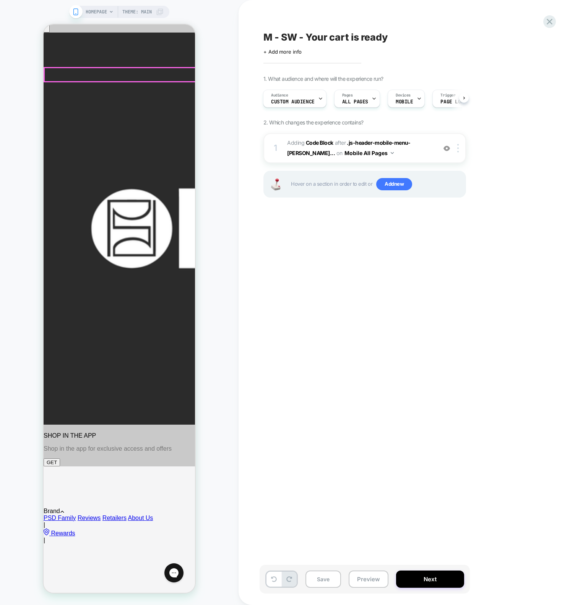
click at [460, 146] on div at bounding box center [459, 148] width 13 height 8
click at [461, 147] on div at bounding box center [459, 148] width 13 height 8
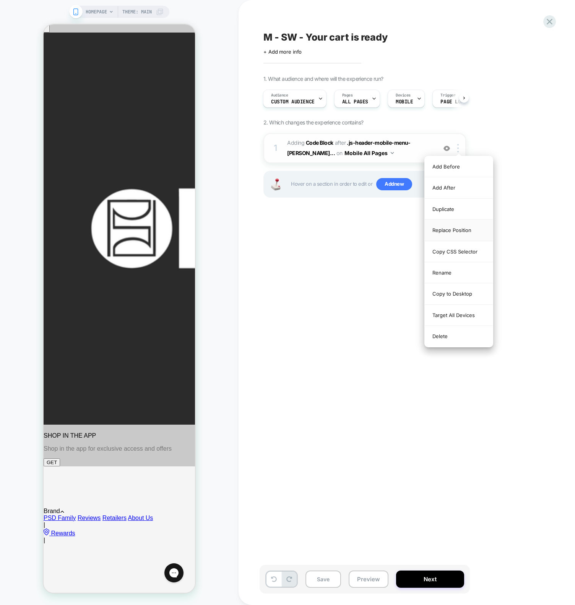
click at [463, 232] on div "Replace Position" at bounding box center [459, 230] width 68 height 21
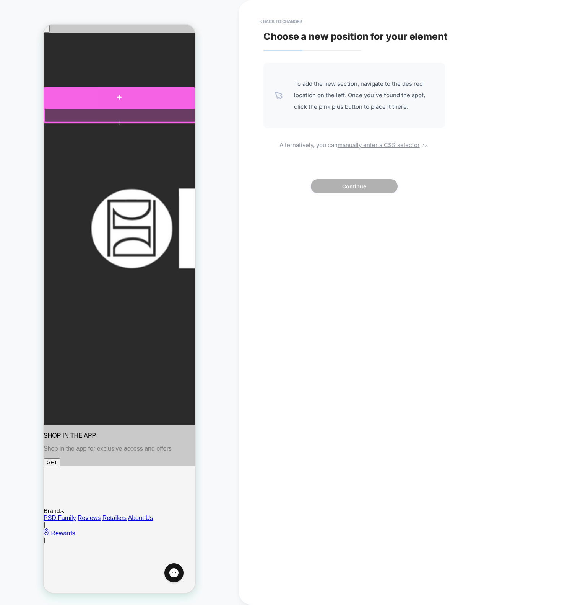
click at [174, 101] on div at bounding box center [120, 97] width 152 height 21
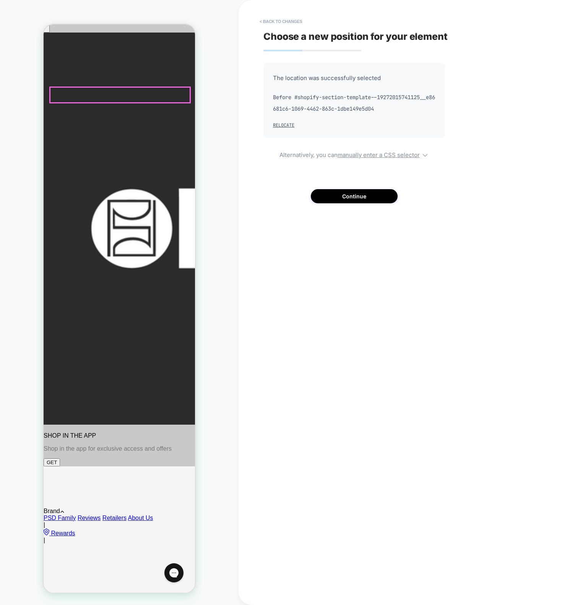
click at [364, 200] on button "Continue" at bounding box center [354, 196] width 87 height 14
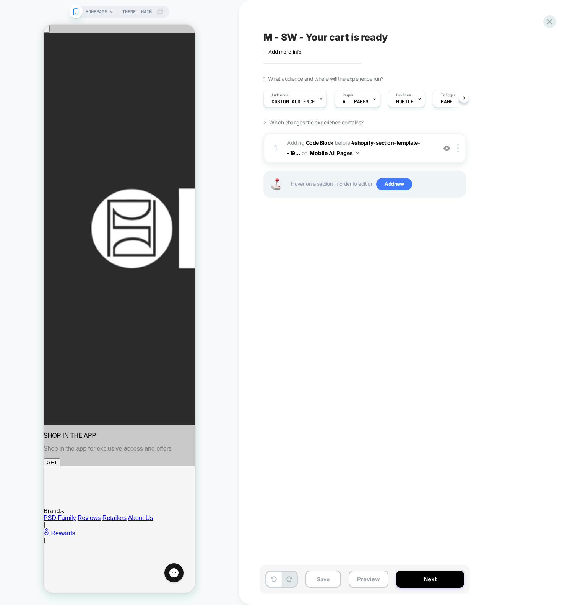
click at [311, 355] on div "M - SW - Your cart is ready Click to edit experience details + Add more info 1.…" at bounding box center [403, 302] width 287 height 589
click at [363, 579] on button "Preview" at bounding box center [369, 578] width 40 height 17
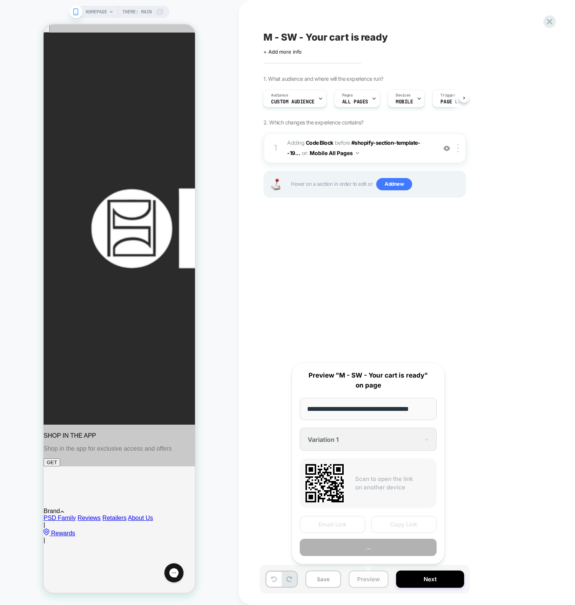
scroll to position [0, 6]
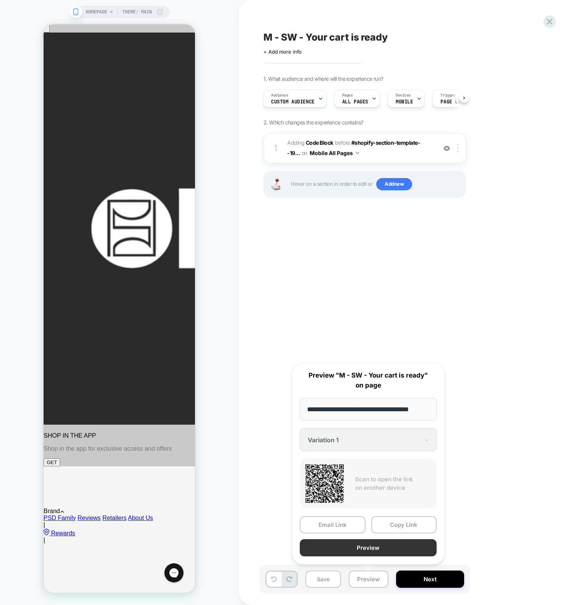
click at [333, 546] on button "Preview" at bounding box center [368, 547] width 137 height 17
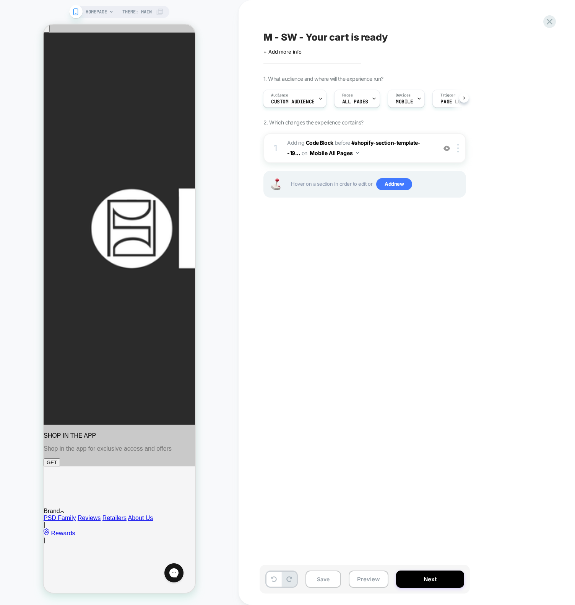
click at [326, 323] on div "M - SW - Your cart is ready Click to edit experience details + Add more info 1.…" at bounding box center [403, 302] width 287 height 589
click at [391, 183] on span "Add new" at bounding box center [395, 184] width 36 height 12
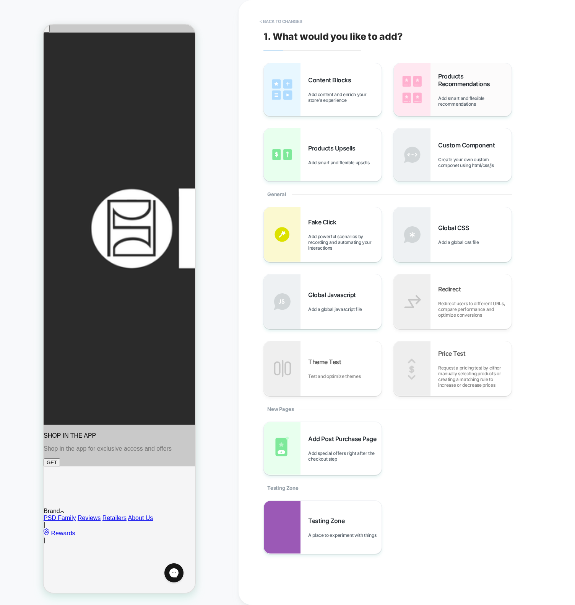
click at [431, 79] on div "Products Recommendations Add smart and flexible recommendations" at bounding box center [453, 89] width 118 height 53
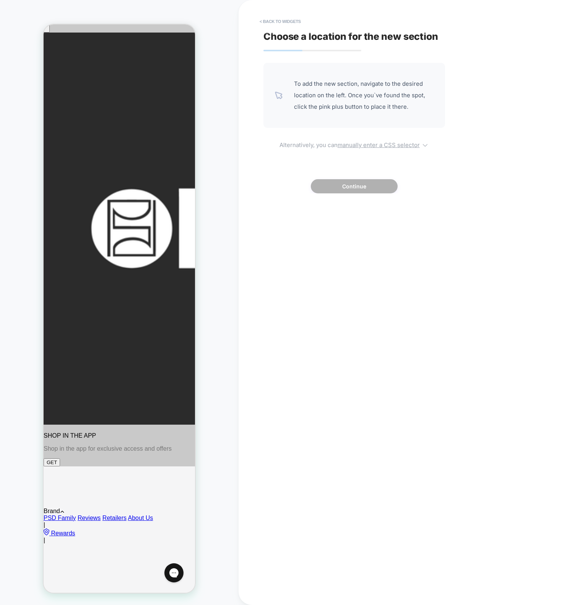
click at [368, 147] on u "manually enter a CSS selector" at bounding box center [379, 144] width 82 height 7
select select "*******"
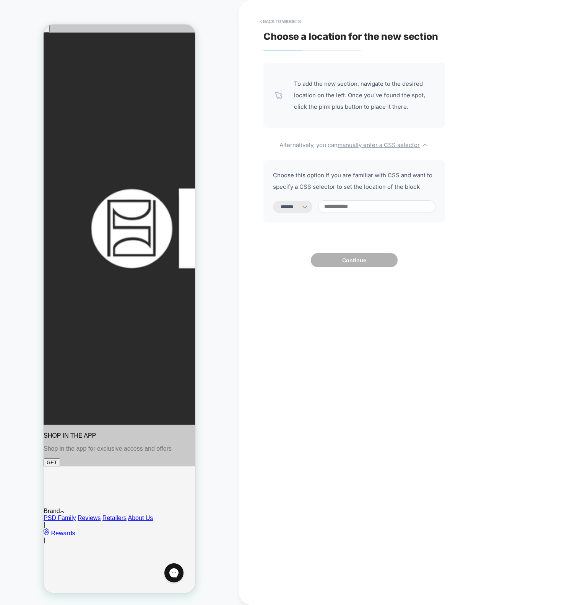
click at [344, 210] on input at bounding box center [376, 206] width 117 height 13
paste input "**********"
type input "**********"
select select "*********"
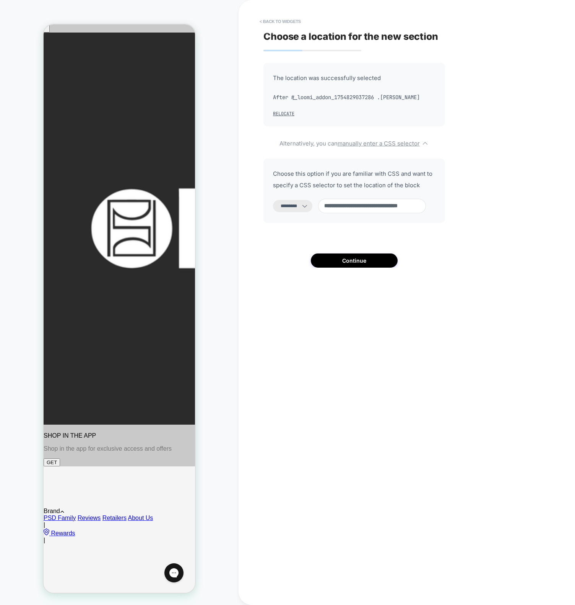
scroll to position [0, 26]
type input "**********"
click at [310, 204] on select "**********" at bounding box center [292, 206] width 39 height 12
select select "*******"
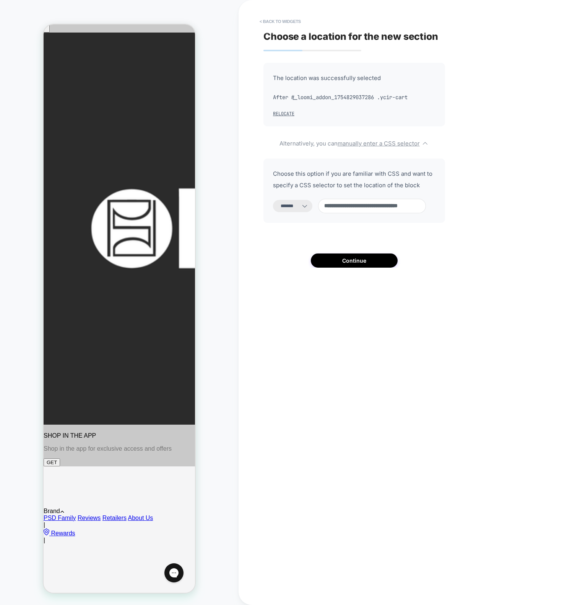
click at [273, 200] on select "**********" at bounding box center [292, 206] width 39 height 12
click at [377, 258] on button "Continue" at bounding box center [354, 260] width 87 height 14
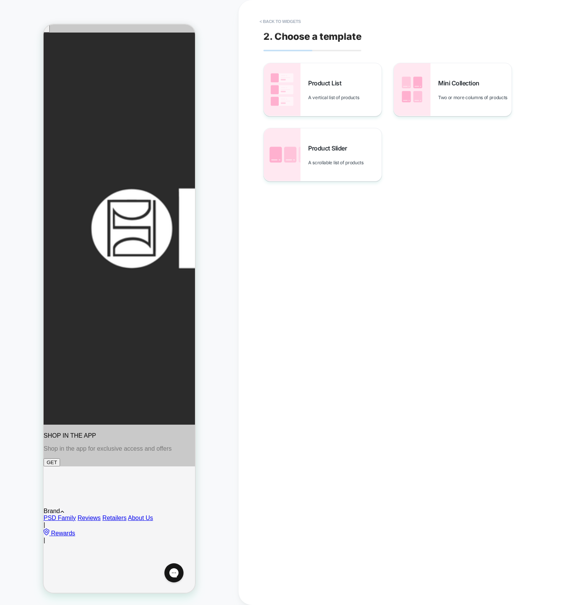
click at [342, 89] on div "Product List A vertical list of products" at bounding box center [344, 89] width 73 height 21
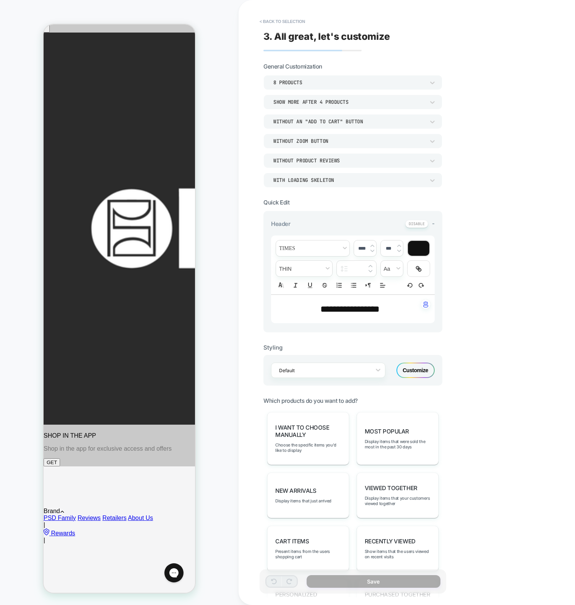
click at [330, 82] on div "8 Products" at bounding box center [350, 82] width 152 height 7
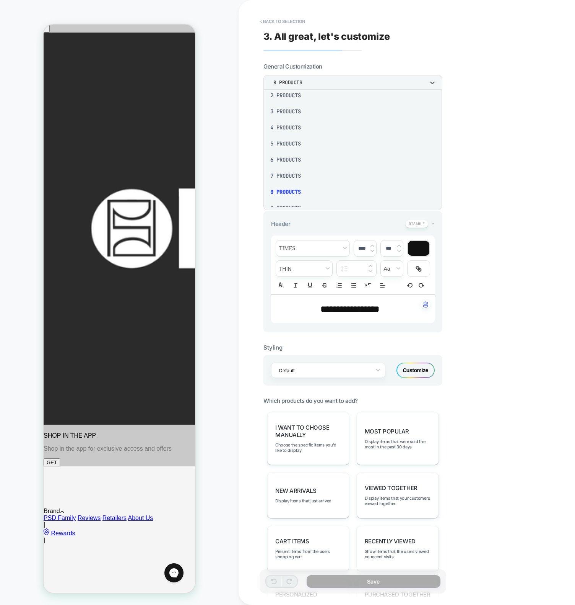
scroll to position [99, 0]
click at [288, 196] on div "16 Products" at bounding box center [353, 197] width 173 height 16
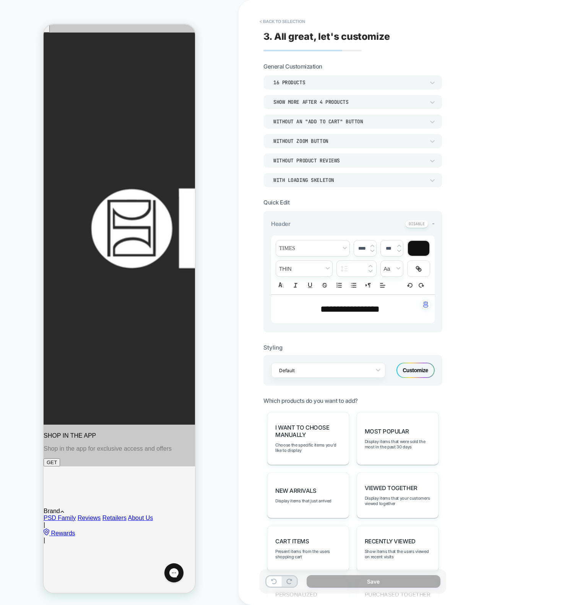
drag, startPoint x: 147, startPoint y: 95, endPoint x: 185, endPoint y: 103, distance: 39.6
click at [359, 100] on div "Show more after 4 Products" at bounding box center [350, 102] width 152 height 7
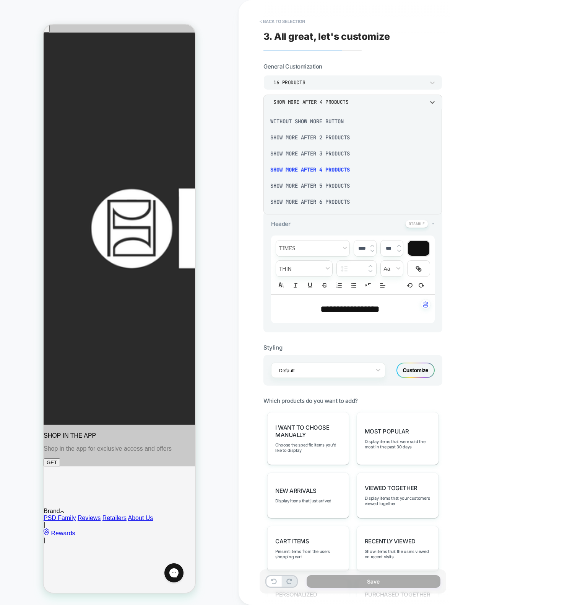
click at [310, 115] on div "Without Show more button" at bounding box center [353, 121] width 173 height 16
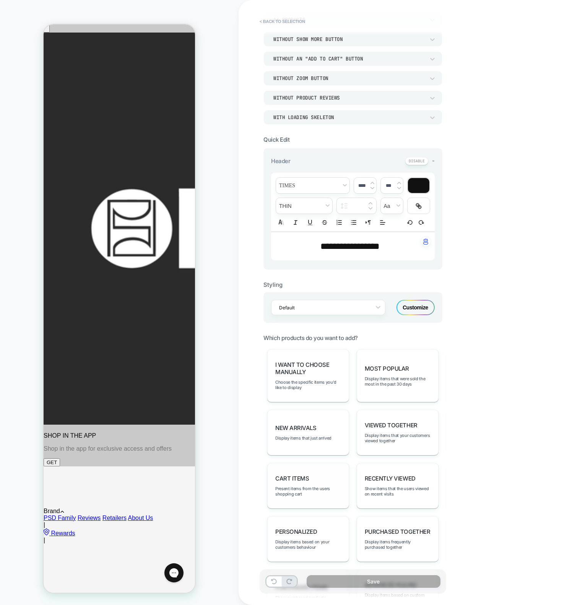
scroll to position [70, 0]
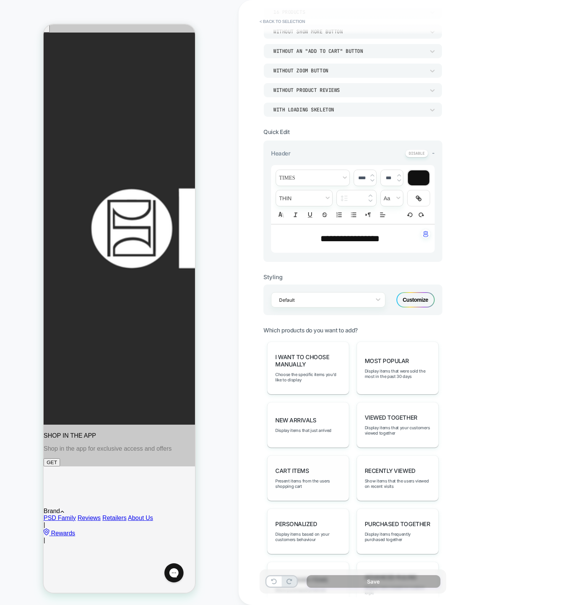
click at [323, 468] on div "Cart Items Present items from the users shopping cart" at bounding box center [308, 478] width 82 height 46
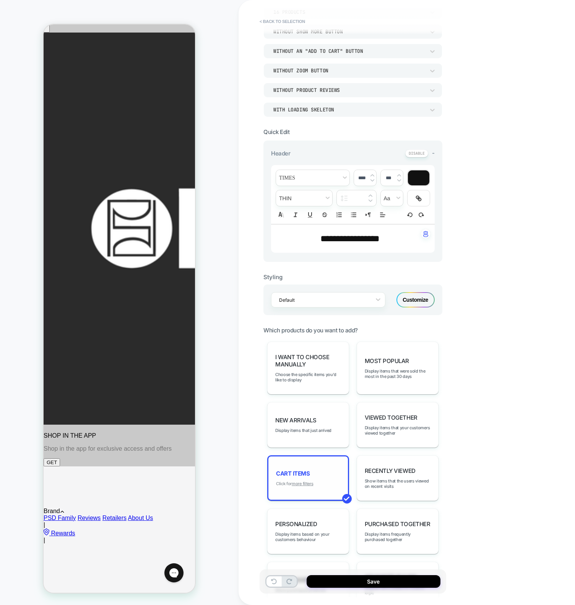
click at [301, 481] on u "more filters" at bounding box center [302, 483] width 21 height 5
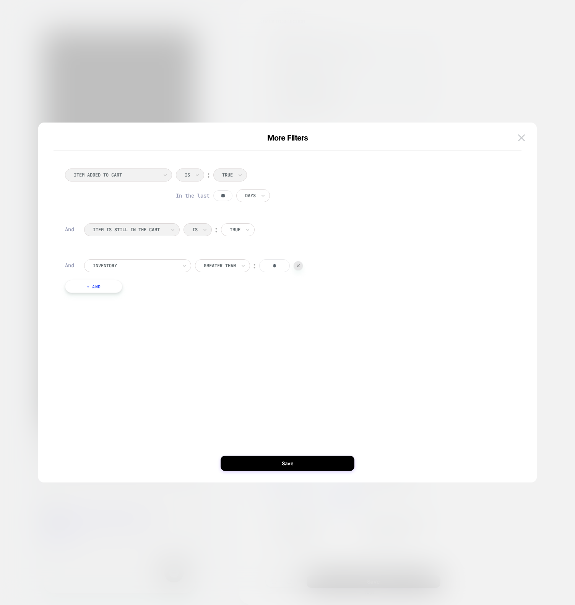
click at [227, 194] on input "**" at bounding box center [223, 195] width 19 height 11
click at [227, 195] on input "**" at bounding box center [223, 195] width 19 height 11
type input "***"
click at [274, 264] on input "*" at bounding box center [274, 265] width 31 height 13
drag, startPoint x: 274, startPoint y: 264, endPoint x: 272, endPoint y: 261, distance: 3.9
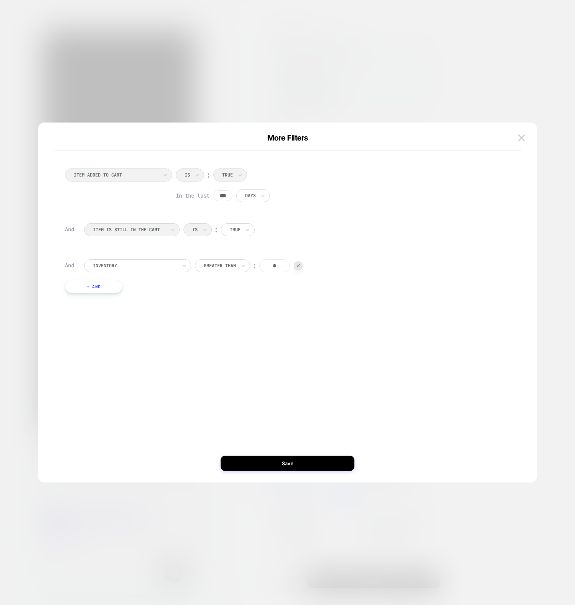
click at [274, 264] on input "*" at bounding box center [274, 265] width 31 height 13
type input "*****"
click at [298, 466] on button "Save" at bounding box center [288, 462] width 134 height 15
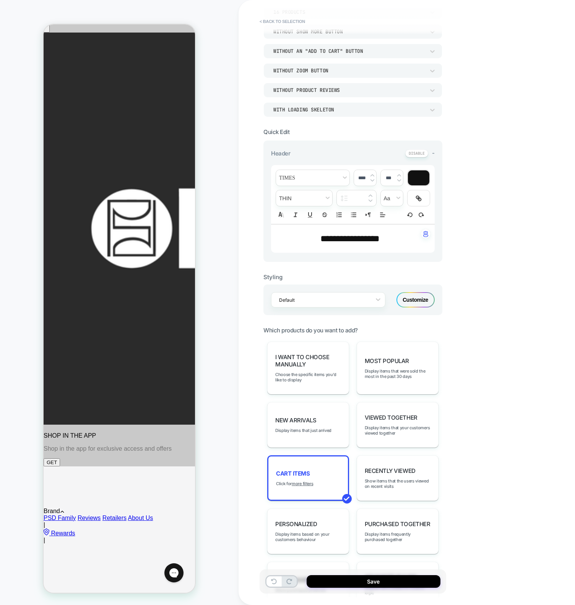
click at [479, 430] on div "**********" at bounding box center [407, 302] width 337 height 605
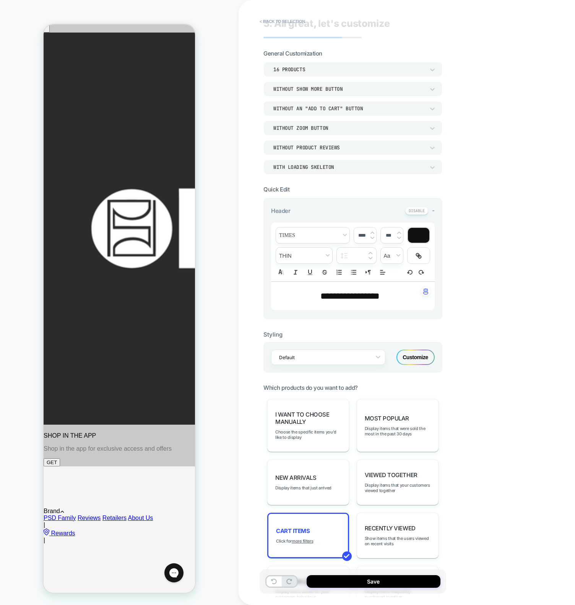
scroll to position [0, 0]
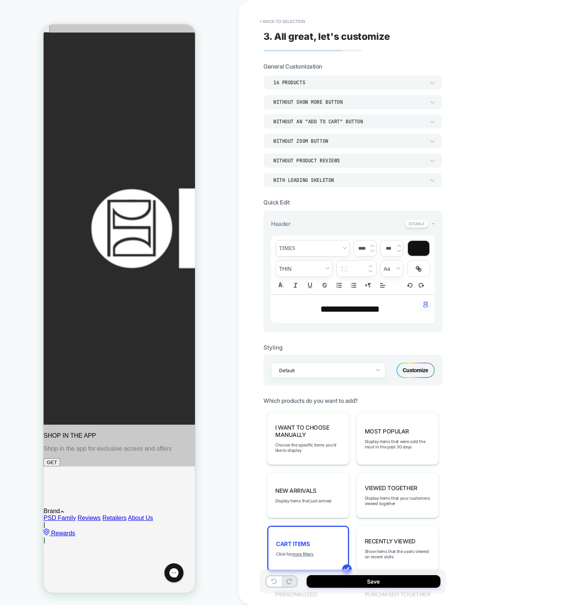
click at [291, 178] on div "WITH LOADING SKELETON" at bounding box center [350, 180] width 152 height 7
click at [298, 211] on div "WITHOUT LOADING SKELETON" at bounding box center [353, 215] width 173 height 16
click at [417, 224] on button at bounding box center [417, 224] width 23 height 8
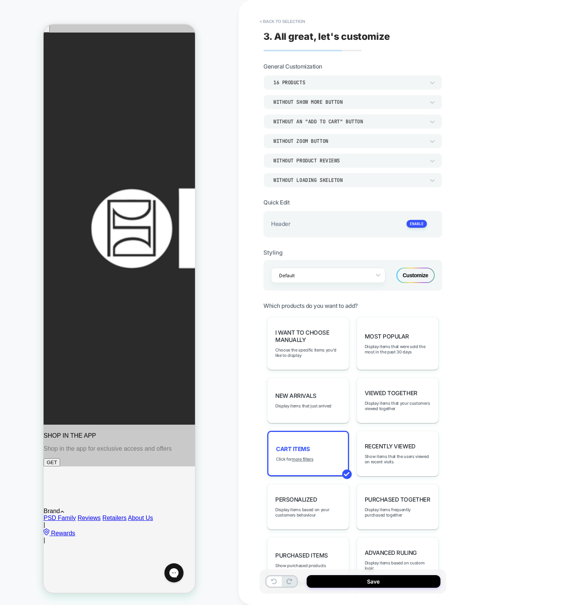
click at [421, 273] on div "Customize" at bounding box center [416, 274] width 38 height 15
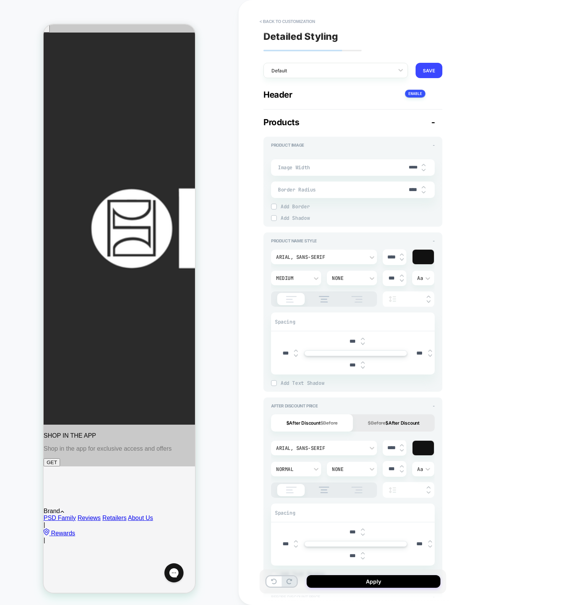
click at [409, 168] on input "*****" at bounding box center [413, 168] width 17 height 6
type textarea "*"
type input "***"
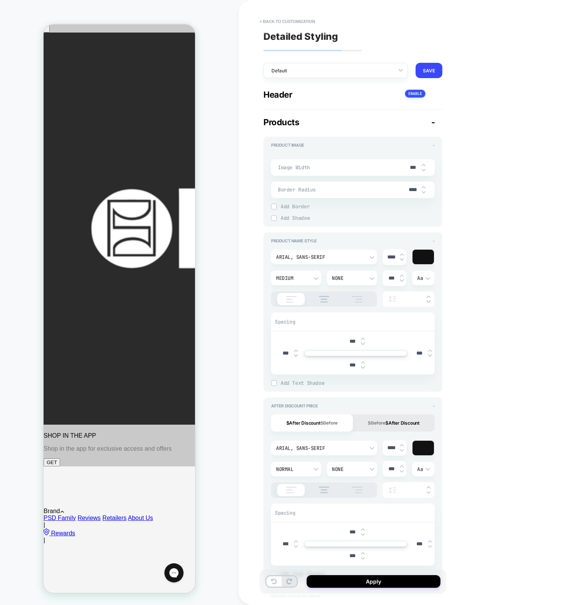
type textarea "*"
type input "****"
type textarea "*"
type input "****"
click at [409, 189] on input "****" at bounding box center [413, 189] width 17 height 7
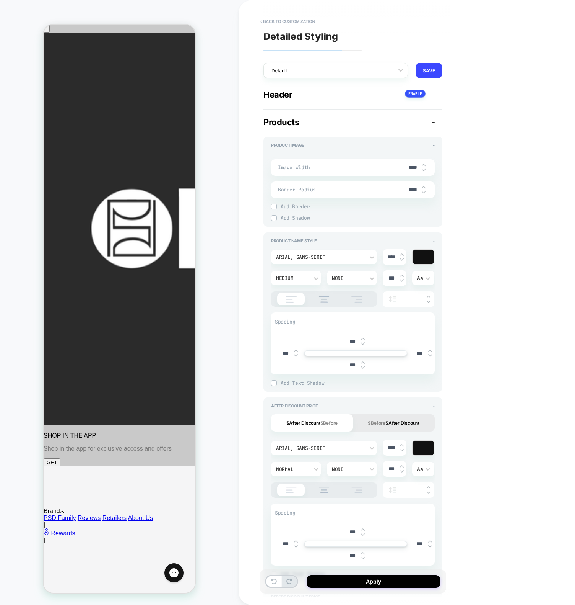
click at [409, 189] on input "****" at bounding box center [413, 189] width 17 height 7
type textarea "*"
type input "***"
type textarea "*"
type input "***"
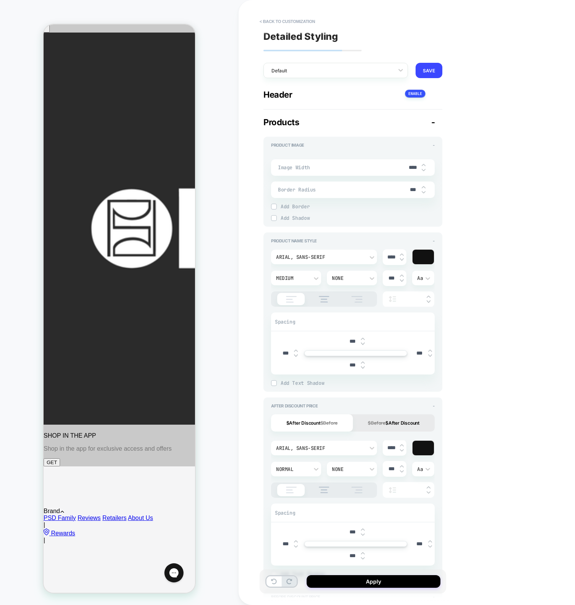
click at [461, 235] on div "< Back to customization Detailed Styling Default RENAME SAVE General Header + P…" at bounding box center [407, 302] width 337 height 605
click at [409, 577] on button "Apply" at bounding box center [374, 581] width 134 height 13
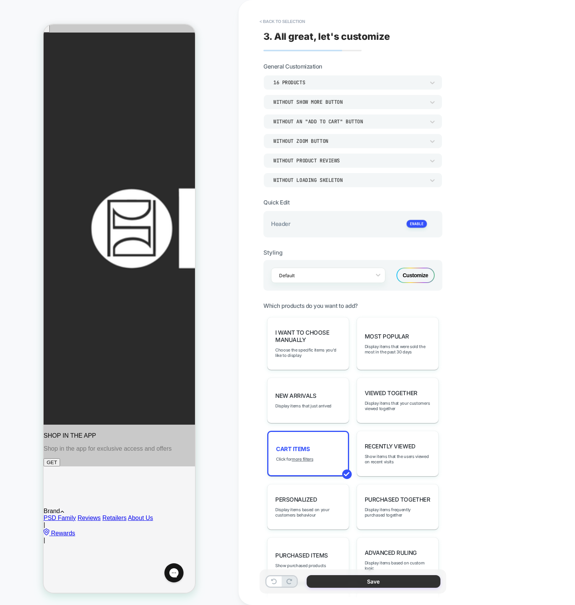
click at [316, 575] on button "Save" at bounding box center [374, 581] width 134 height 13
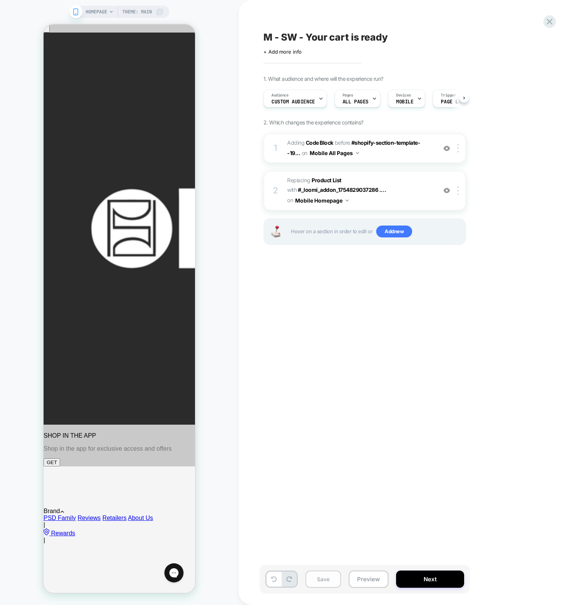
scroll to position [0, 0]
click at [323, 576] on button "Save" at bounding box center [324, 578] width 36 height 17
drag, startPoint x: 324, startPoint y: 453, endPoint x: 380, endPoint y: 540, distance: 102.8
click at [324, 453] on div "M - SW - Your cart is ready Click to edit experience details + Add more info 1.…" at bounding box center [403, 302] width 287 height 589
click at [370, 572] on button "Preview" at bounding box center [369, 578] width 40 height 17
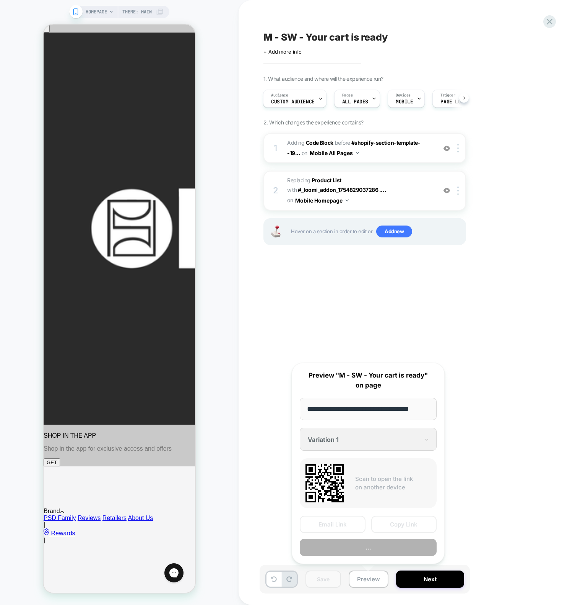
scroll to position [0, 6]
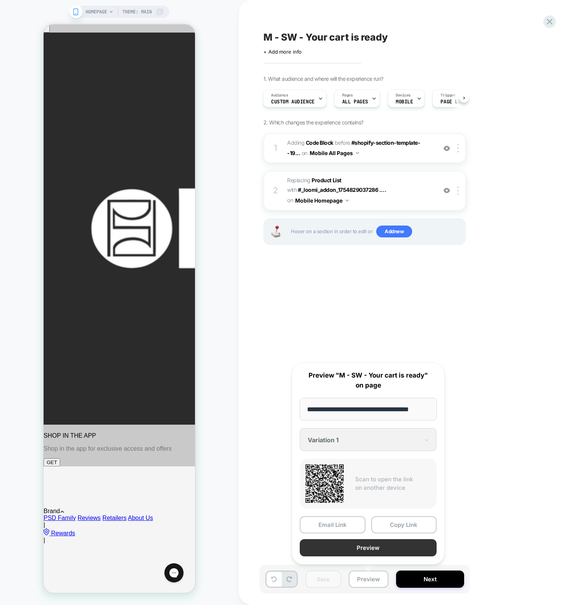
click at [360, 542] on button "Preview" at bounding box center [368, 547] width 137 height 17
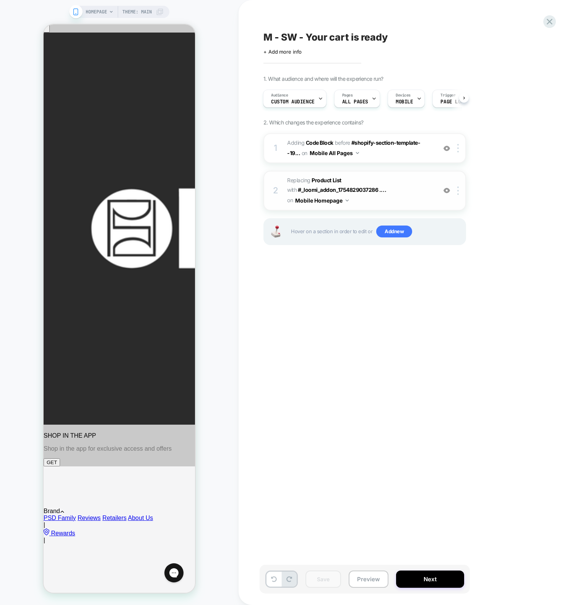
click at [425, 183] on span "#_loomi_addon_1754832259854 Replacing Product List WITH #_loomi_addon_175482903…" at bounding box center [360, 190] width 146 height 30
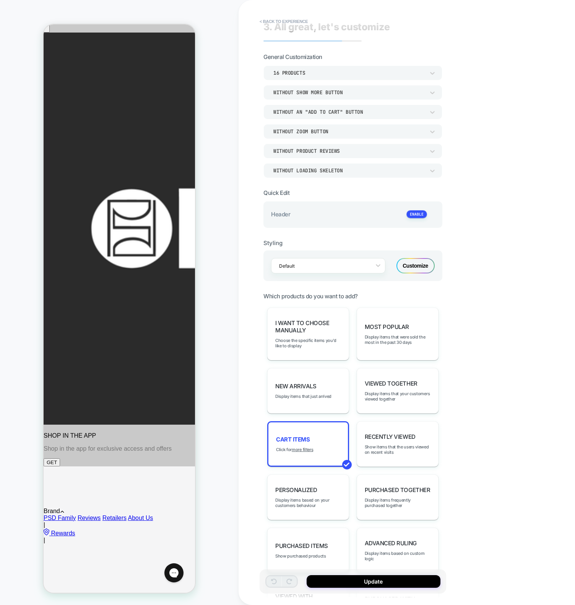
scroll to position [16, 0]
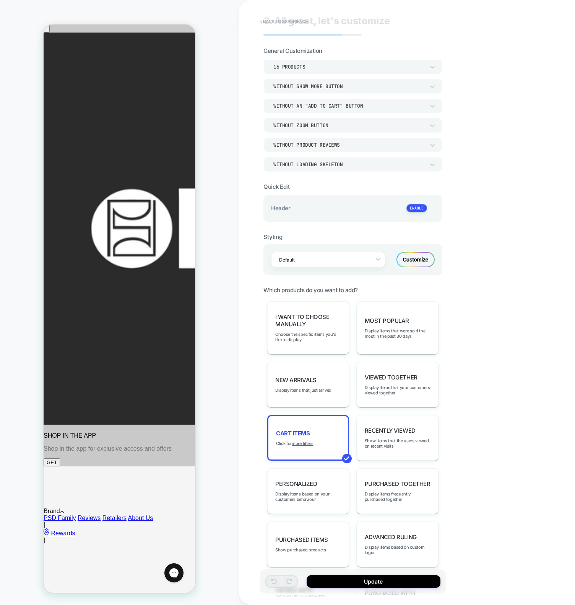
click at [427, 257] on div "Customize" at bounding box center [416, 259] width 38 height 15
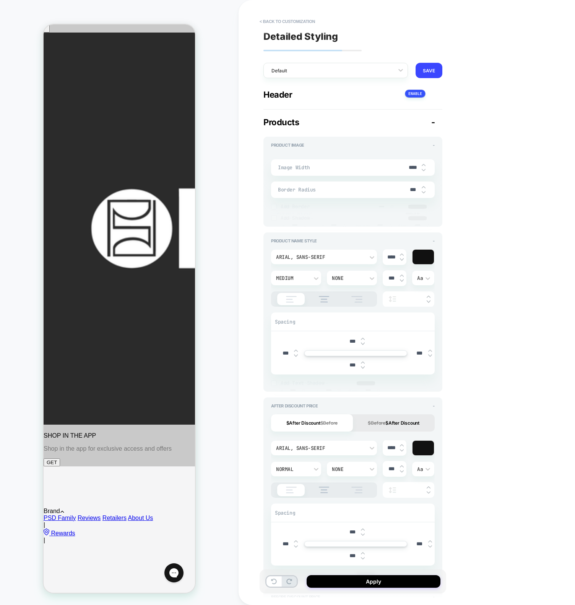
scroll to position [921, 0]
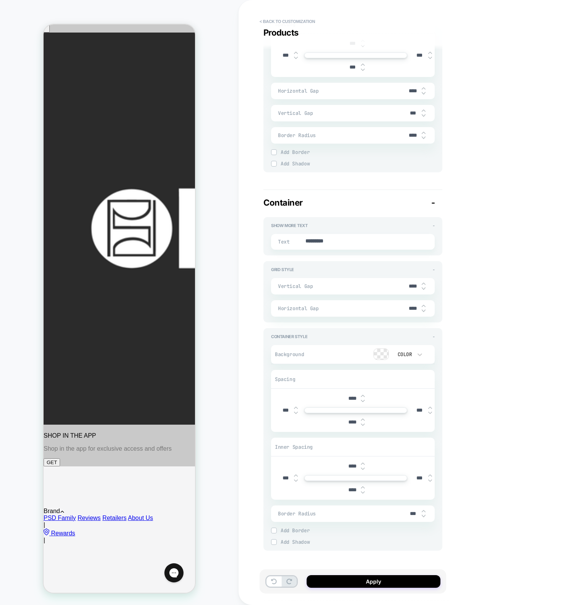
click at [352, 466] on input "****" at bounding box center [352, 466] width 17 height 7
click at [351, 466] on input "****" at bounding box center [352, 466] width 17 height 7
type textarea "*"
type input "***"
type textarea "*"
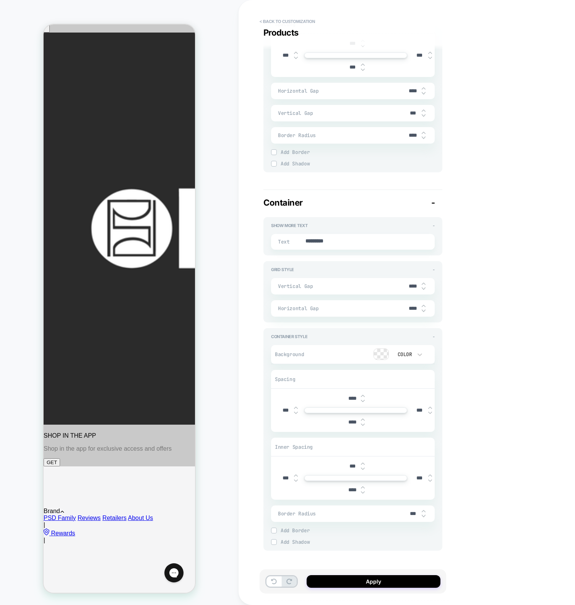
type input "***"
type textarea "*"
type input "***"
type textarea "*"
type input "***"
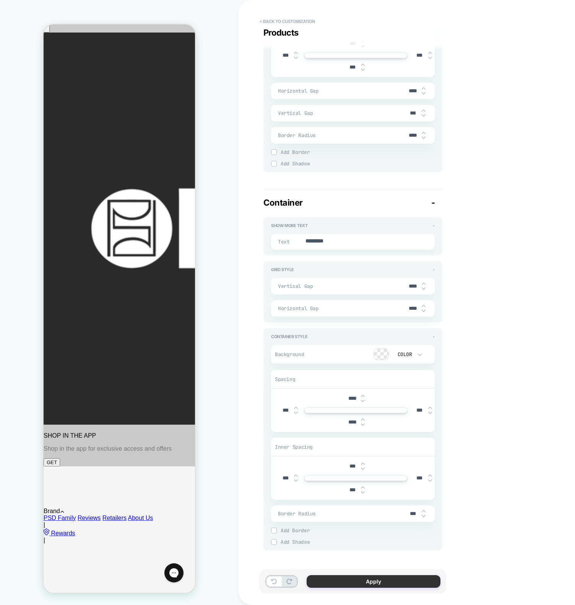
click at [393, 583] on button "Apply" at bounding box center [374, 581] width 134 height 13
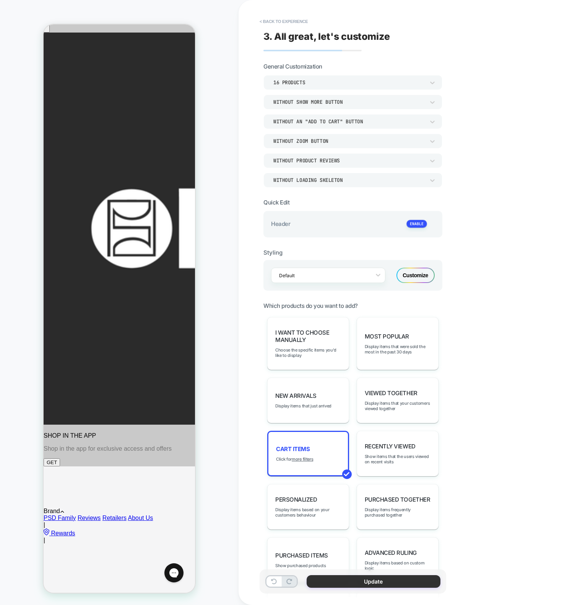
click at [359, 578] on button "Update" at bounding box center [374, 581] width 134 height 13
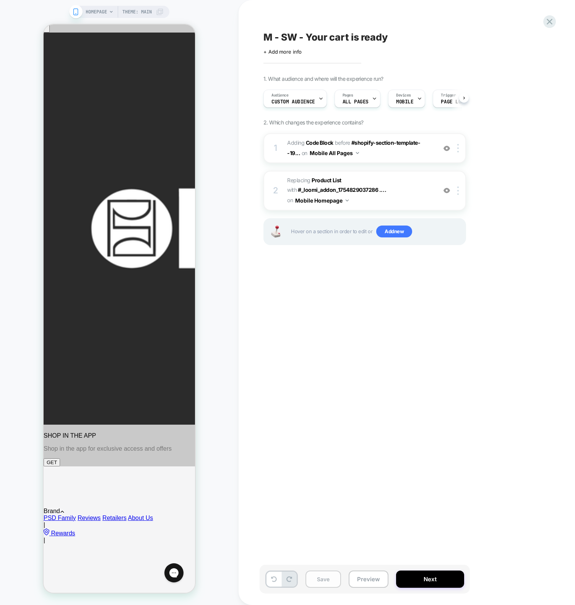
scroll to position [0, 0]
click at [318, 579] on button "Save" at bounding box center [324, 578] width 36 height 17
click at [383, 333] on div "M - SW - Your cart is ready Click to edit experience details + Add more info 1.…" at bounding box center [403, 302] width 287 height 589
click at [390, 156] on span "Adding Code Block BEFORE #shopify-section-template--19... #shopify-section-temp…" at bounding box center [360, 148] width 146 height 21
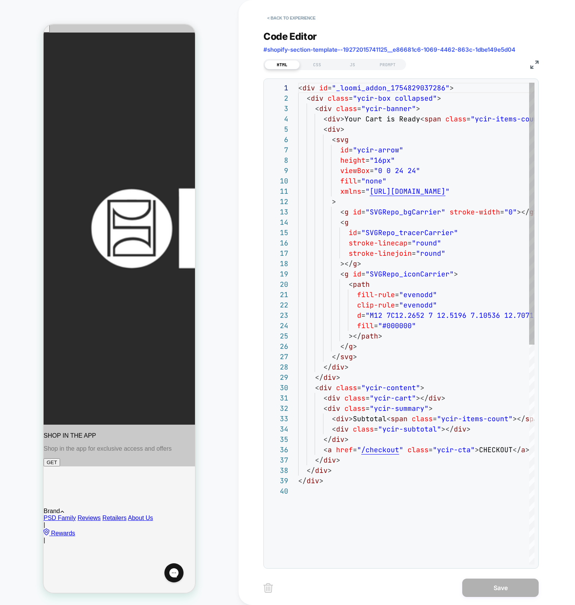
scroll to position [103, 0]
click at [354, 57] on div "HTML CSS JS PROMPT" at bounding box center [401, 63] width 275 height 13
click at [355, 63] on div "JS" at bounding box center [352, 64] width 35 height 9
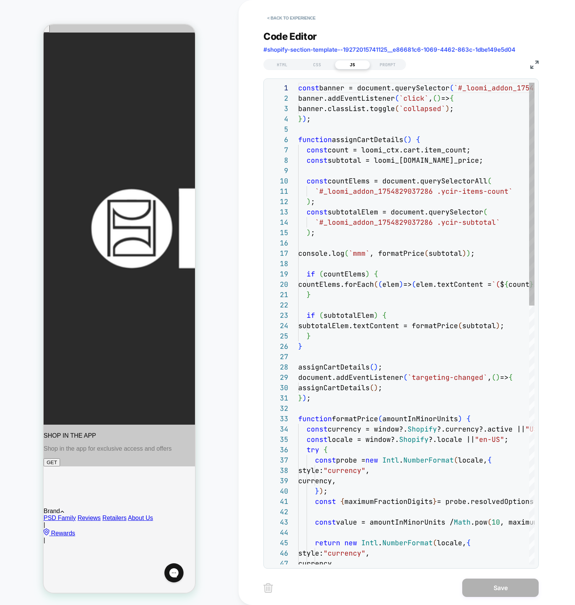
scroll to position [103, 0]
click at [424, 232] on div "const banner = document.querySelector ( `#_loomi_addon_1754829037286 .ycir-box`…" at bounding box center [472, 602] width 348 height 1039
drag, startPoint x: 442, startPoint y: 135, endPoint x: 439, endPoint y: 141, distance: 6.3
click at [442, 135] on div "const banner = document.querySelector ( `#_loomi_addon_1754829037286 .ycir-box`…" at bounding box center [474, 602] width 352 height 1039
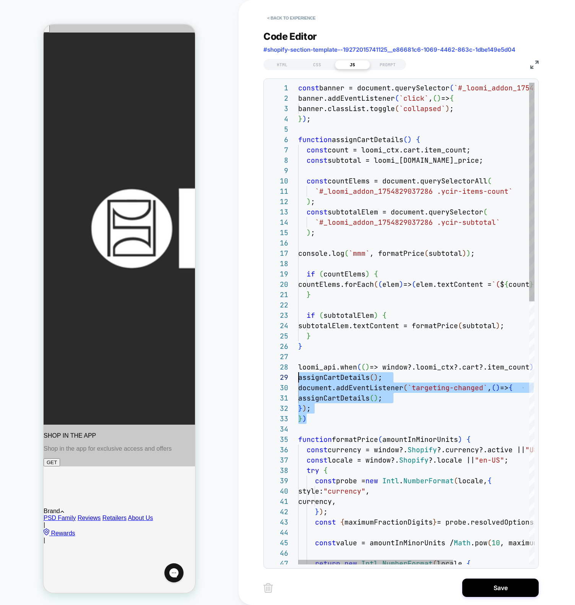
scroll to position [72, 0]
drag, startPoint x: 310, startPoint y: 417, endPoint x: 295, endPoint y: 370, distance: 49.0
click at [298, 370] on div "const banner = document.querySelector ( `#_loomi_addon_1754829037286 .ycir-box`…" at bounding box center [474, 613] width 352 height 1060
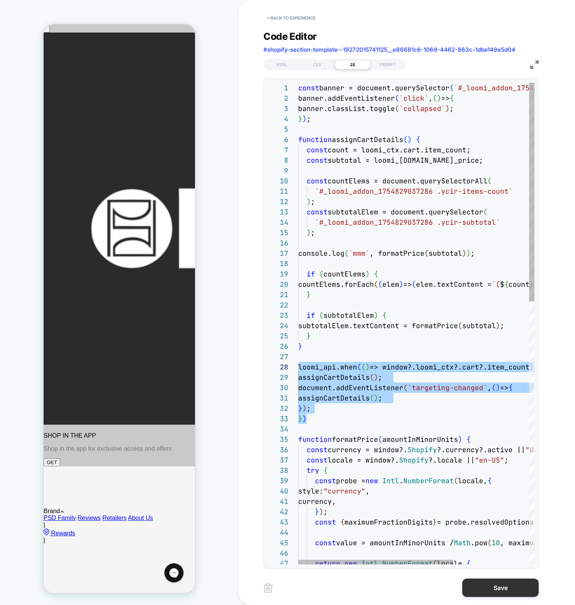
type textarea "**********"
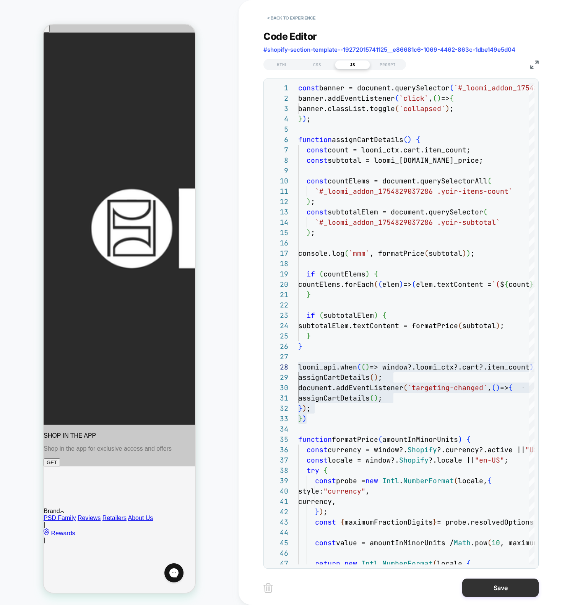
click at [500, 589] on button "Save" at bounding box center [501, 587] width 77 height 18
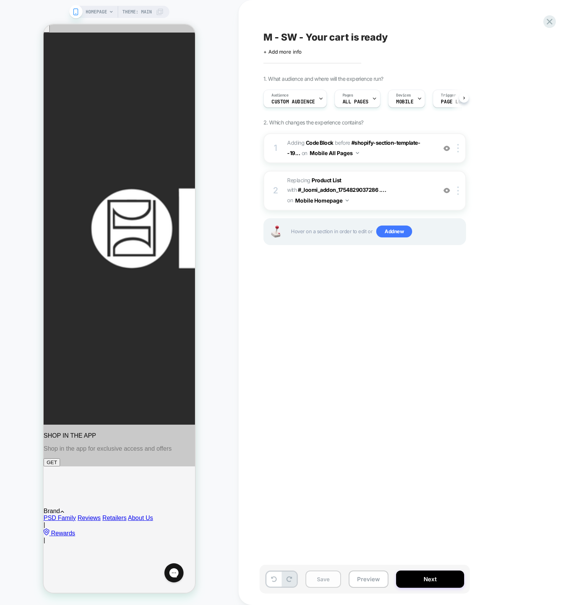
scroll to position [0, 0]
click at [329, 573] on button "Save" at bounding box center [324, 578] width 36 height 17
drag, startPoint x: 369, startPoint y: 581, endPoint x: 368, endPoint y: 577, distance: 3.8
click at [369, 580] on button "Preview" at bounding box center [369, 578] width 40 height 17
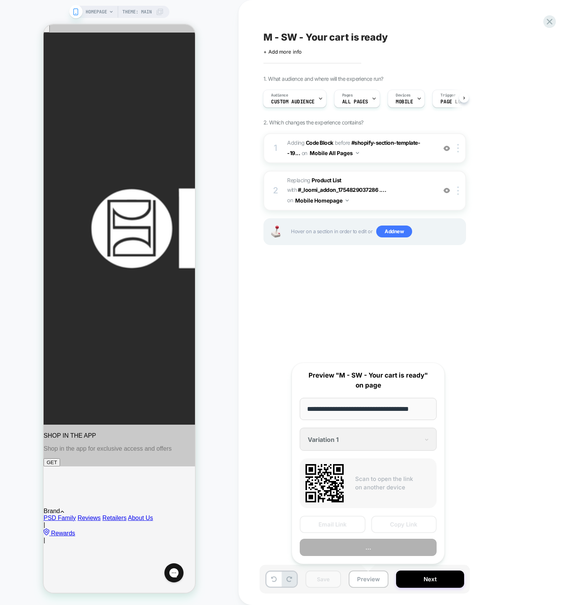
scroll to position [0, 6]
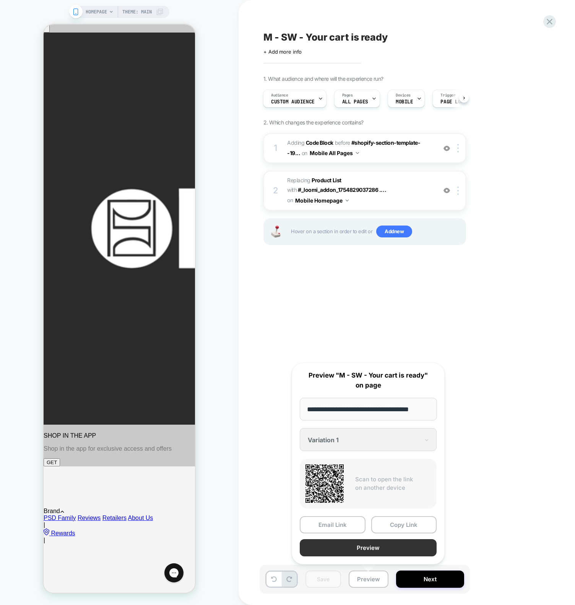
click at [359, 549] on button "Preview" at bounding box center [368, 547] width 137 height 17
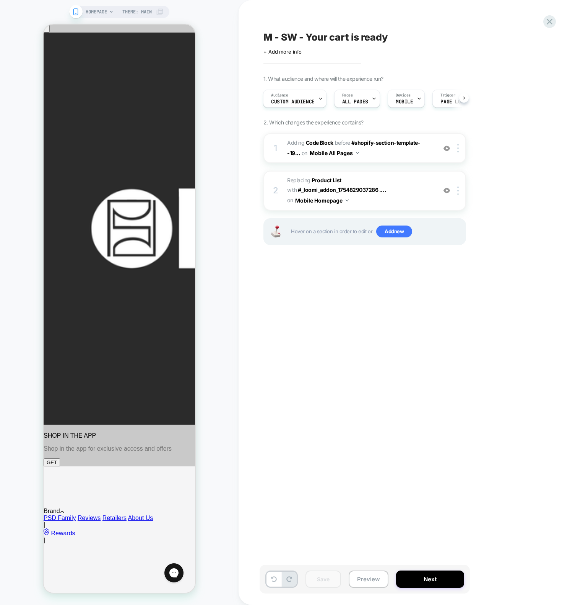
click at [374, 299] on div "M - SW - Your cart is ready Click to edit experience details + Add more info 1.…" at bounding box center [403, 302] width 287 height 589
click at [222, 90] on div "HOMEPAGE Theme: MAIN" at bounding box center [119, 302] width 239 height 589
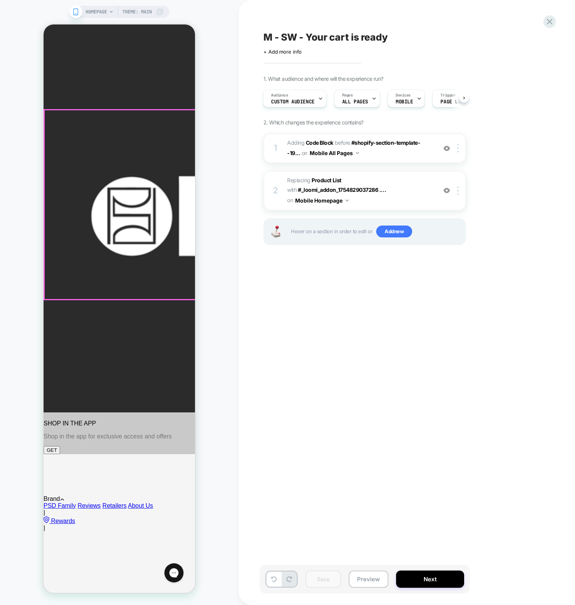
scroll to position [0, 0]
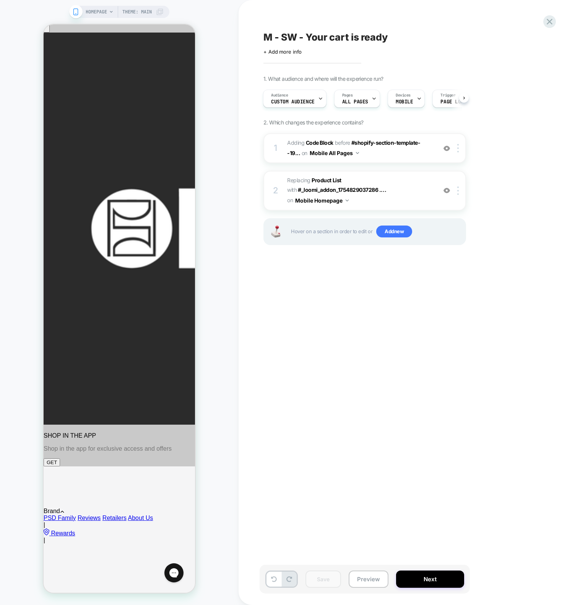
click at [228, 82] on div "HOMEPAGE Theme: MAIN" at bounding box center [119, 302] width 239 height 589
click at [227, 88] on div "HOMEPAGE Theme: MAIN" at bounding box center [119, 302] width 239 height 589
click at [458, 145] on img at bounding box center [459, 148] width 2 height 8
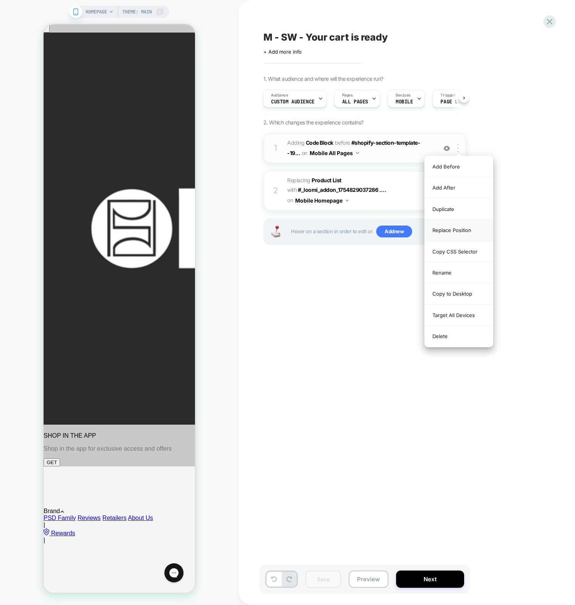
click at [469, 231] on div "Replace Position" at bounding box center [459, 230] width 68 height 21
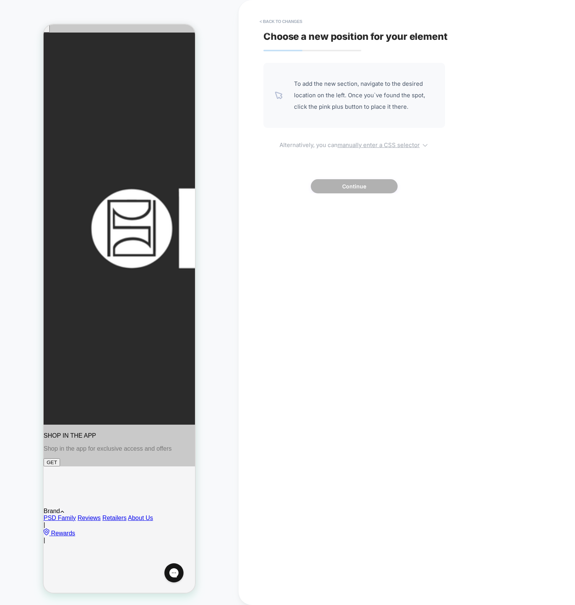
click at [362, 146] on u "manually enter a CSS selector" at bounding box center [379, 144] width 82 height 7
select select "*******"
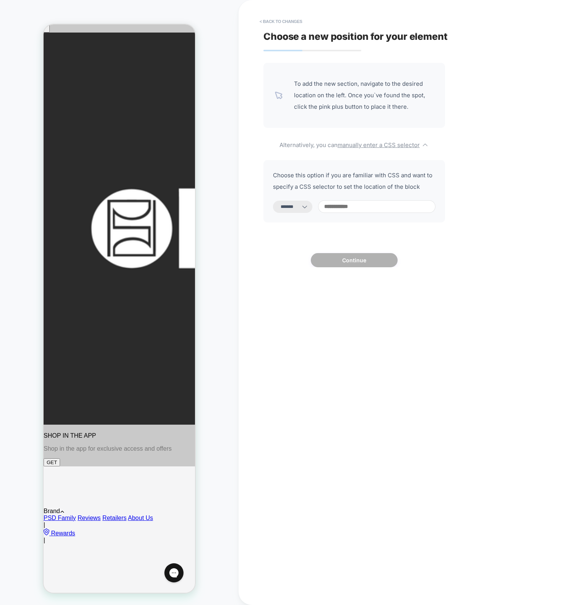
click at [365, 210] on input at bounding box center [376, 206] width 117 height 13
paste input "**********"
type input "**********"
select select "*********"
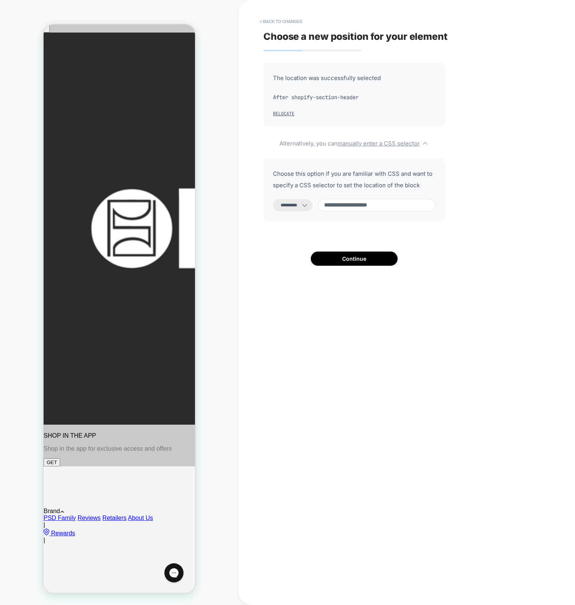
type input "**********"
click at [364, 207] on input "**********" at bounding box center [376, 205] width 117 height 13
paste input "**********"
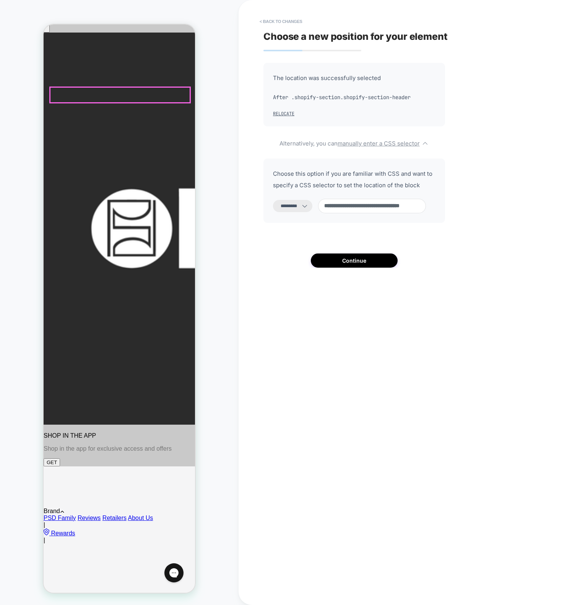
type input "**********"
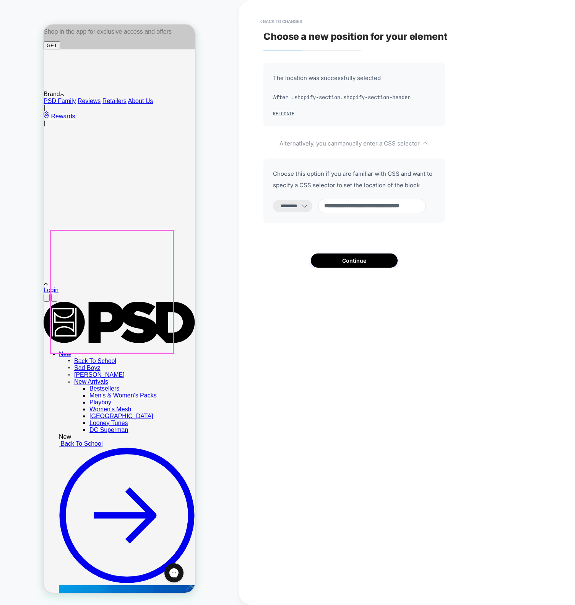
scroll to position [531, 0]
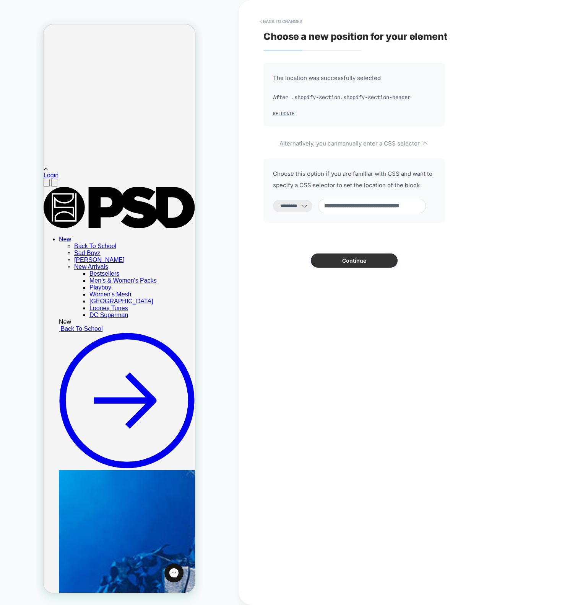
click at [375, 259] on button "Continue" at bounding box center [354, 260] width 87 height 14
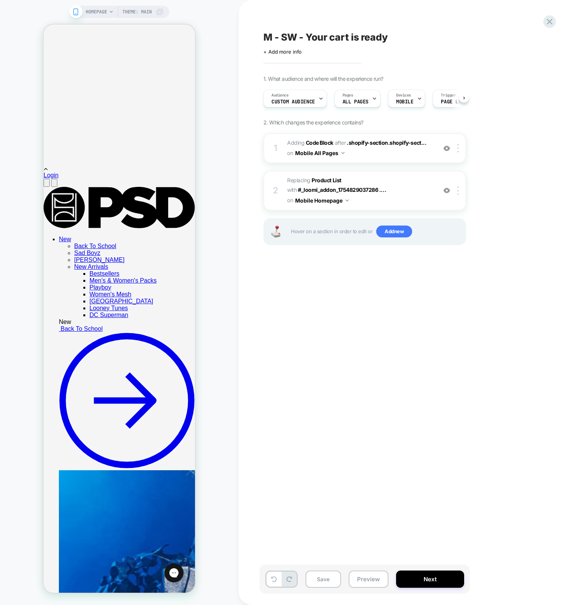
scroll to position [0, 0]
click at [337, 309] on div "M - SW - Your cart is ready Click to edit experience details + Add more info 1.…" at bounding box center [403, 302] width 287 height 589
click at [322, 579] on button "Save" at bounding box center [324, 578] width 36 height 17
click at [356, 432] on div "M - SW - Your cart is ready Click to edit experience details + Add more info 1.…" at bounding box center [403, 302] width 287 height 589
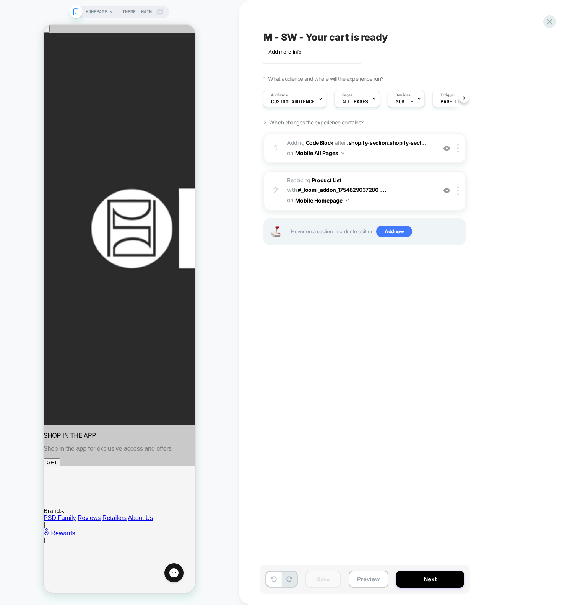
drag, startPoint x: 373, startPoint y: 379, endPoint x: 253, endPoint y: 118, distance: 286.9
click at [373, 379] on div "M - SW - Your cart is ready Click to edit experience details + Add more info 1.…" at bounding box center [403, 302] width 287 height 589
click at [439, 396] on div "M - SW - Your cart is ready Click to edit experience details + Add more info 1.…" at bounding box center [403, 302] width 287 height 589
click at [394, 157] on span "Adding Code Block AFTER .shopify-section.shopify-sect... .shopify-section.shopi…" at bounding box center [360, 148] width 146 height 21
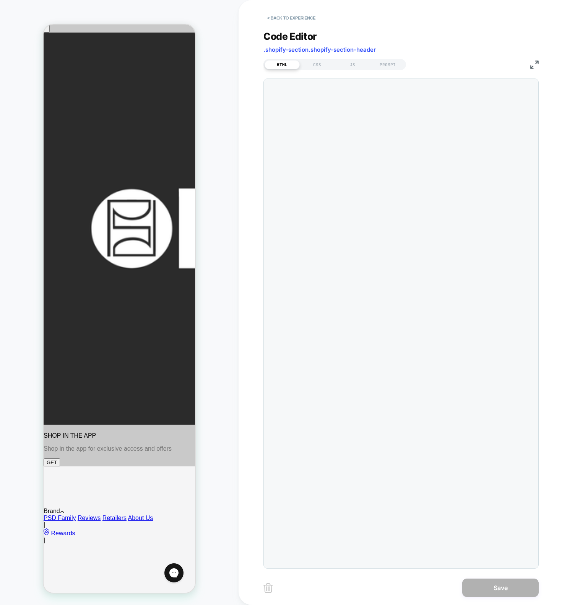
scroll to position [103, 0]
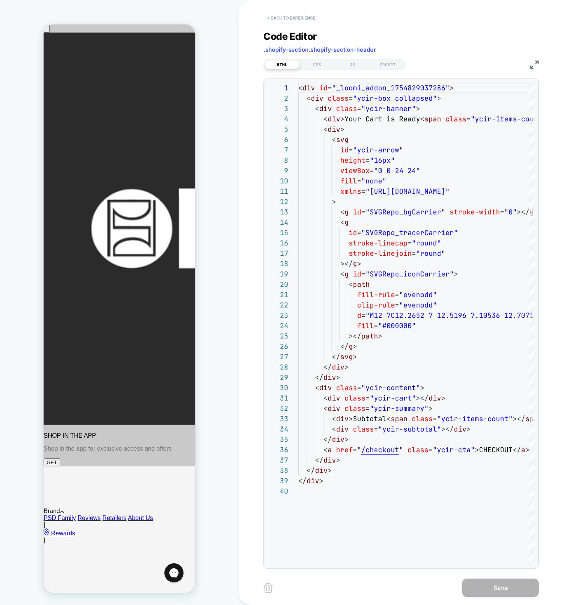
click at [285, 15] on button "< Back to experience" at bounding box center [292, 18] width 56 height 12
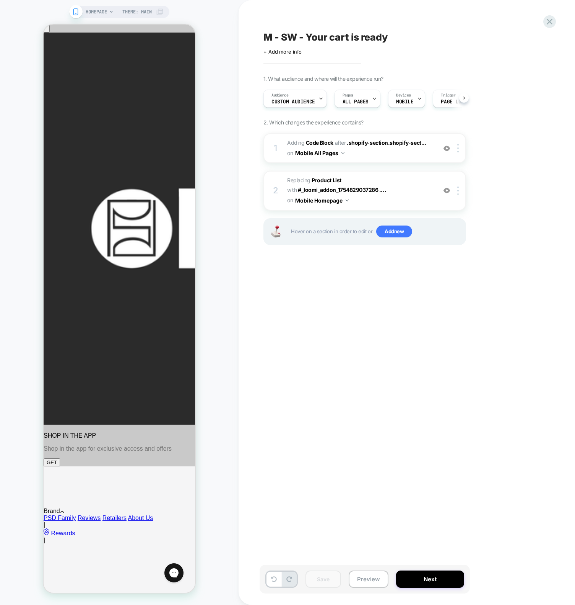
scroll to position [0, 0]
click at [357, 316] on div "M - SW - Your cart is ready Click to edit experience details + Add more info 1.…" at bounding box center [403, 302] width 287 height 589
click at [354, 413] on div "M - SW - Your cart is ready Click to edit experience details + Add more info 1.…" at bounding box center [403, 302] width 287 height 589
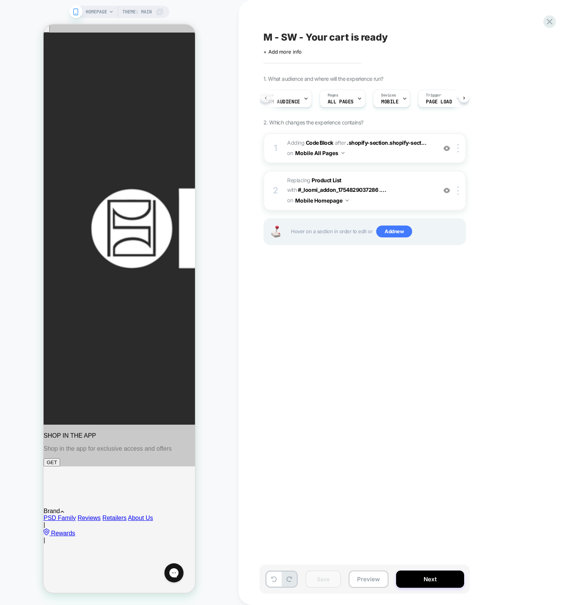
scroll to position [0, 3]
click at [411, 382] on div "M - SW - Your cart is ready Click to edit experience details + Add more info 1.…" at bounding box center [403, 302] width 287 height 589
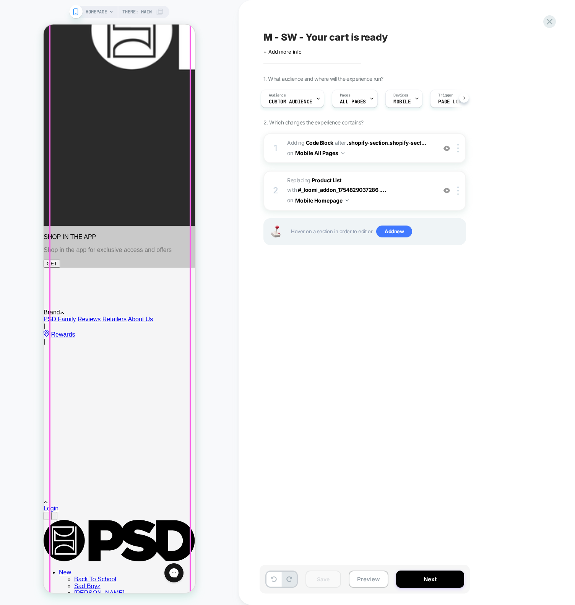
scroll to position [0, 0]
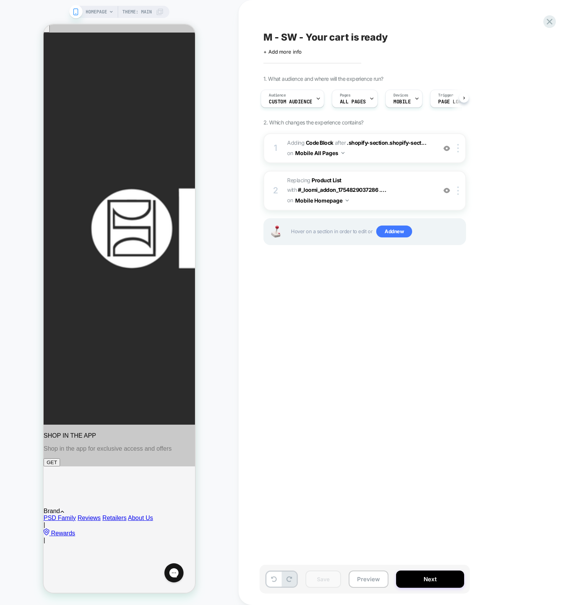
click at [347, 315] on div "M - SW - Your cart is ready Click to edit experience details + Add more info 1.…" at bounding box center [403, 302] width 287 height 589
click at [96, 93] on div at bounding box center [81, 94] width 52 height 9
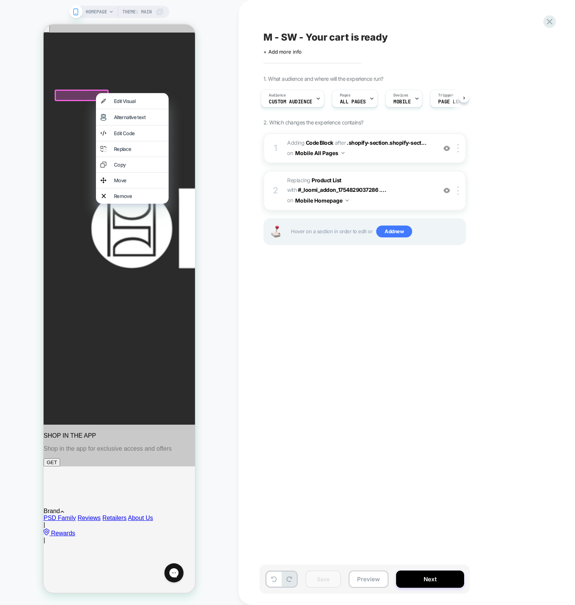
drag, startPoint x: 320, startPoint y: 322, endPoint x: 316, endPoint y: 315, distance: 8.4
click at [319, 322] on div "M - SW - Your cart is ready Click to edit experience details + Add more info 1.…" at bounding box center [403, 302] width 287 height 589
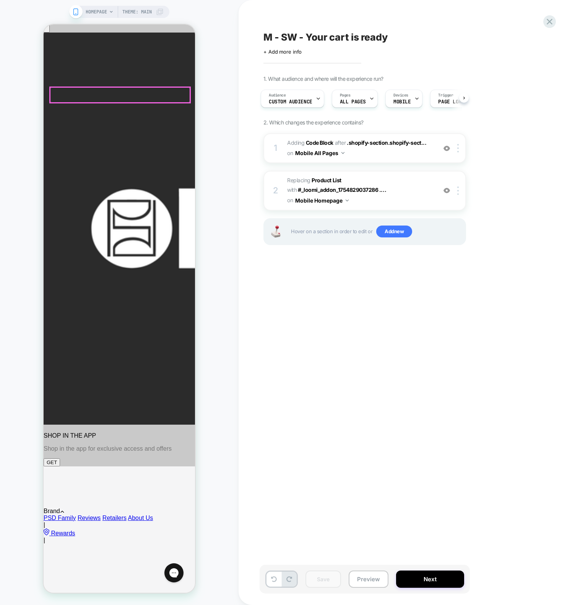
click at [178, 94] on div at bounding box center [120, 94] width 140 height 15
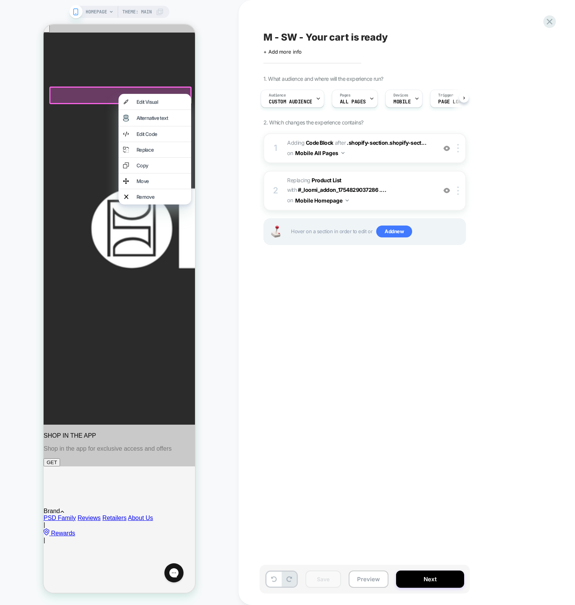
click at [70, 91] on div at bounding box center [120, 95] width 142 height 18
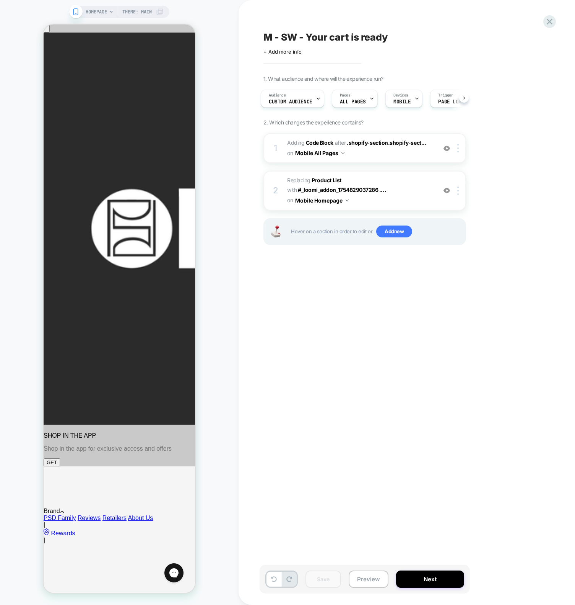
click at [383, 378] on div "M - SW - Your cart is ready Click to edit experience details + Add more info 1.…" at bounding box center [403, 302] width 287 height 589
click at [296, 478] on div "M - SW - Your cart is ready Click to edit experience details + Add more info 1.…" at bounding box center [403, 302] width 287 height 589
click at [335, 422] on div "M - SW - Your cart is ready Click to edit experience details + Add more info 1.…" at bounding box center [403, 302] width 287 height 589
click at [330, 443] on div "M - SW - Your cart is ready Click to edit experience details + Add more info 1.…" at bounding box center [403, 302] width 287 height 589
click at [554, 20] on icon at bounding box center [550, 21] width 10 height 10
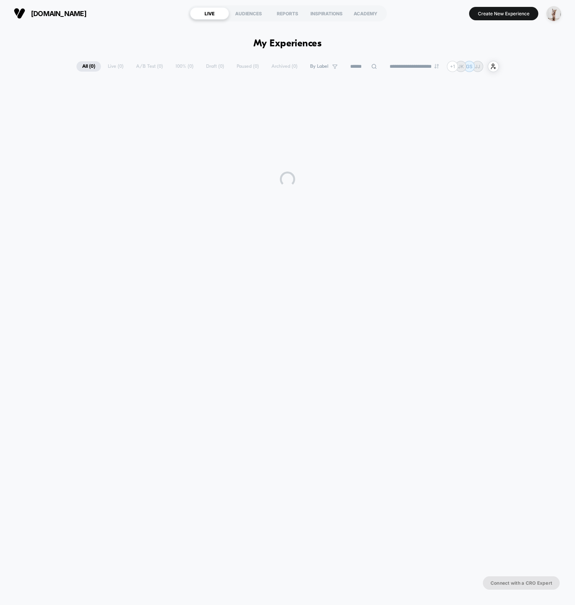
click at [126, 27] on div "**********" at bounding box center [287, 312] width 575 height 570
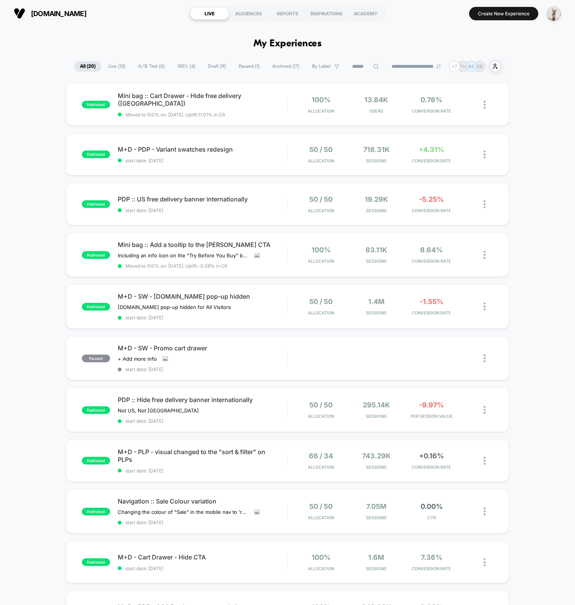
click at [37, 147] on div "published Mini bag :: Cart Drawer - Hide free delivery (US) Moved to 100% on: […" at bounding box center [287, 401] width 575 height 637
click at [509, 5] on section "Create New Experience" at bounding box center [478, 13] width 171 height 19
click at [498, 14] on button "Create New Experience" at bounding box center [503, 13] width 69 height 13
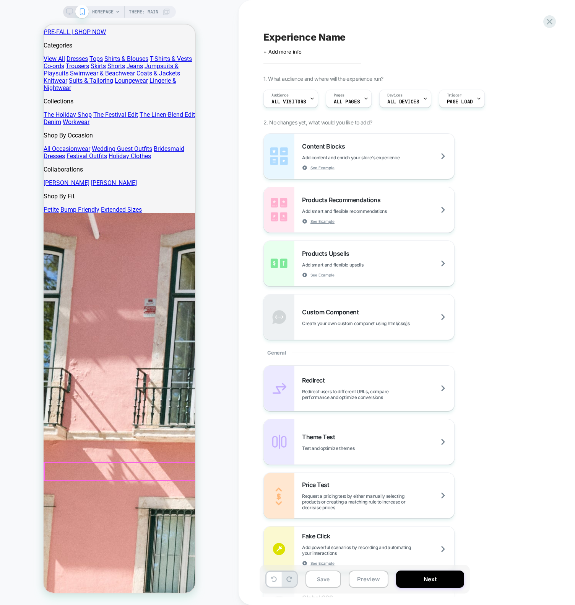
scroll to position [1084, 0]
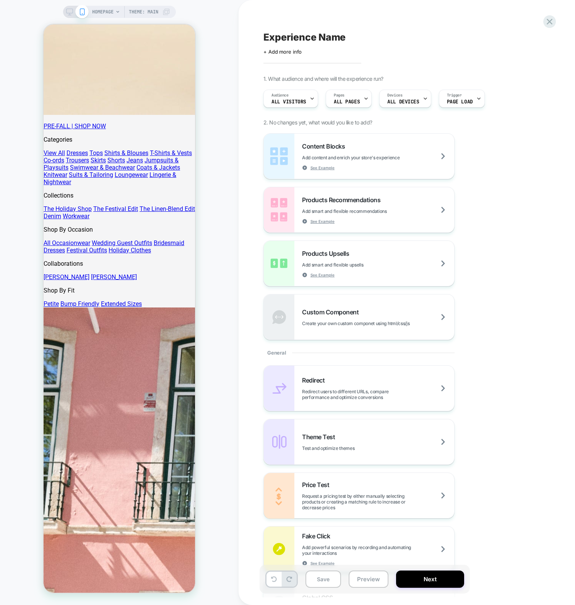
click at [224, 181] on div "HOMEPAGE Theme: MAIN" at bounding box center [119, 302] width 239 height 589
click at [224, 319] on div "HOMEPAGE Theme: MAIN" at bounding box center [119, 302] width 239 height 589
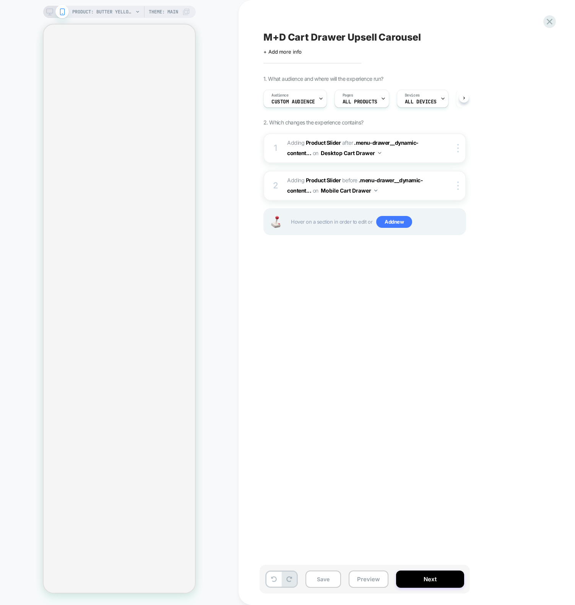
select select "**"
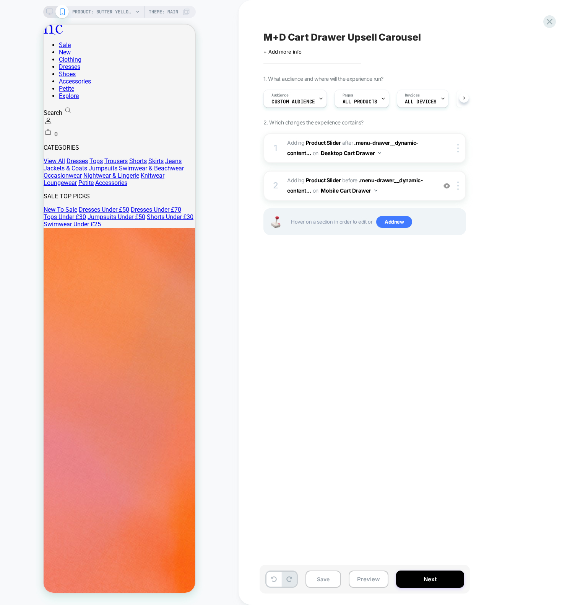
scroll to position [0, 0]
click at [337, 429] on div "M+D Cart Drawer Upsell Carousel Click to edit experience details + Add more inf…" at bounding box center [403, 302] width 287 height 589
click at [441, 391] on div "M+D Cart Drawer Upsell Carousel Click to edit experience details + Add more inf…" at bounding box center [403, 302] width 287 height 589
click at [447, 368] on div "M+D Cart Drawer Upsell Carousel Click to edit experience details + Add more inf…" at bounding box center [403, 302] width 287 height 589
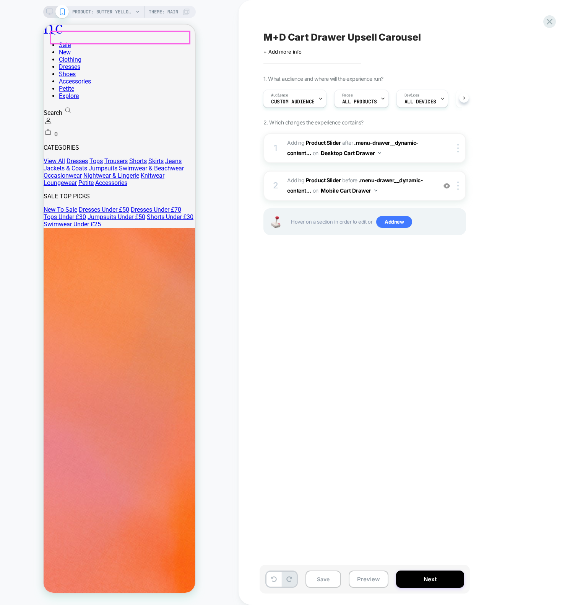
click at [307, 388] on div "M+D Cart Drawer Upsell Carousel Click to edit experience details + Add more inf…" at bounding box center [403, 302] width 287 height 589
click at [417, 154] on span "#_loomi_addon_1754365352481 Adding Product Slider AFTER .menu-drawer__dynamic-c…" at bounding box center [360, 148] width 146 height 21
click at [400, 193] on span "#_loomi_addon_1754369938883 Adding Product Slider BEFORE .menu-drawer__dynamic-…" at bounding box center [360, 185] width 146 height 21
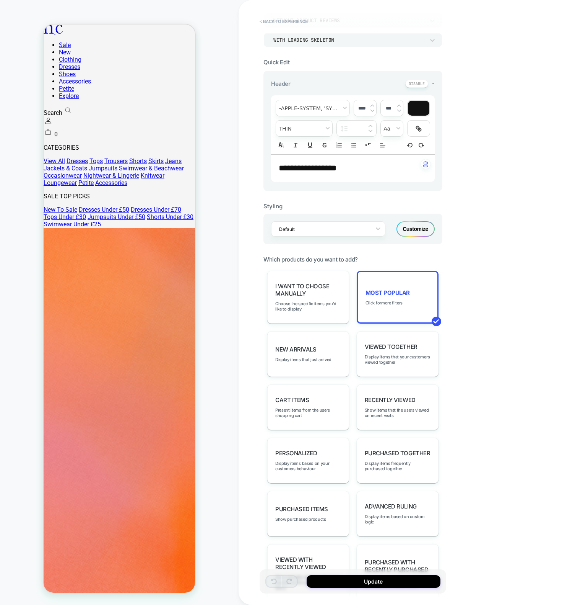
scroll to position [175, 0]
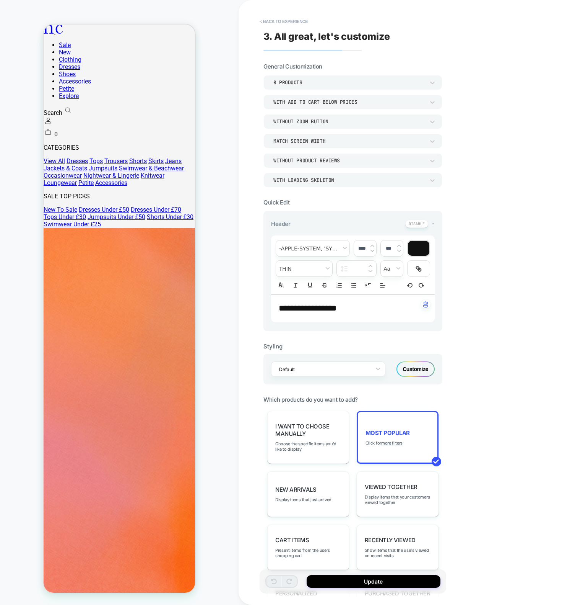
drag, startPoint x: 240, startPoint y: 109, endPoint x: 207, endPoint y: 54, distance: 64.6
click at [240, 109] on div "**********" at bounding box center [407, 302] width 337 height 605
click at [267, 27] on button "< Back to experience" at bounding box center [284, 21] width 56 height 12
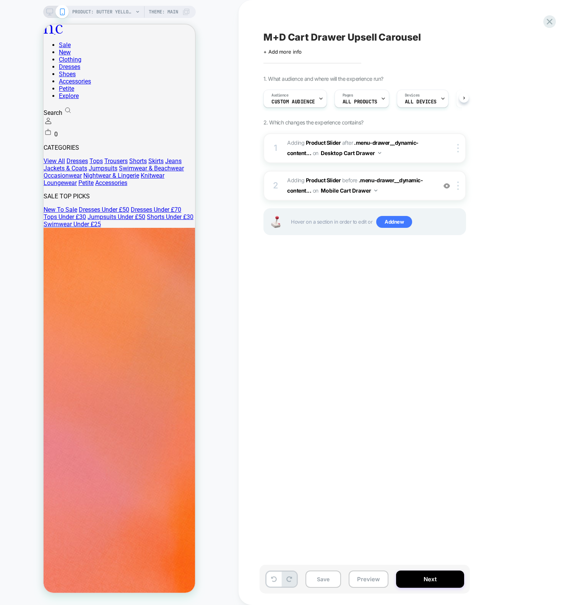
scroll to position [0, 0]
click at [241, 67] on div "M+D Cart Drawer Upsell Carousel Click to edit experience details + Add more inf…" at bounding box center [407, 302] width 337 height 605
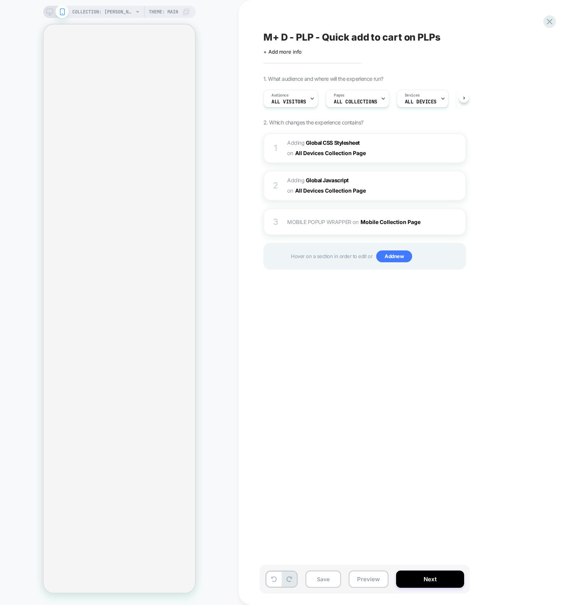
click at [11, 371] on div "COLLECTION: [PERSON_NAME] (Category) COLLECTION: Jeans (Category) Theme: MAIN" at bounding box center [119, 302] width 239 height 589
select select "**"
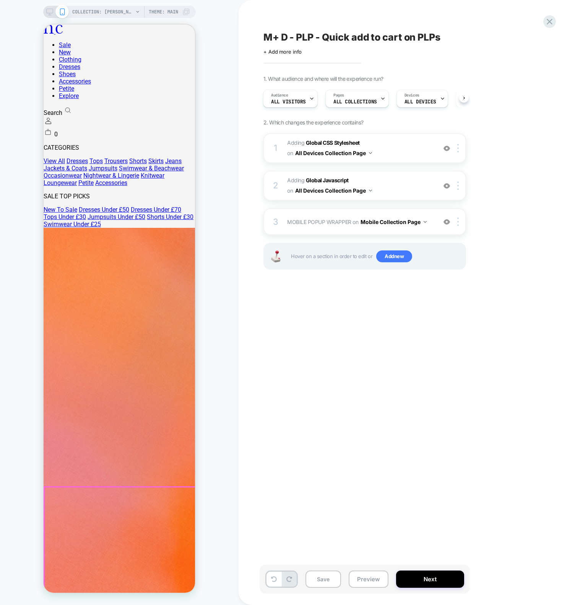
scroll to position [0, 0]
click at [367, 329] on div "M+ D - PLP - Quick add to cart on PLPs Click to edit experience details + Add m…" at bounding box center [403, 302] width 287 height 589
click at [360, 322] on div "M+ D - PLP - Quick add to cart on PLPs Click to edit experience details + Add m…" at bounding box center [403, 302] width 287 height 589
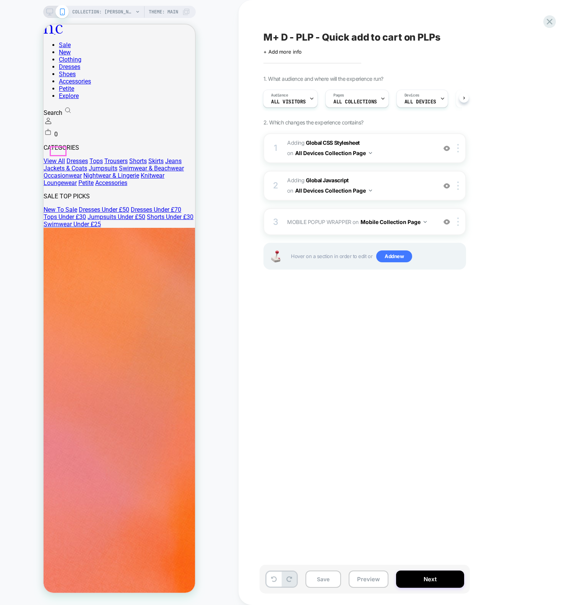
click at [454, 364] on div "M+ D - PLP - Quick add to cart on PLPs Click to edit experience details + Add m…" at bounding box center [403, 302] width 287 height 589
click at [451, 353] on div "M+ D - PLP - Quick add to cart on PLPs Click to edit experience details + Add m…" at bounding box center [403, 302] width 287 height 589
click at [419, 342] on div "M+ D - PLP - Quick add to cart on PLPs Click to edit experience details + Add m…" at bounding box center [403, 302] width 287 height 589
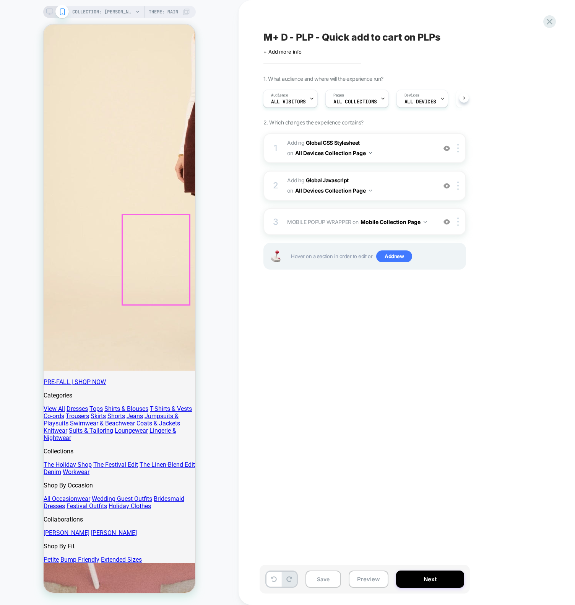
scroll to position [350, 0]
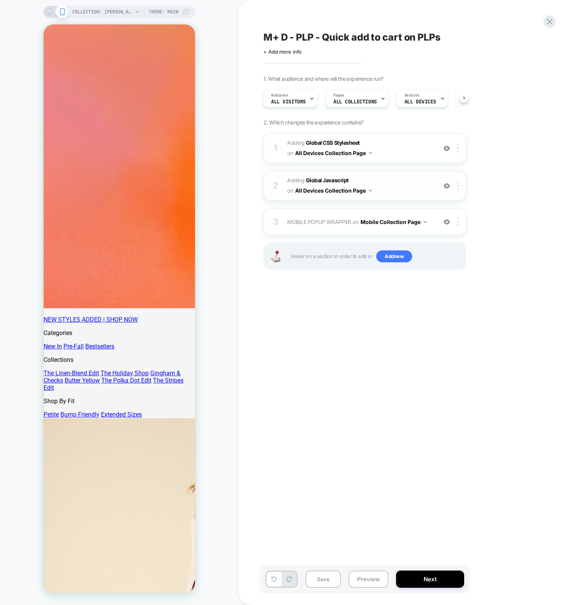
click at [403, 186] on span "Adding Global Javascript on All Devices Collection Page" at bounding box center [360, 185] width 146 height 21
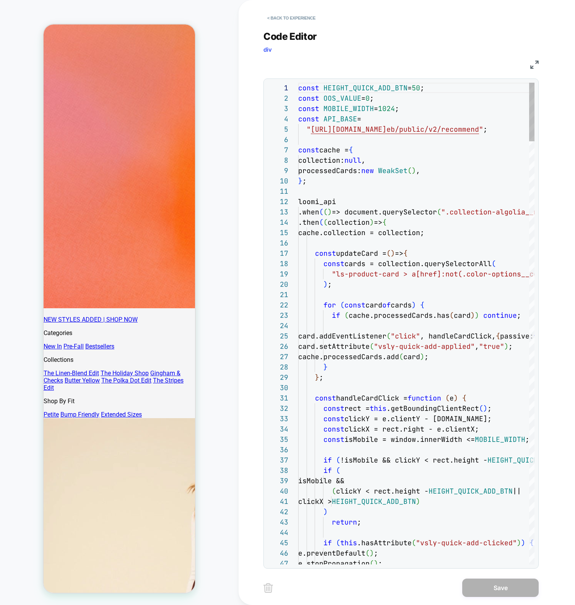
scroll to position [103, 0]
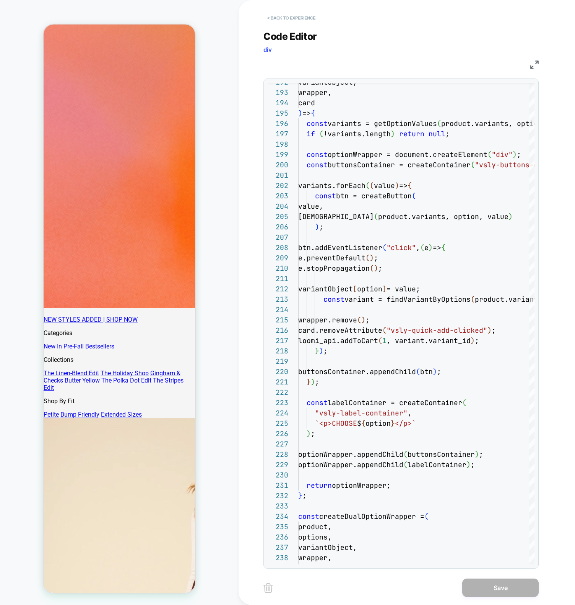
click at [283, 16] on button "< Back to experience" at bounding box center [292, 18] width 56 height 12
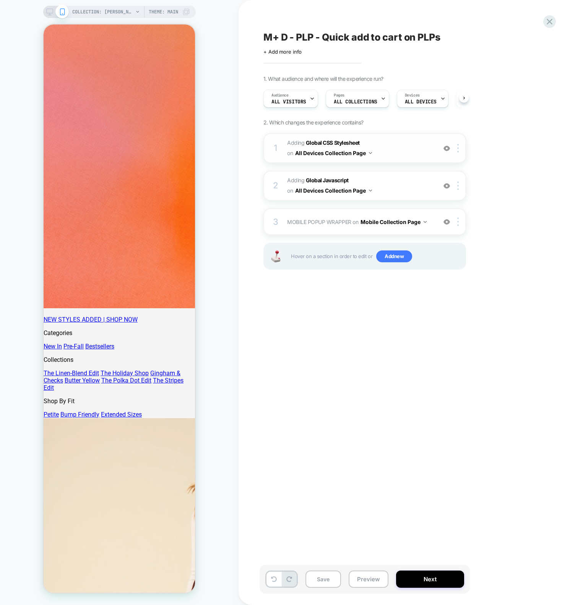
scroll to position [0, 0]
click at [326, 225] on span "MOBILE POPUP WRAPPER Adding Code Block AFTER body>* on Mobile Collection Page" at bounding box center [360, 221] width 146 height 11
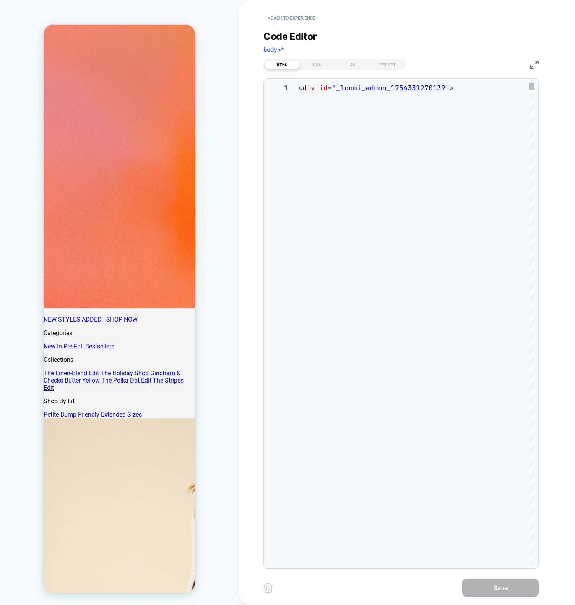
scroll to position [31, 0]
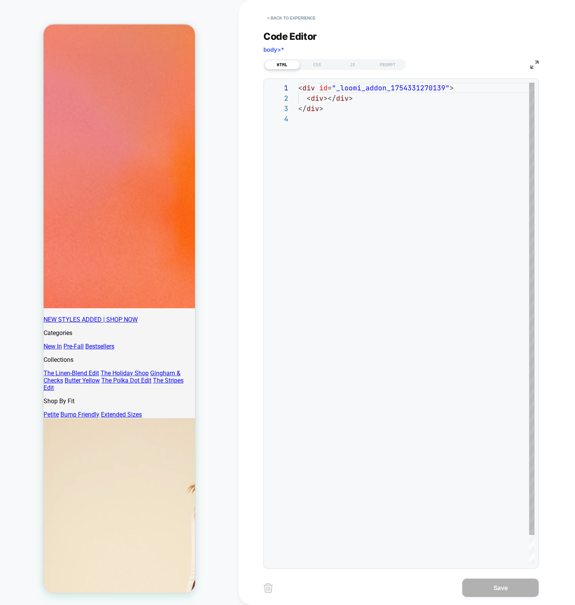
click at [405, 209] on div "< div id = "_loomi_addon_1754331270139" > < div ></ div > </ div >" at bounding box center [416, 339] width 236 height 512
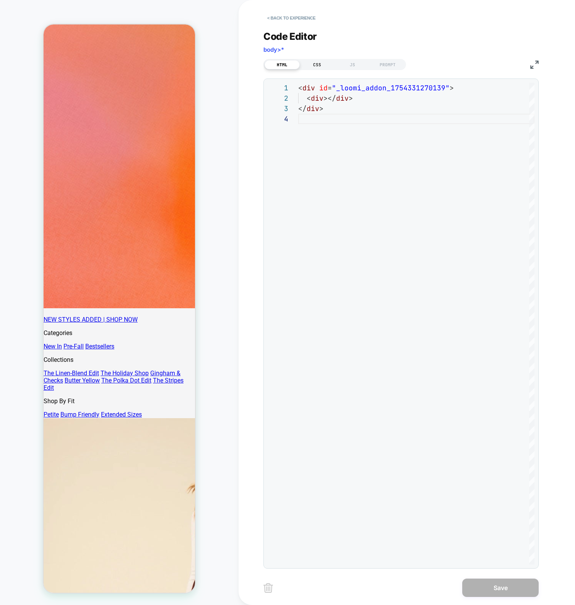
click at [317, 64] on div "CSS" at bounding box center [317, 64] width 35 height 9
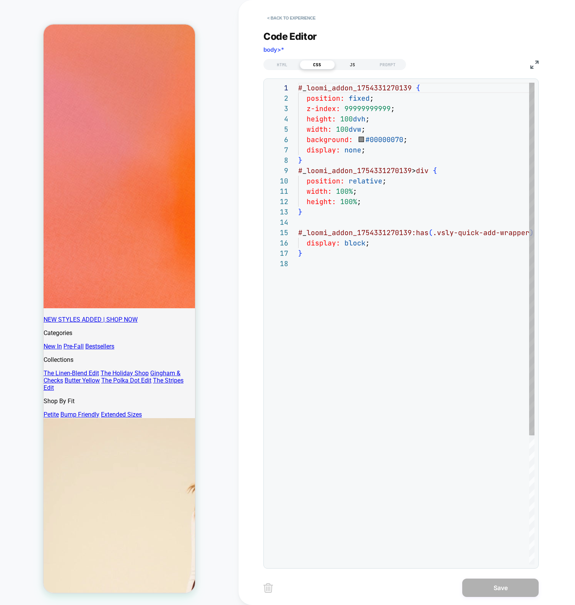
scroll to position [103, 0]
click at [345, 65] on div "JS" at bounding box center [352, 64] width 35 height 9
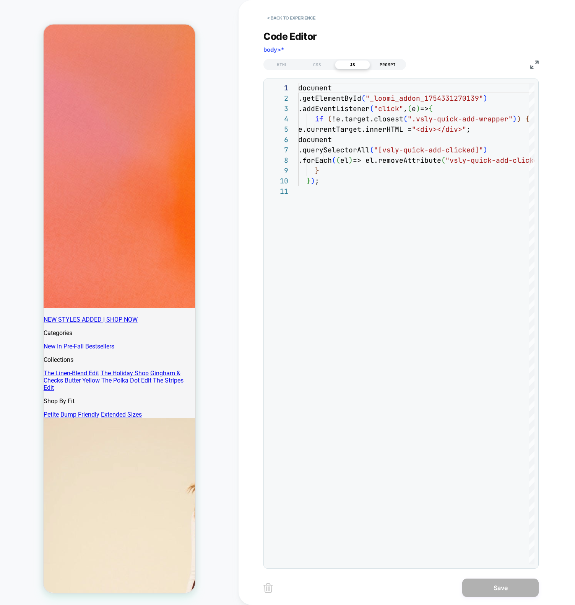
click at [390, 67] on div "PROMPT" at bounding box center [387, 64] width 35 height 9
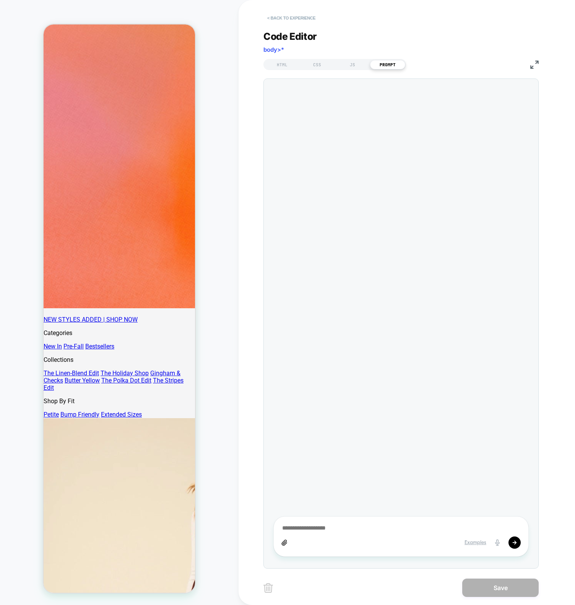
click at [300, 19] on button "< Back to experience" at bounding box center [292, 18] width 56 height 12
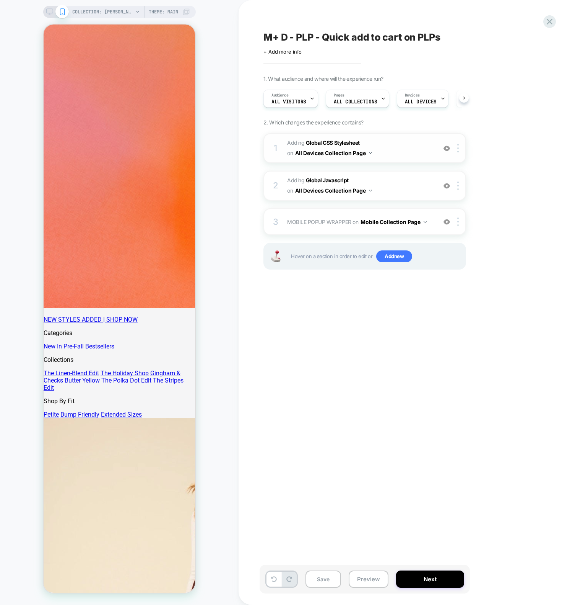
scroll to position [0, 0]
click at [280, 144] on div "1 Adding Global CSS Stylesheet on All Devices Collection Page Add Before Add Af…" at bounding box center [365, 148] width 203 height 30
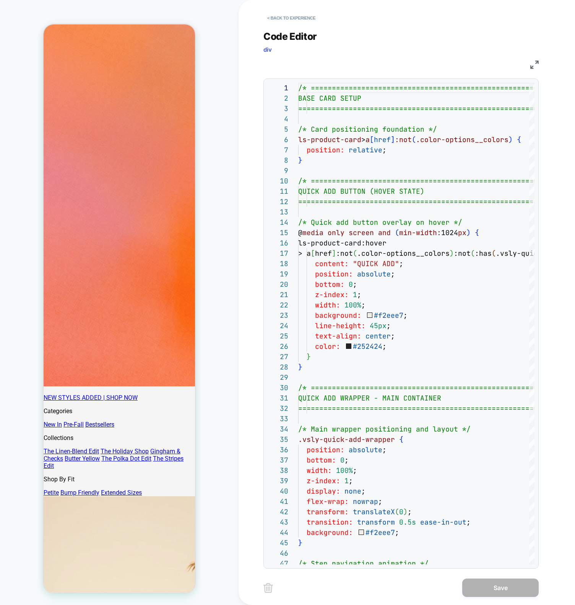
scroll to position [202, 0]
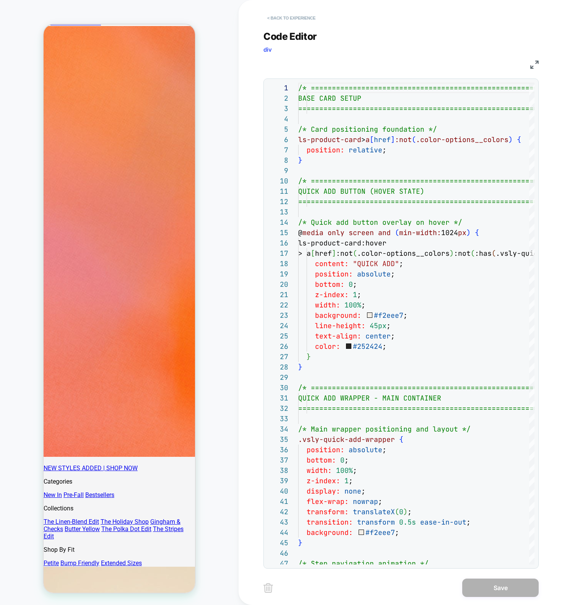
click at [293, 21] on button "< Back to experience" at bounding box center [292, 18] width 56 height 12
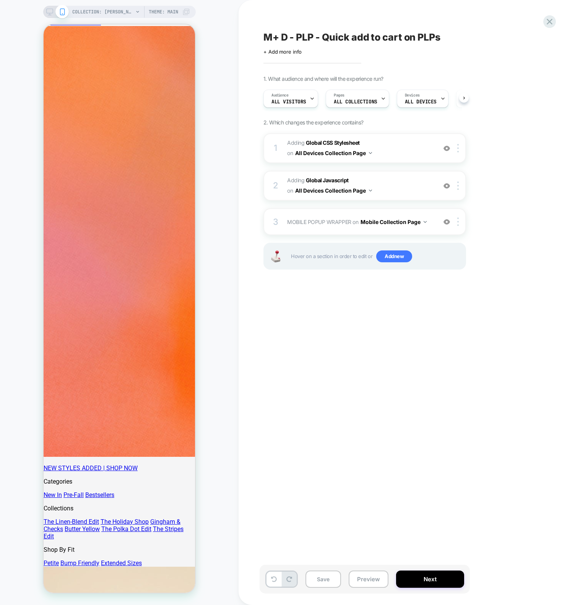
scroll to position [0, 0]
click at [256, 68] on div "M+ D - PLP - Quick add to cart on PLPs Click to edit experience details + Add m…" at bounding box center [407, 302] width 337 height 605
click at [362, 580] on button "Preview" at bounding box center [369, 578] width 40 height 17
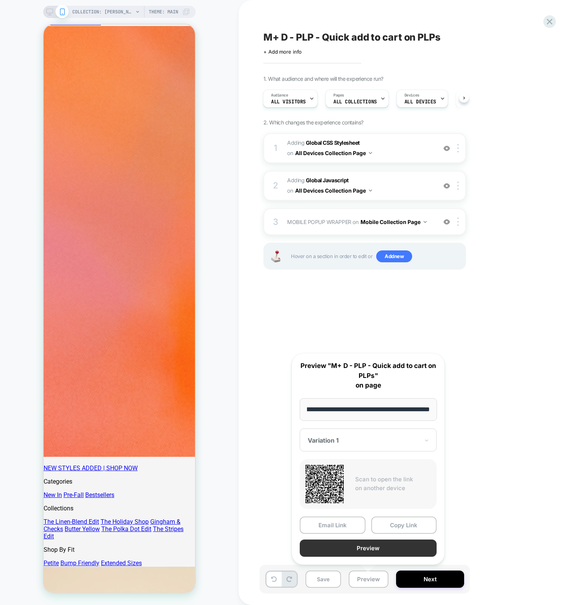
scroll to position [0, 0]
click at [341, 550] on button "Preview" at bounding box center [368, 547] width 137 height 17
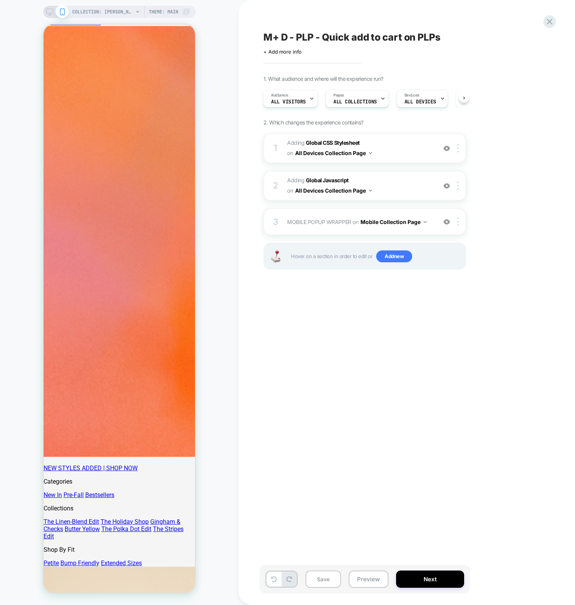
click at [358, 361] on div "M+ D - PLP - Quick add to cart on PLPs Click to edit experience details + Add m…" at bounding box center [403, 302] width 287 height 589
click at [412, 179] on span "Adding Global Javascript on All Devices Collection Page" at bounding box center [360, 185] width 146 height 21
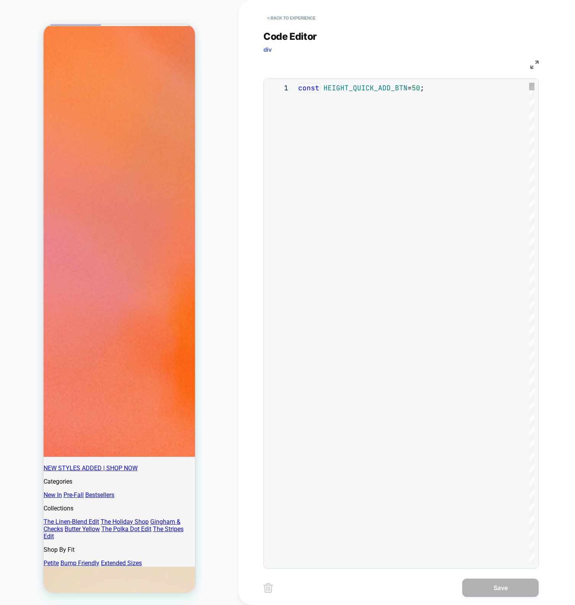
scroll to position [103, 0]
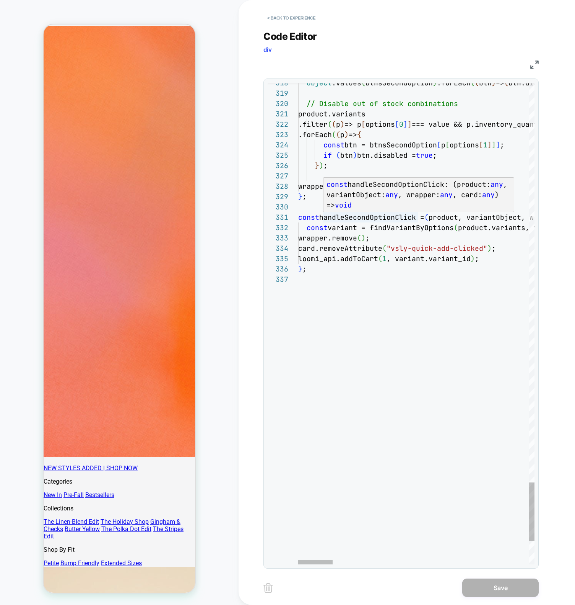
type textarea "**********"
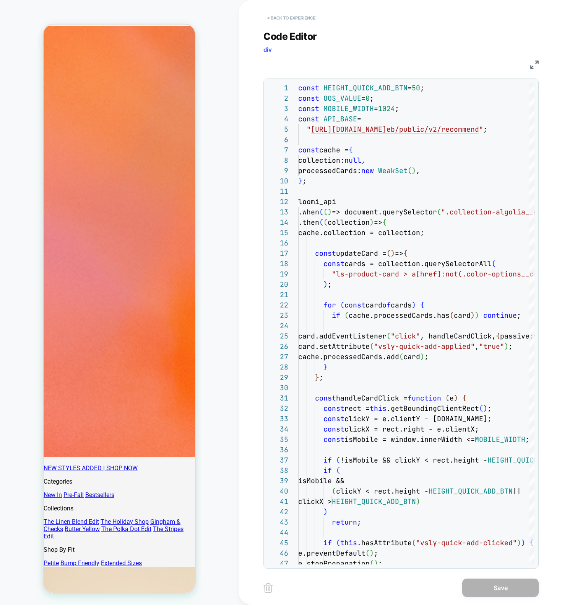
click at [277, 18] on button "< Back to experience" at bounding box center [292, 18] width 56 height 12
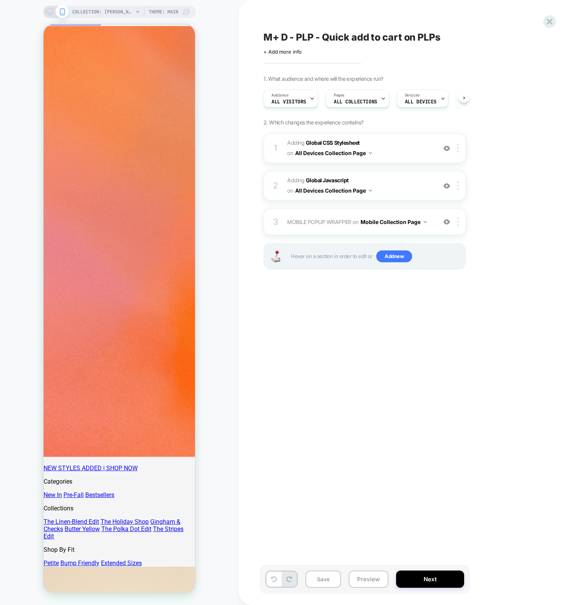
scroll to position [0, 0]
click at [402, 379] on div "M+ D - PLP - Quick add to cart on PLPs Click to edit experience details + Add m…" at bounding box center [403, 302] width 287 height 589
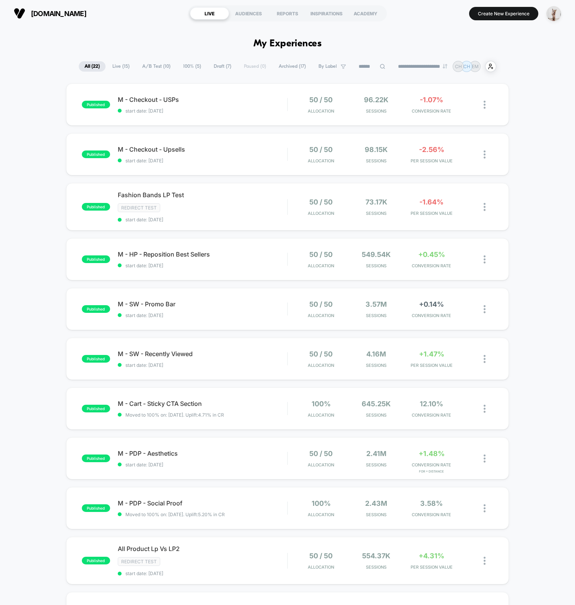
drag, startPoint x: 116, startPoint y: 12, endPoint x: 38, endPoint y: 6, distance: 78.6
click at [38, 6] on section "[DOMAIN_NAME]" at bounding box center [96, 13] width 171 height 19
copy span "[DOMAIN_NAME]"
click at [490, 17] on button "Create New Experience" at bounding box center [503, 13] width 69 height 13
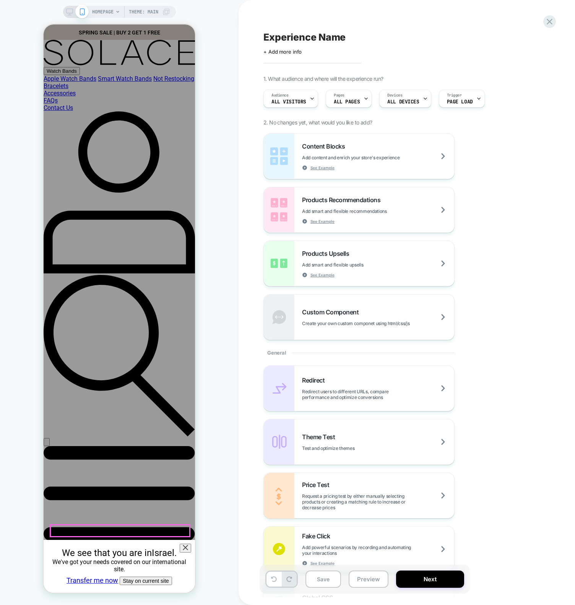
click at [182, 547] on div "We see that you are in [GEOGRAPHIC_DATA] ." at bounding box center [119, 552] width 139 height 11
click at [188, 544] on icon at bounding box center [185, 546] width 5 height 5
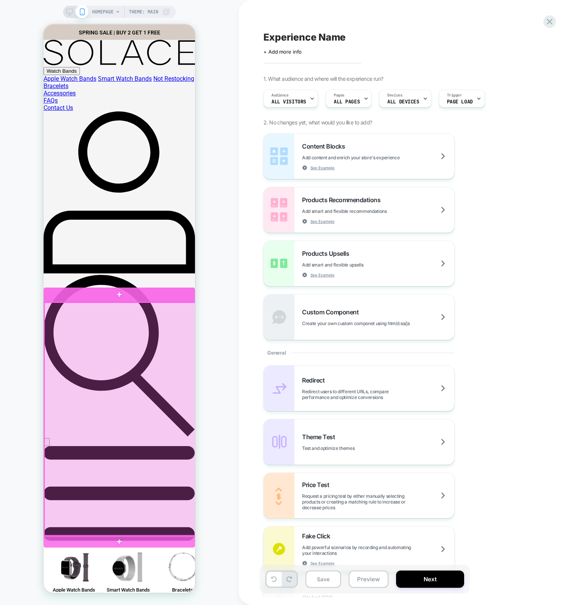
click at [139, 287] on div at bounding box center [120, 294] width 152 height 15
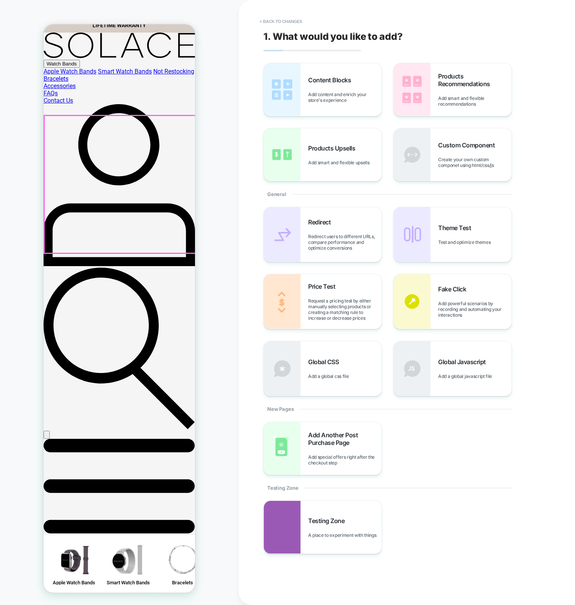
scroll to position [8, 0]
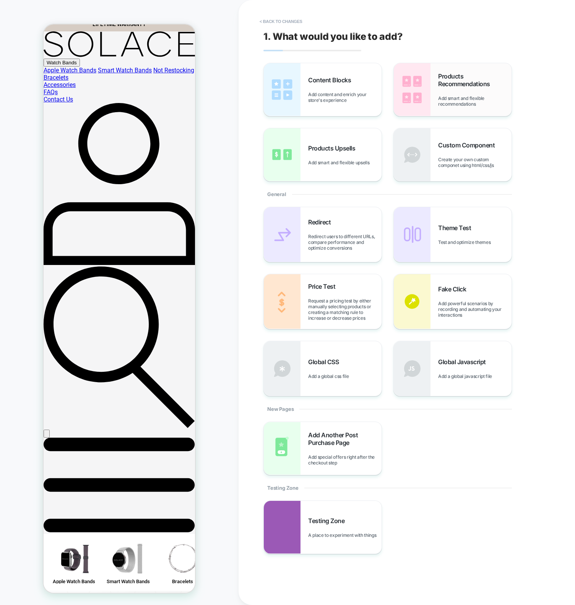
click at [463, 78] on span "Products Recommendations" at bounding box center [474, 79] width 73 height 15
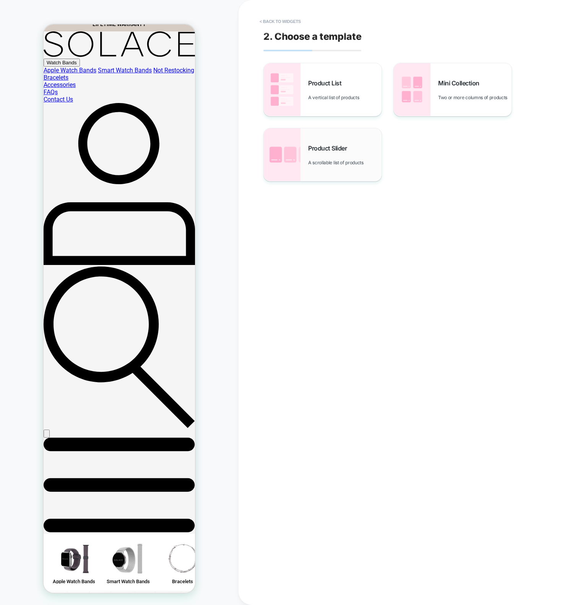
scroll to position [0, 0]
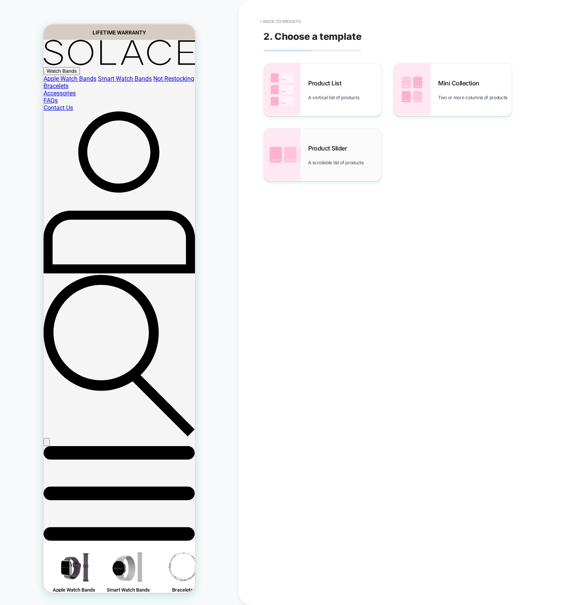
click at [315, 157] on div "Product Slider A scrollable list of products" at bounding box center [344, 154] width 73 height 21
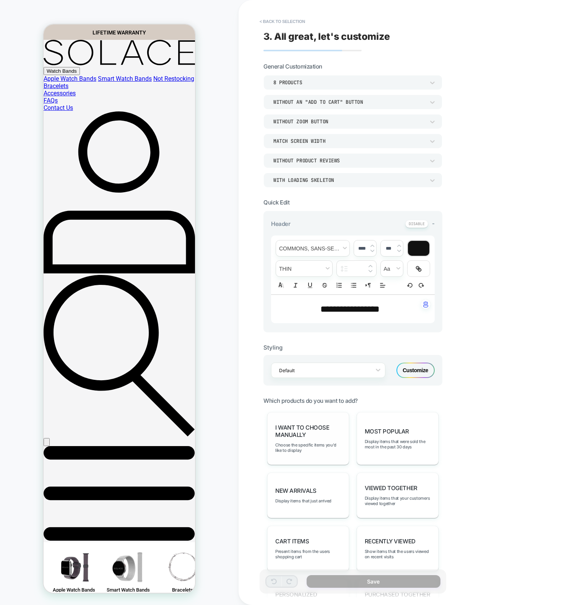
click at [302, 424] on span "I want to choose manually" at bounding box center [308, 431] width 66 height 15
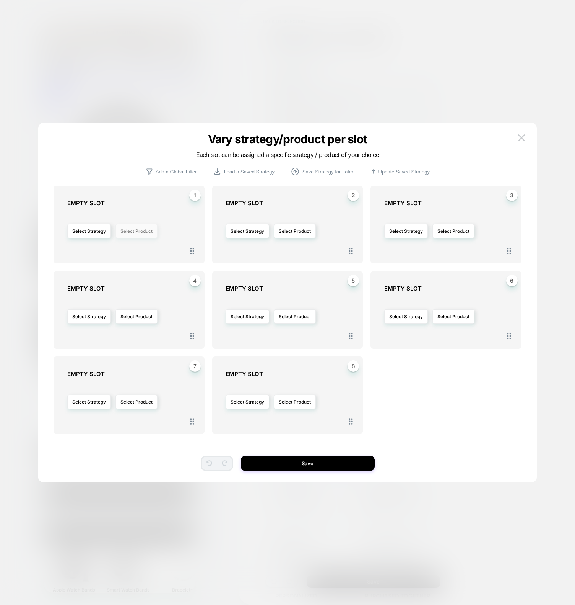
click at [137, 228] on button "Select Product" at bounding box center [137, 231] width 42 height 14
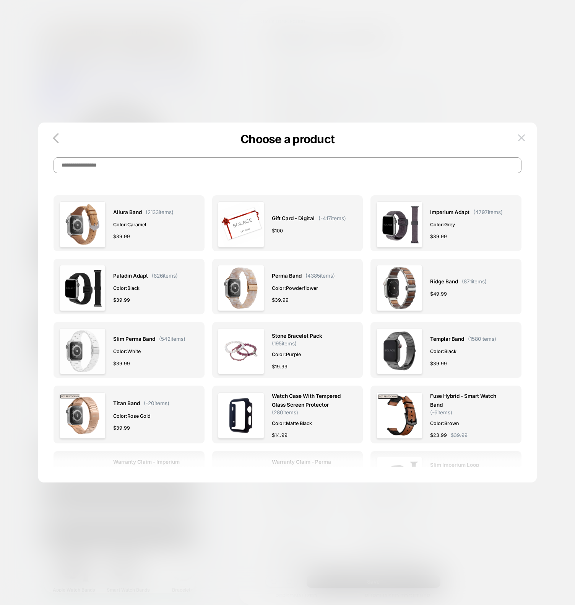
click at [161, 160] on input at bounding box center [288, 165] width 468 height 16
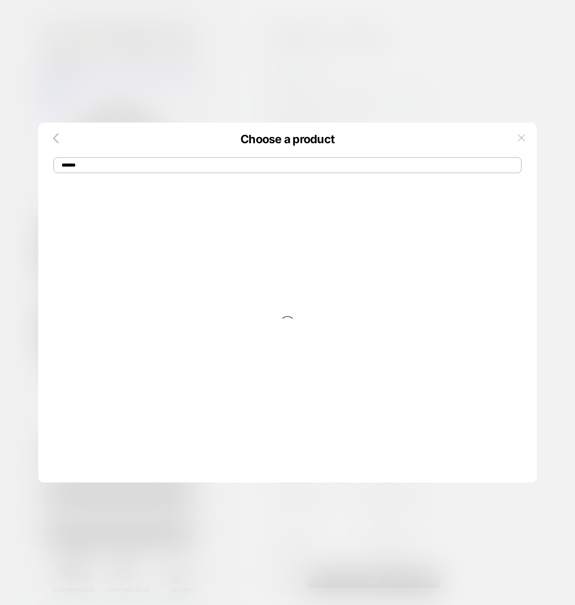
type input "*******"
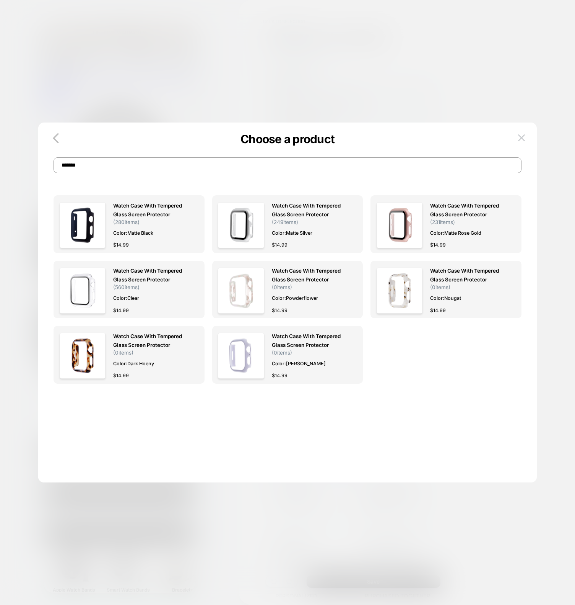
click at [158, 159] on input "*******" at bounding box center [288, 165] width 468 height 16
click at [132, 163] on input "*******" at bounding box center [288, 165] width 468 height 16
click at [381, 30] on div at bounding box center [287, 302] width 575 height 605
